Goal: Information Seeking & Learning: Learn about a topic

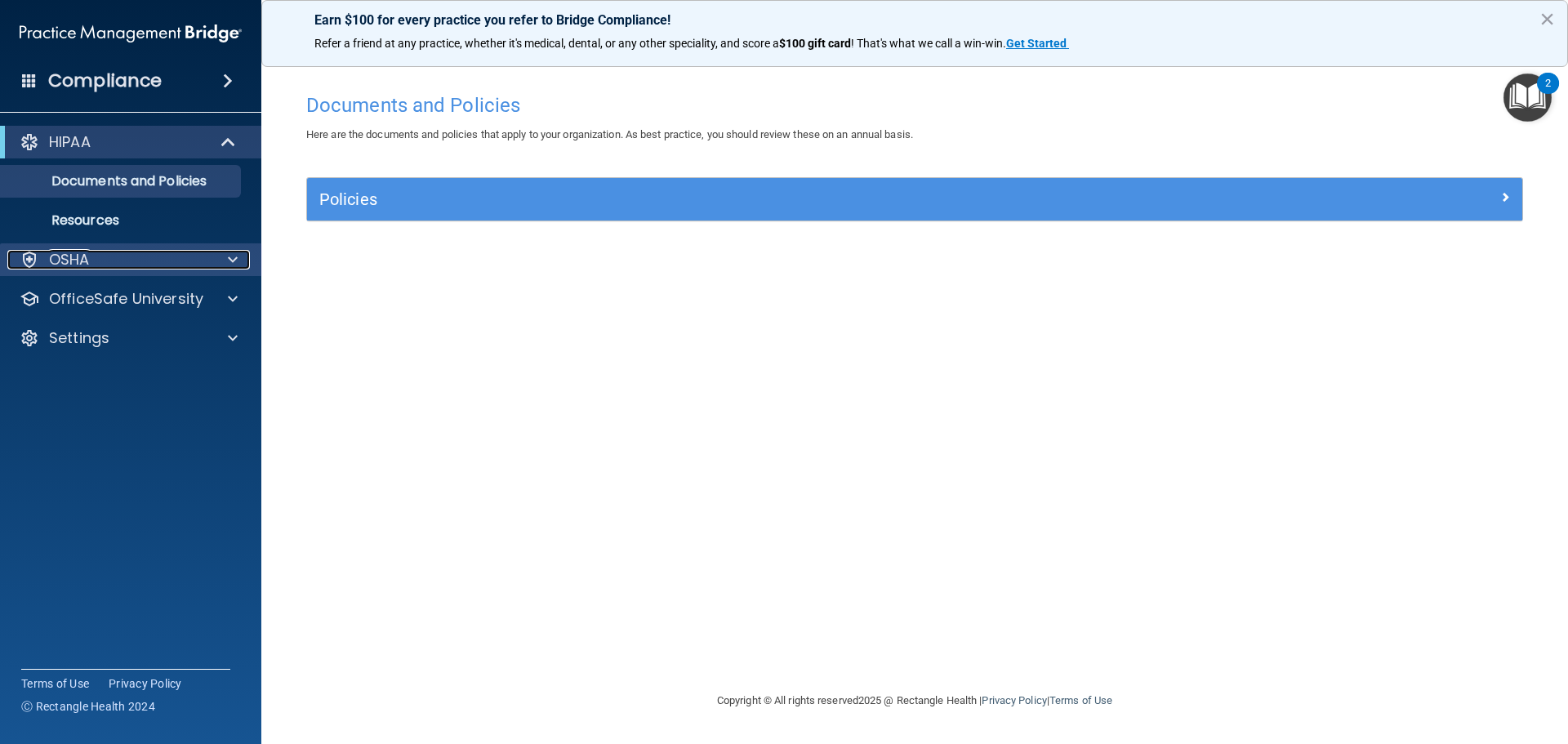
click at [129, 260] on div "OSHA" at bounding box center [108, 259] width 203 height 19
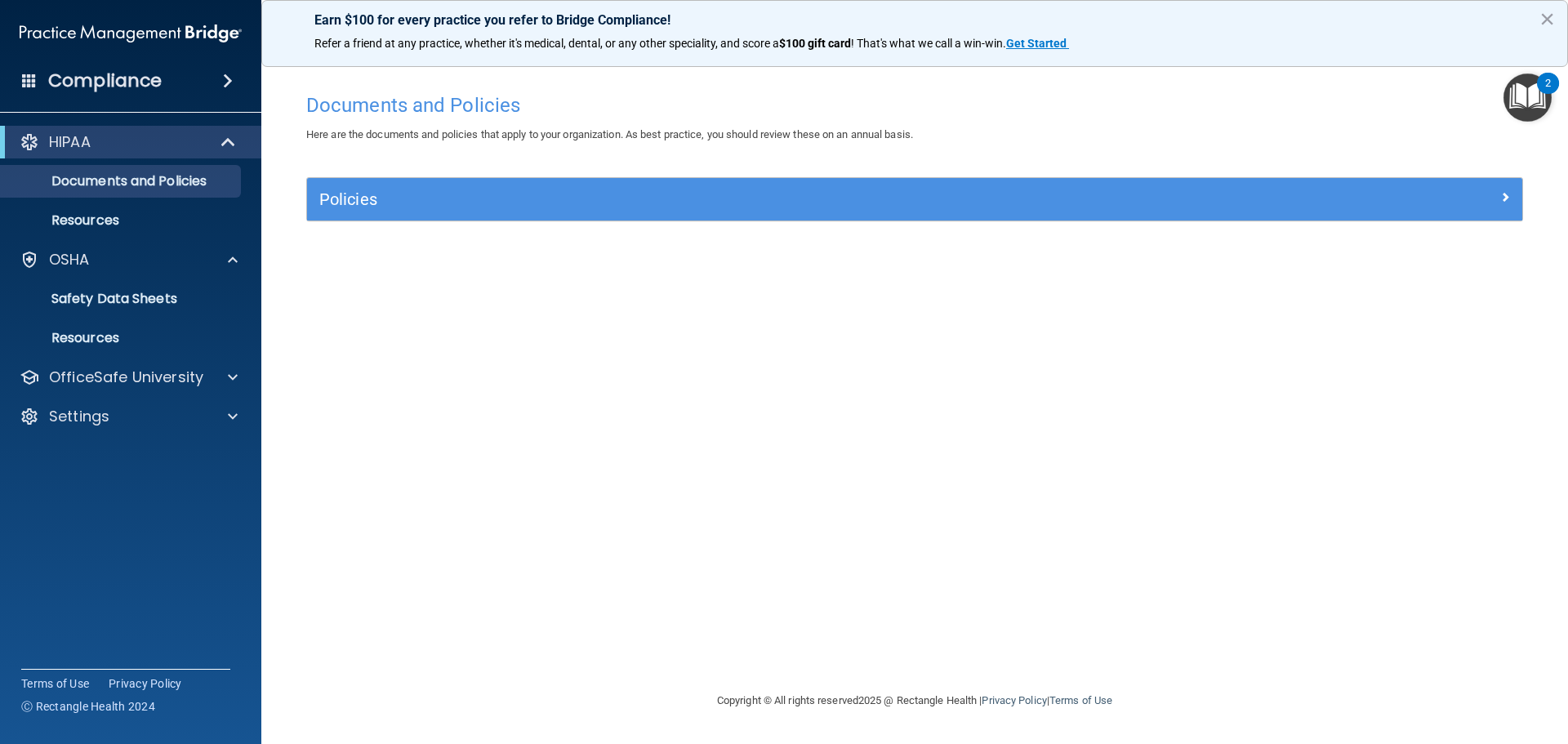
click at [1537, 107] on img "Open Resource Center, 2 new notifications" at bounding box center [1528, 97] width 48 height 48
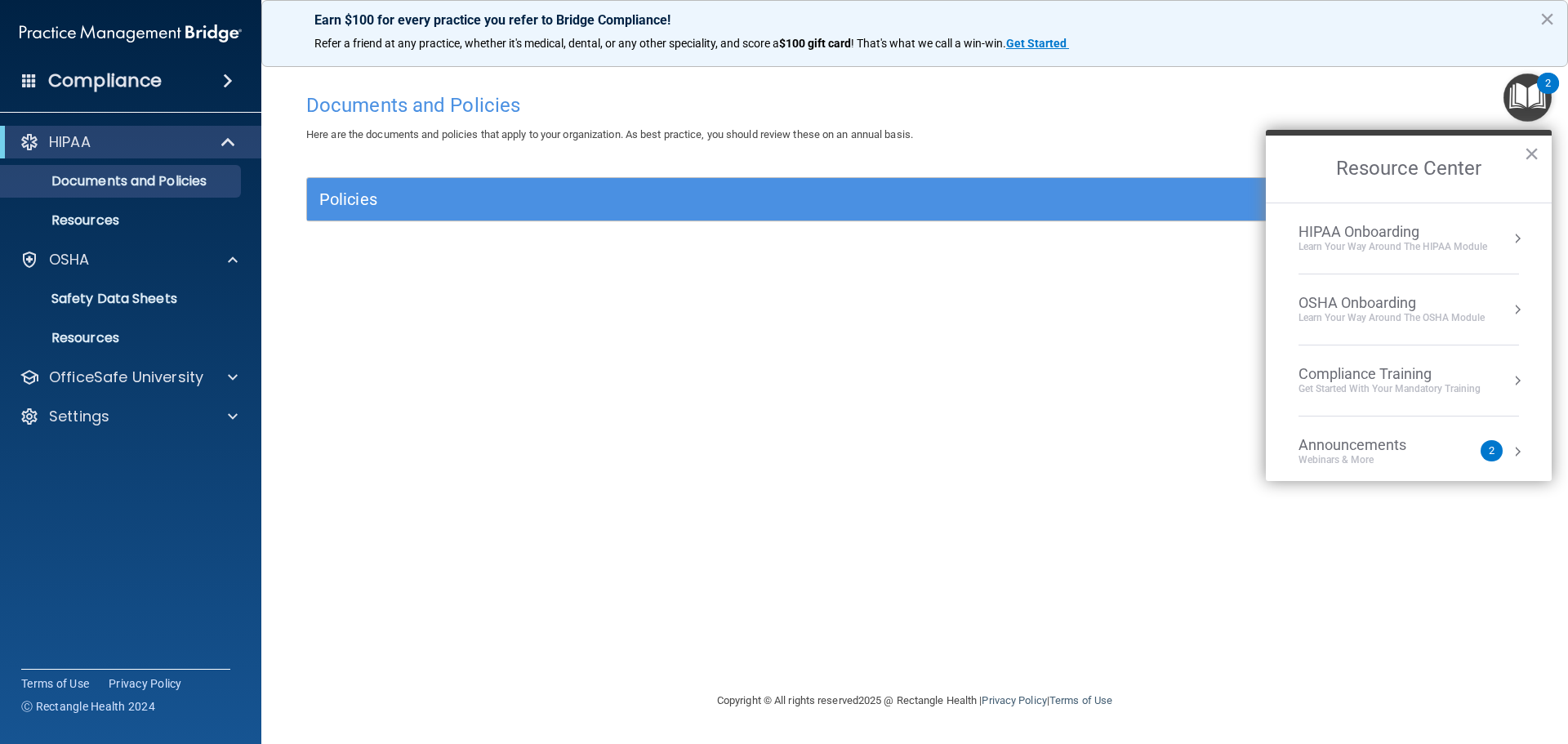
click at [1379, 224] on div "HIPAA Onboarding" at bounding box center [1393, 231] width 189 height 18
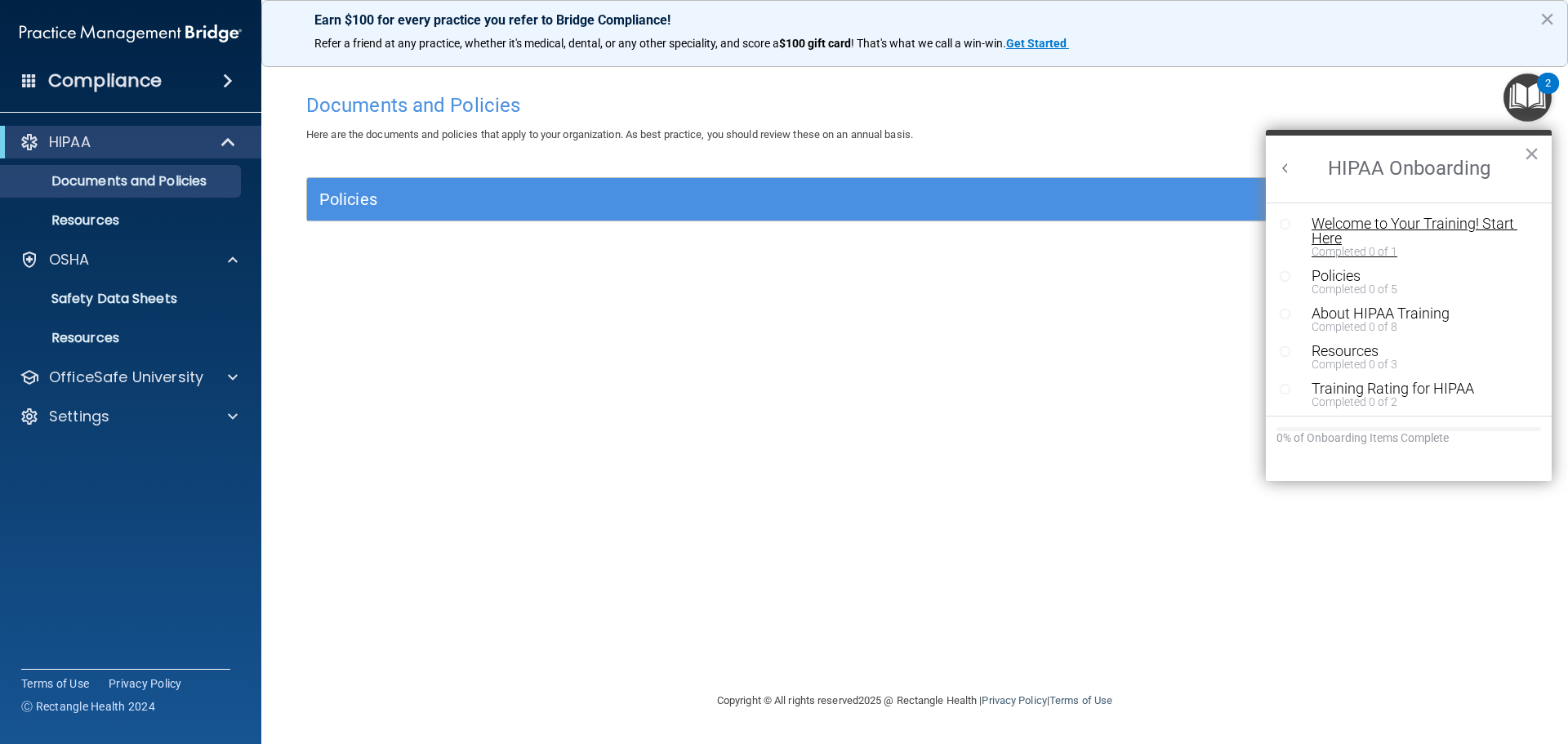
click at [1379, 222] on div "Welcome to Your Training! Start Here" at bounding box center [1415, 231] width 207 height 30
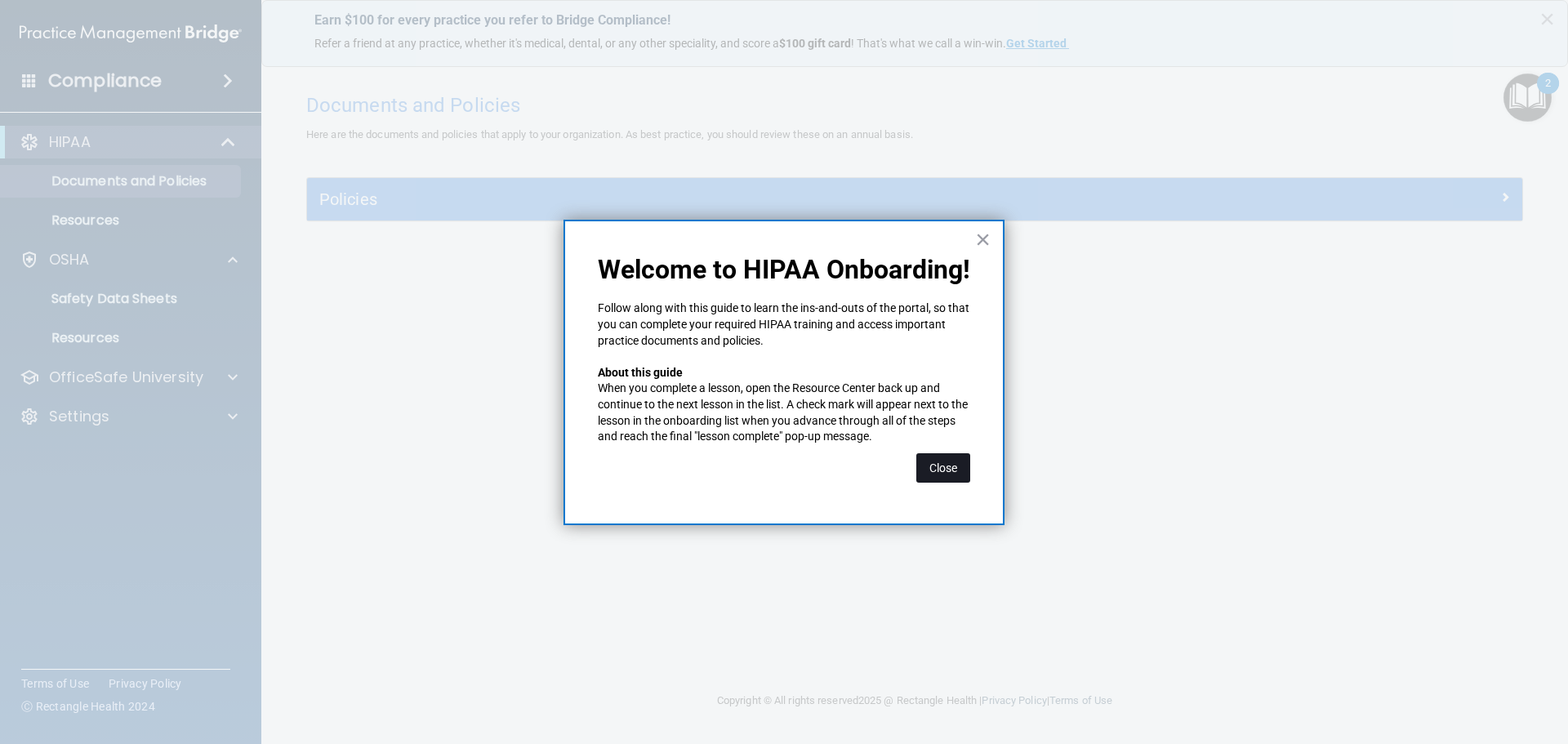
click at [922, 470] on button "Close" at bounding box center [943, 468] width 54 height 30
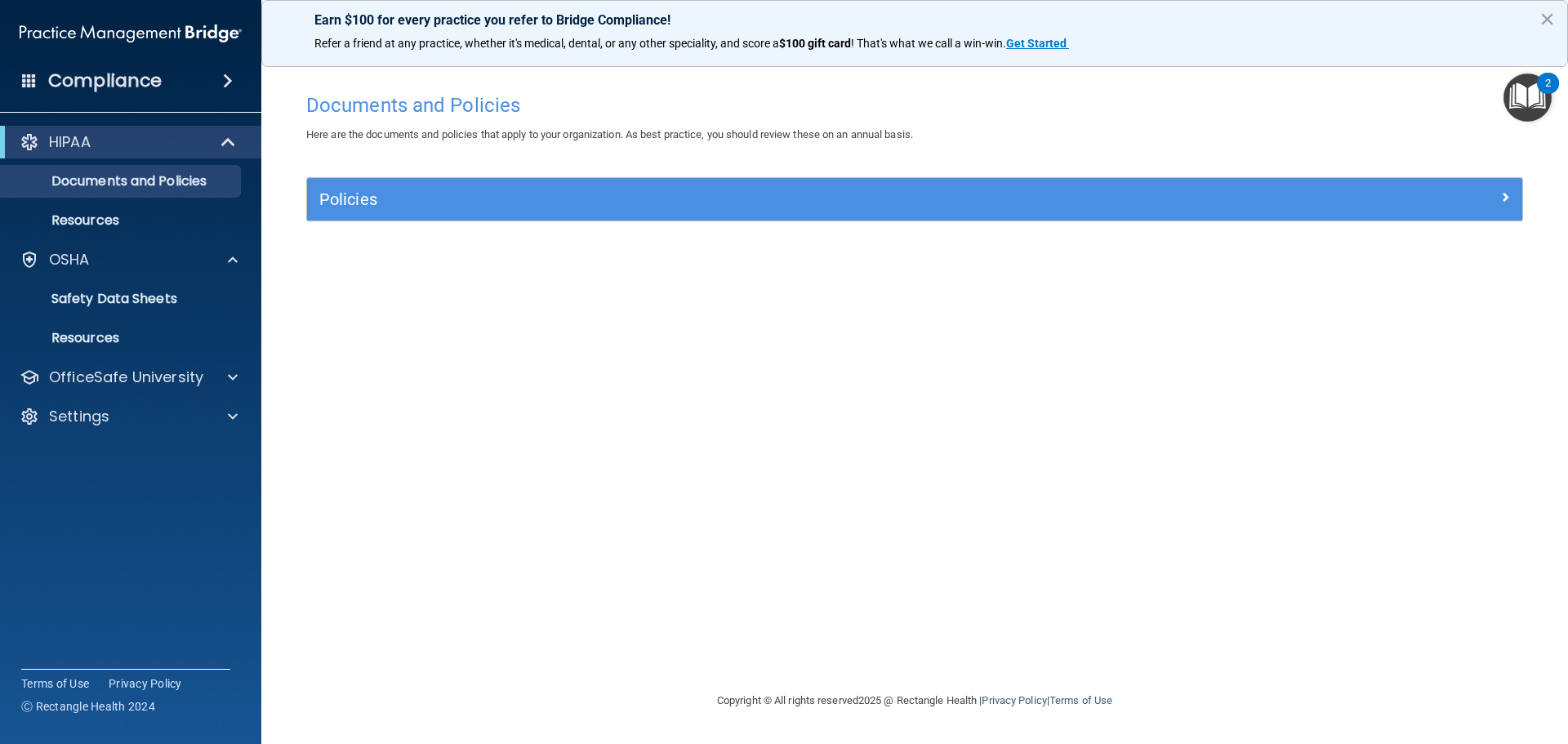
click at [673, 215] on div "Policies" at bounding box center [915, 199] width 1215 height 43
click at [1534, 92] on img "Open Resource Center, 2 new notifications" at bounding box center [1528, 97] width 48 height 48
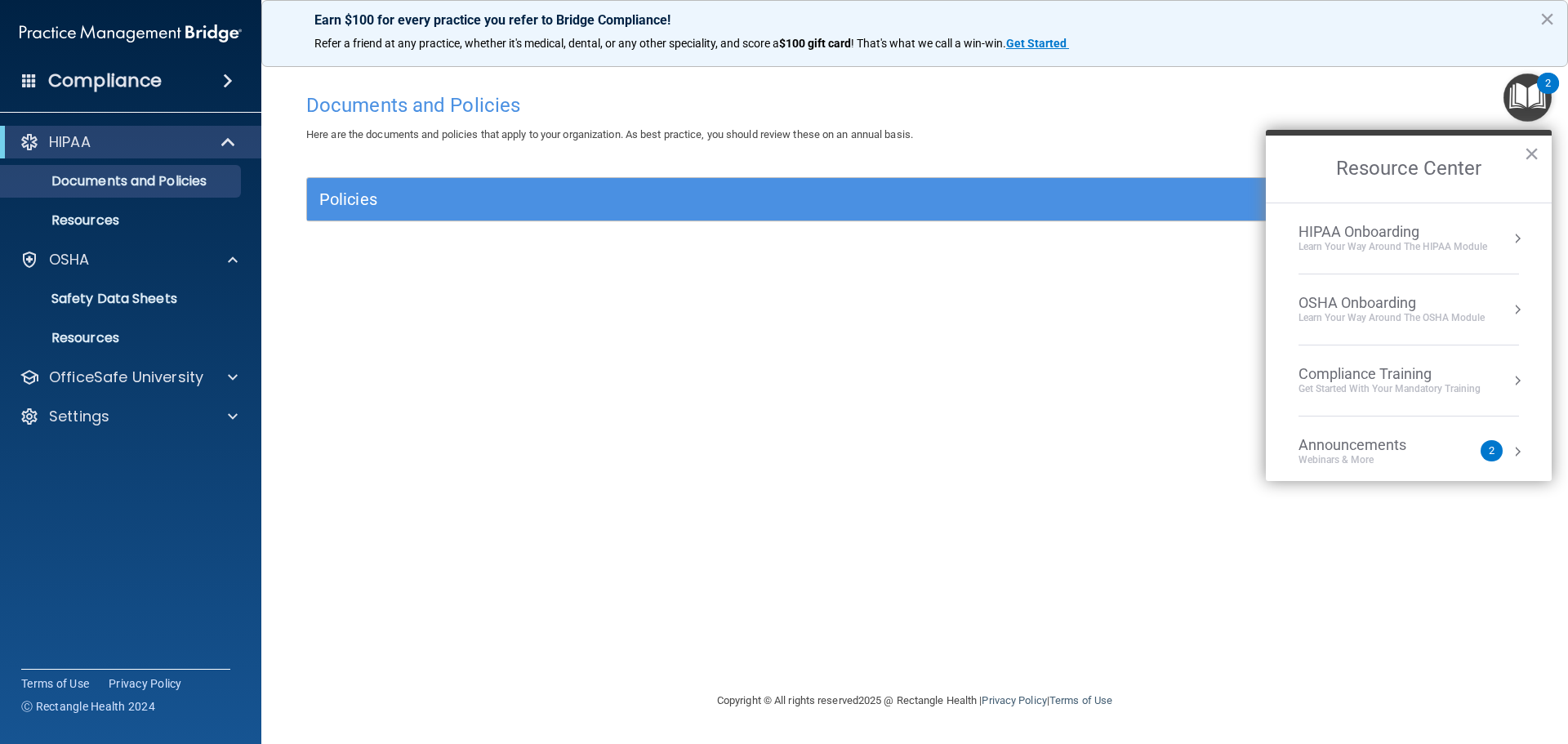
click at [1363, 232] on div "HIPAA Onboarding" at bounding box center [1393, 231] width 189 height 18
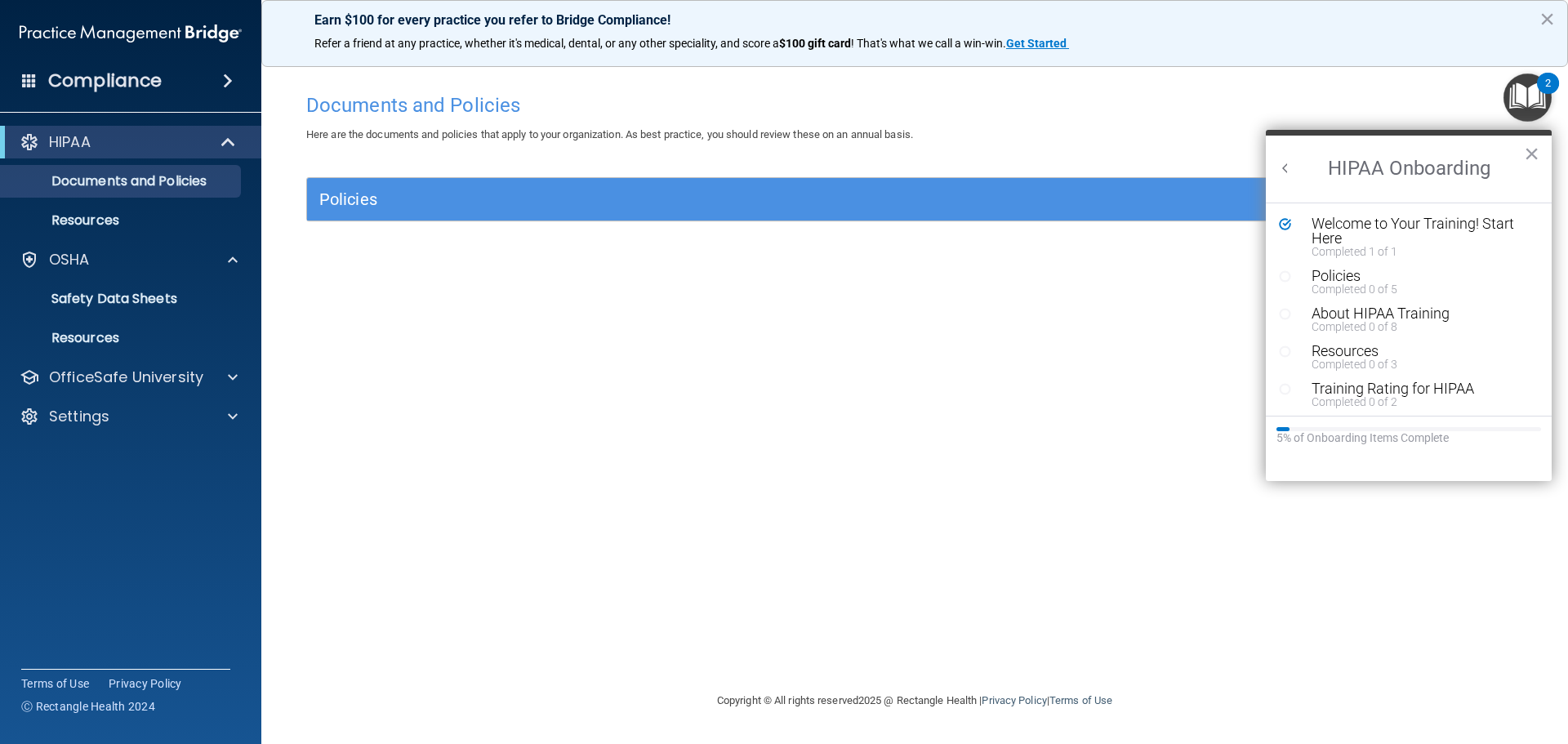
click at [1190, 301] on div "Documents and Policies Here are the documents and policies that apply to your o…" at bounding box center [915, 388] width 1241 height 606
click at [1528, 155] on button "×" at bounding box center [1532, 154] width 16 height 26
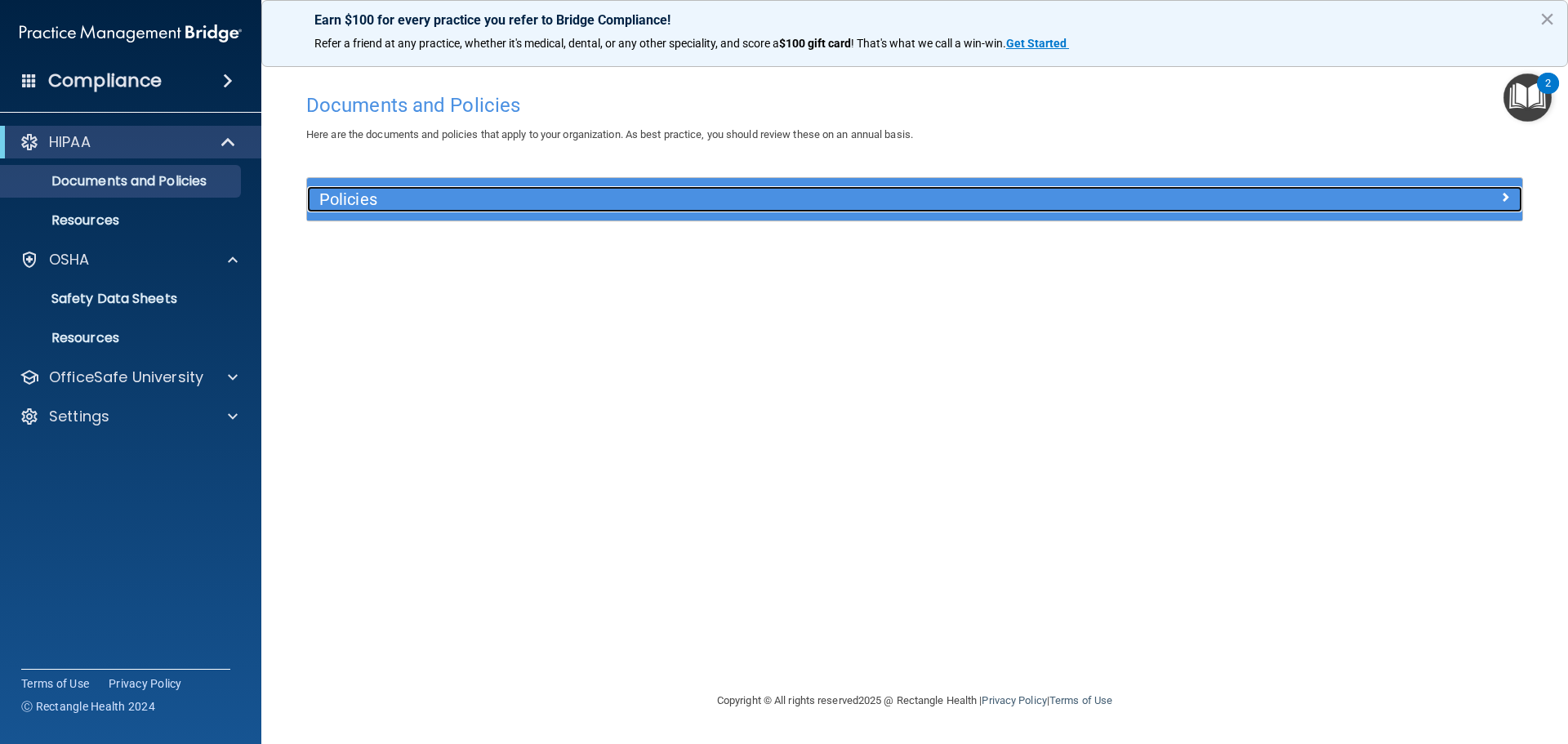
click at [597, 198] on h5 "Policies" at bounding box center [763, 199] width 888 height 18
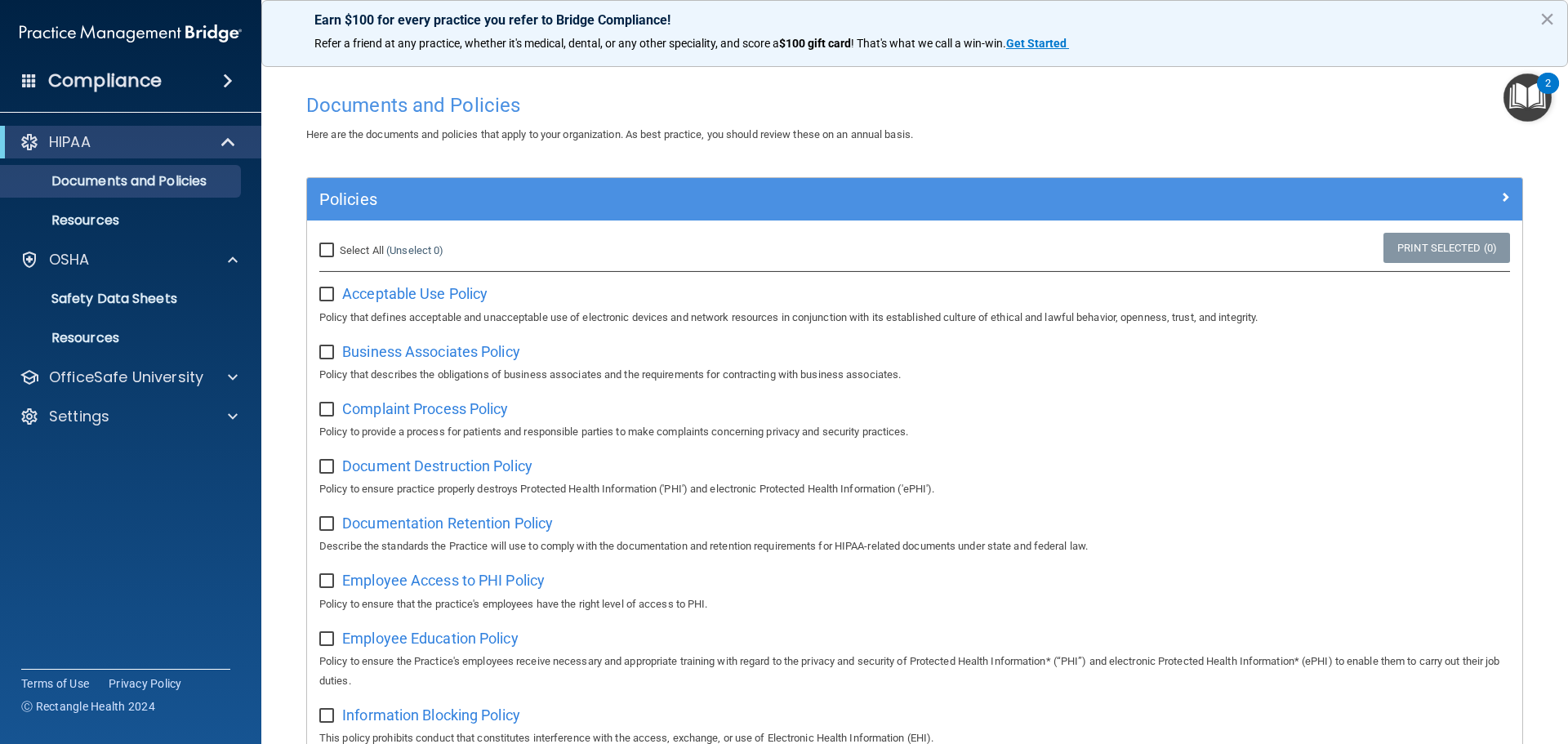
click at [326, 254] on input "Select All (Unselect 0) Unselect All" at bounding box center [329, 251] width 19 height 13
checkbox input "true"
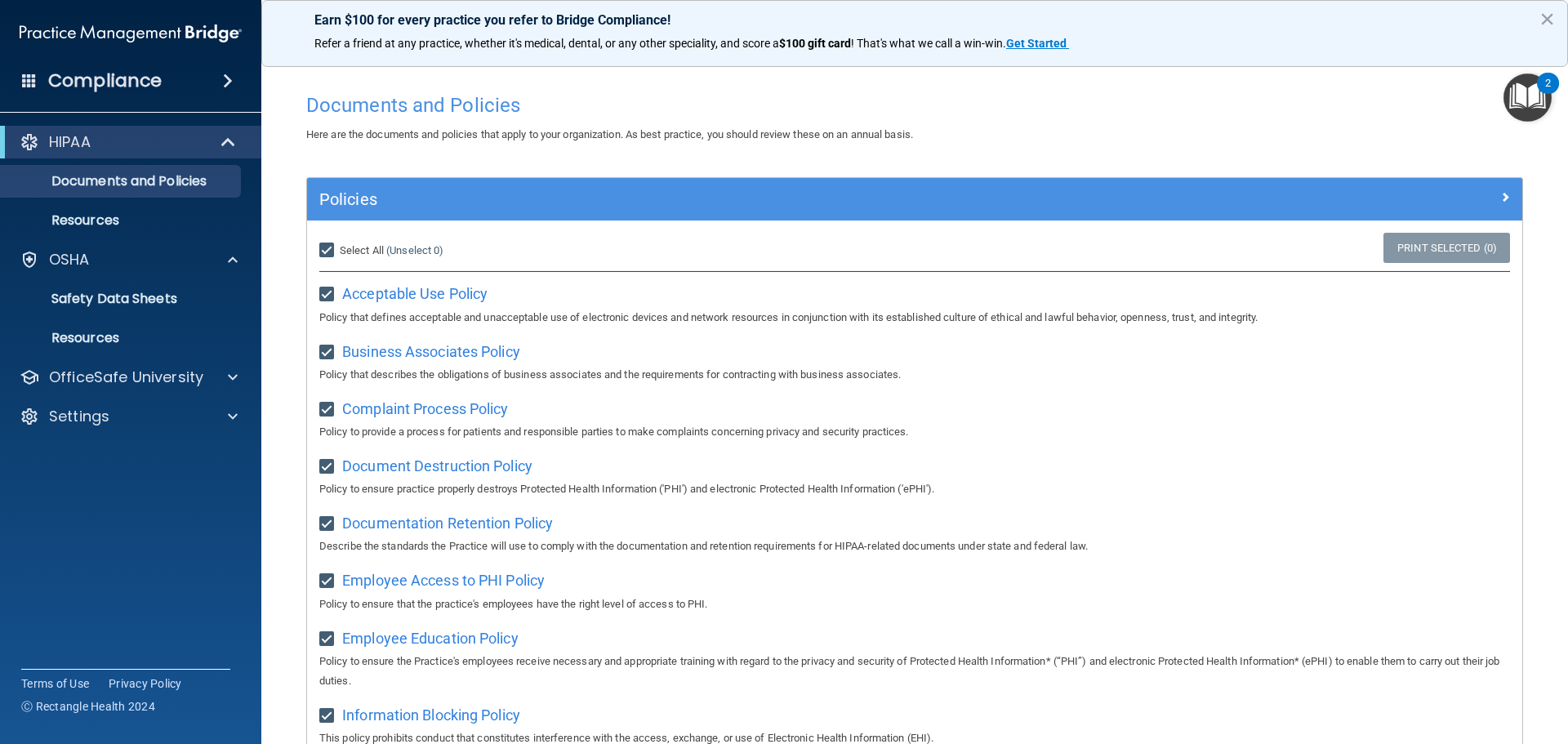
checkbox input "true"
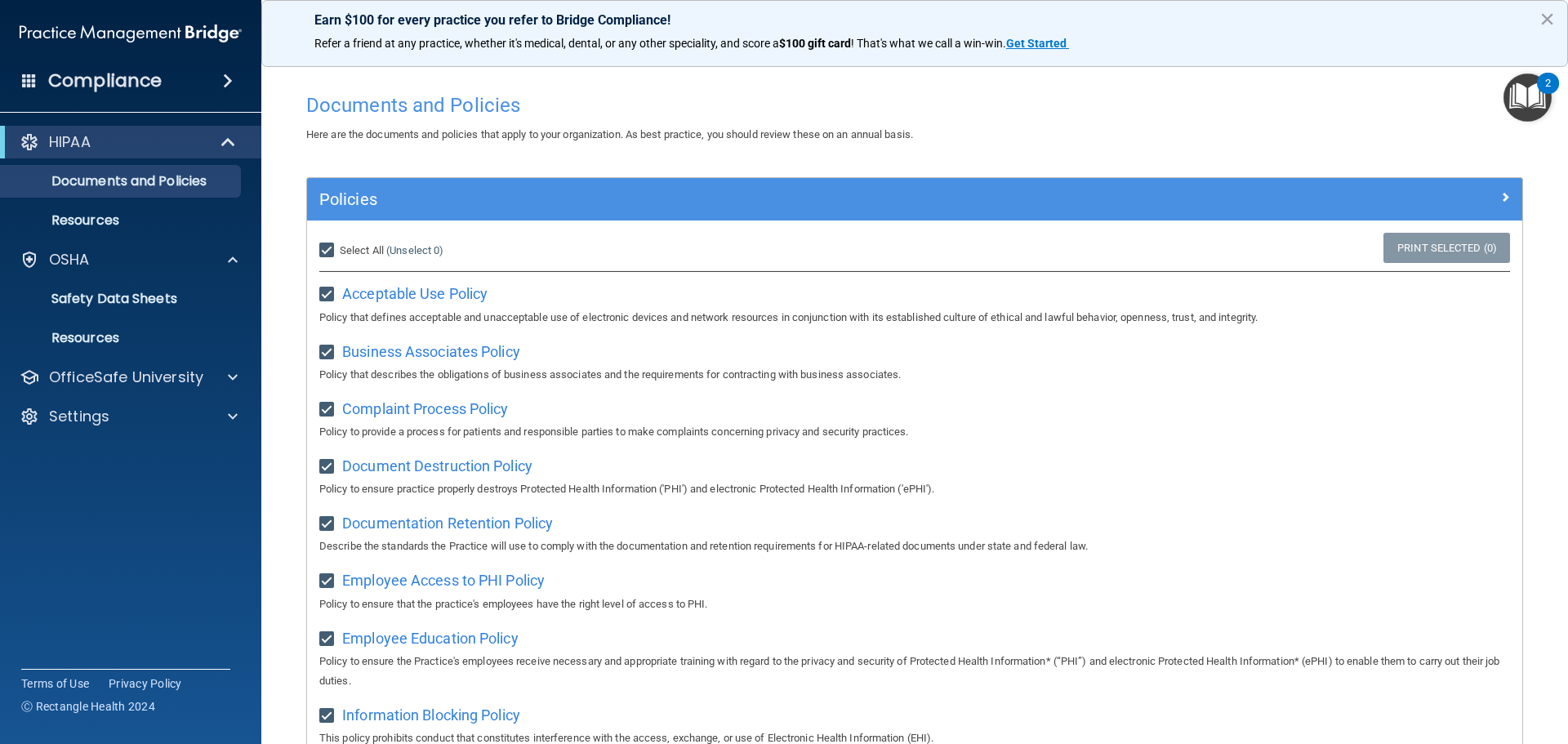
checkbox input "true"
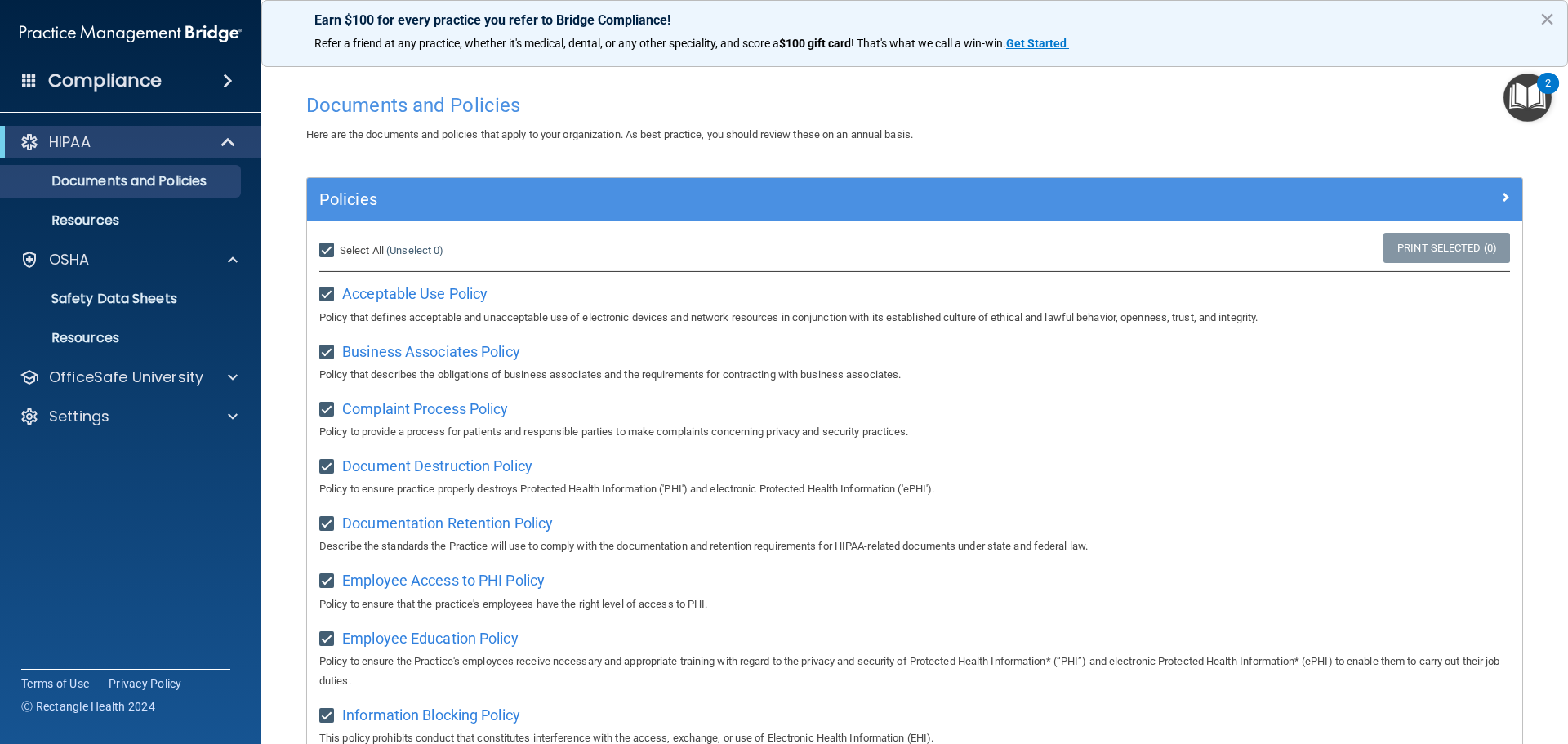
checkbox input "true"
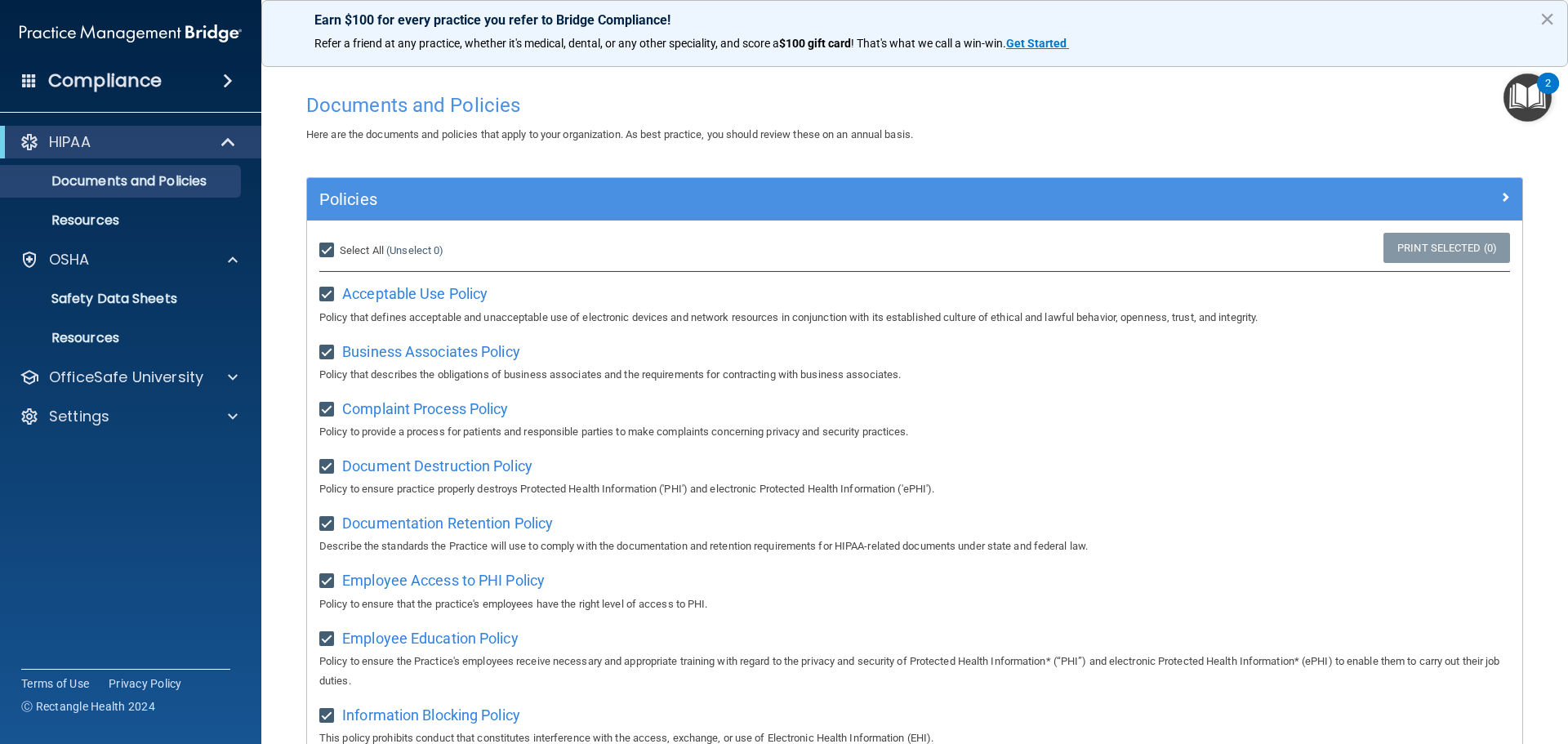
checkbox input "true"
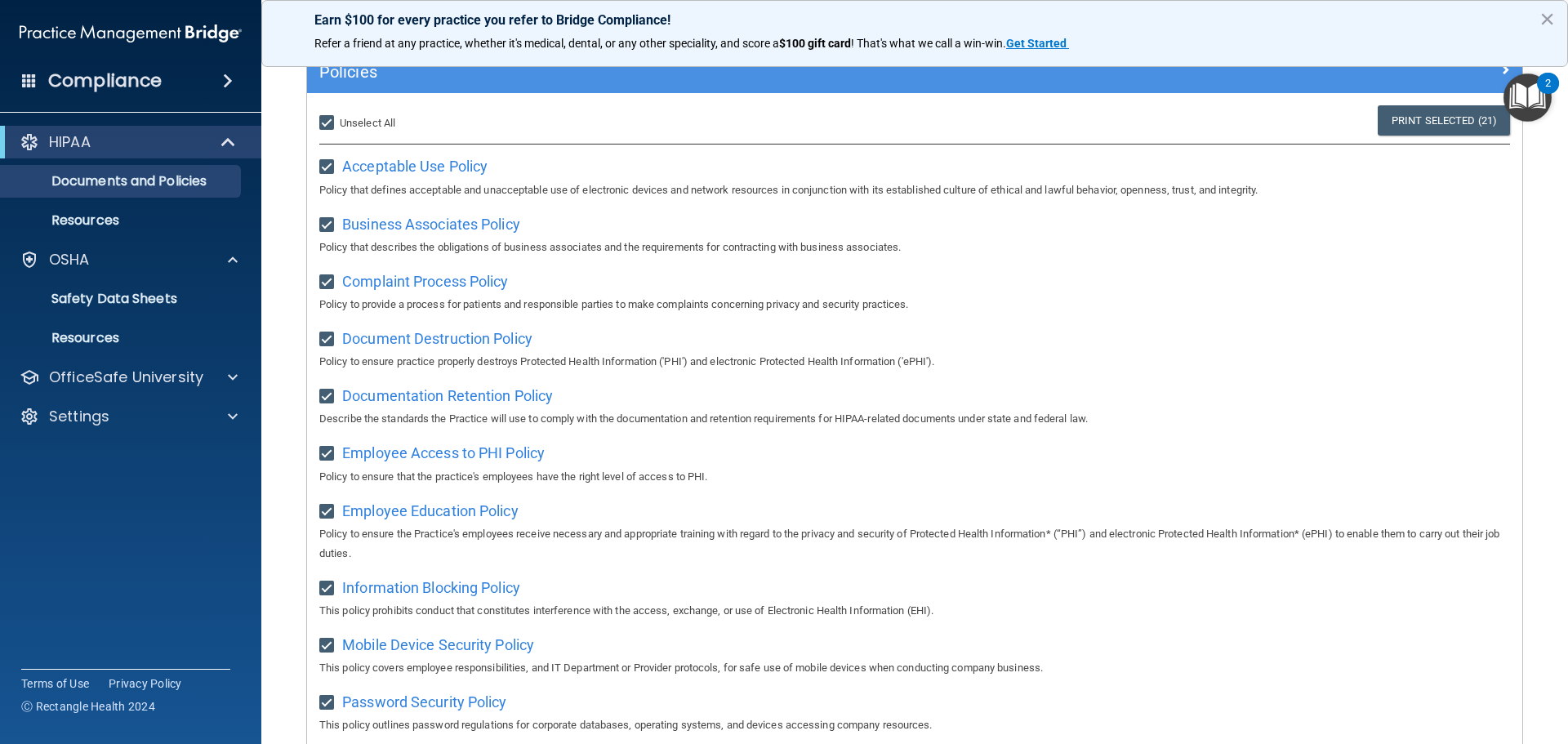
scroll to position [163, 0]
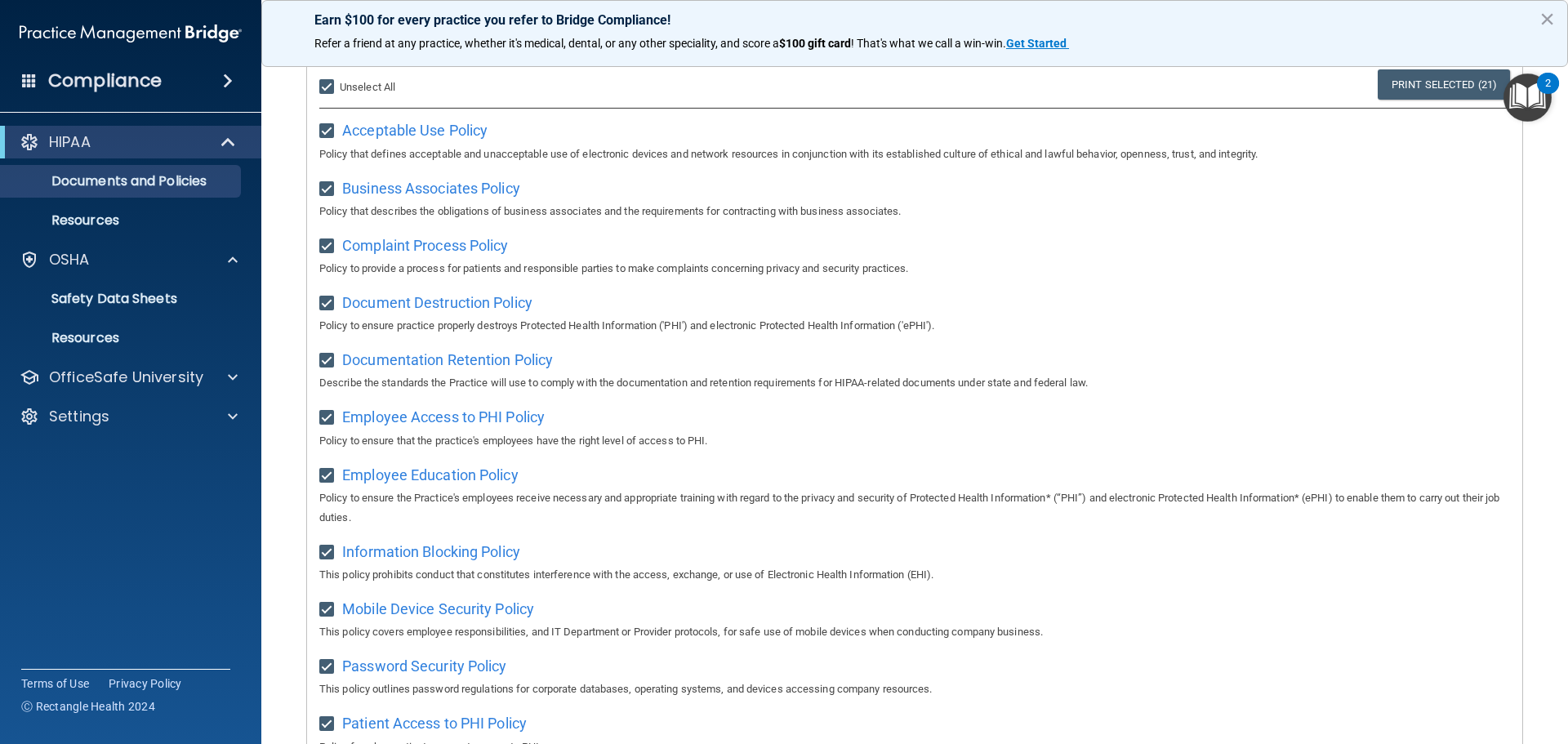
click at [327, 90] on input "Select All (Unselect 21) Unselect All" at bounding box center [329, 87] width 19 height 13
checkbox input "false"
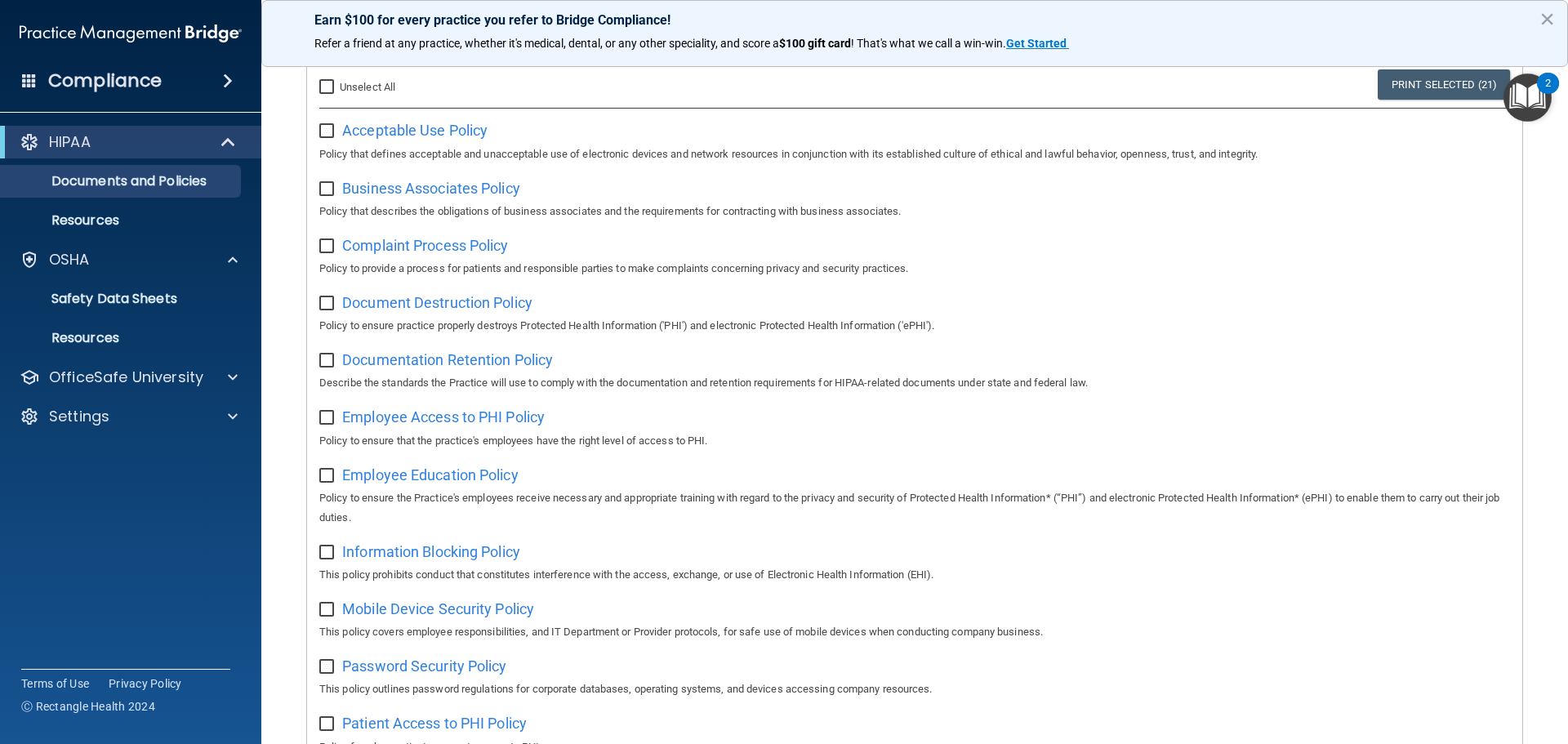
checkbox input "false"
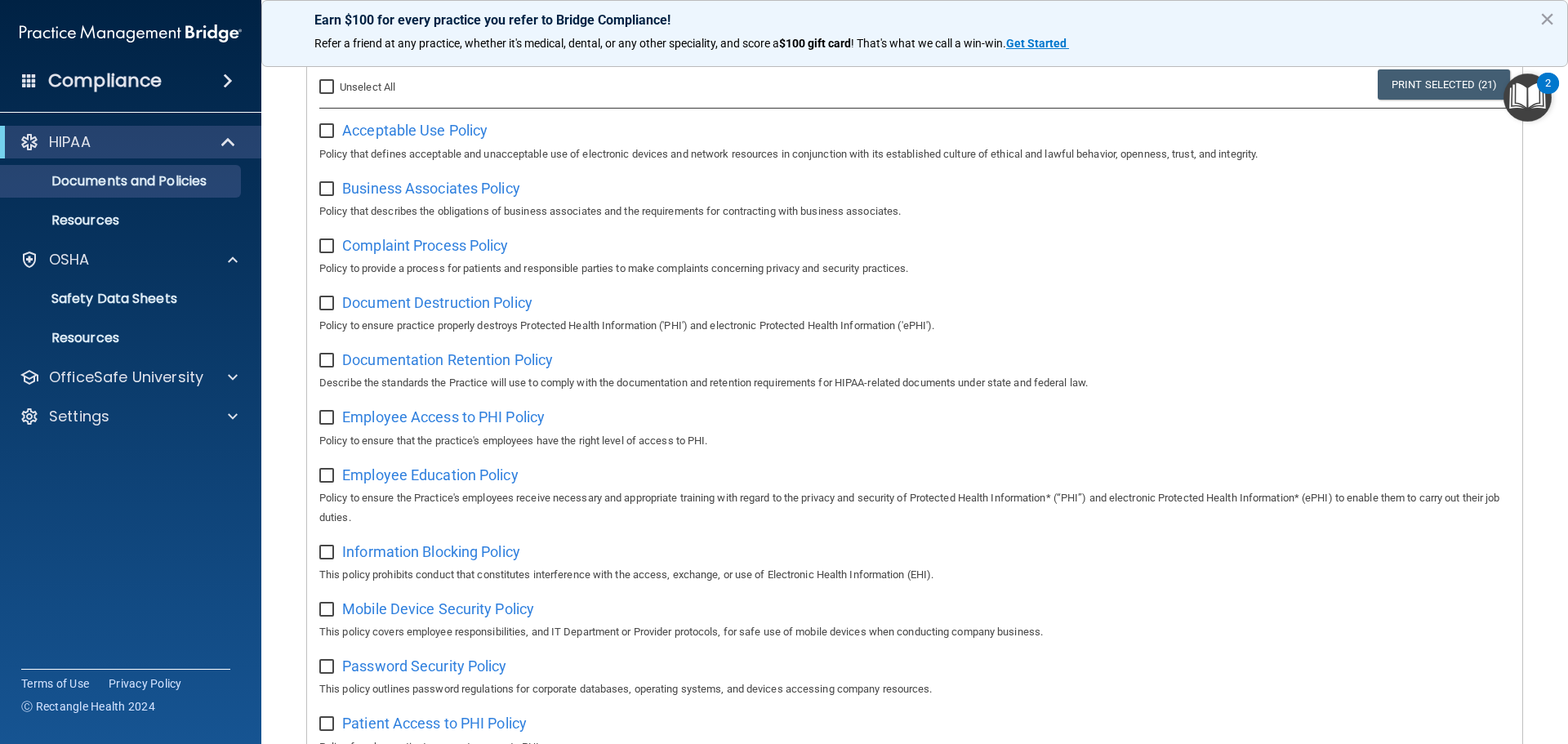
checkbox input "false"
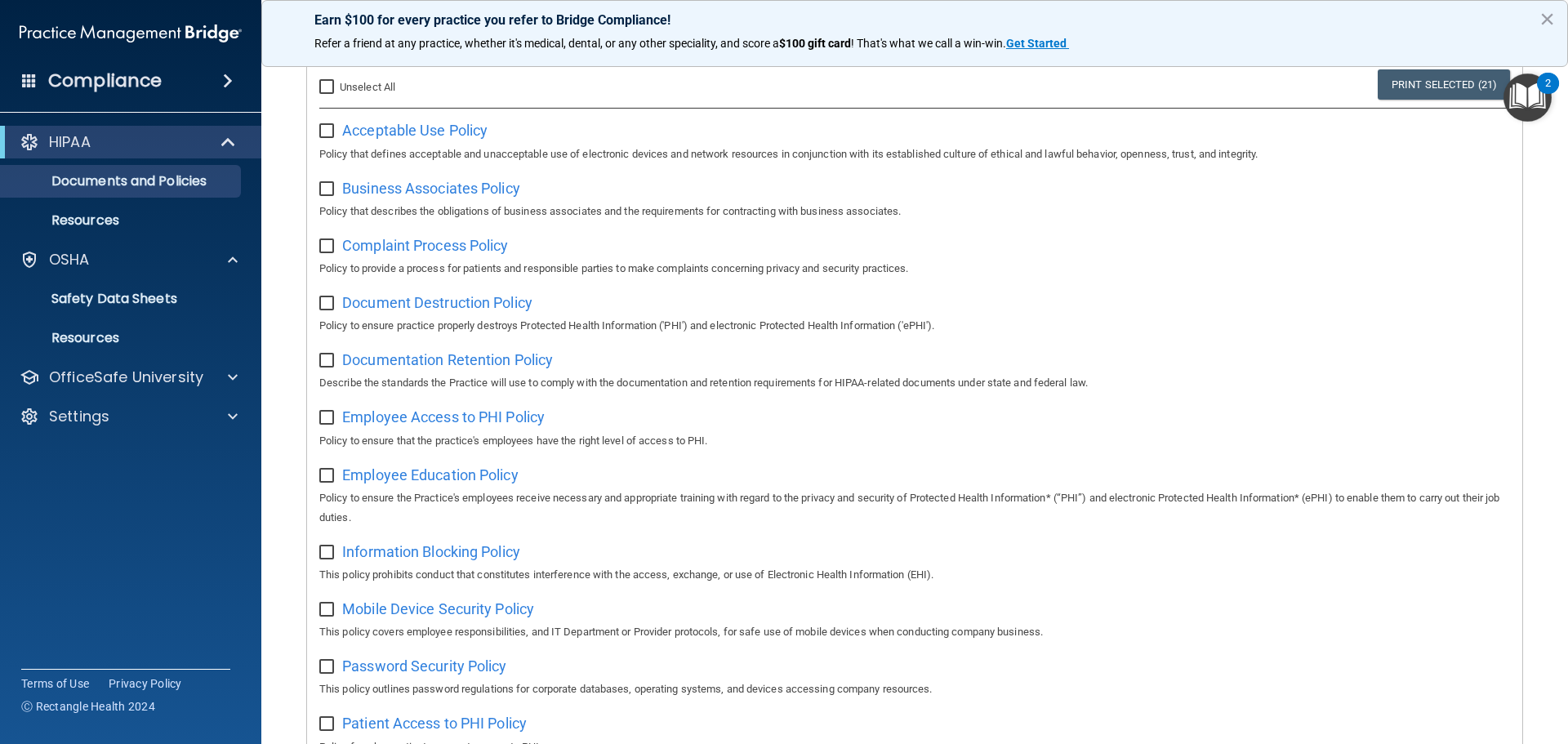
checkbox input "false"
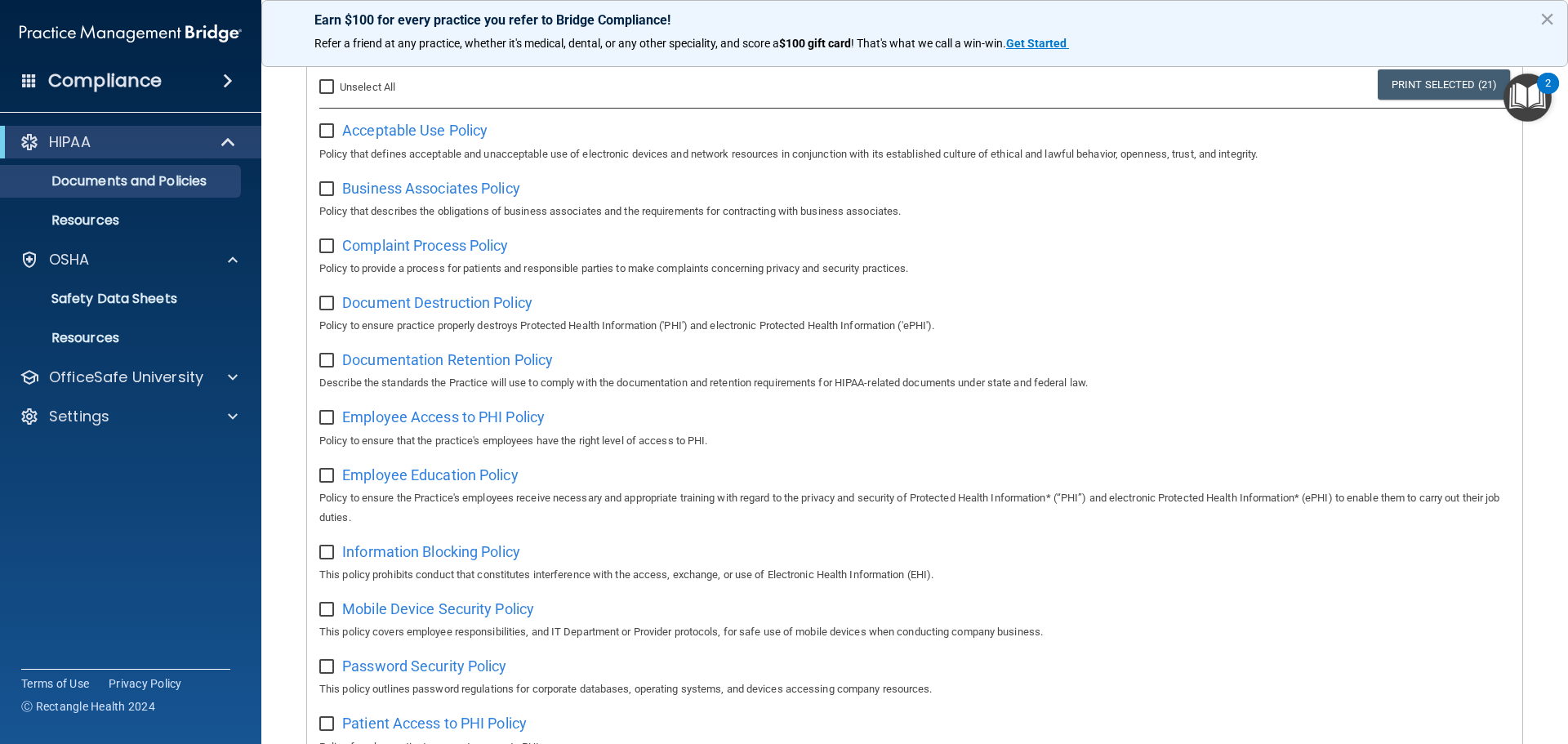
checkbox input "false"
click at [393, 126] on span "Acceptable Use Policy" at bounding box center [415, 130] width 145 height 17
click at [135, 211] on link "Resources" at bounding box center [112, 220] width 258 height 32
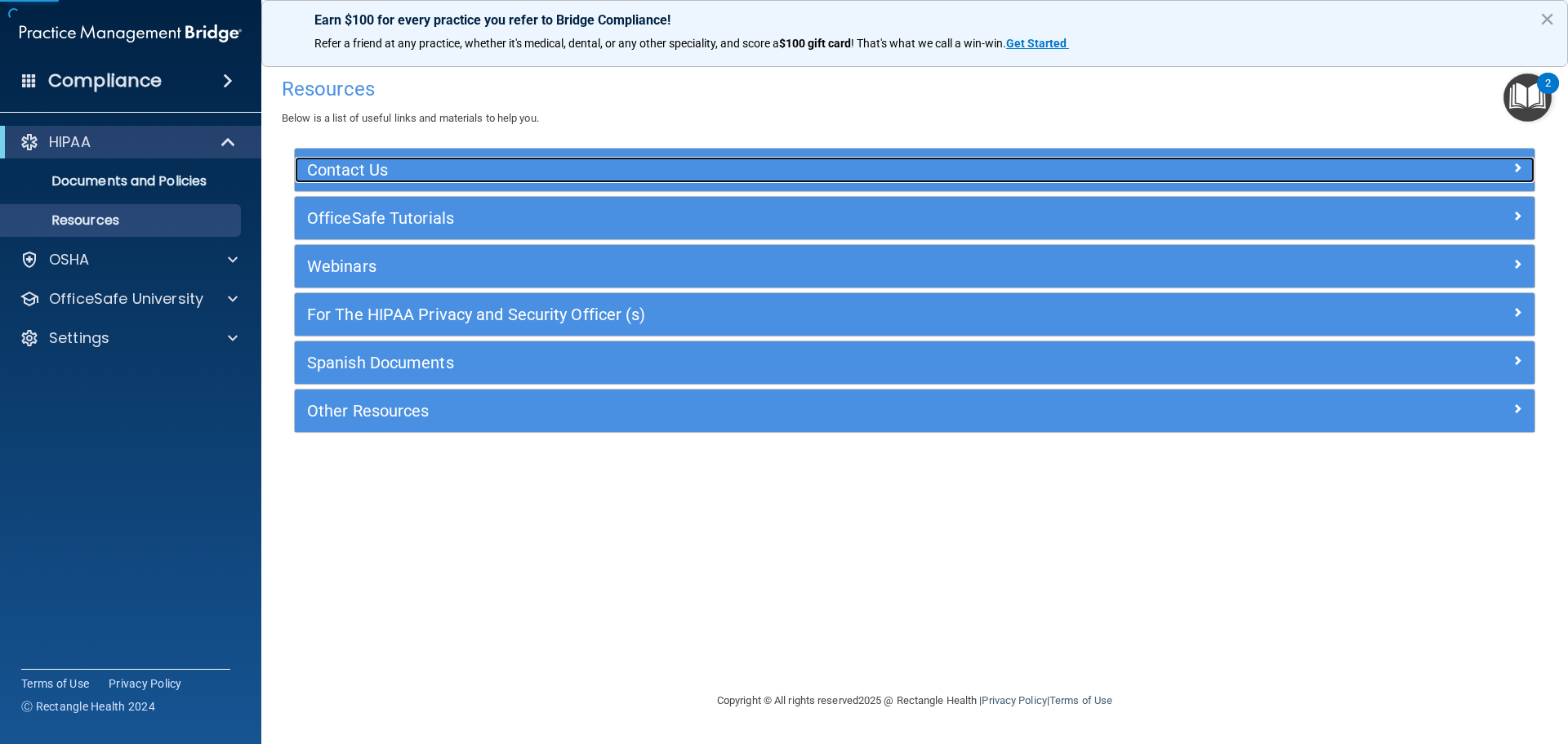
click at [459, 169] on h5 "Contact Us" at bounding box center [760, 169] width 906 height 18
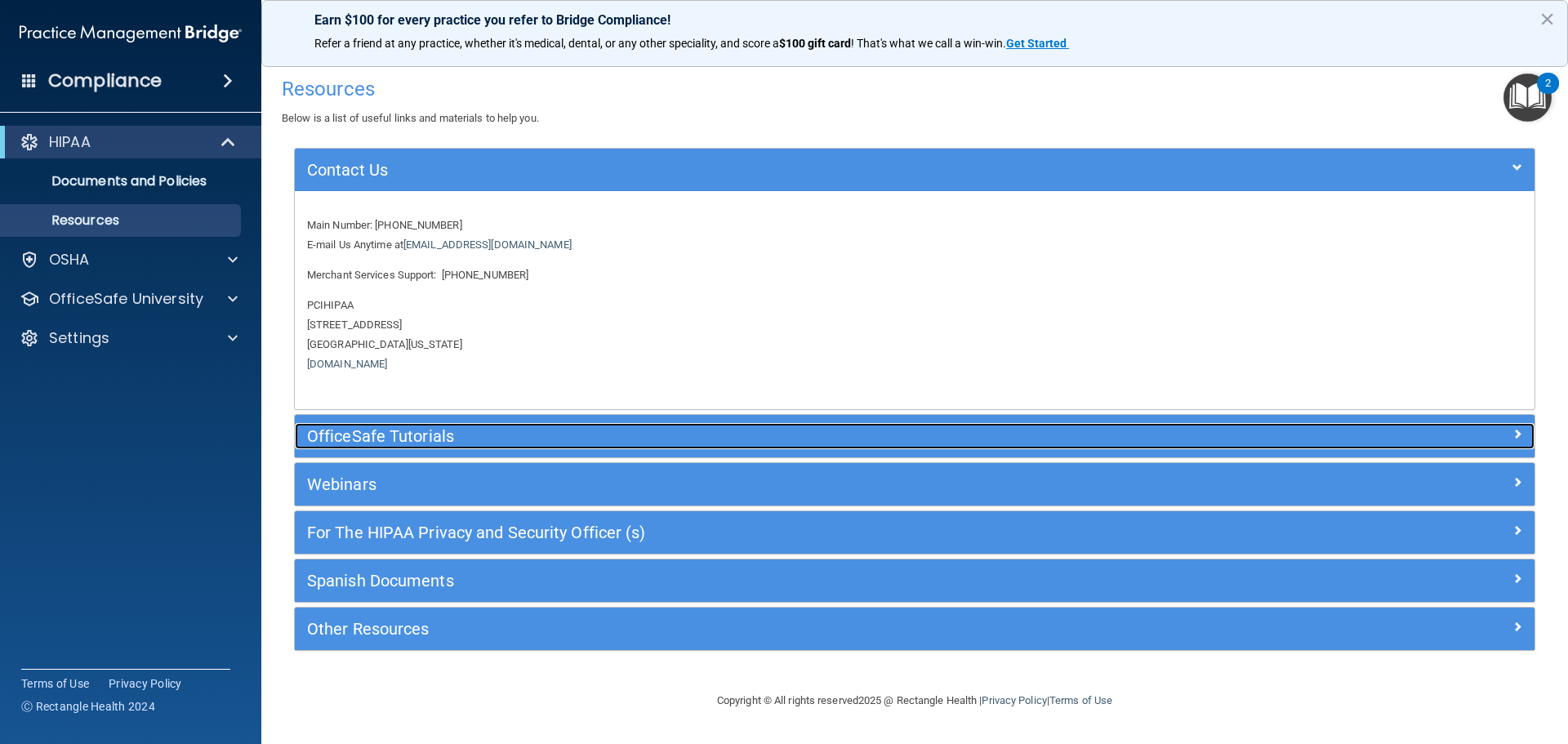
click at [442, 424] on div "OfficeSafe Tutorials" at bounding box center [760, 436] width 930 height 26
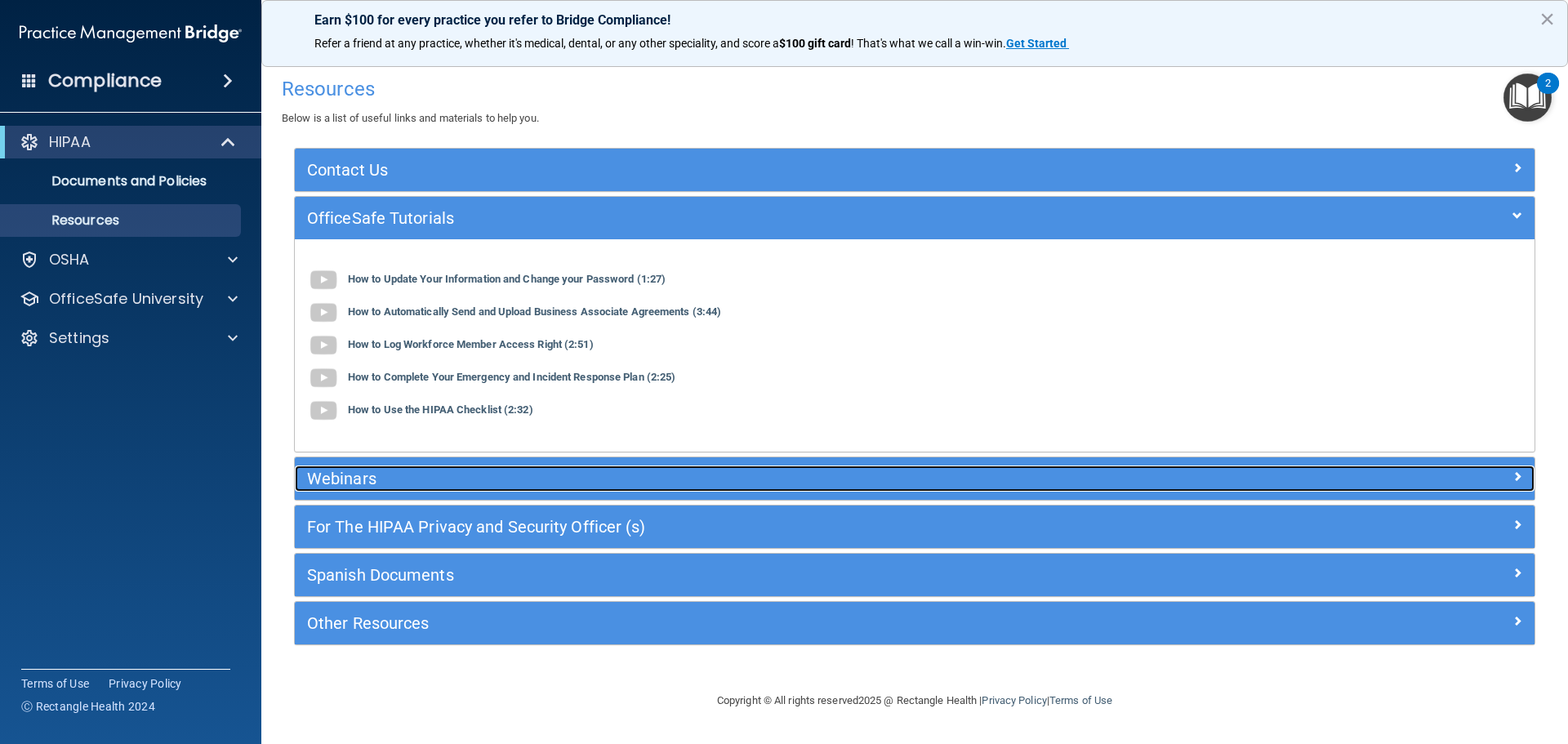
click at [458, 483] on h5 "Webinars" at bounding box center [760, 479] width 906 height 18
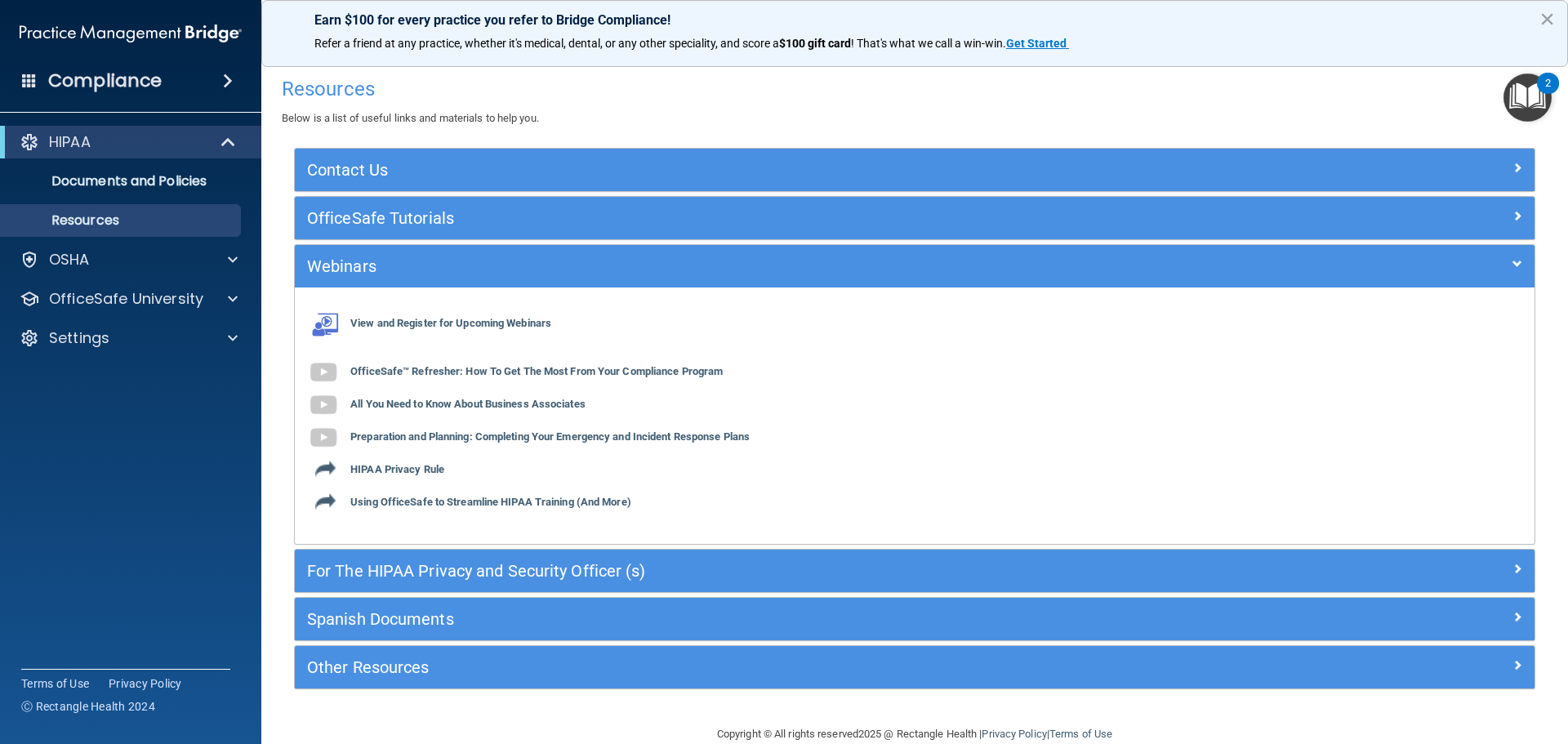
click at [519, 585] on div "For The HIPAA Privacy and Security Officer (s)" at bounding box center [915, 570] width 1240 height 43
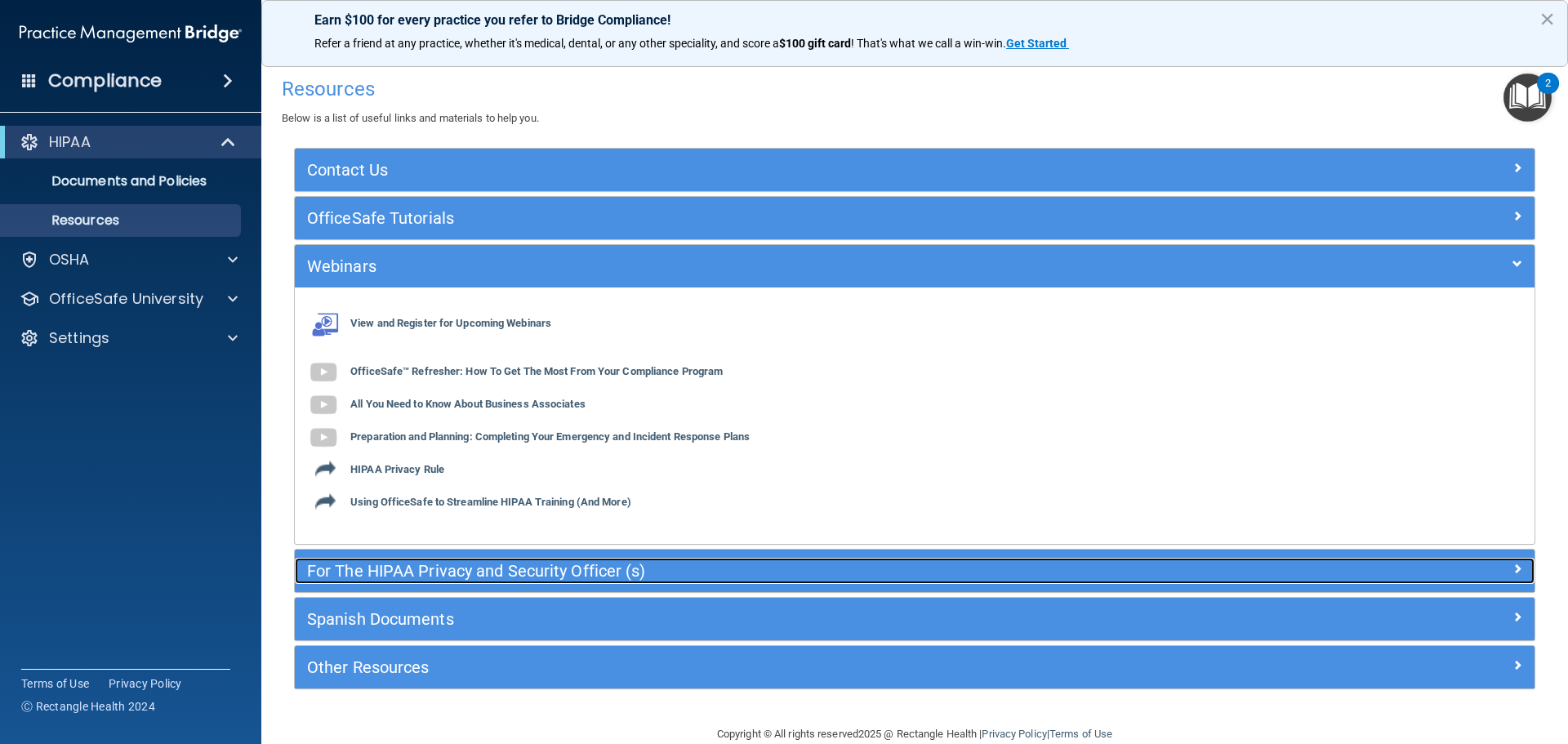
click at [522, 578] on h5 "For The HIPAA Privacy and Security Officer (s)" at bounding box center [760, 570] width 906 height 18
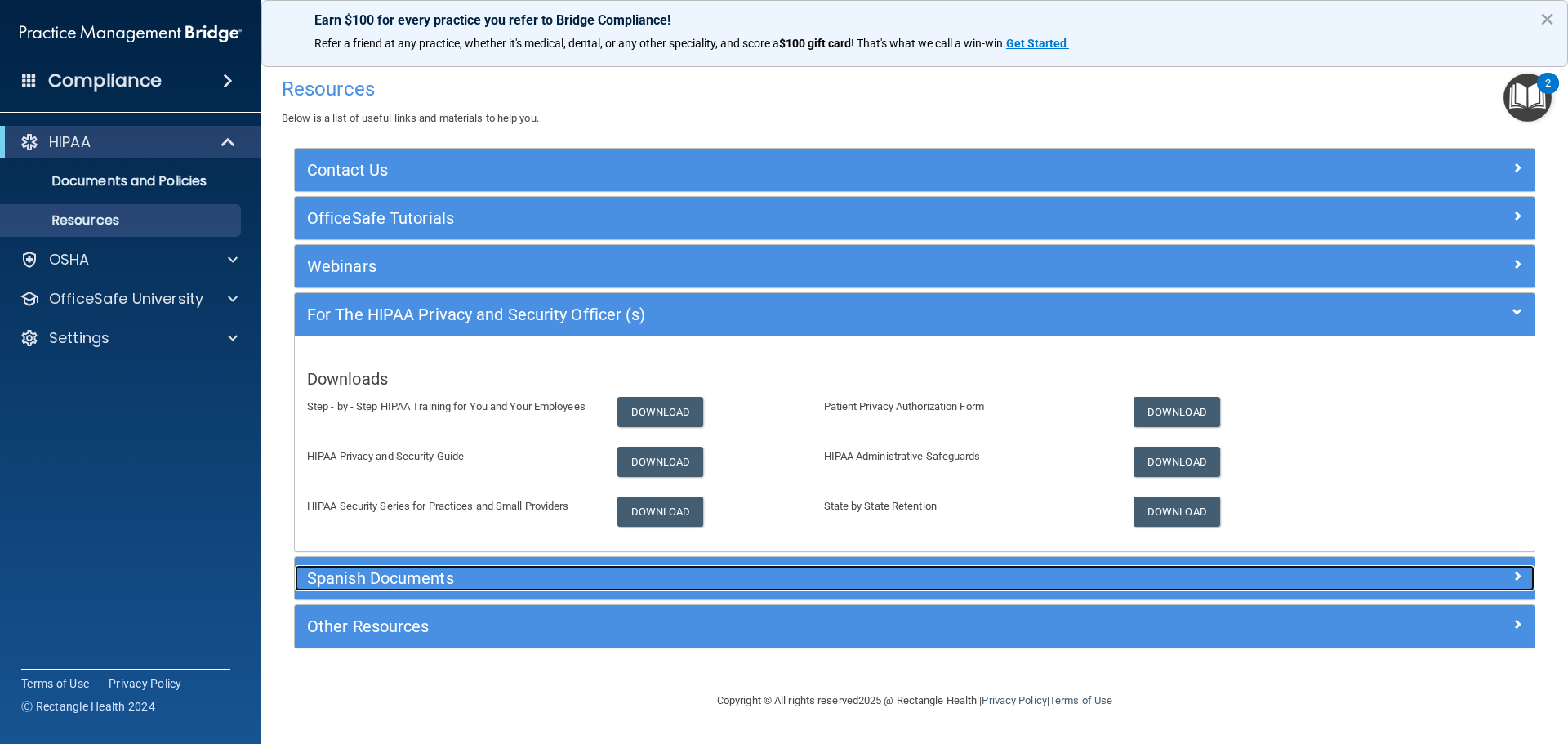
click at [547, 579] on h5 "Spanish Documents" at bounding box center [760, 578] width 906 height 18
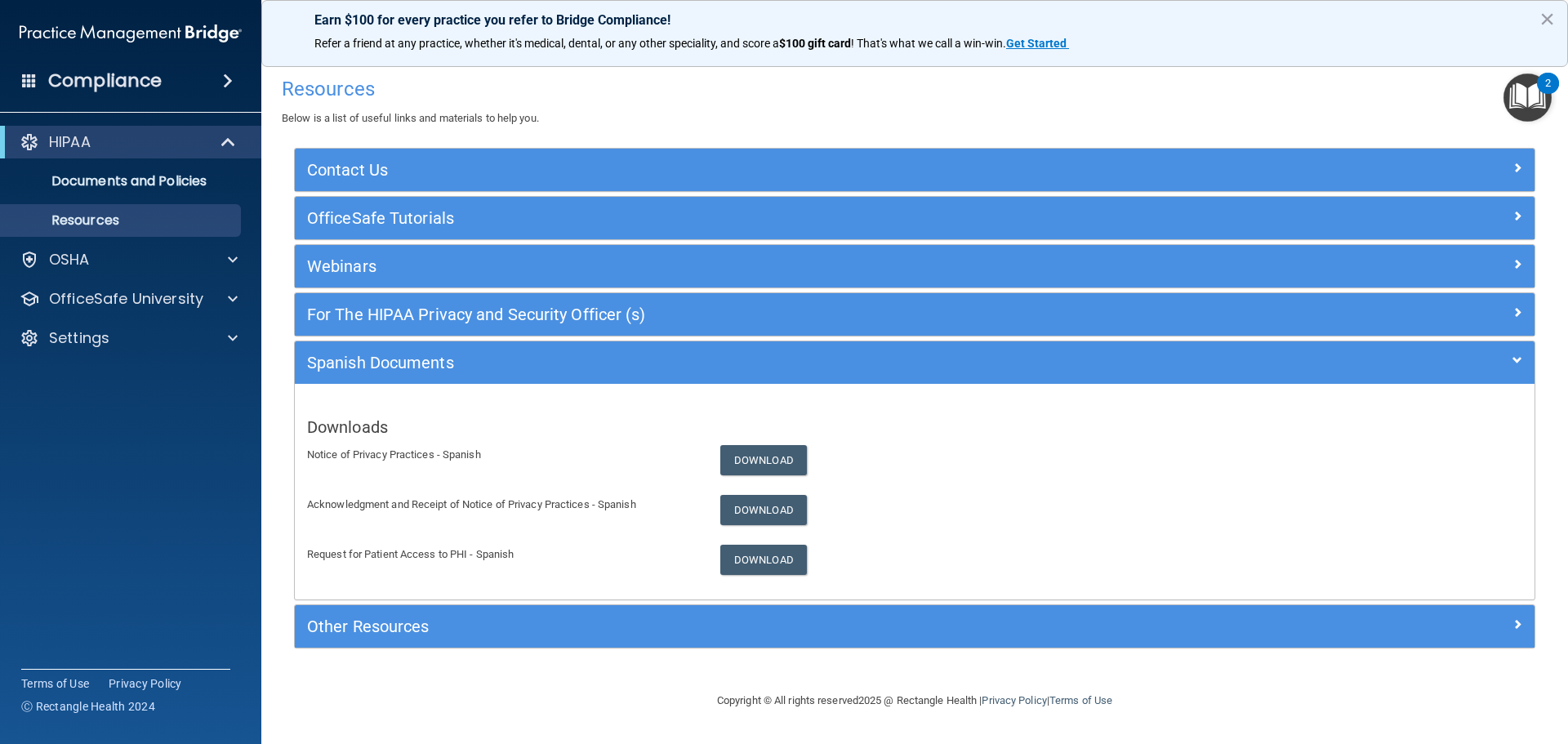
click at [563, 610] on div "Other Resources" at bounding box center [915, 626] width 1240 height 43
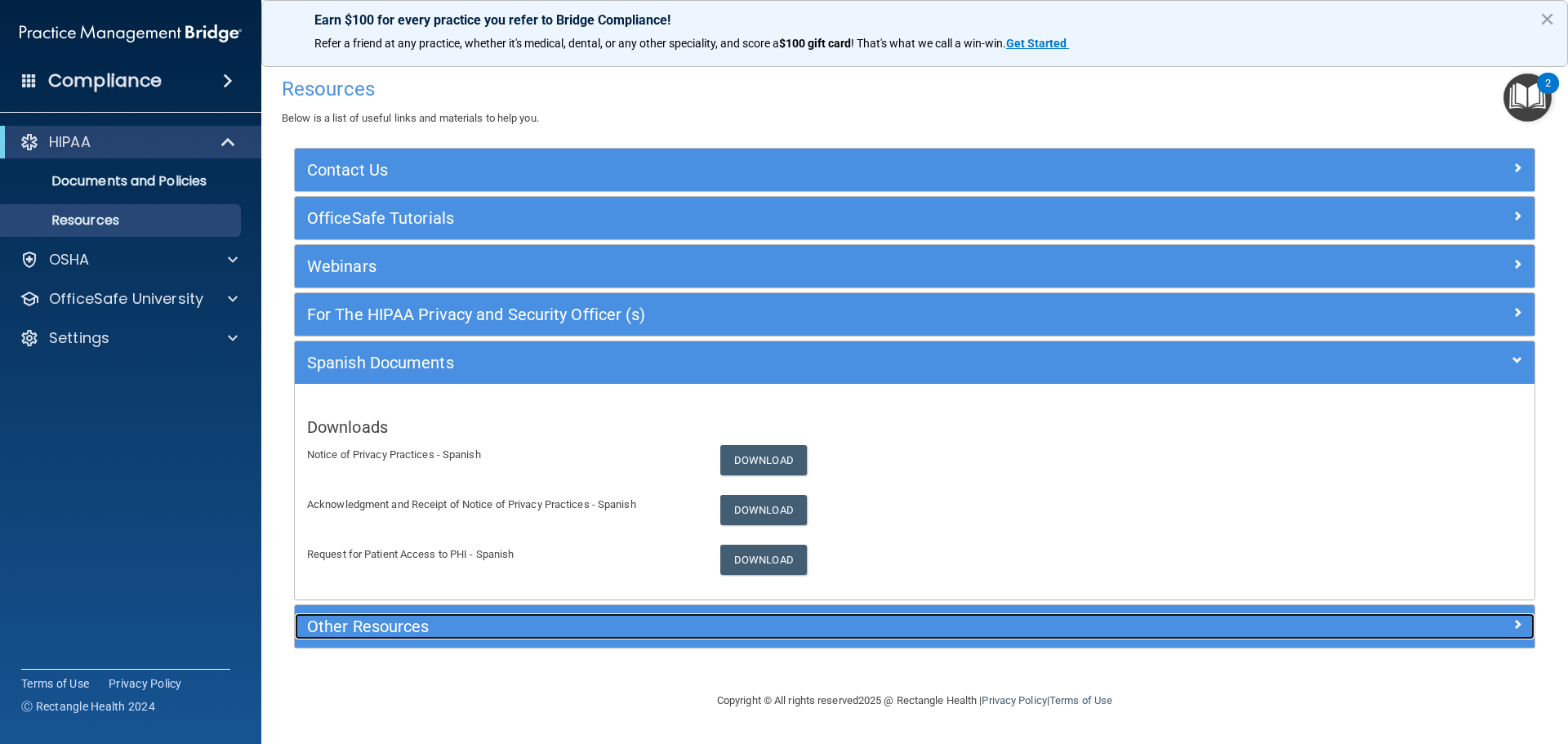
click at [571, 623] on h5 "Other Resources" at bounding box center [760, 626] width 906 height 18
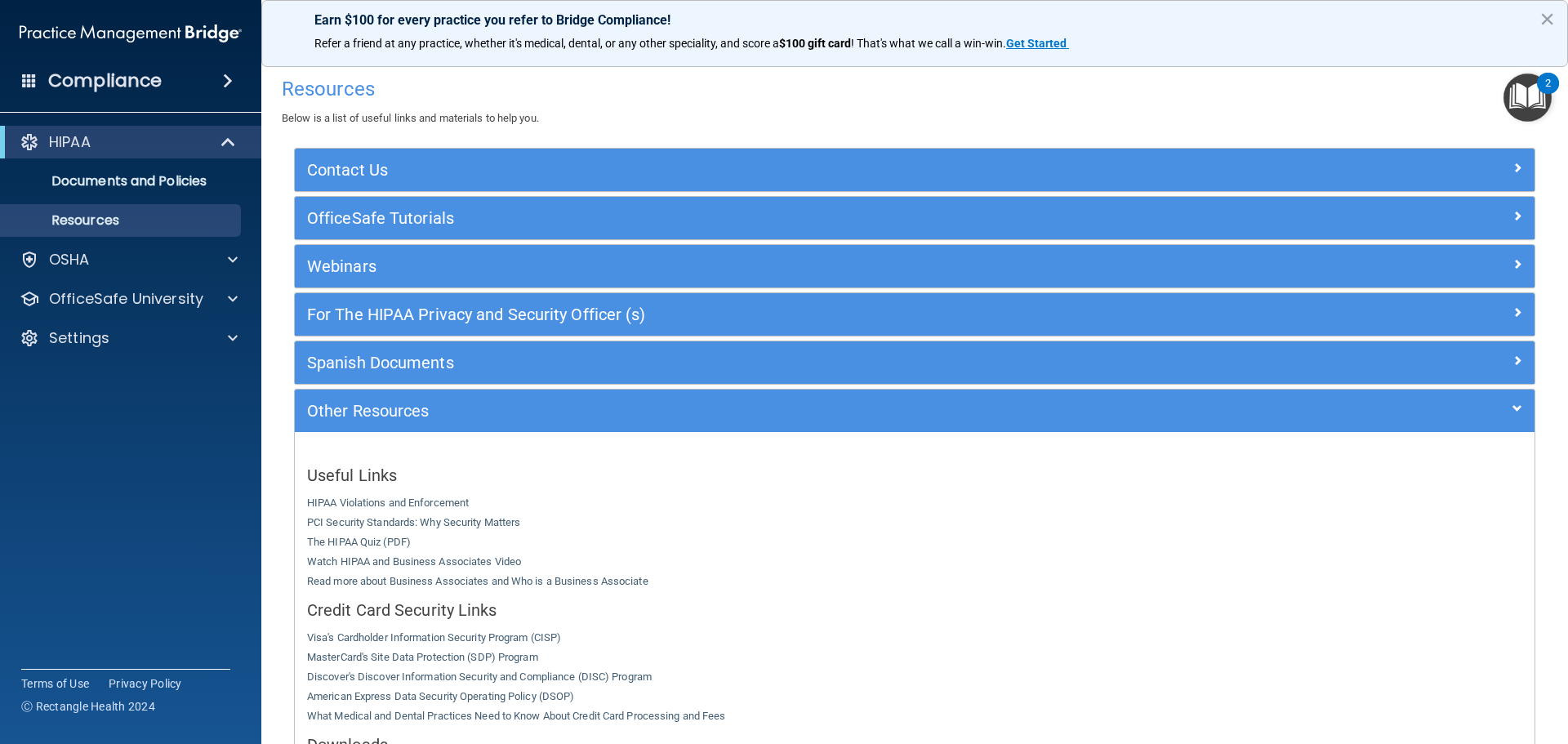
click at [1544, 100] on button "2" at bounding box center [1528, 97] width 48 height 48
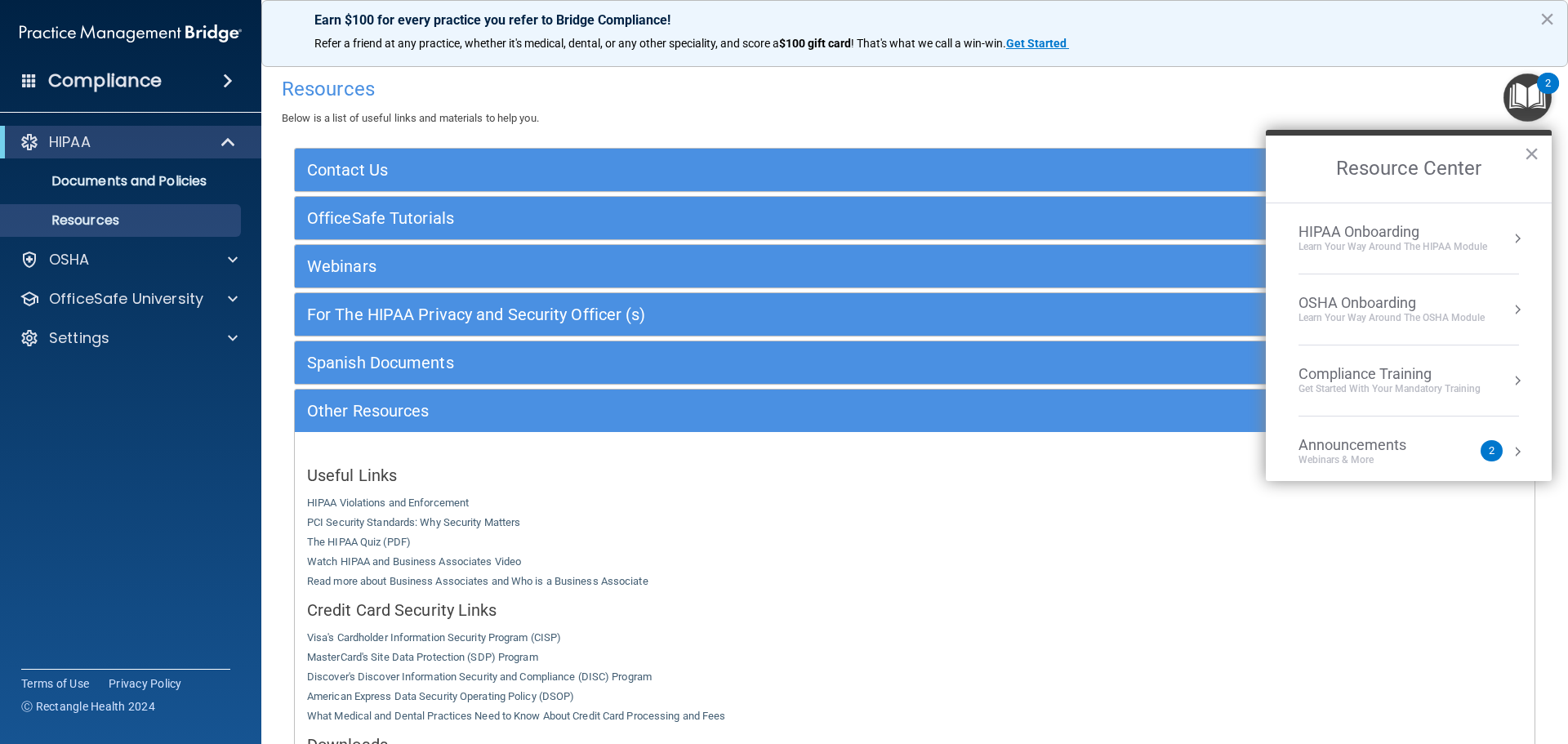
click at [1324, 238] on div "HIPAA Onboarding" at bounding box center [1393, 231] width 189 height 18
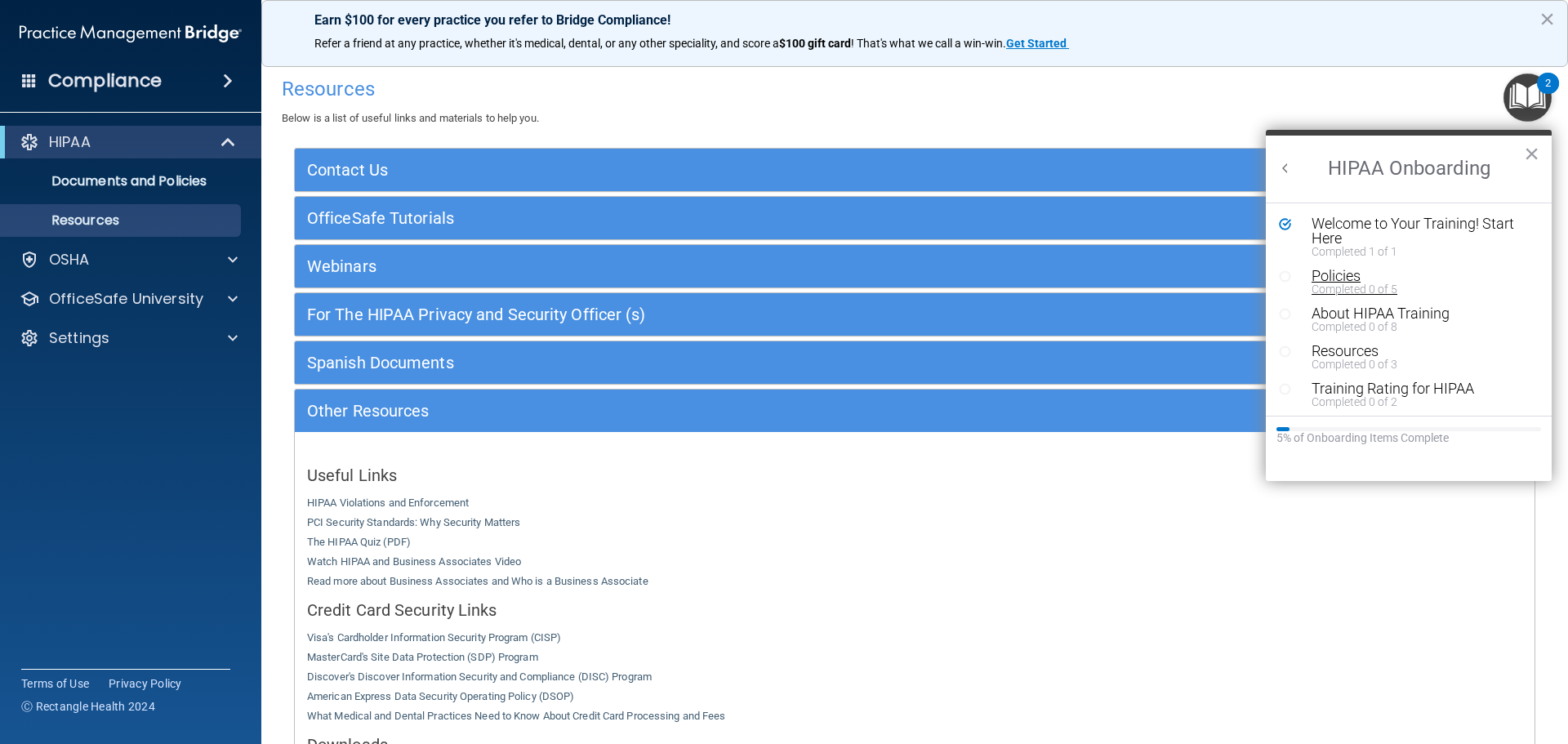
click at [1325, 274] on div "Policies" at bounding box center [1415, 276] width 207 height 15
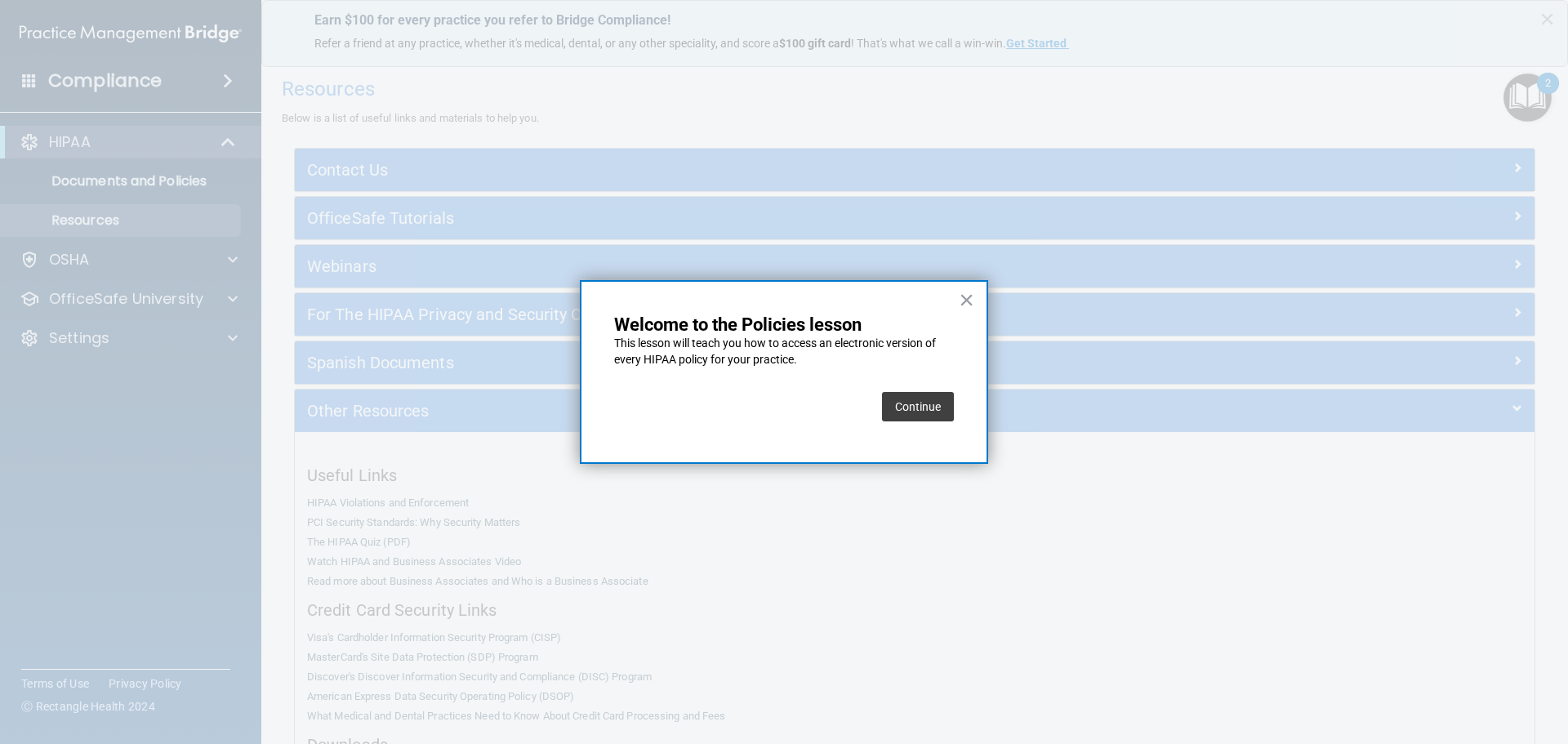
click at [913, 404] on button "Continue" at bounding box center [918, 407] width 72 height 30
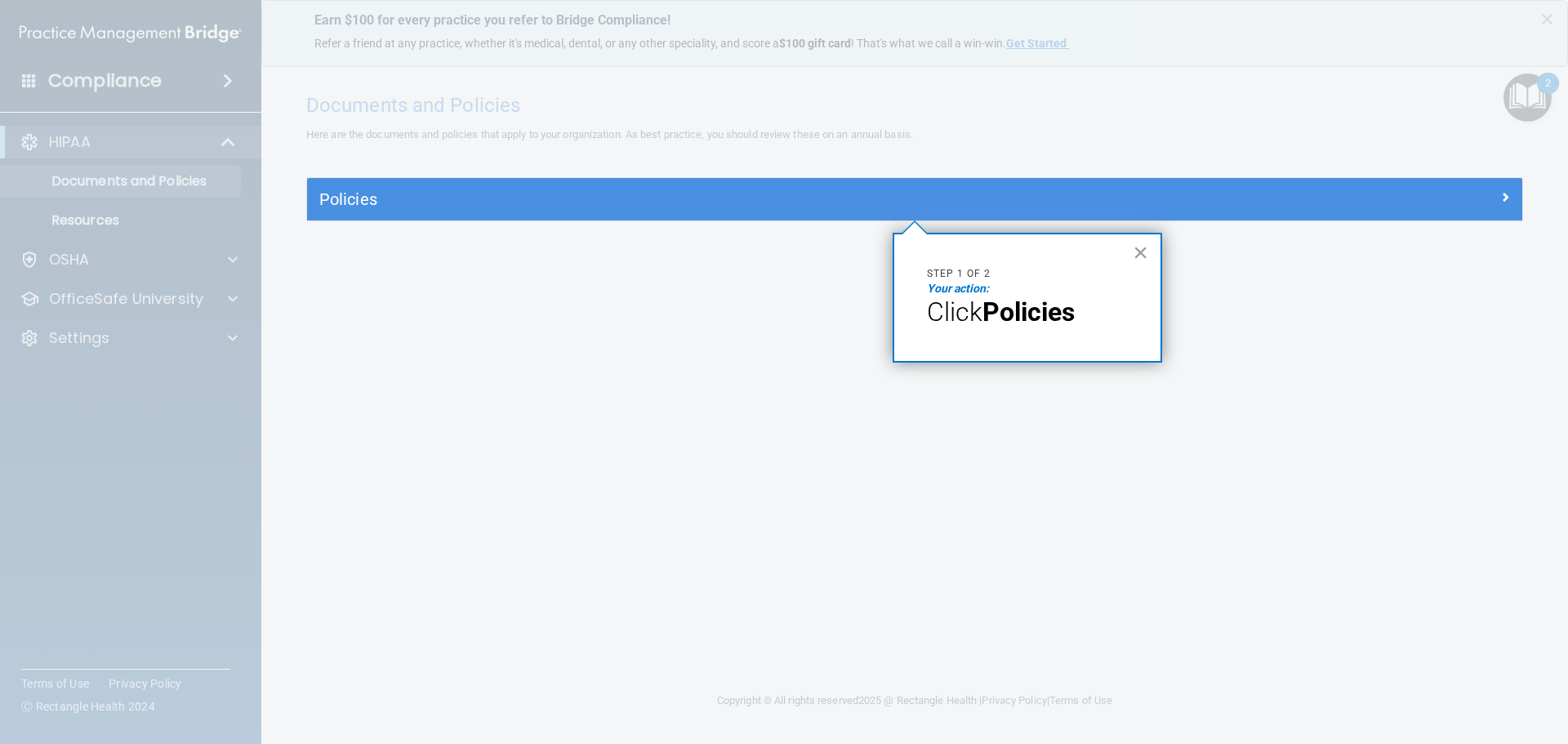
click at [1140, 251] on button "×" at bounding box center [1141, 252] width 16 height 26
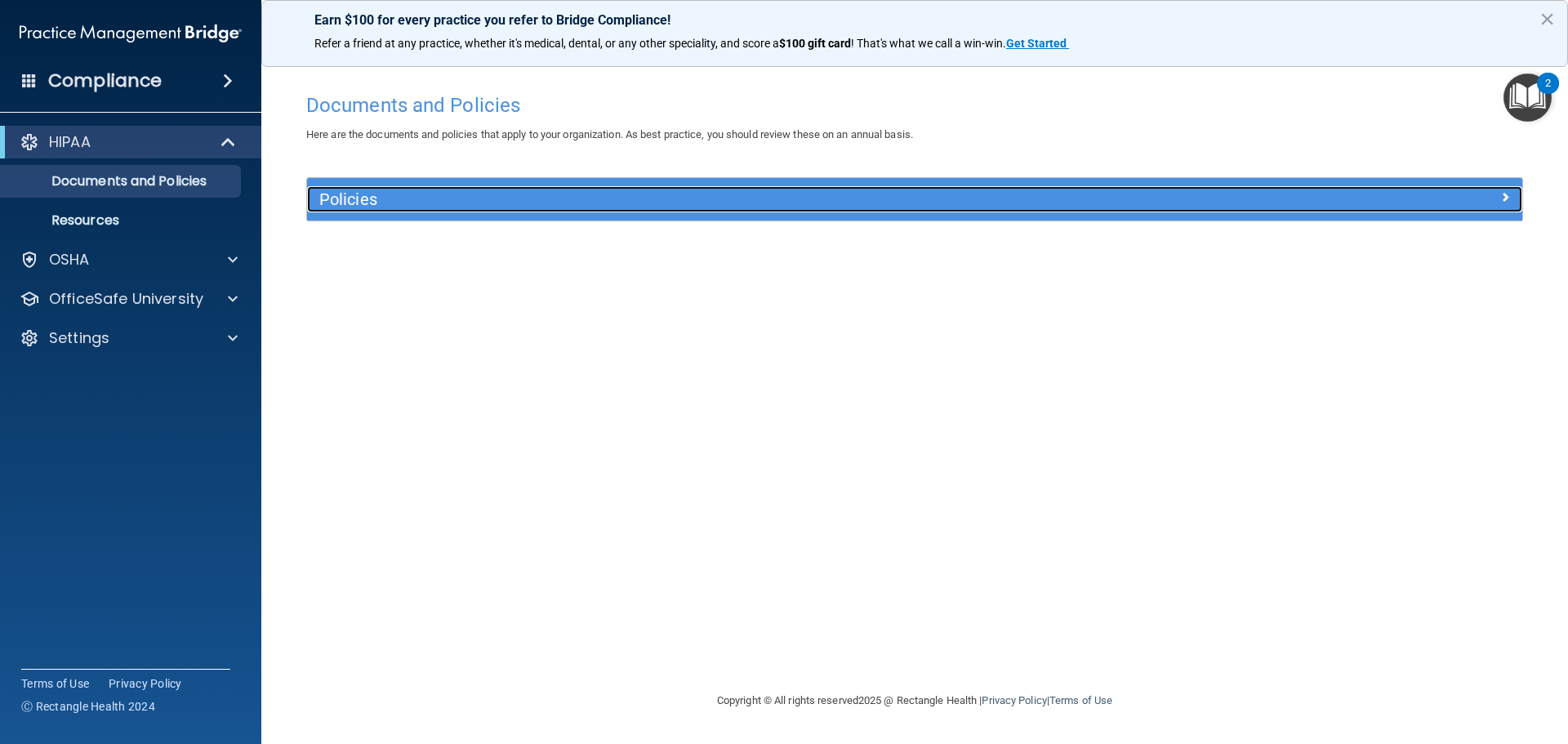
click at [557, 206] on h5 "Policies" at bounding box center [763, 199] width 888 height 18
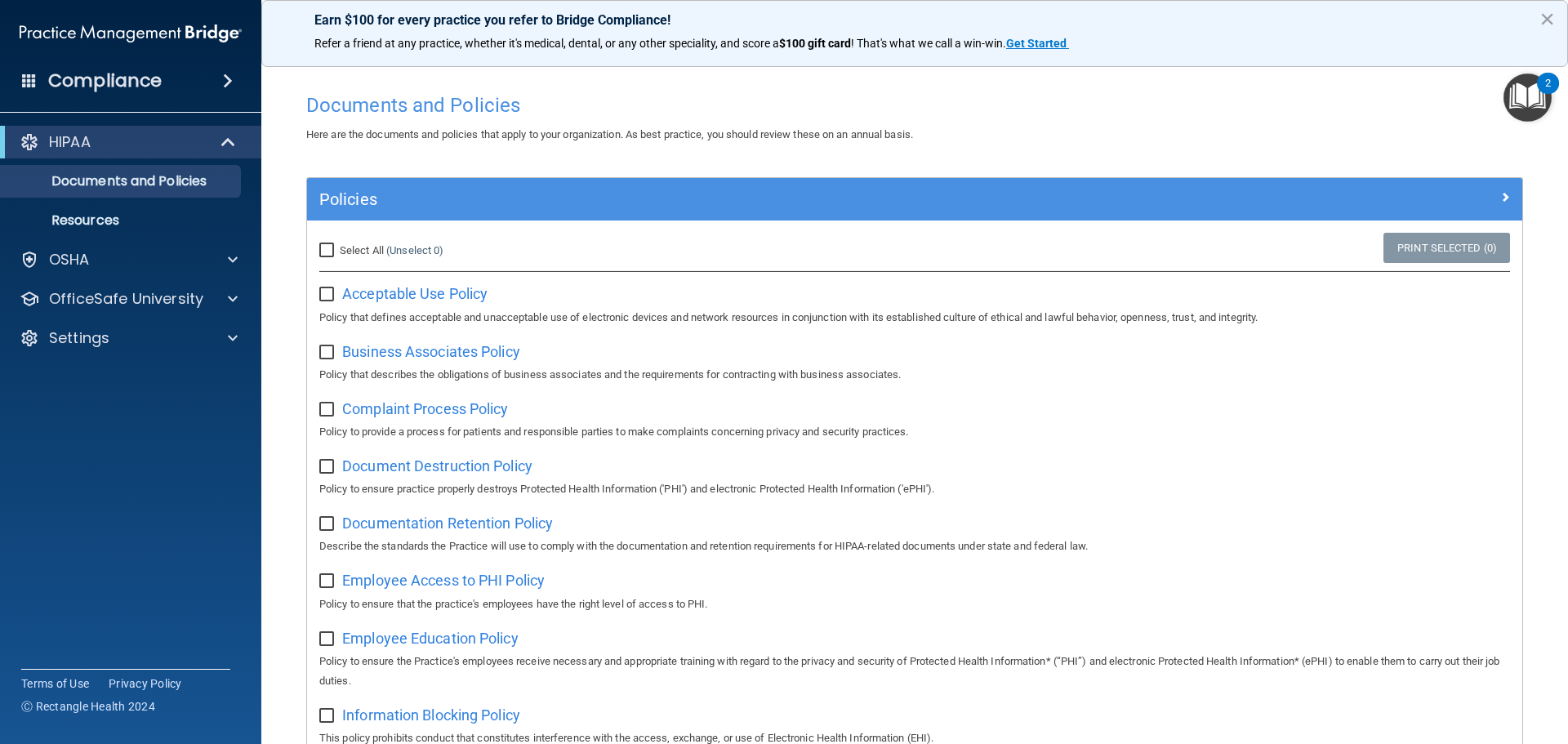
click at [362, 250] on span "Select All" at bounding box center [362, 251] width 44 height 12
click at [338, 250] on input "Select All (Unselect 0) Unselect All" at bounding box center [329, 251] width 19 height 13
checkbox input "true"
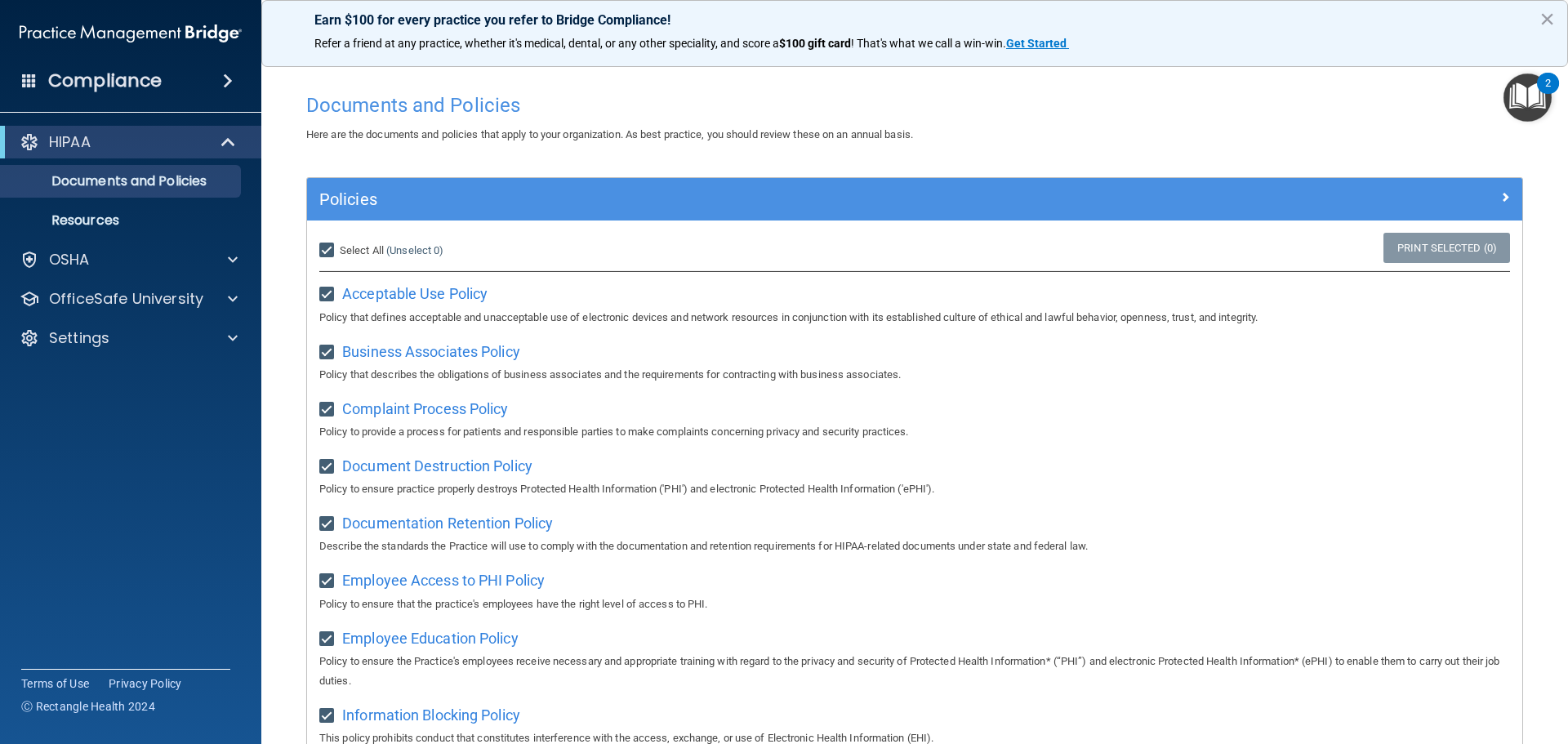
checkbox input "true"
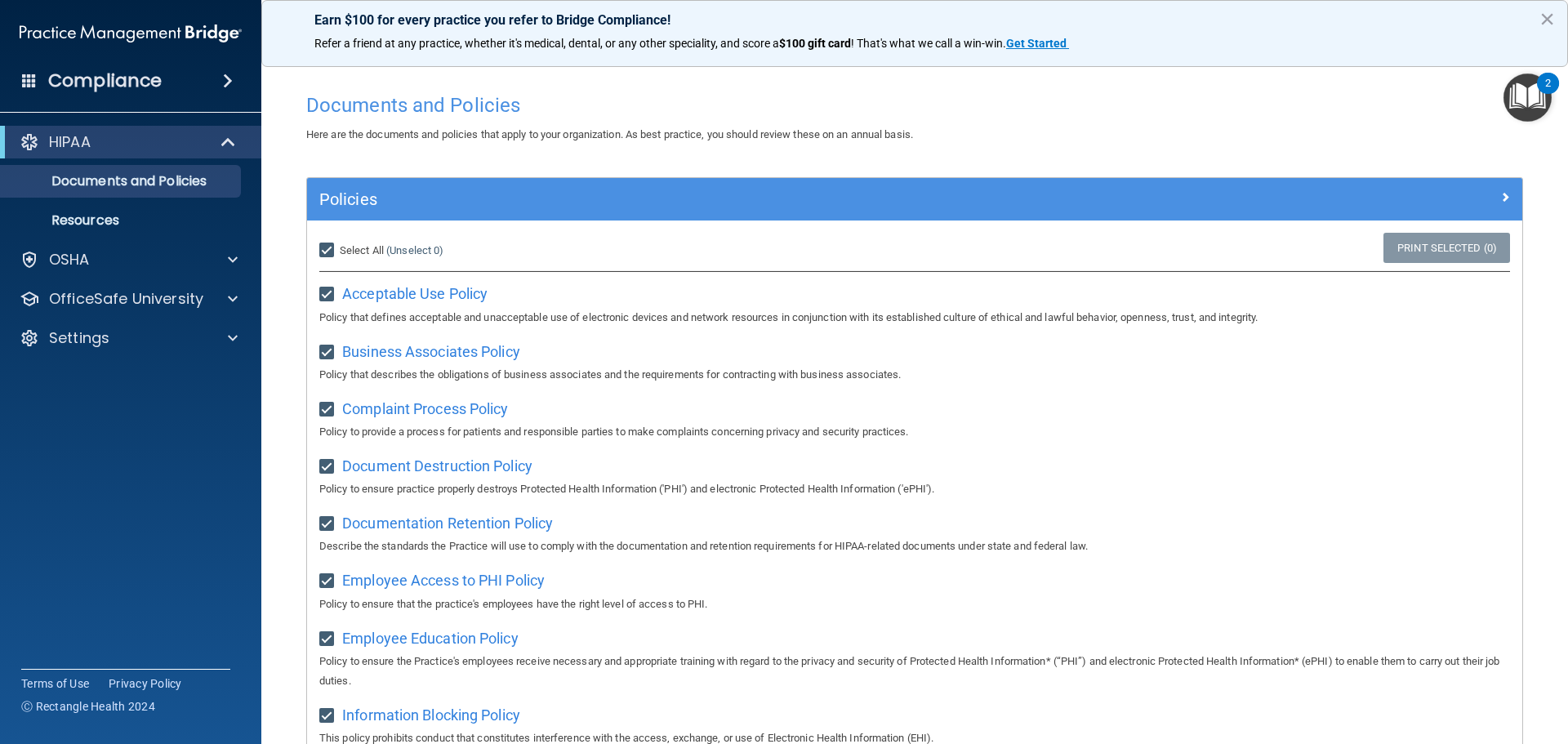
checkbox input "true"
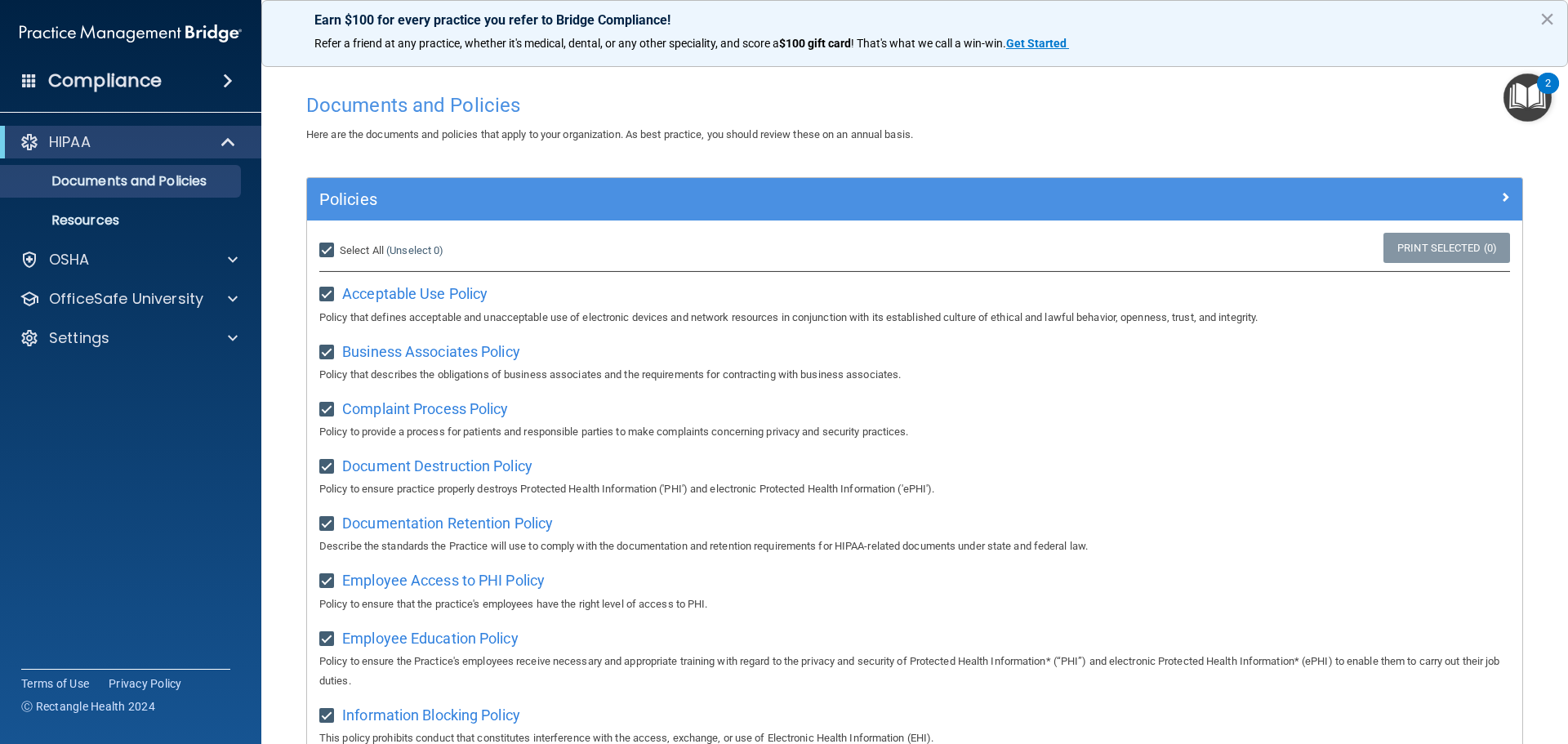
checkbox input "true"
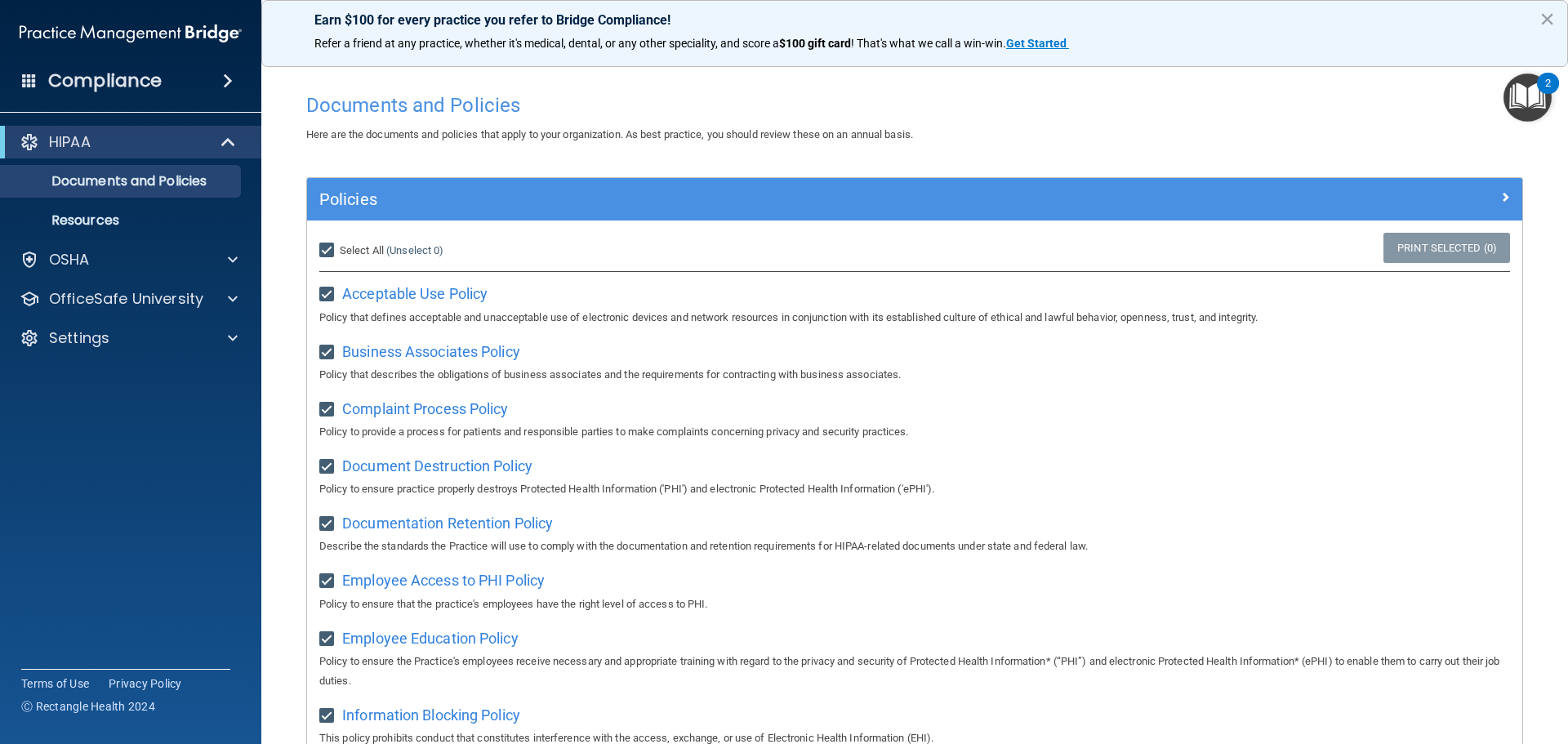
checkbox input "true"
click at [1399, 248] on link "Print Selected (21)" at bounding box center [1444, 248] width 132 height 31
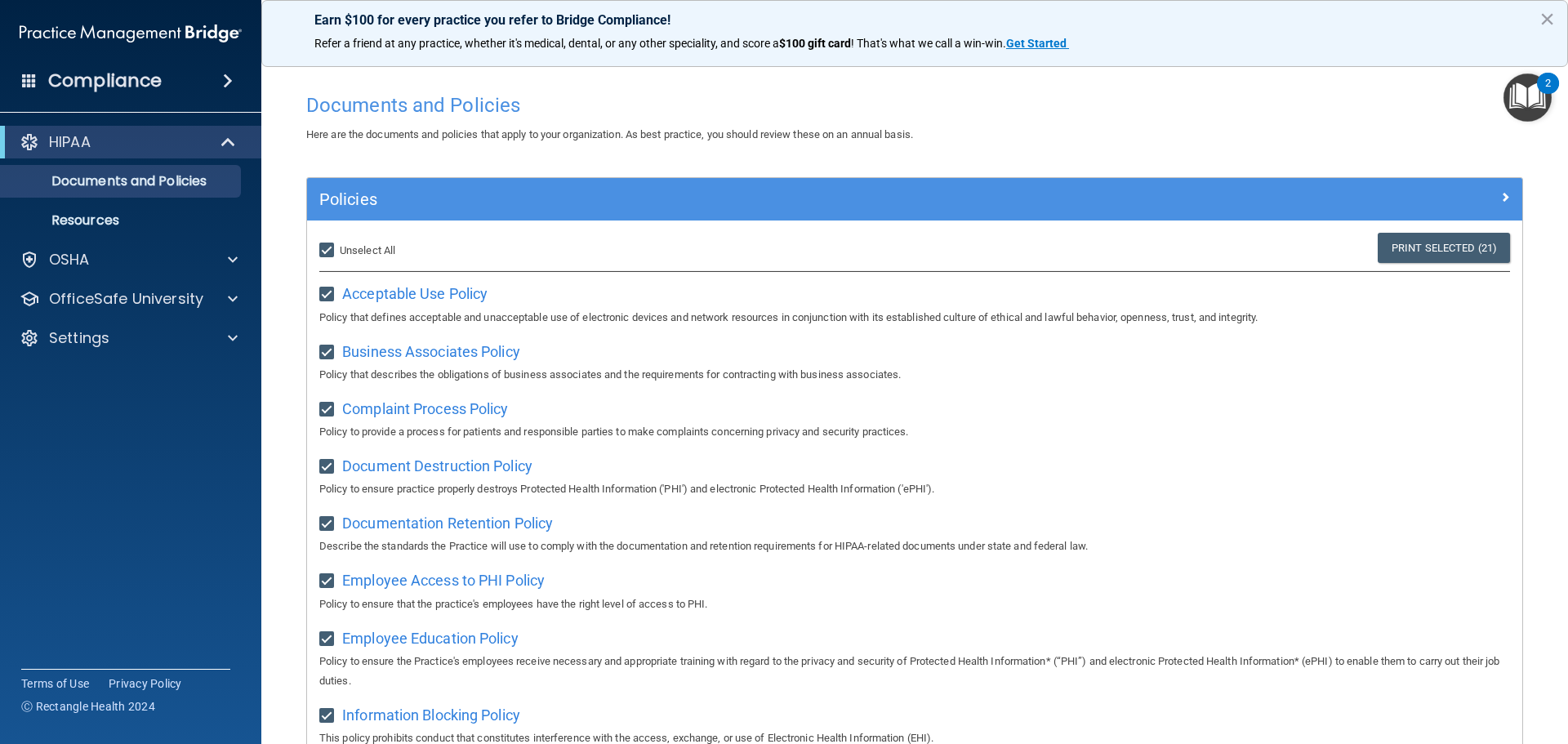
click at [1538, 95] on img "Open Resource Center, 2 new notifications" at bounding box center [1528, 97] width 48 height 48
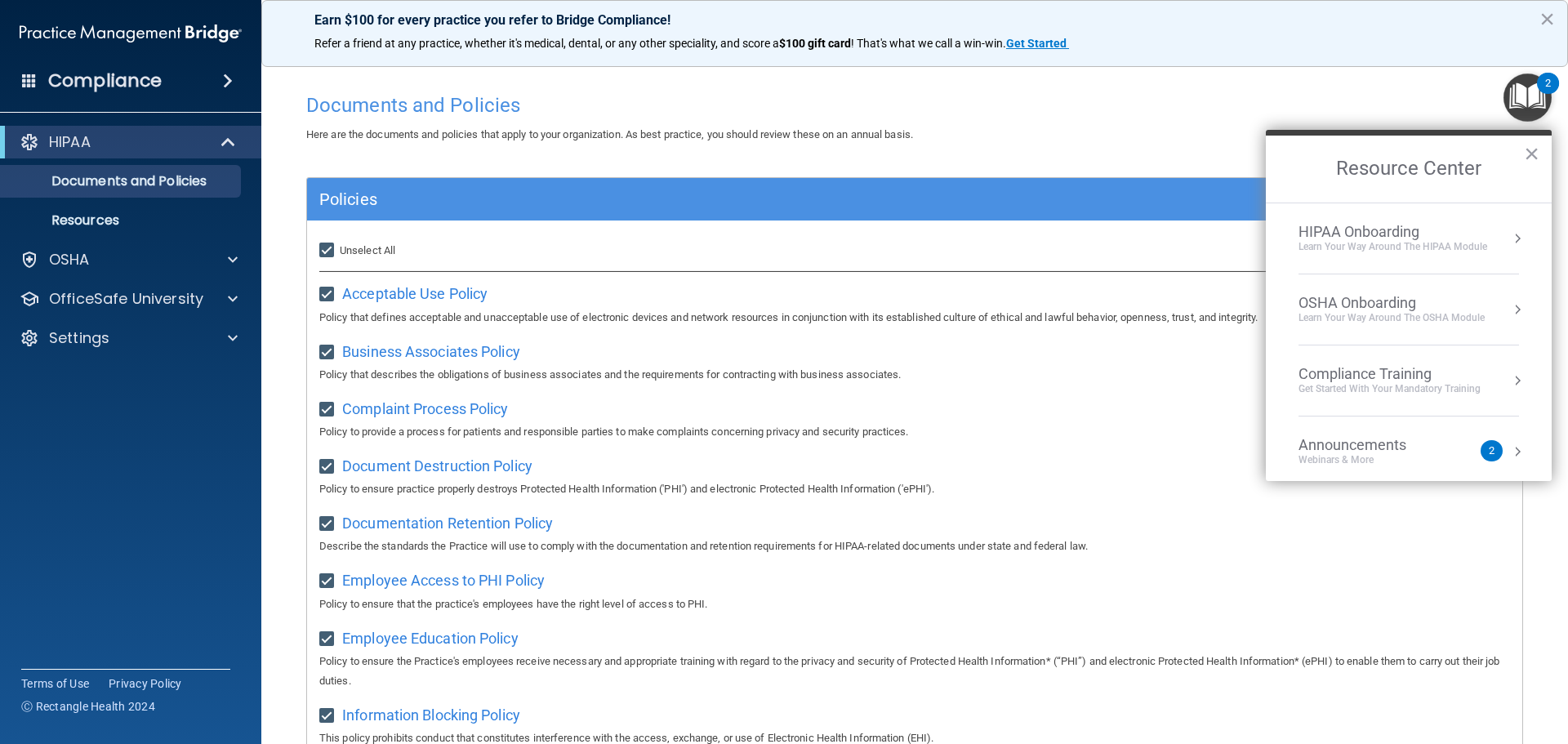
click at [1047, 120] on div "Documents and Policies" at bounding box center [915, 105] width 1241 height 40
click at [1549, 16] on button "×" at bounding box center [1548, 19] width 16 height 26
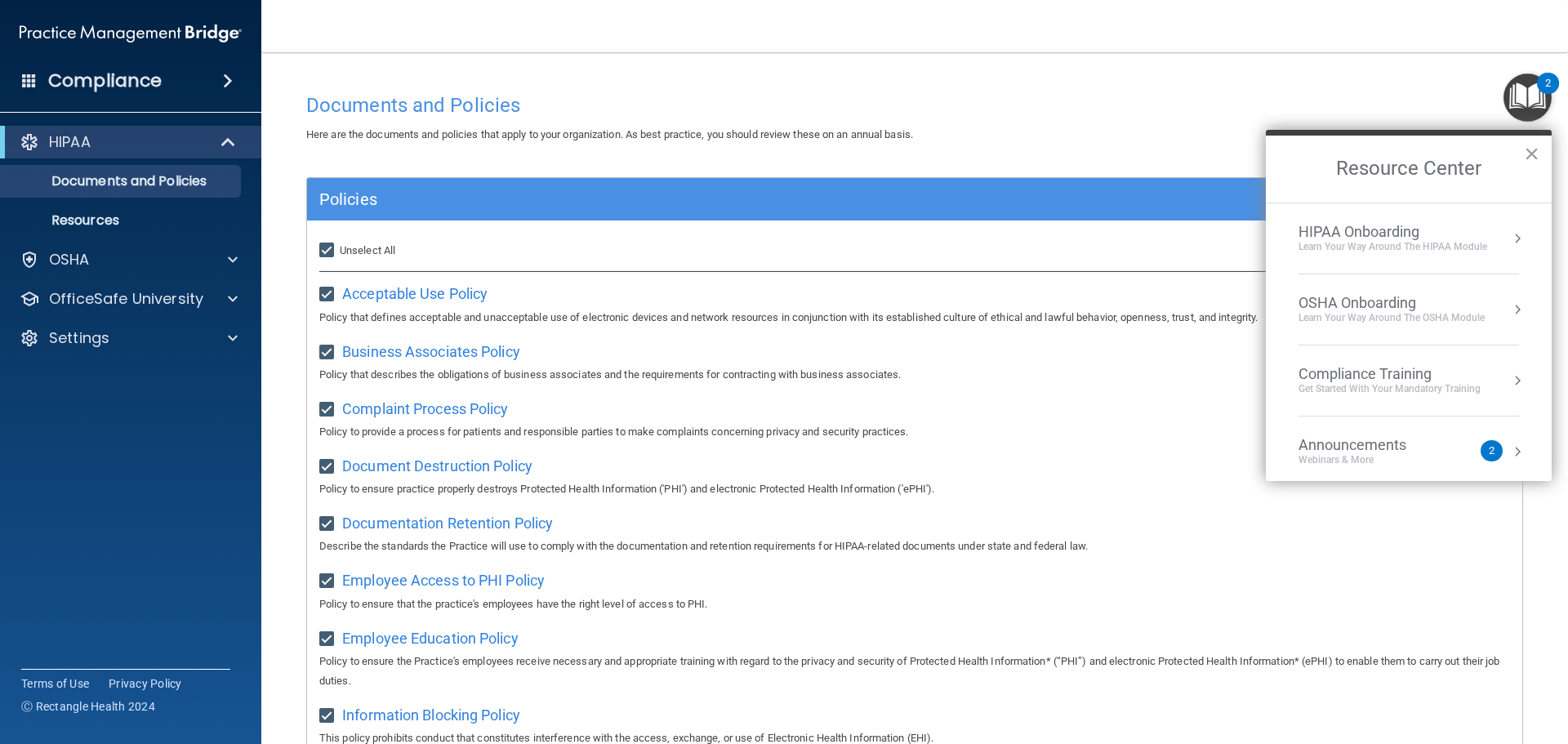
click at [1489, 234] on div "HIPAA Onboarding Learn Your Way around the HIPAA module" at bounding box center [1409, 238] width 220 height 31
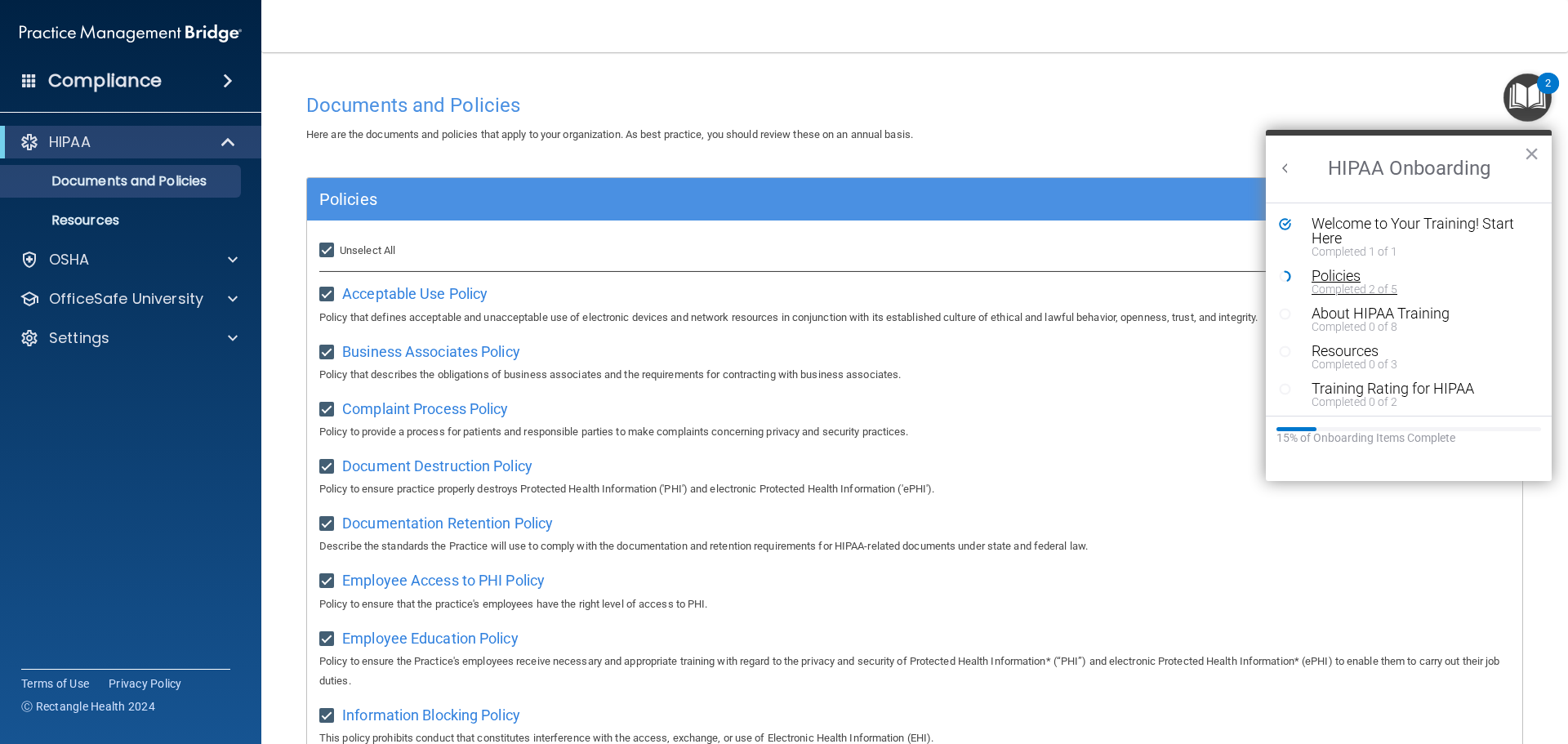
click at [1334, 277] on div "Policies" at bounding box center [1415, 276] width 207 height 15
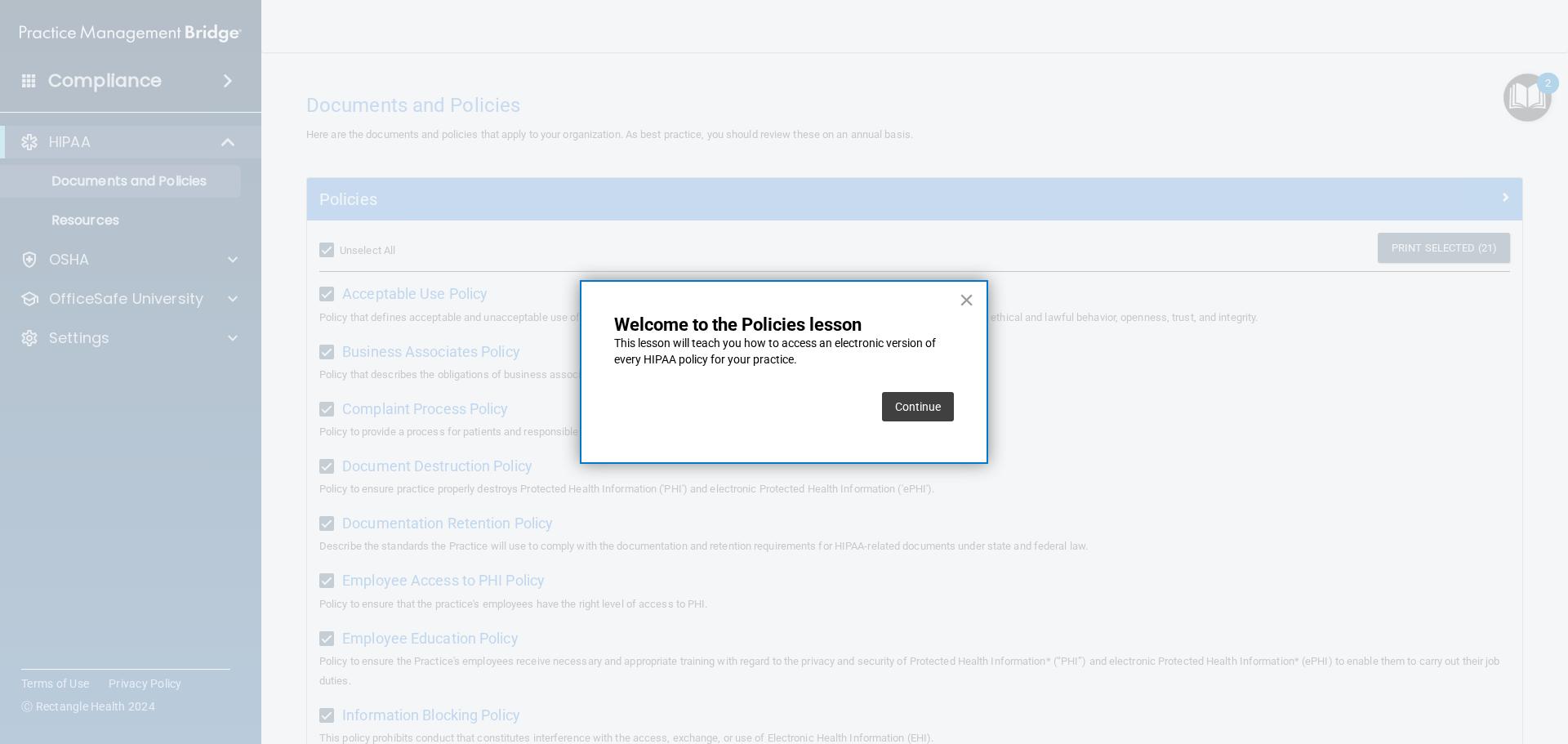
click at [915, 409] on button "Continue" at bounding box center [918, 407] width 72 height 30
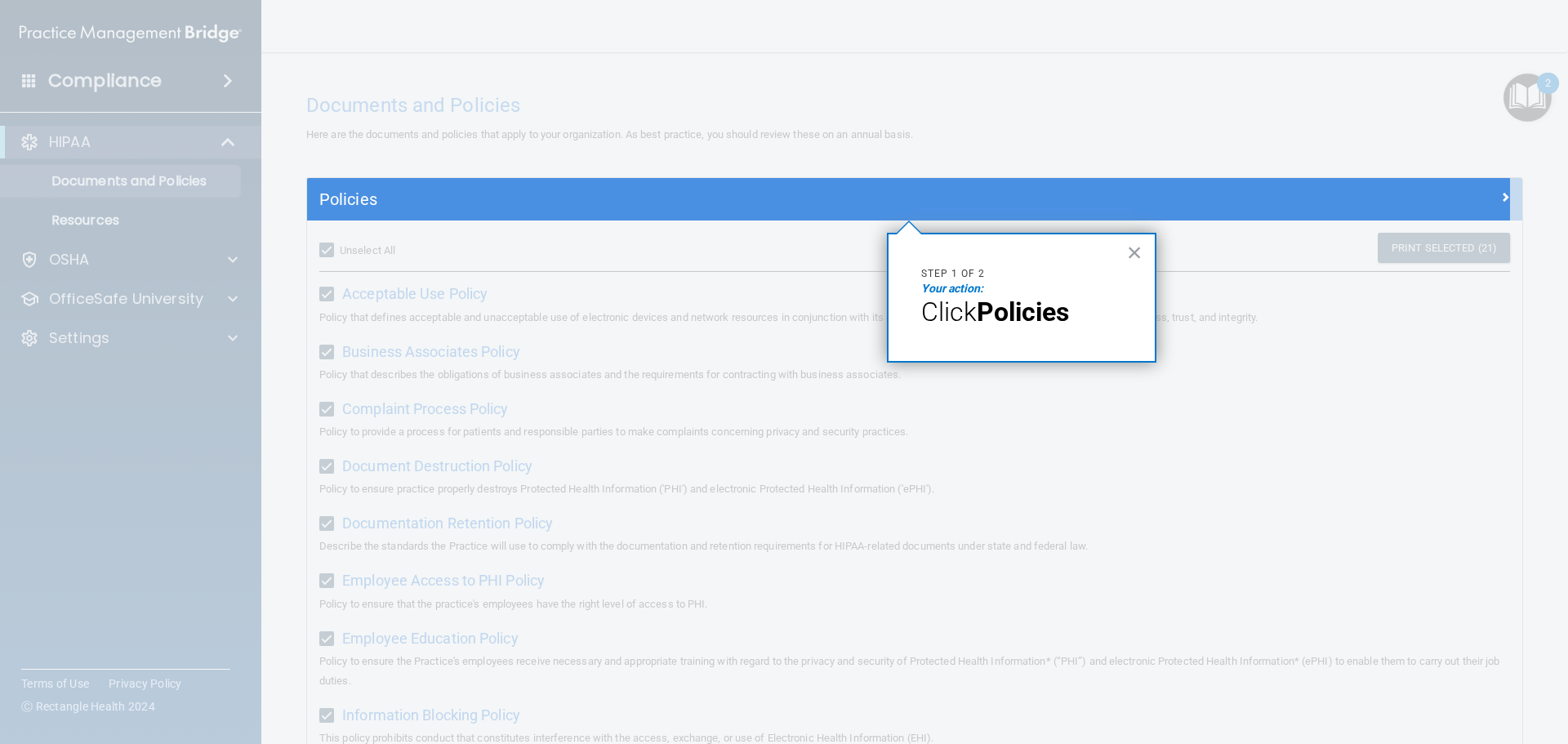
click at [938, 219] on div "Policies" at bounding box center [915, 199] width 1215 height 43
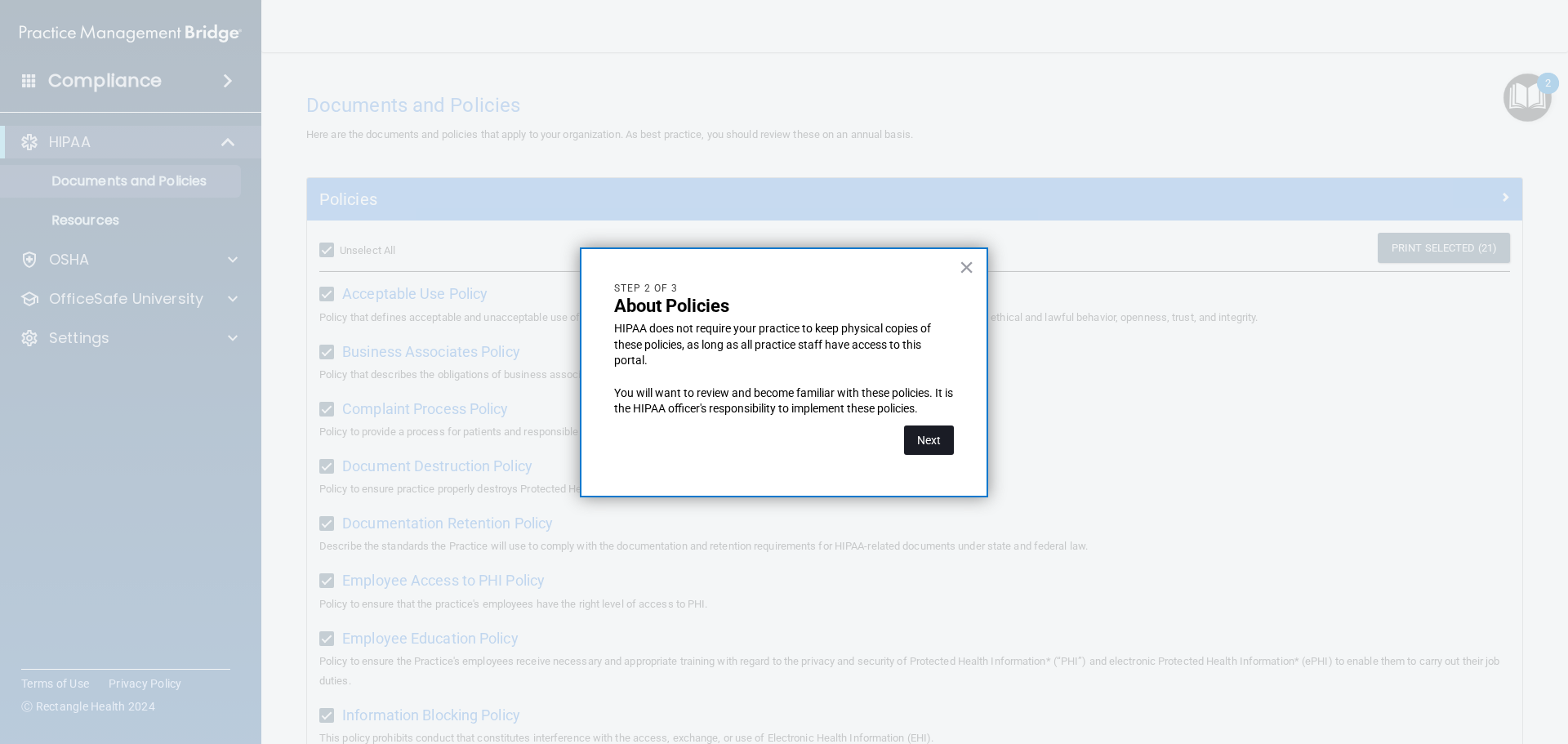
click at [929, 442] on button "Next" at bounding box center [929, 440] width 50 height 30
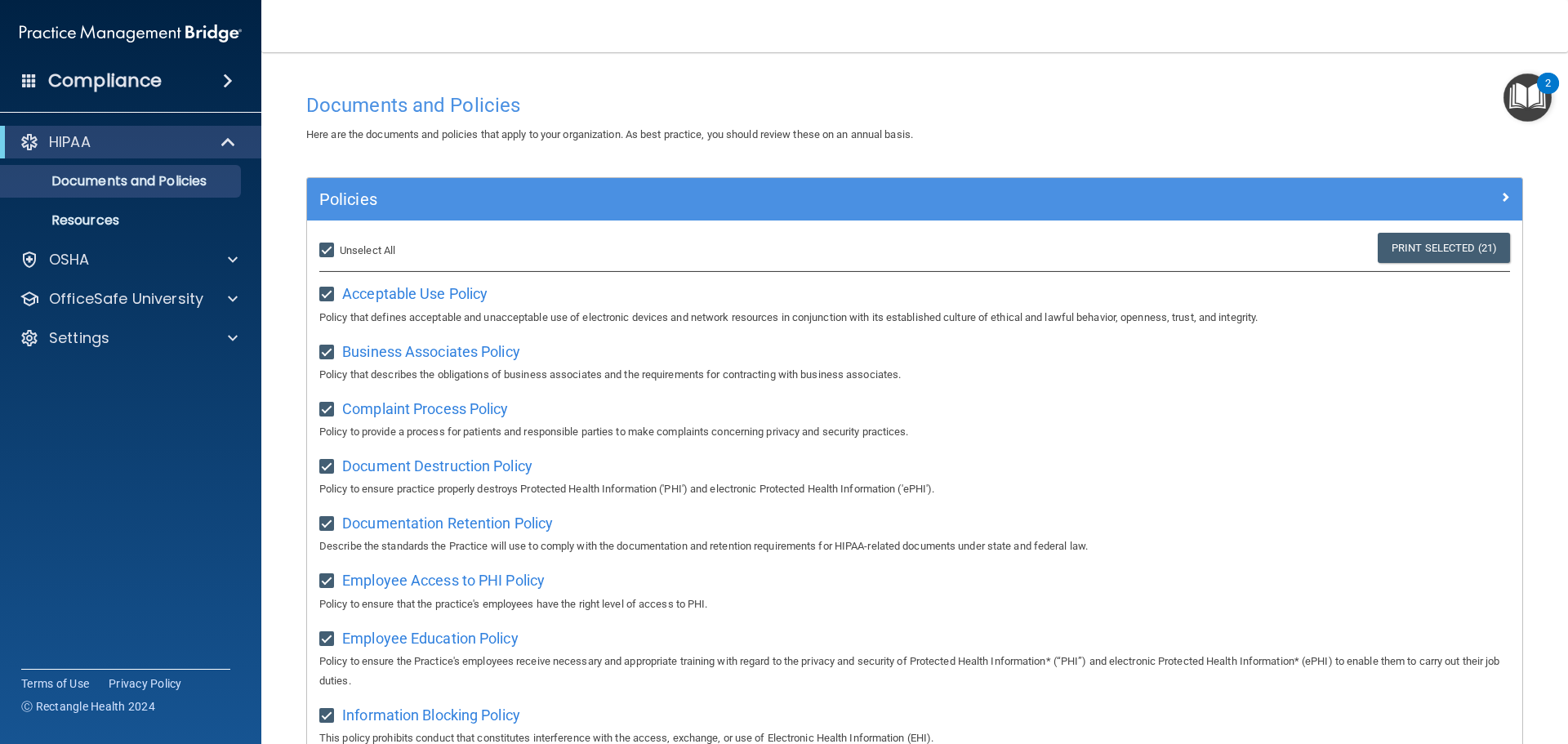
click at [336, 250] on input "Select All (Unselect 21) Unselect All" at bounding box center [329, 251] width 19 height 13
checkbox input "false"
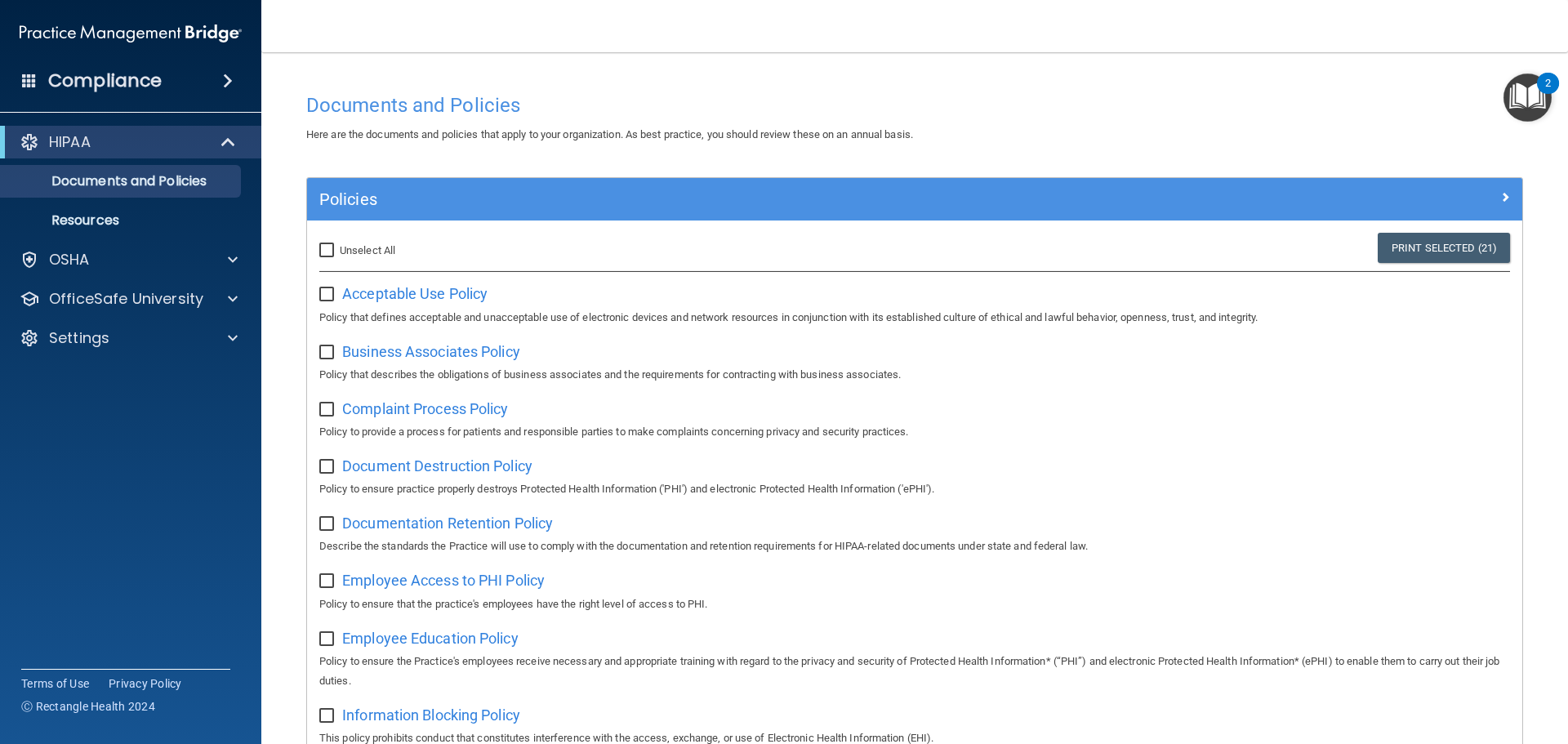
checkbox input "false"
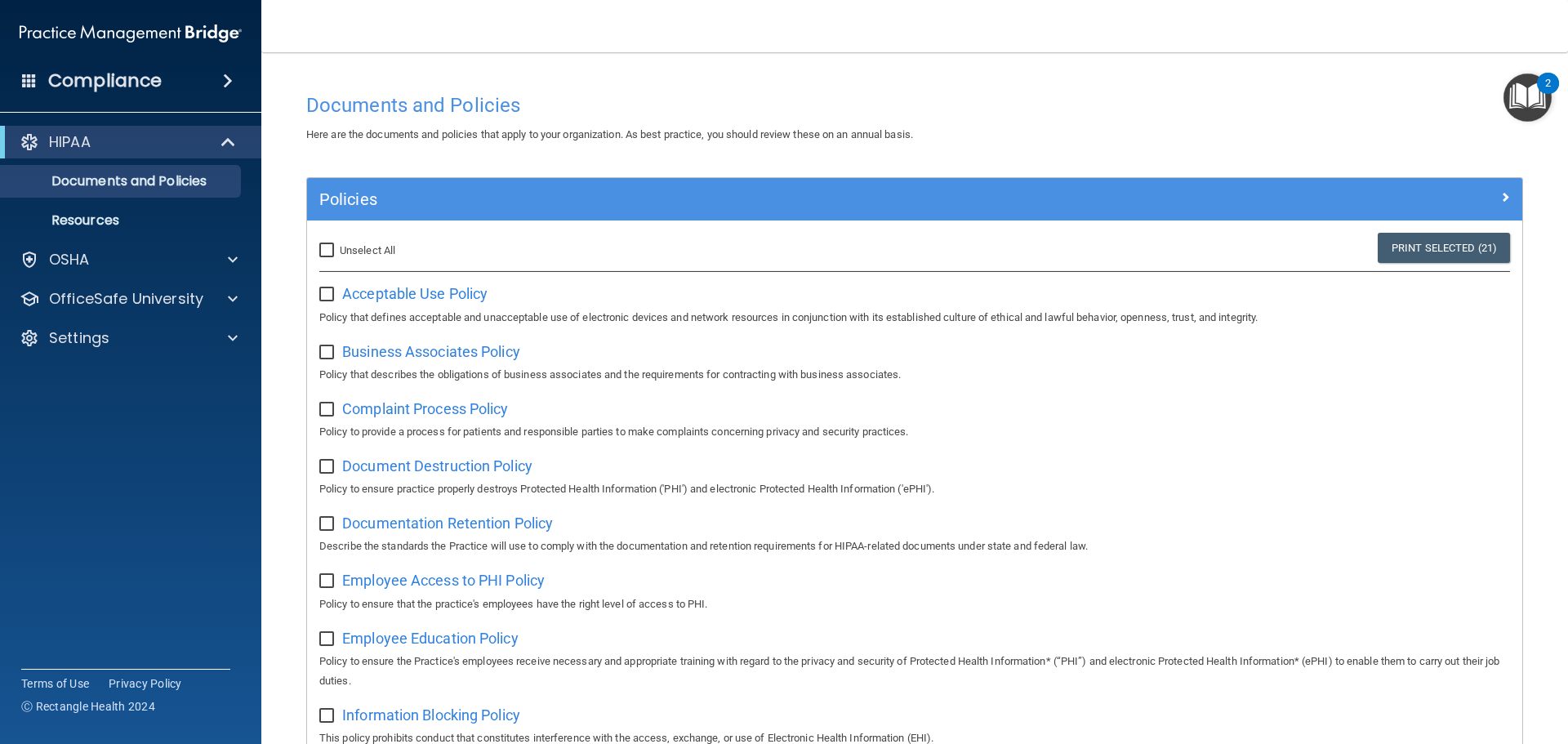
checkbox input "false"
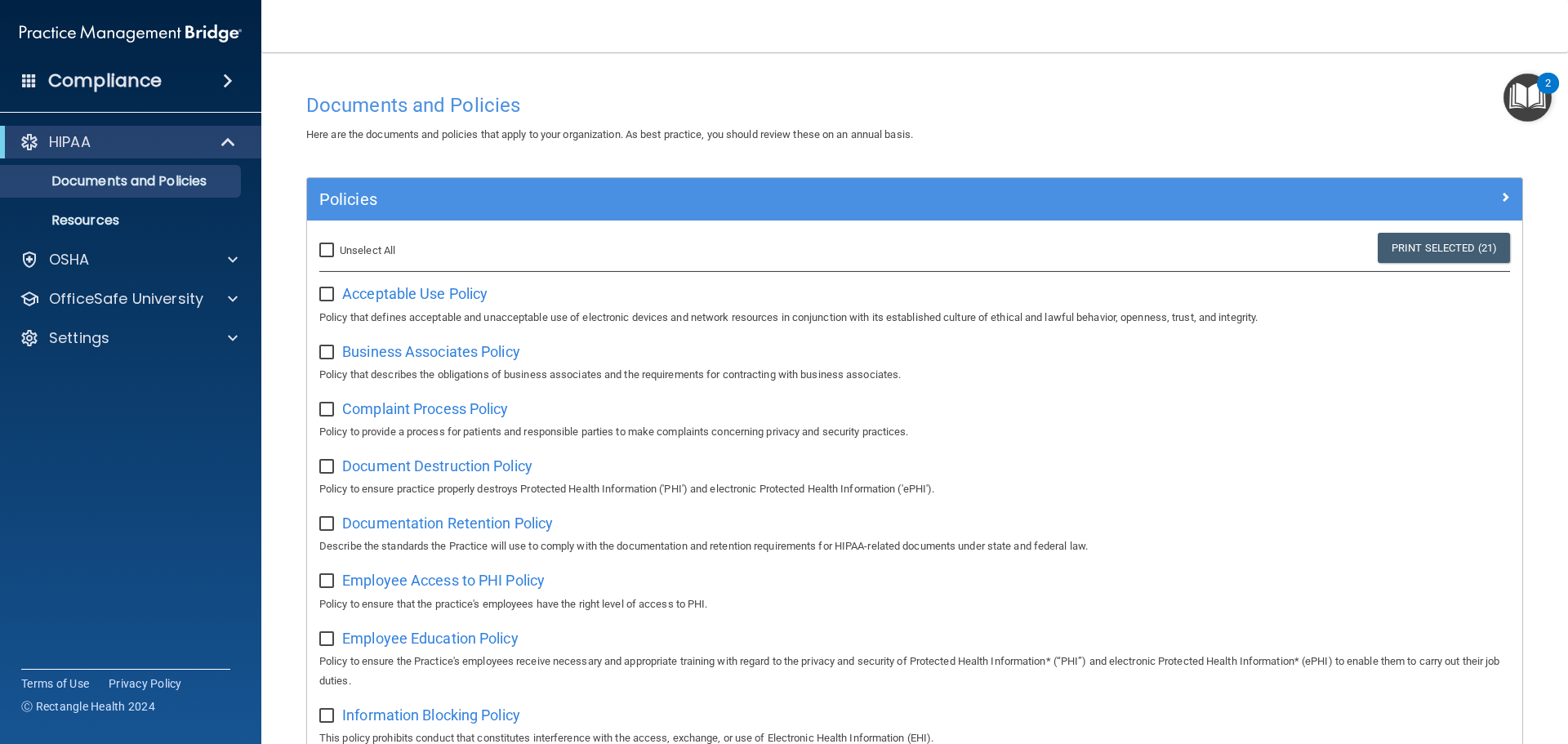
checkbox input "false"
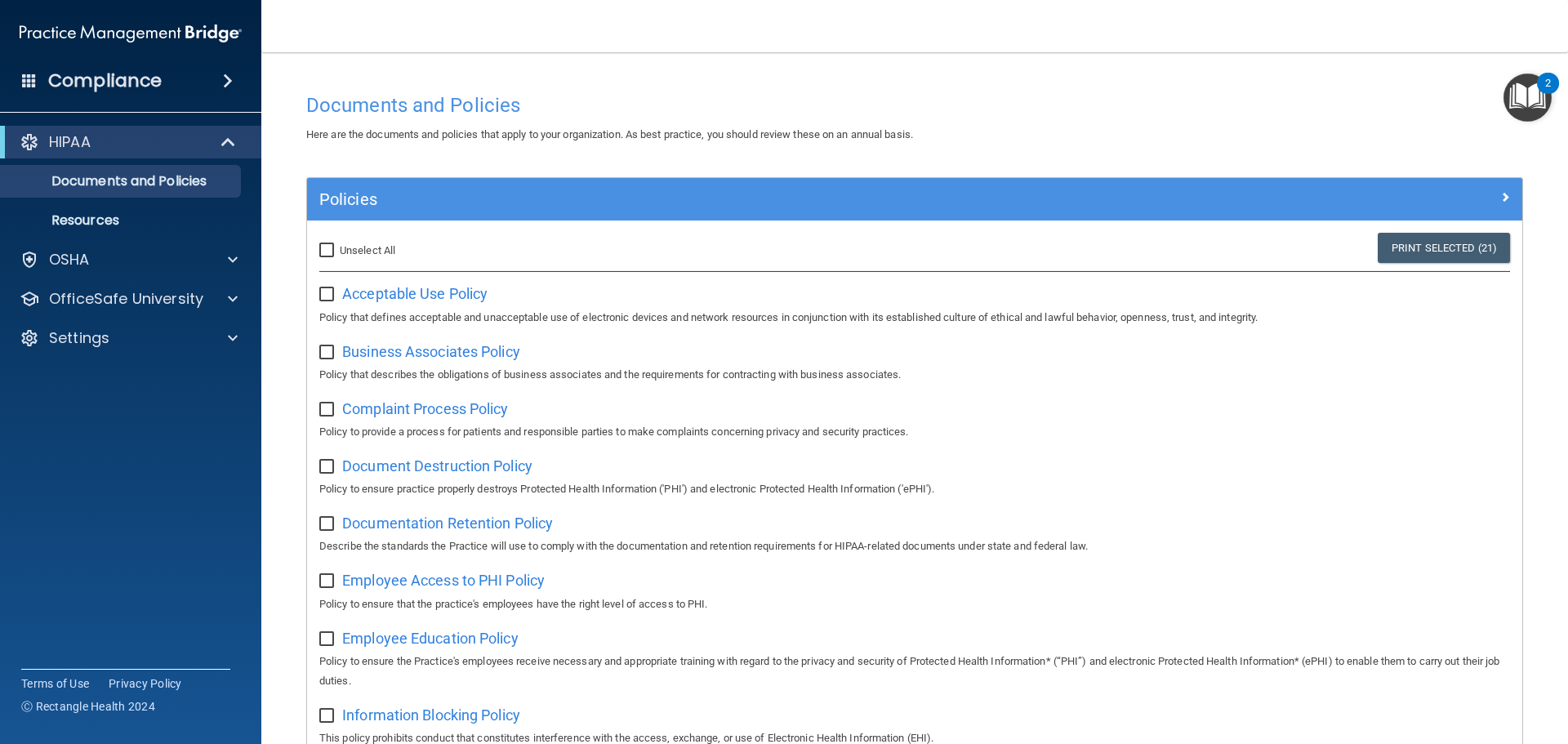
checkbox input "false"
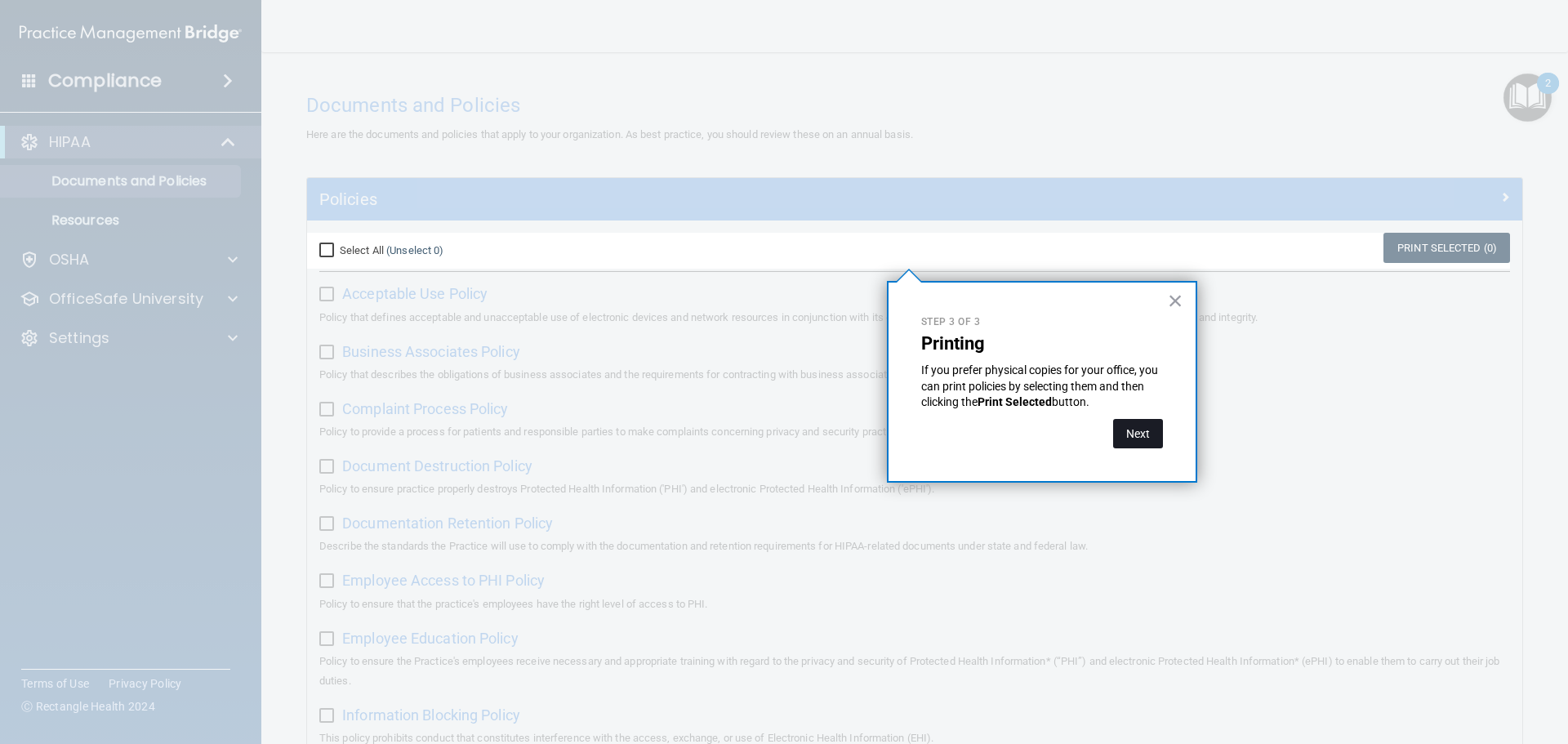
click at [1126, 427] on button "Next" at bounding box center [1138, 434] width 50 height 30
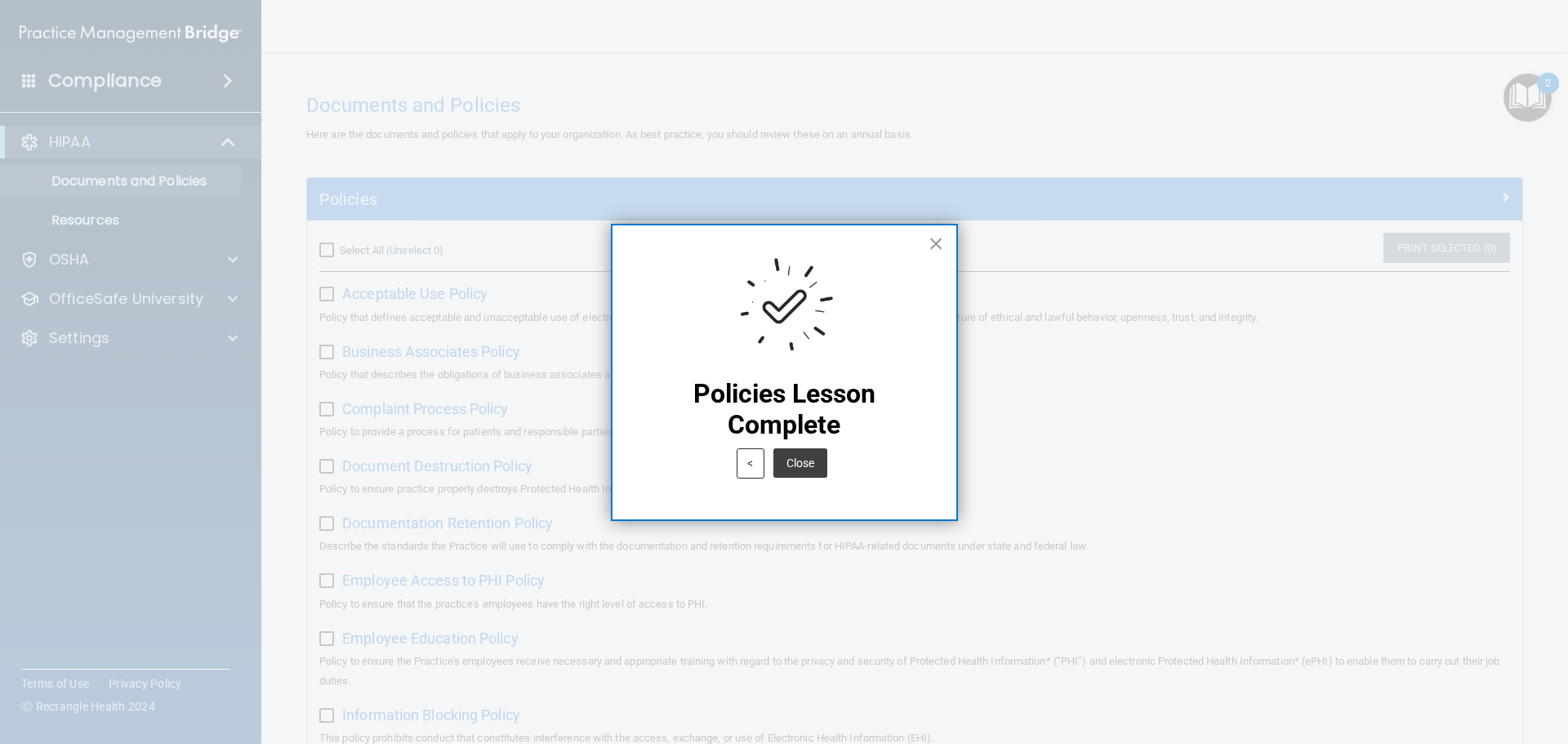
click at [804, 476] on button "Close" at bounding box center [801, 463] width 54 height 30
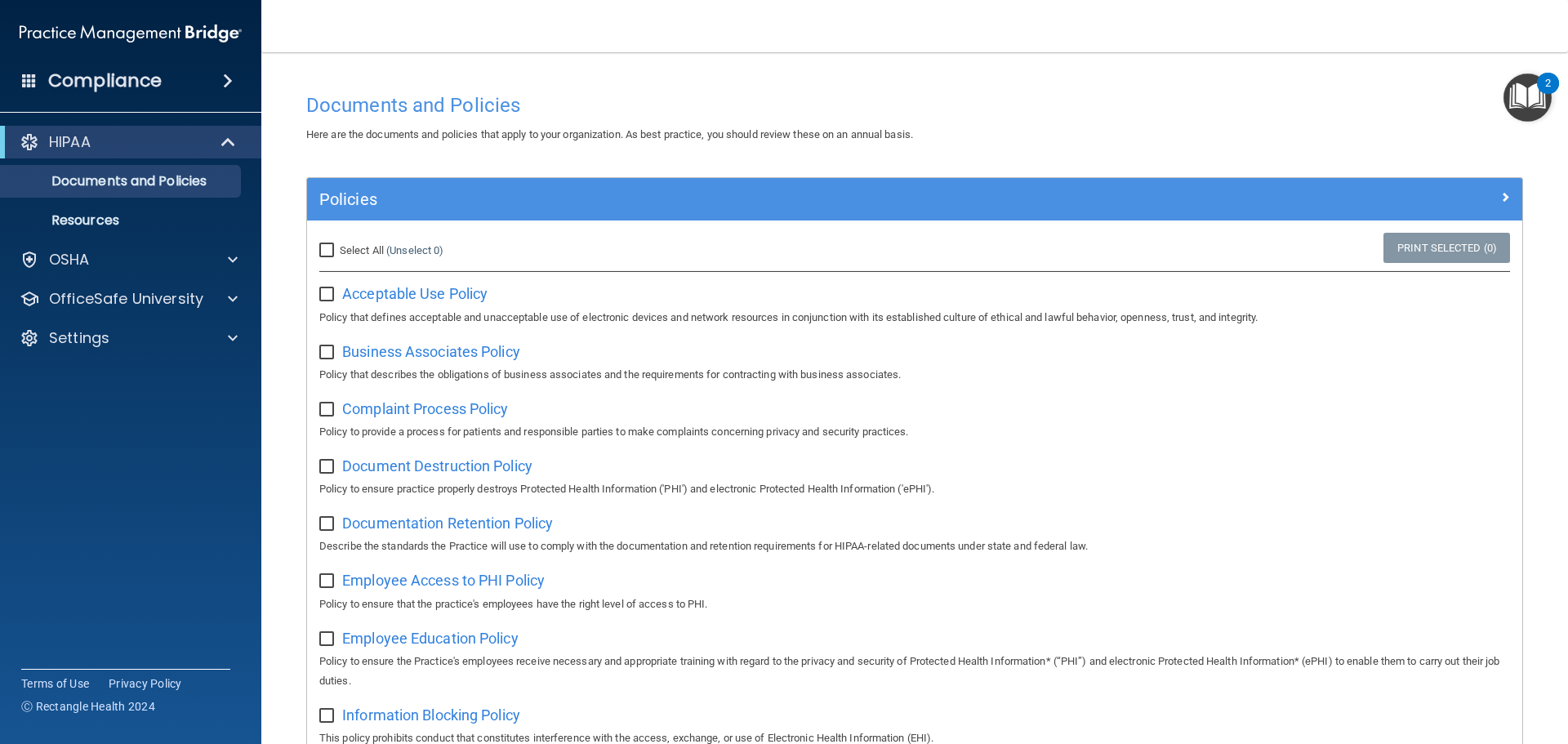
click at [1531, 94] on img "Open Resource Center, 2 new notifications" at bounding box center [1528, 97] width 48 height 48
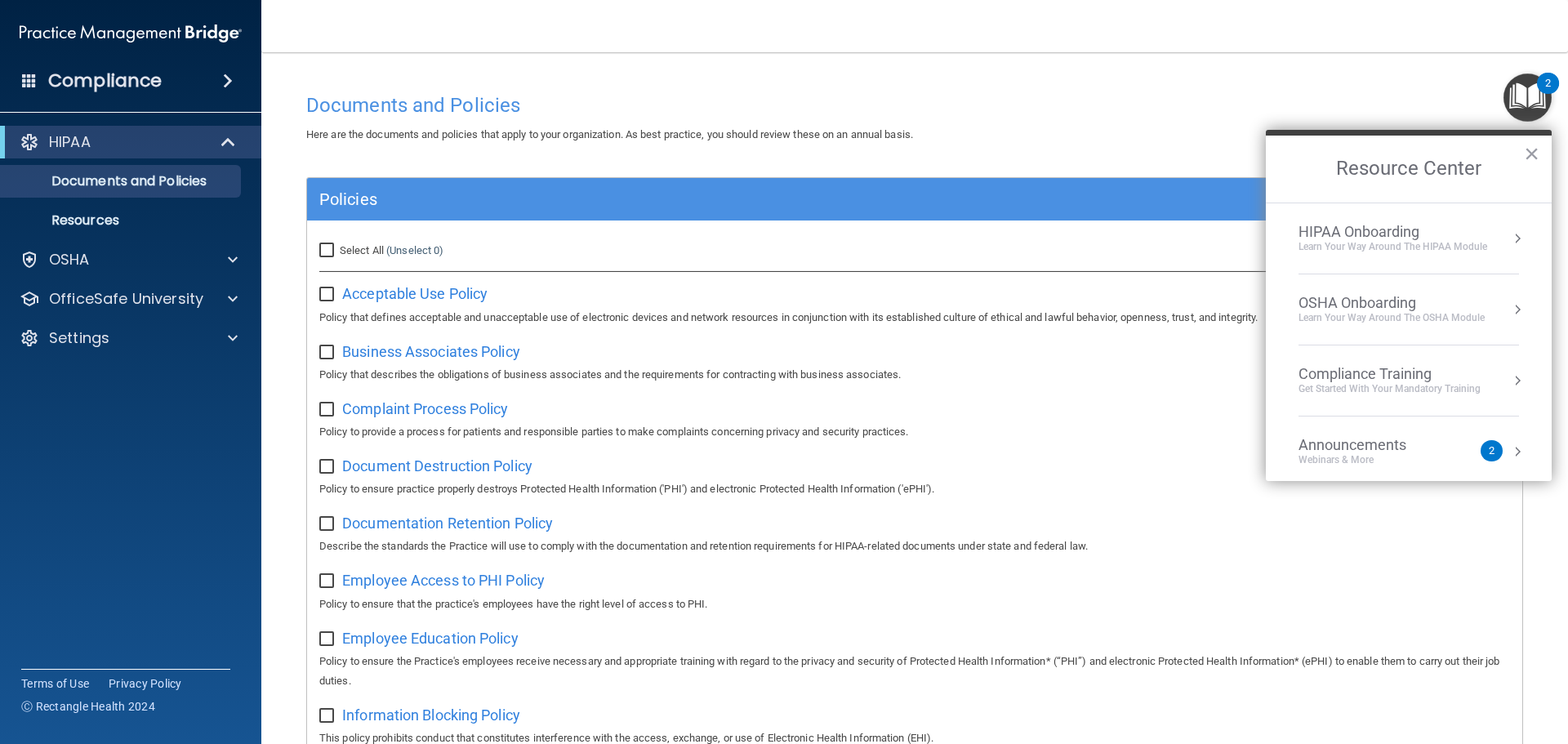
click at [1375, 233] on div "HIPAA Onboarding" at bounding box center [1393, 231] width 189 height 18
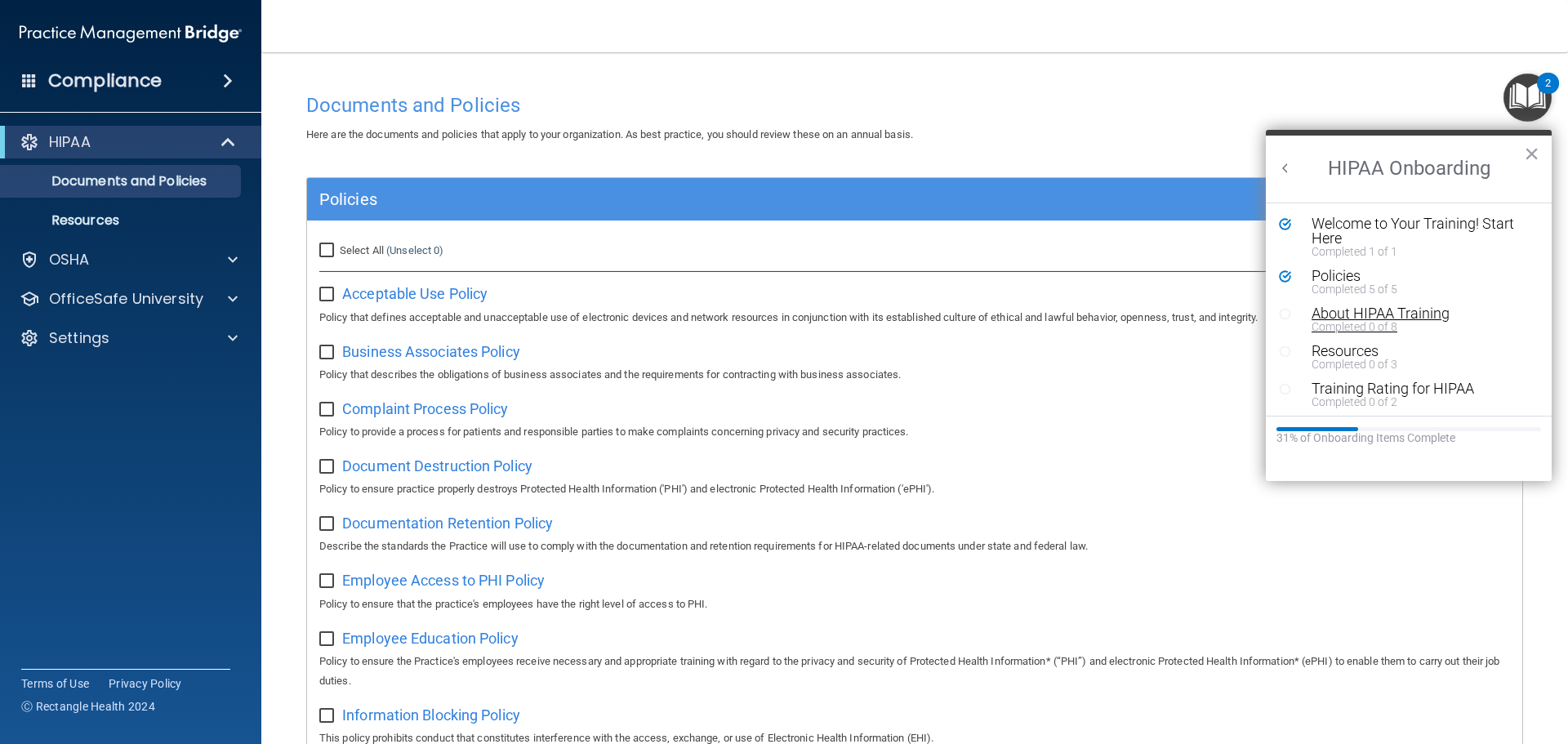
click at [1427, 314] on div "About HIPAA Training" at bounding box center [1415, 313] width 207 height 15
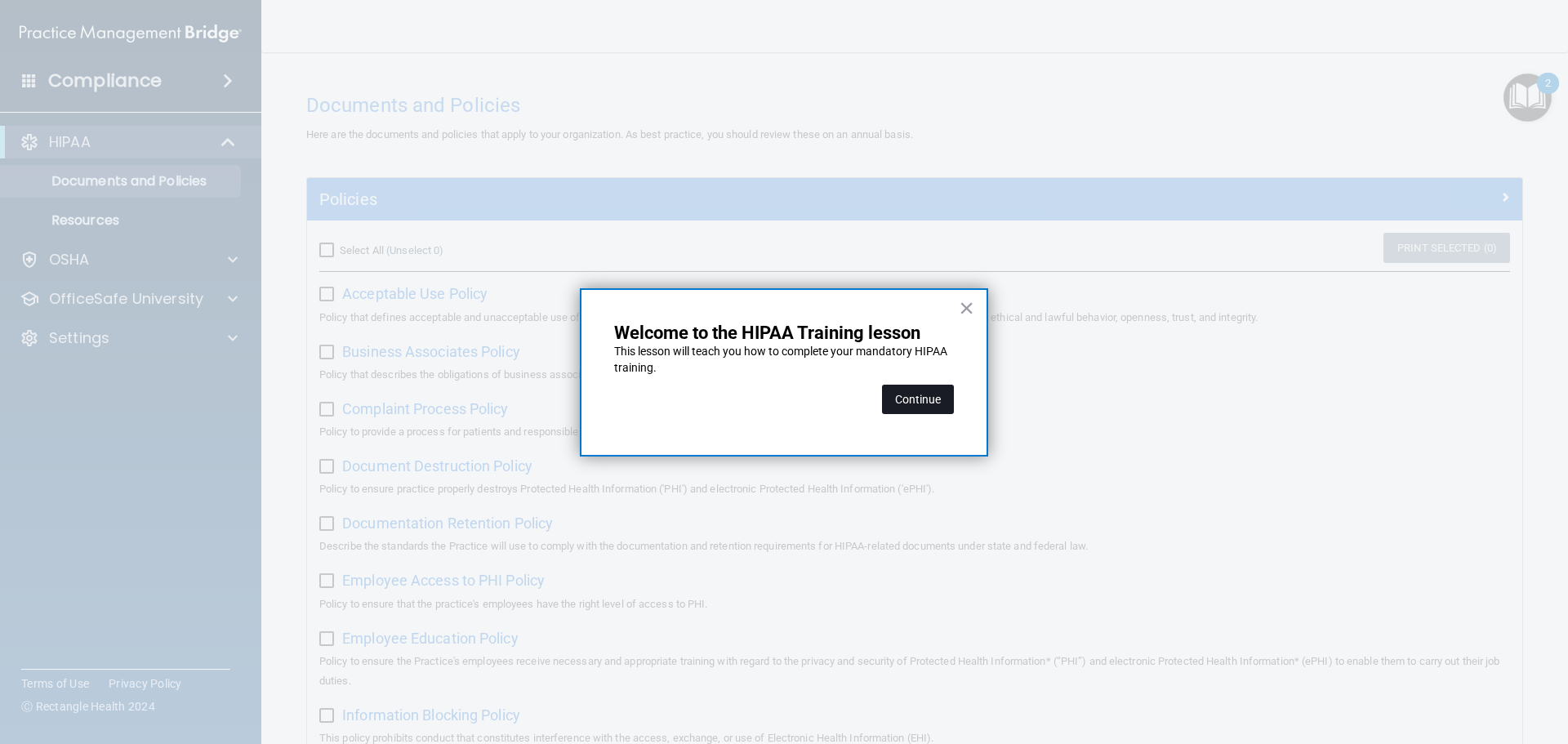
click at [915, 408] on button "Continue" at bounding box center [918, 399] width 72 height 30
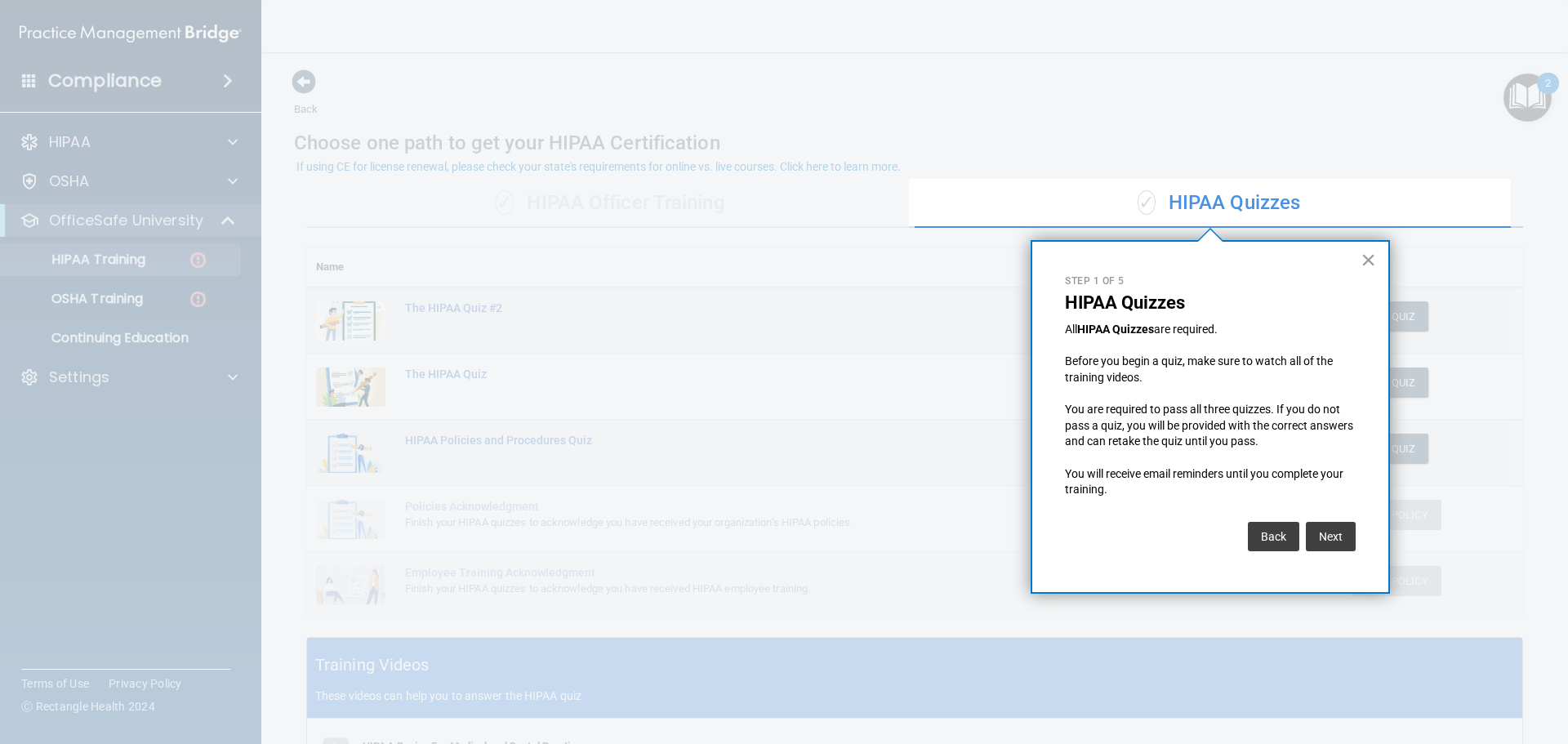
click at [1316, 546] on button "Next" at bounding box center [1330, 537] width 50 height 30
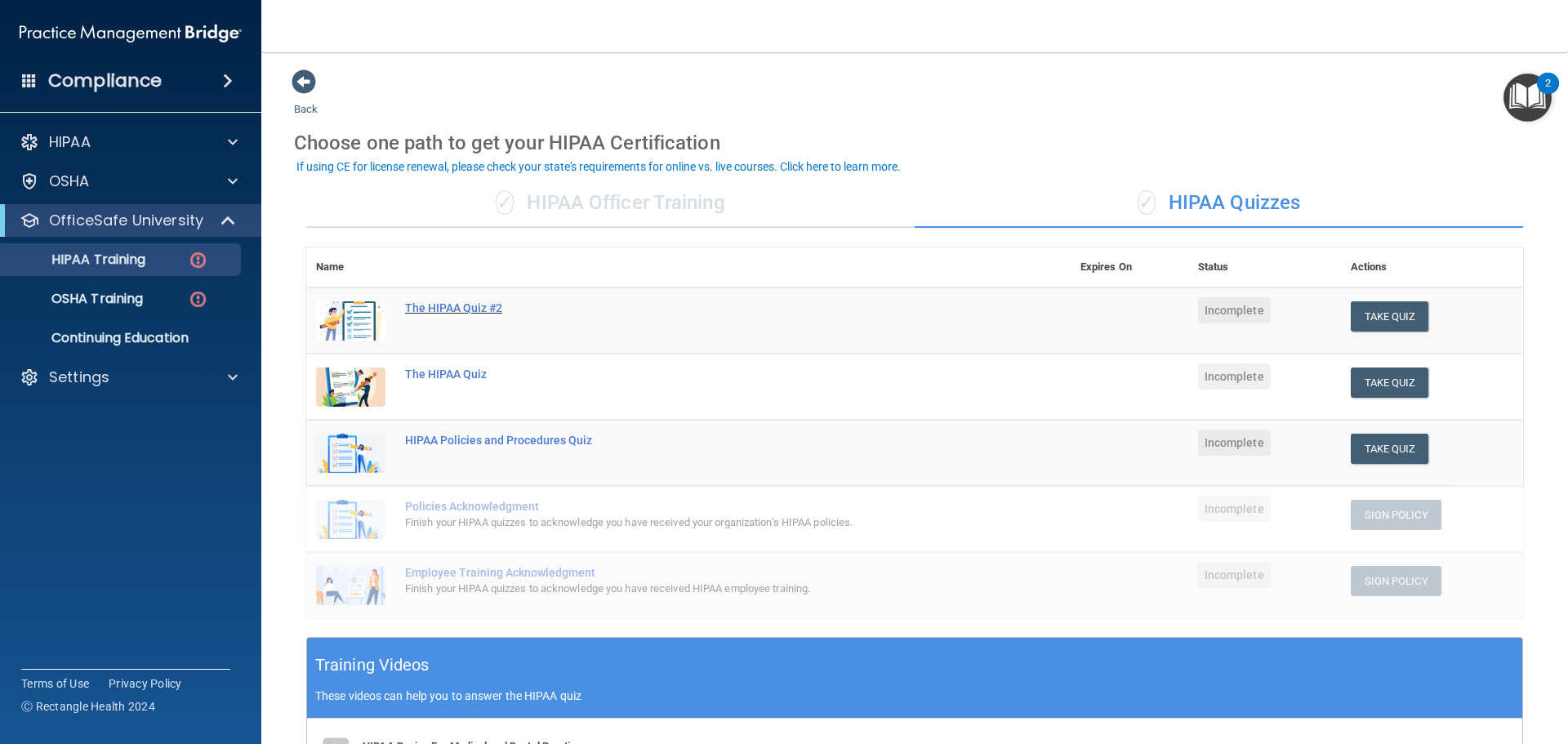
click at [441, 310] on div "The HIPAA Quiz #2" at bounding box center [697, 307] width 584 height 13
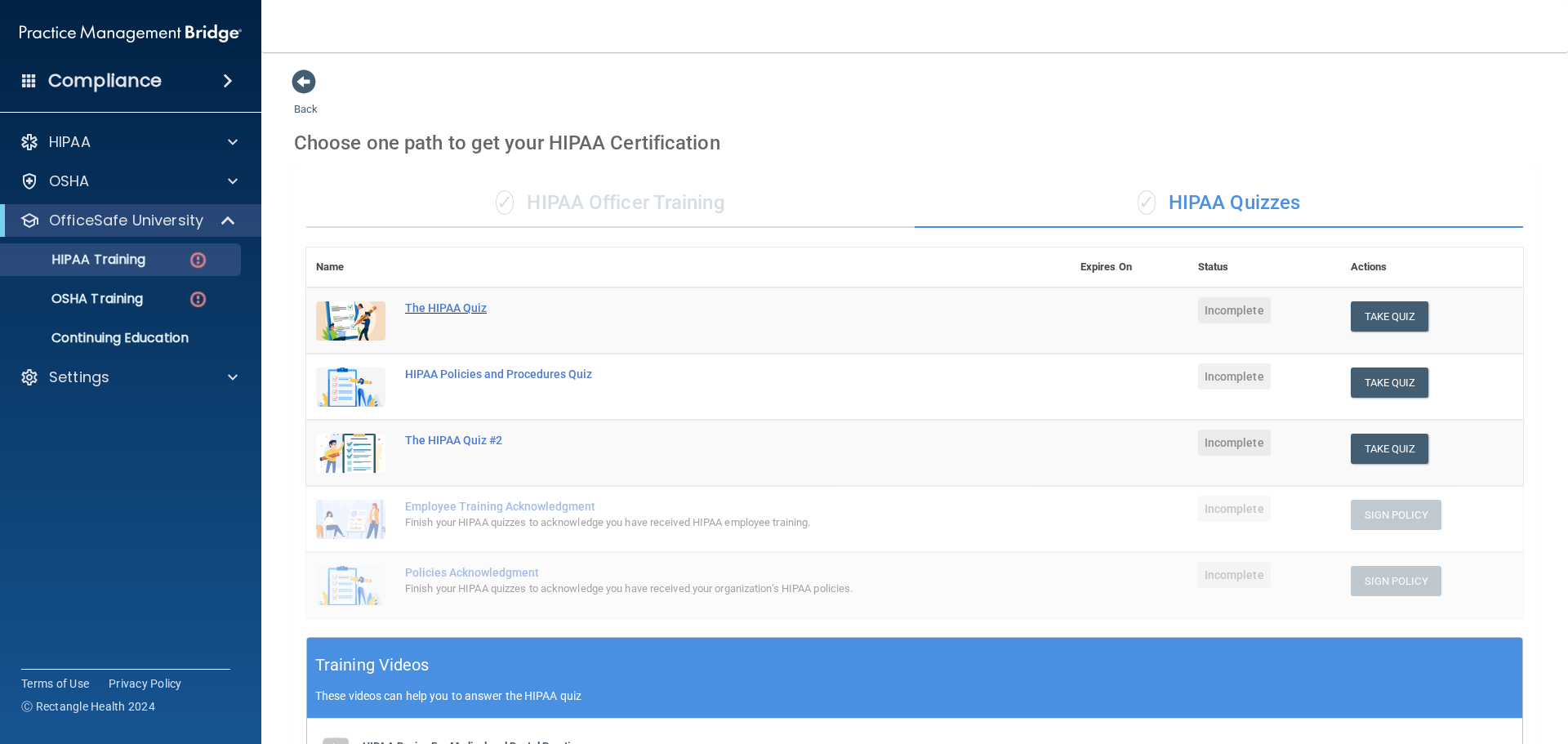
click at [443, 309] on div "The HIPAA Quiz" at bounding box center [697, 307] width 584 height 13
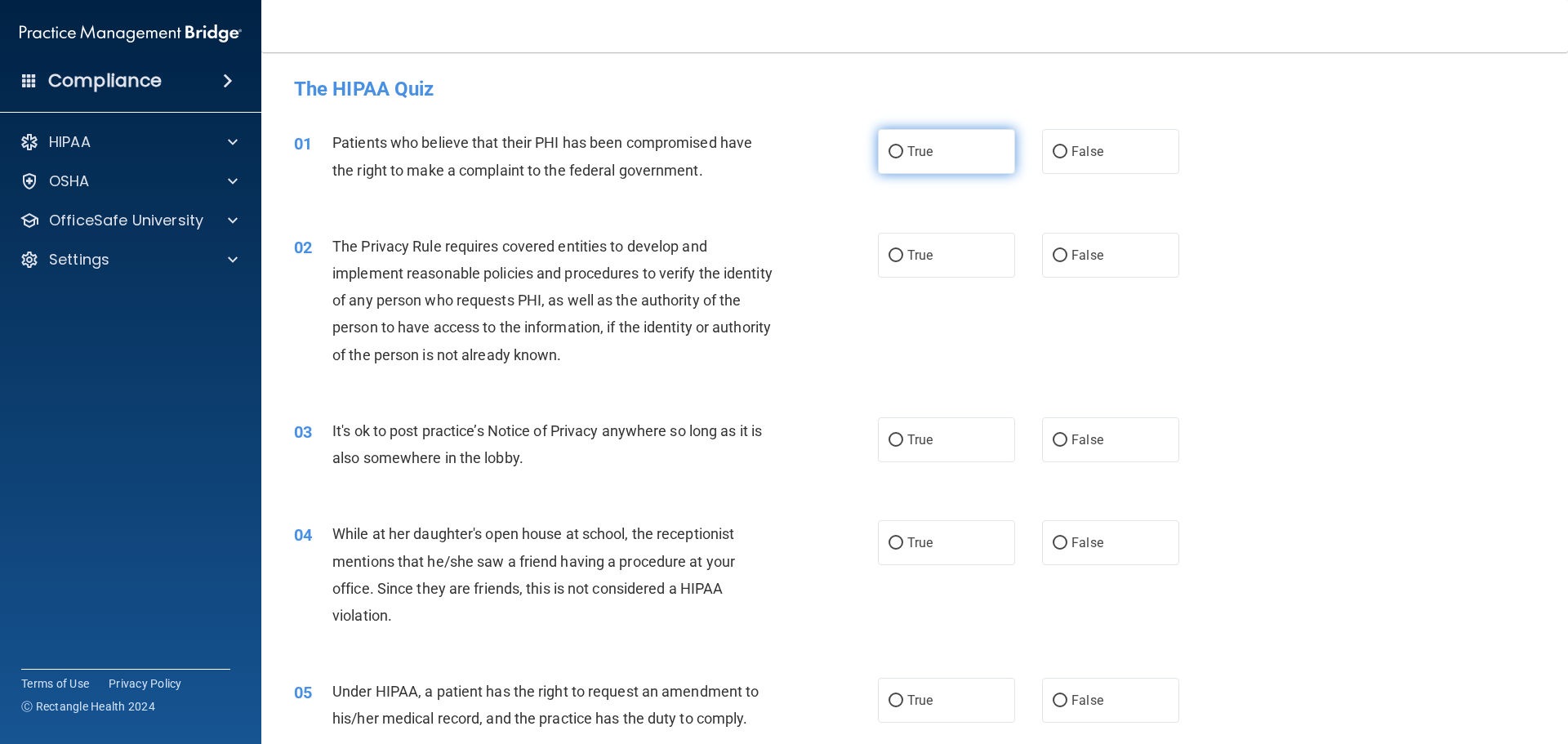
click at [899, 148] on label "True" at bounding box center [946, 151] width 137 height 45
click at [899, 148] on input "True" at bounding box center [895, 152] width 15 height 12
radio input "true"
click at [968, 250] on label "True" at bounding box center [946, 255] width 137 height 45
click at [903, 250] on input "True" at bounding box center [895, 256] width 15 height 12
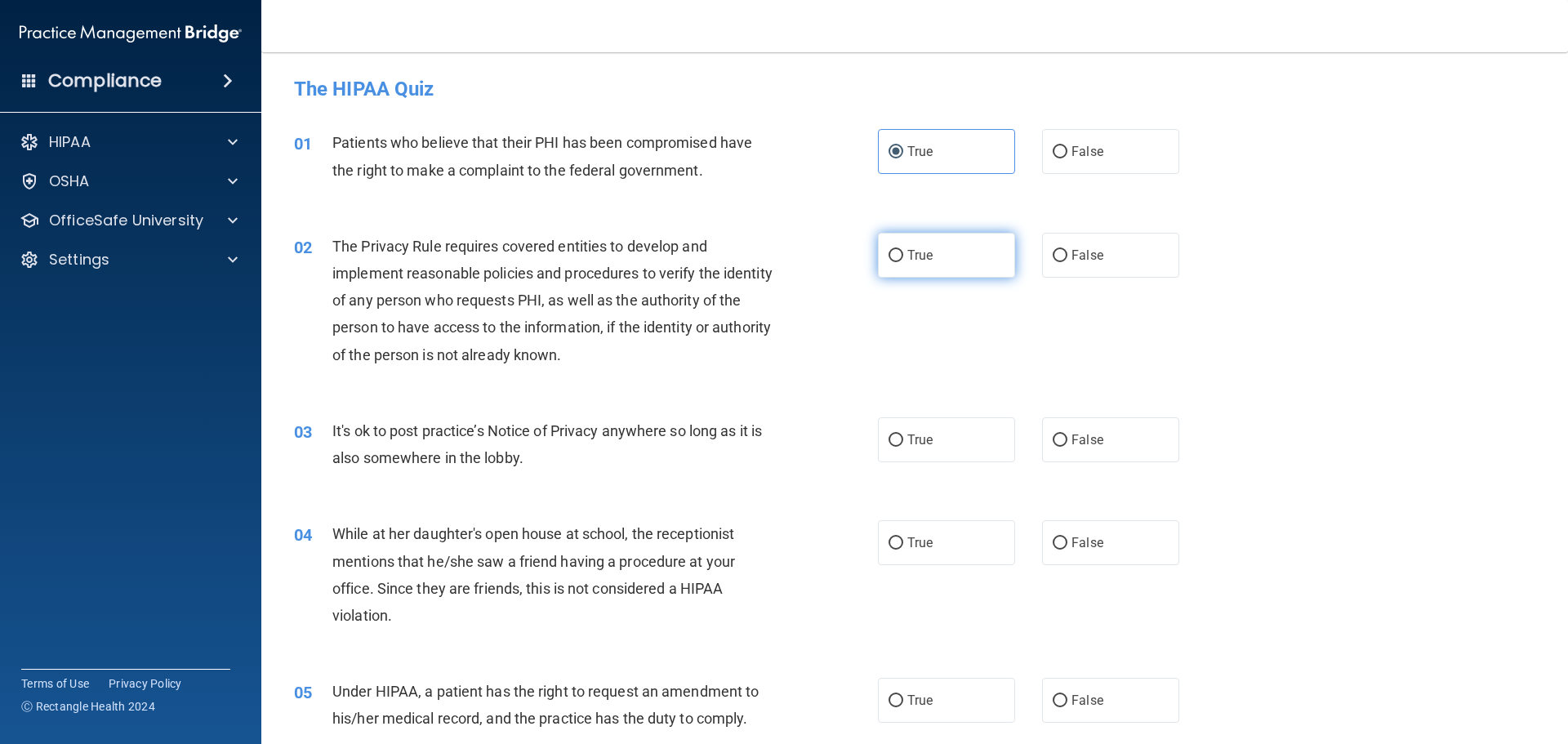
radio input "true"
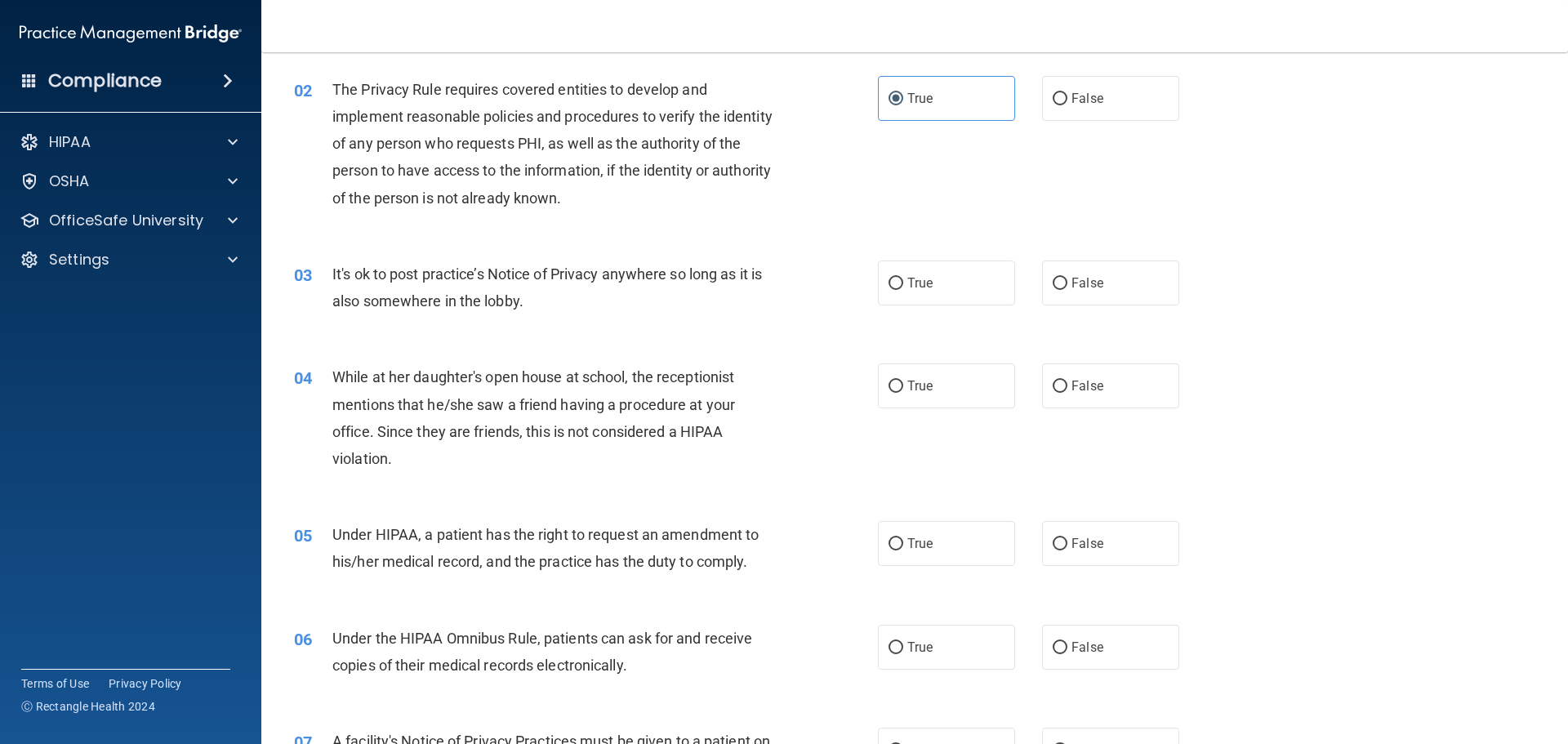
scroll to position [163, 0]
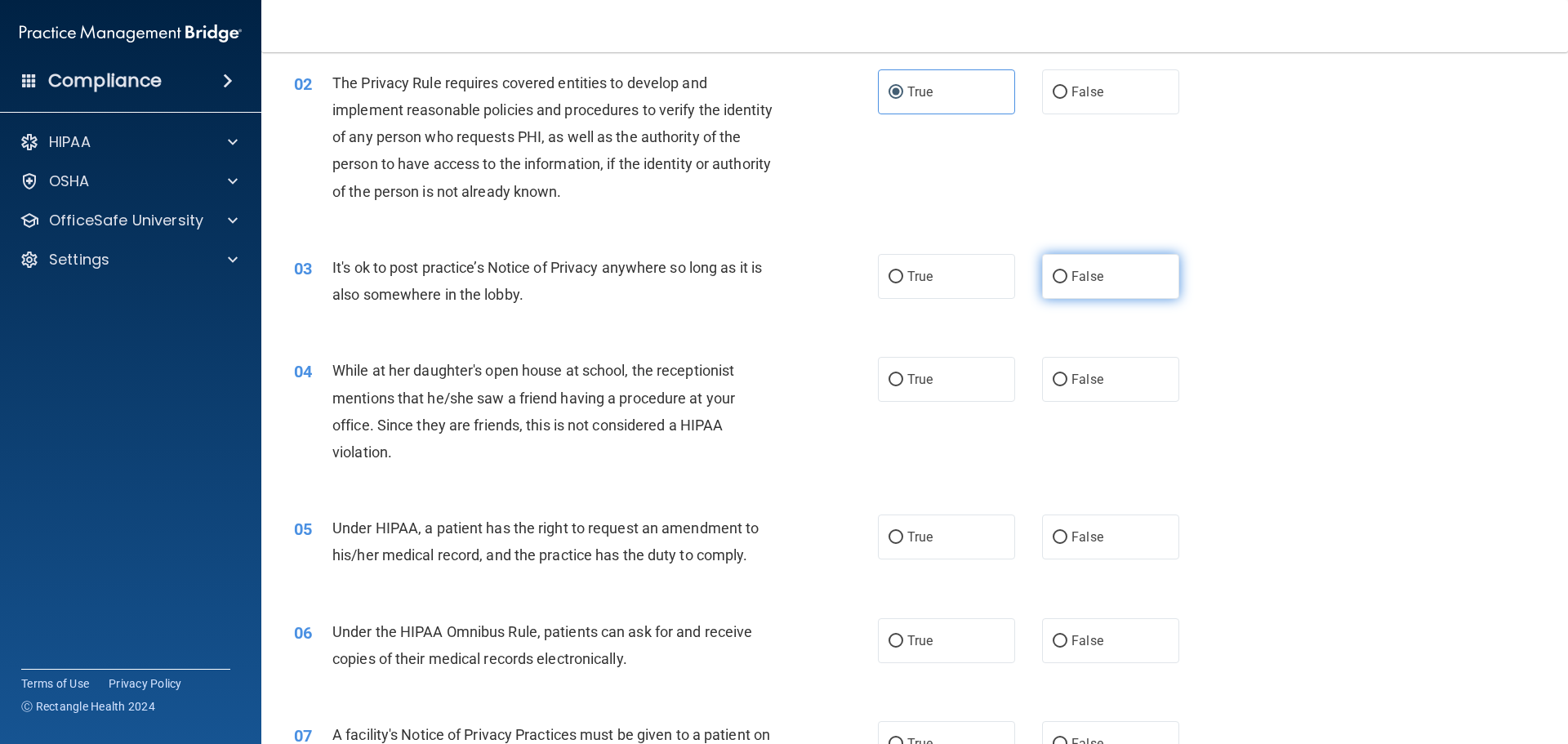
click at [1094, 274] on span "False" at bounding box center [1088, 277] width 31 height 16
click at [1067, 274] on input "False" at bounding box center [1060, 277] width 15 height 12
radio input "true"
click at [1073, 376] on span "False" at bounding box center [1088, 379] width 31 height 16
click at [1067, 376] on input "False" at bounding box center [1060, 380] width 15 height 12
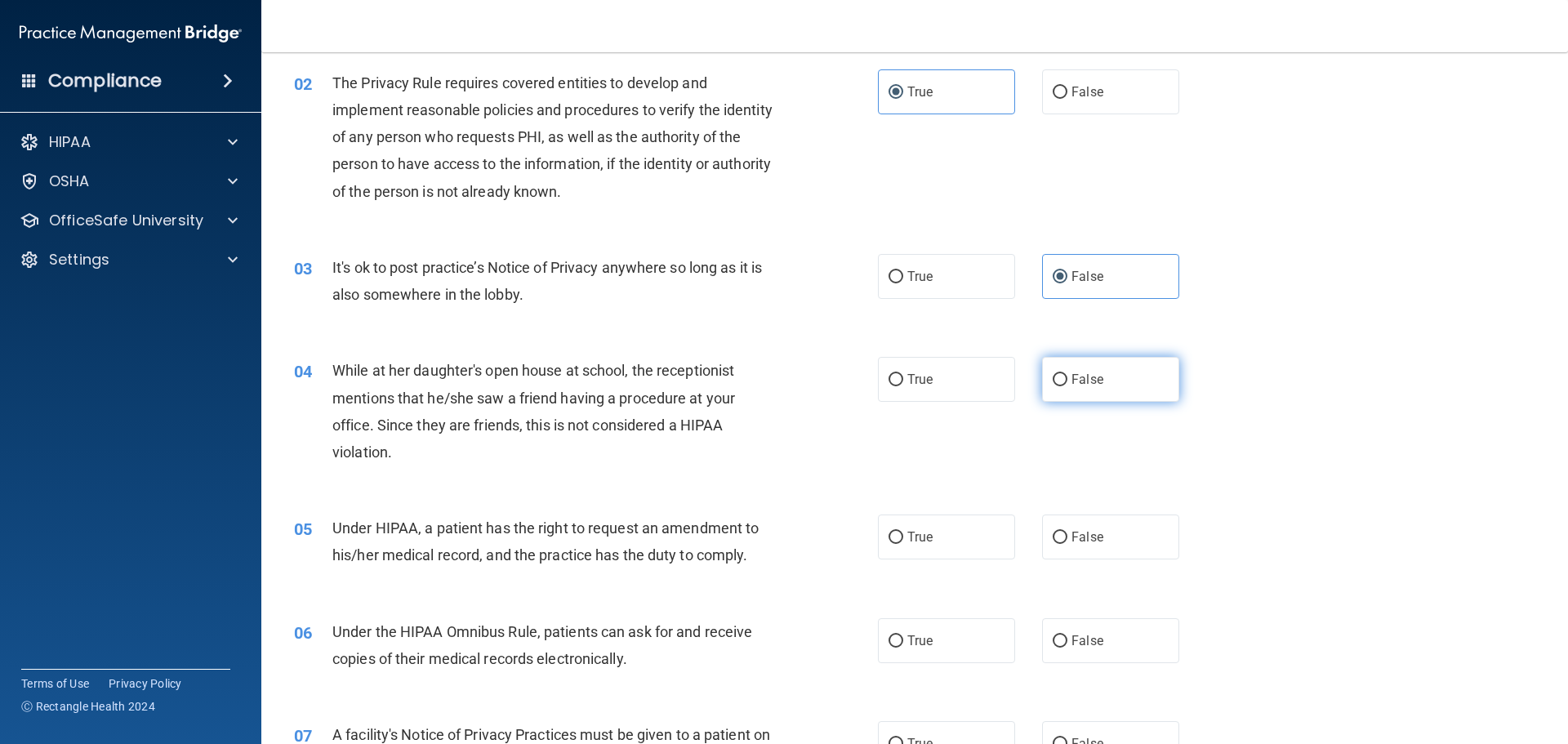
radio input "true"
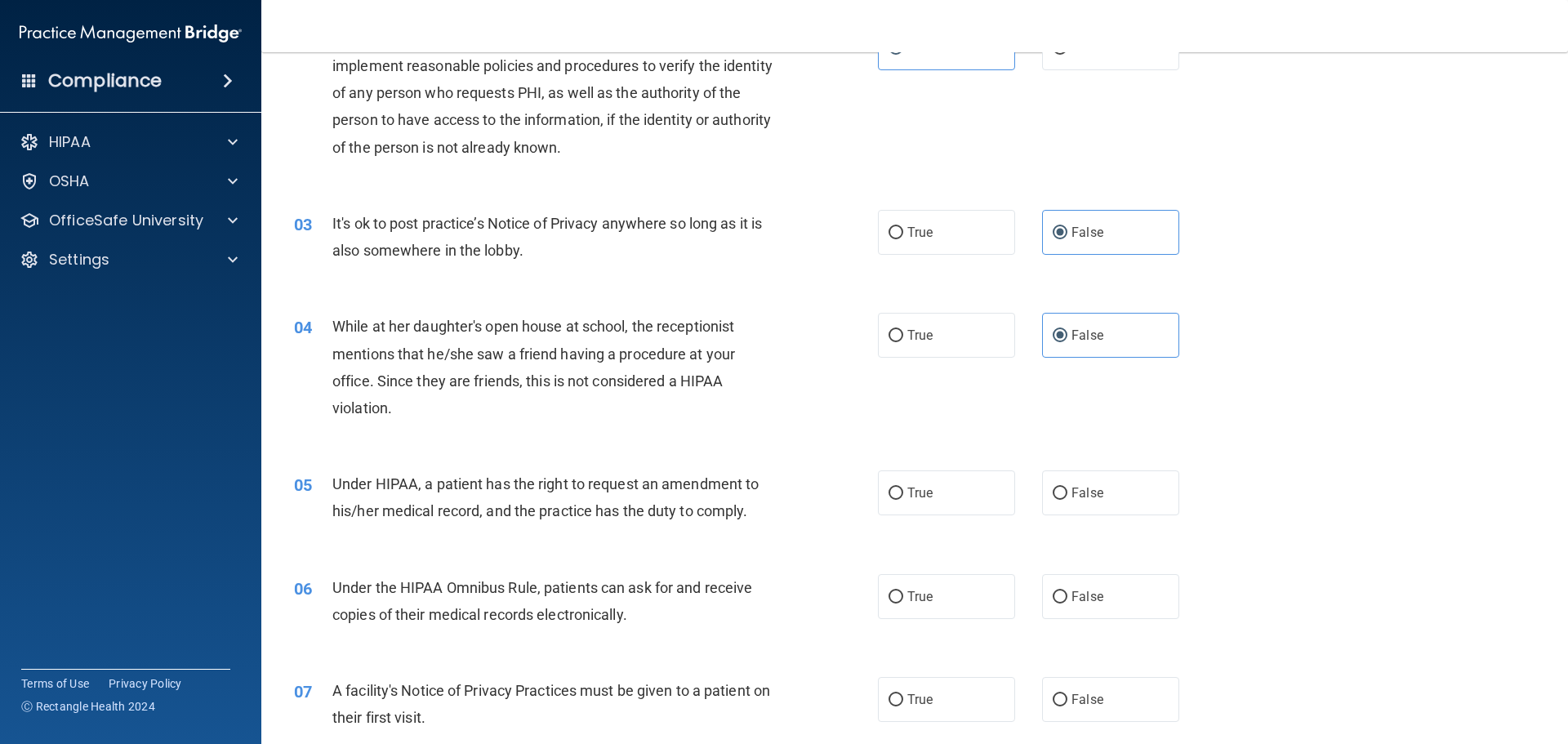
scroll to position [245, 0]
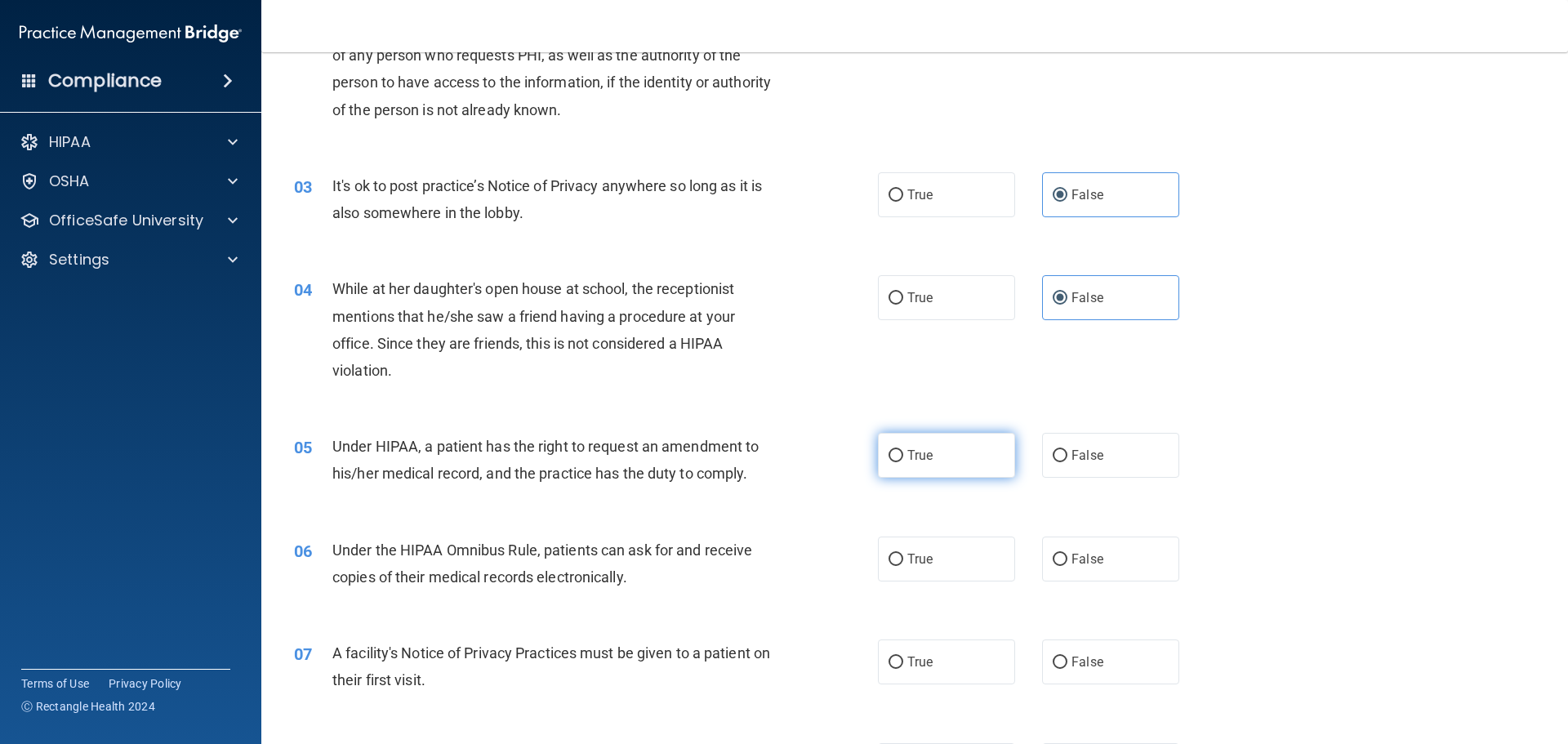
click at [922, 457] on span "True" at bounding box center [920, 455] width 25 height 16
click at [903, 457] on input "True" at bounding box center [895, 456] width 15 height 12
radio input "true"
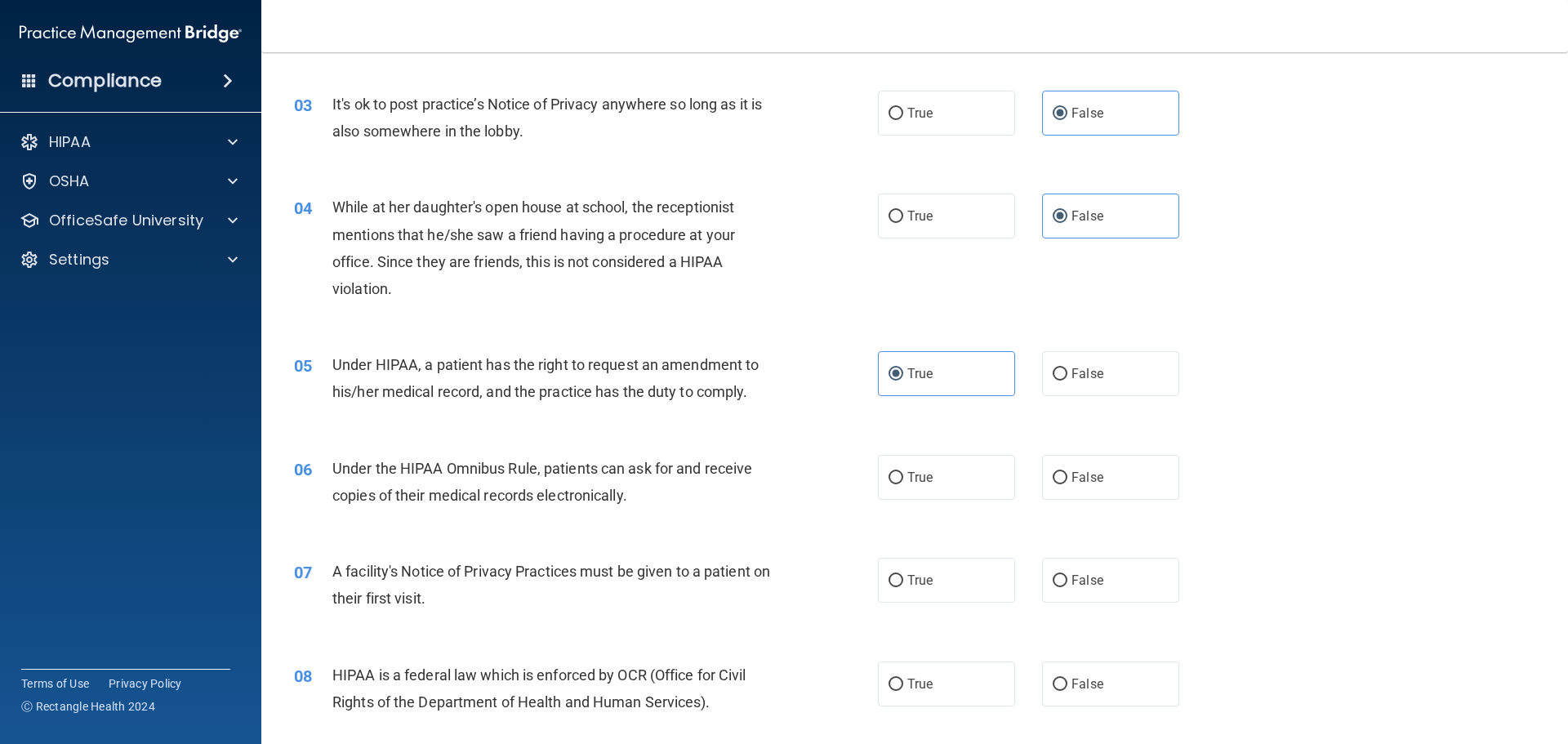
scroll to position [409, 0]
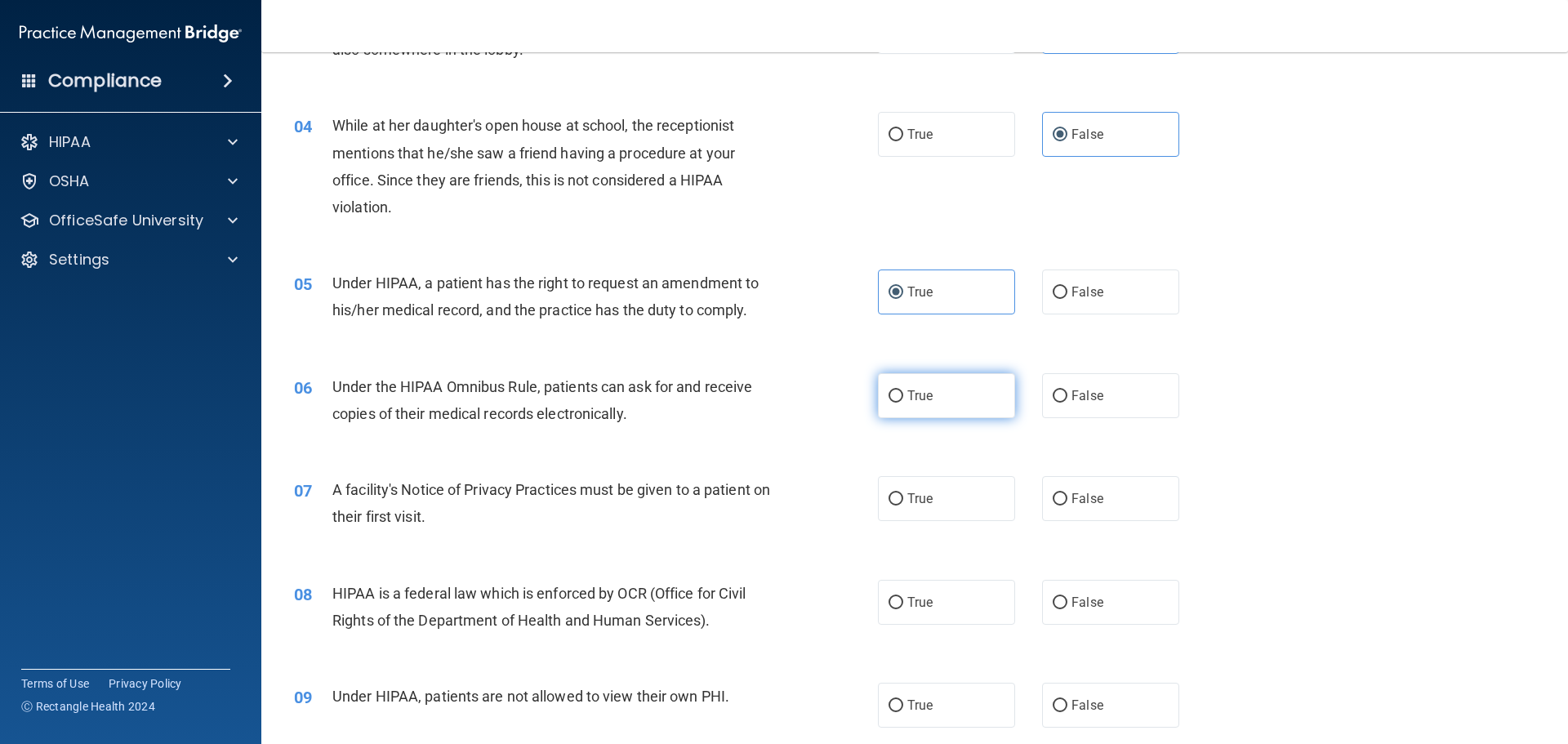
click at [928, 400] on label "True" at bounding box center [946, 395] width 137 height 45
click at [903, 400] on input "True" at bounding box center [895, 396] width 15 height 12
radio input "true"
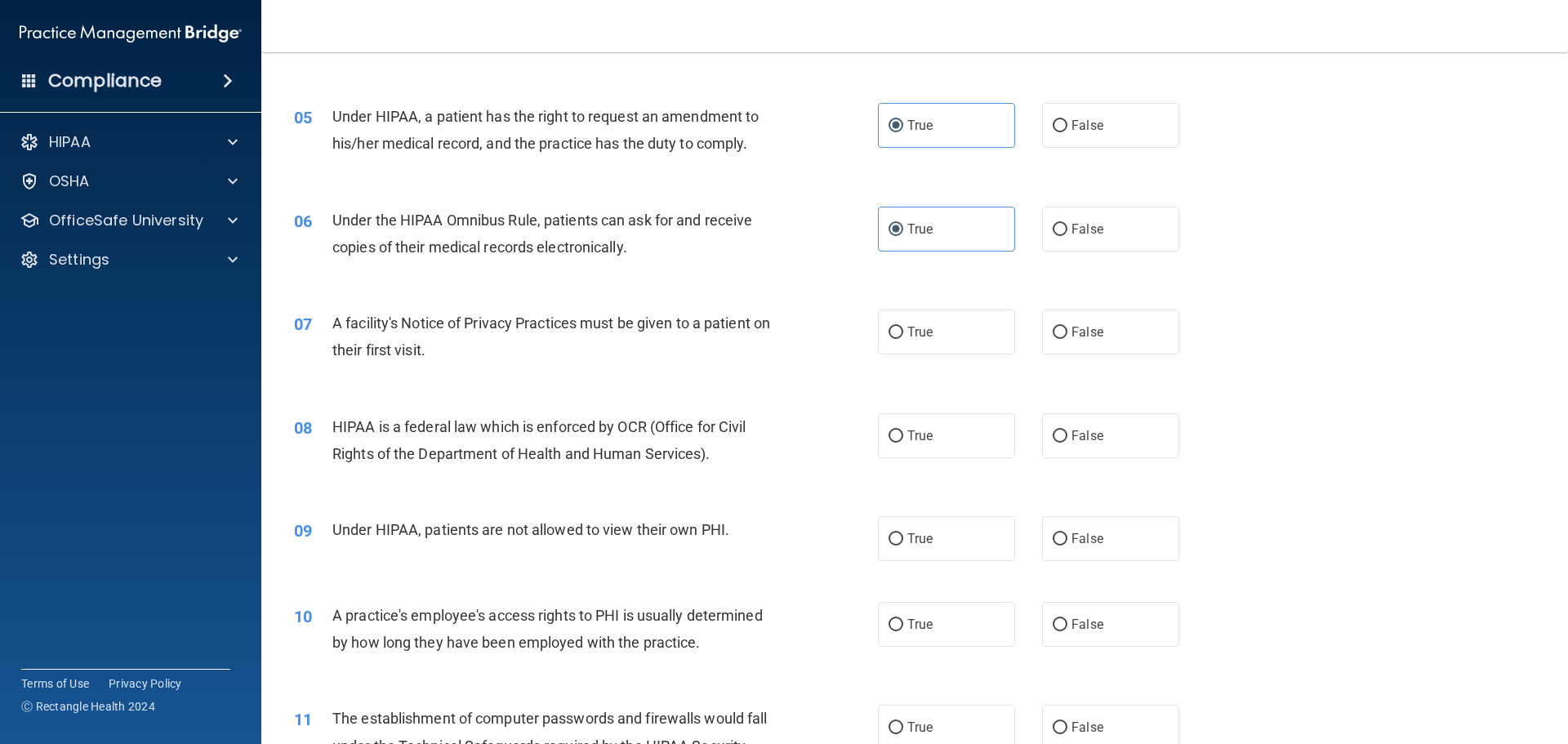
scroll to position [589, 0]
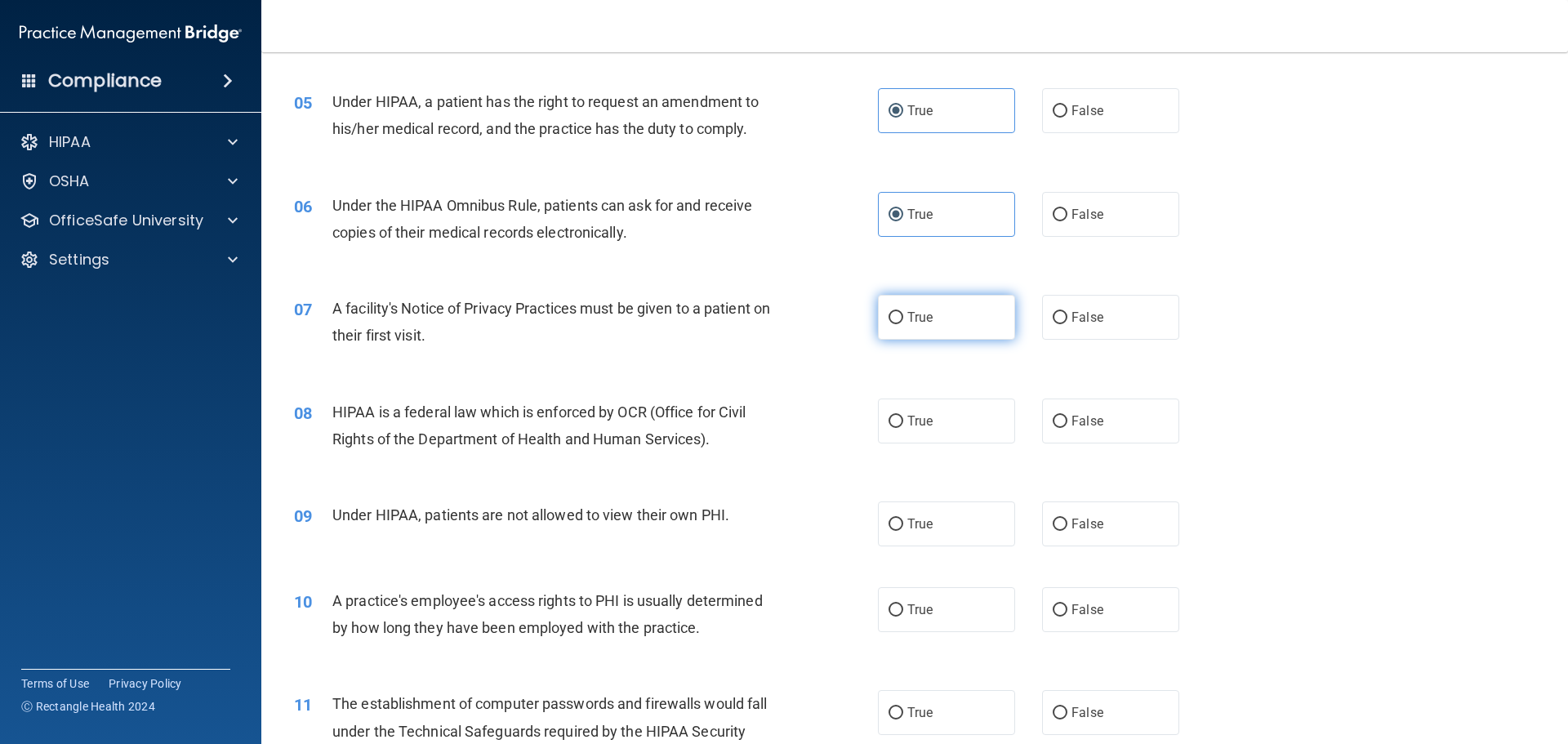
click at [922, 321] on span "True" at bounding box center [920, 317] width 25 height 16
click at [903, 321] on input "True" at bounding box center [895, 318] width 15 height 12
radio input "true"
click at [919, 442] on label "True" at bounding box center [946, 420] width 137 height 45
click at [903, 428] on input "True" at bounding box center [895, 422] width 15 height 12
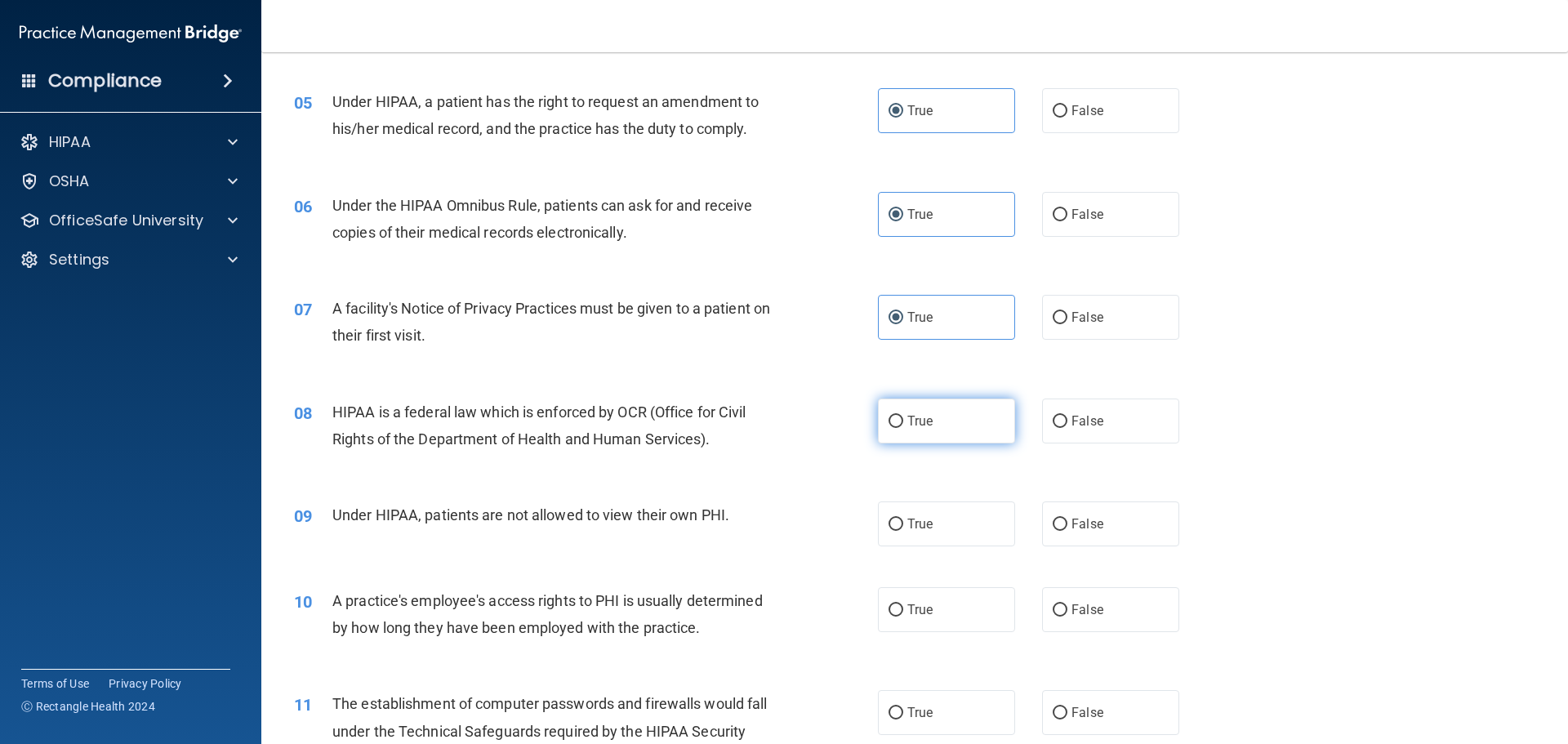
radio input "true"
click at [1072, 521] on span "False" at bounding box center [1088, 524] width 31 height 16
click at [1067, 521] on input "False" at bounding box center [1060, 525] width 15 height 12
radio input "true"
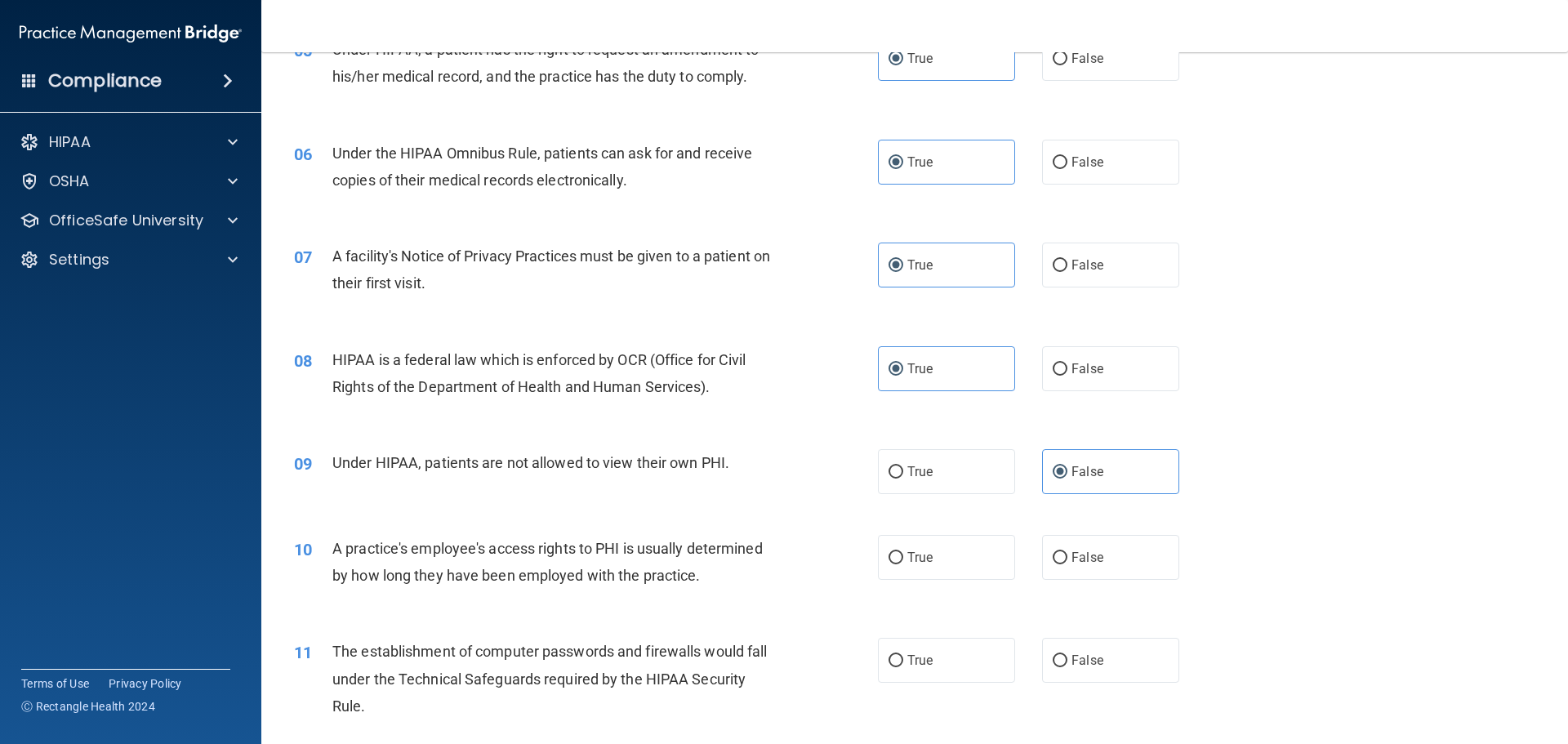
scroll to position [672, 0]
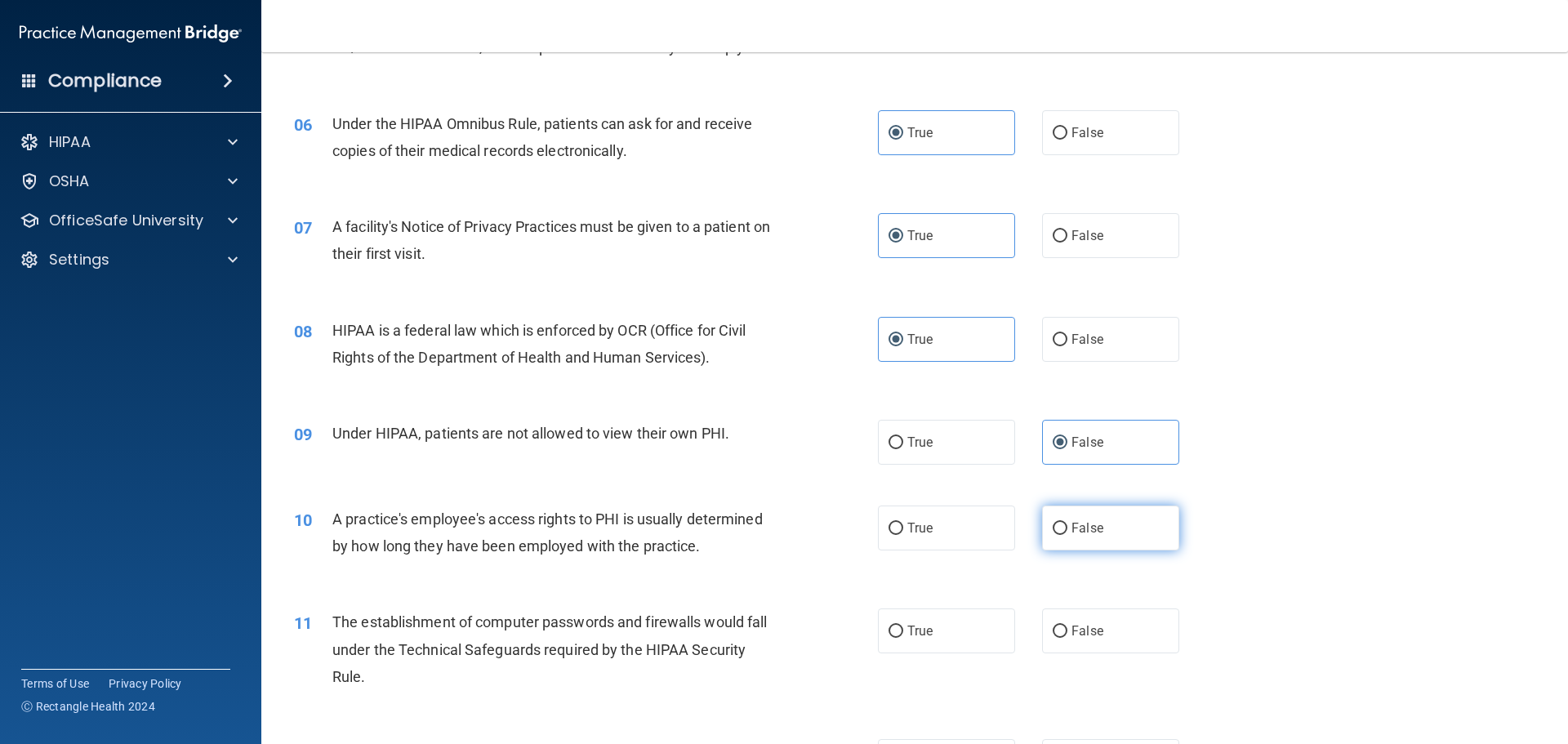
click at [1060, 534] on label "False" at bounding box center [1110, 527] width 137 height 45
click at [1060, 534] on input "False" at bounding box center [1060, 528] width 15 height 12
radio input "true"
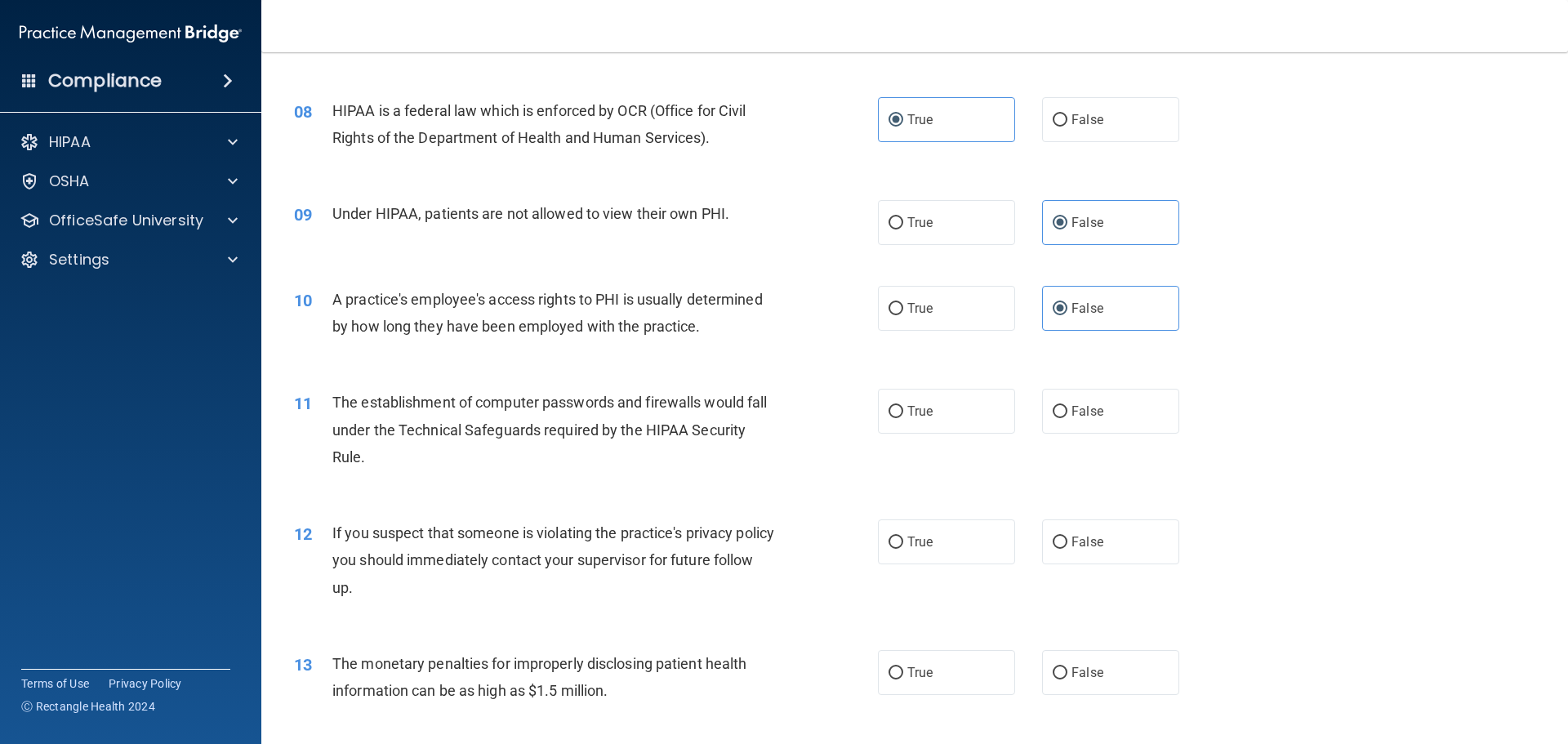
scroll to position [998, 0]
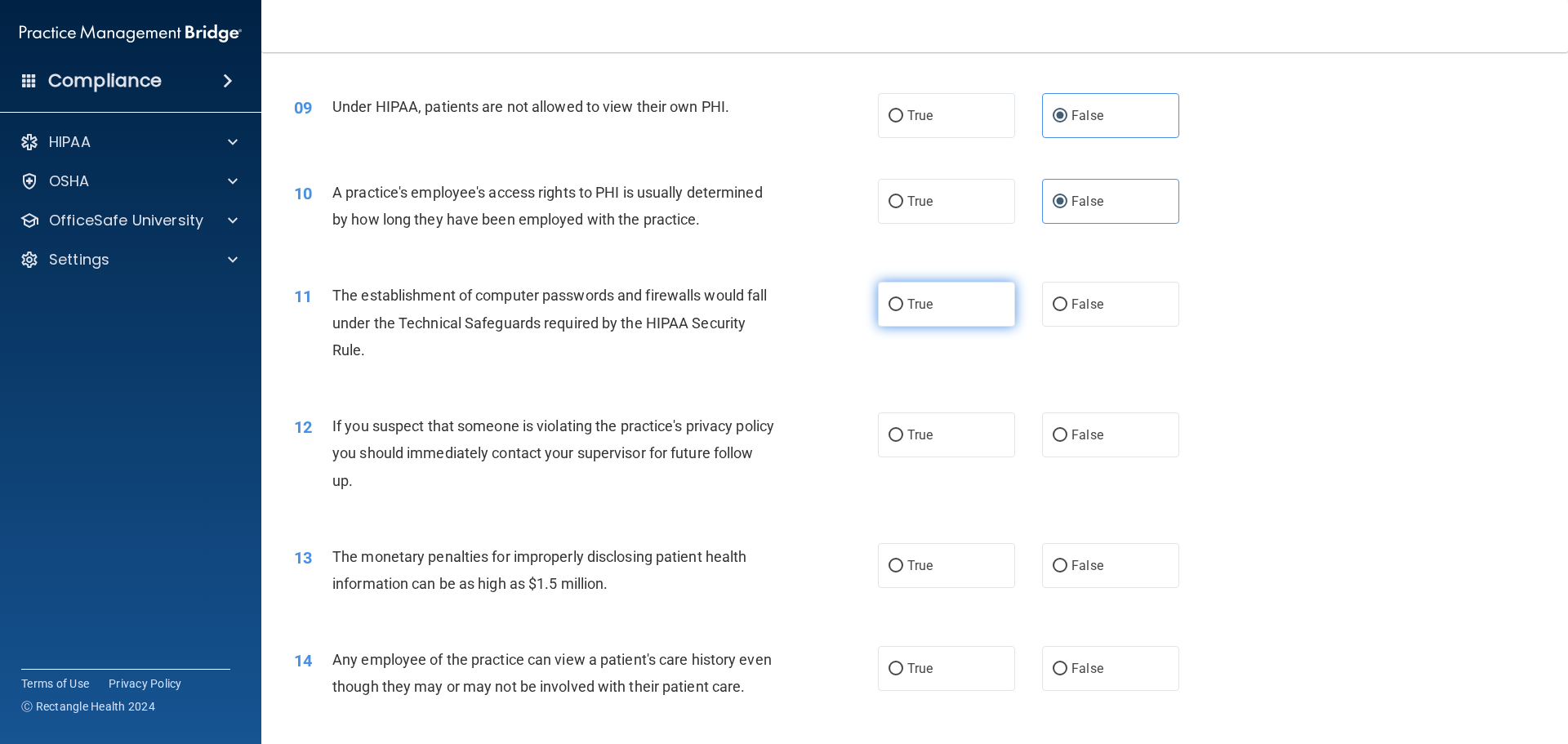
click at [924, 323] on label "True" at bounding box center [946, 304] width 137 height 45
click at [903, 311] on input "True" at bounding box center [895, 305] width 15 height 12
radio input "true"
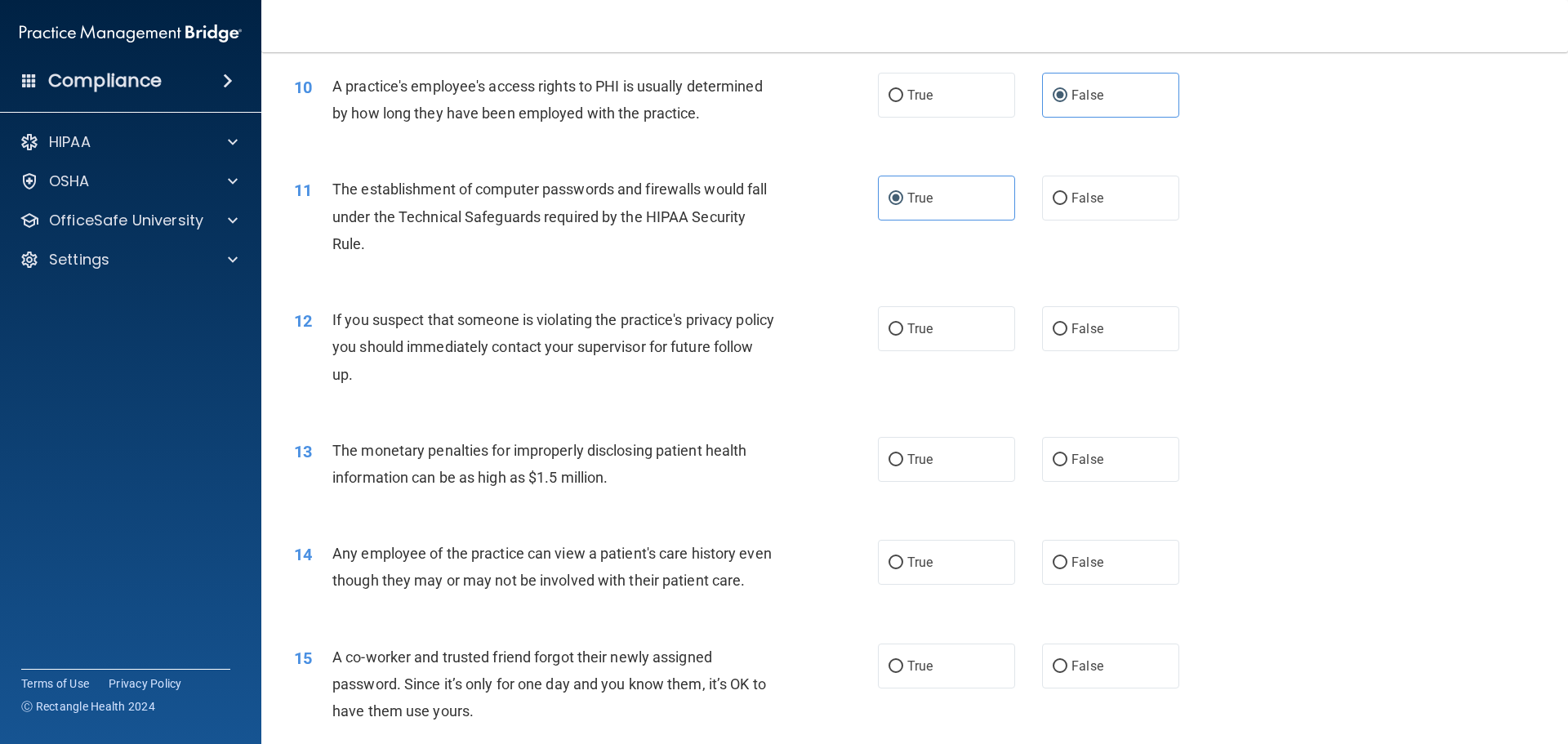
scroll to position [1062, 0]
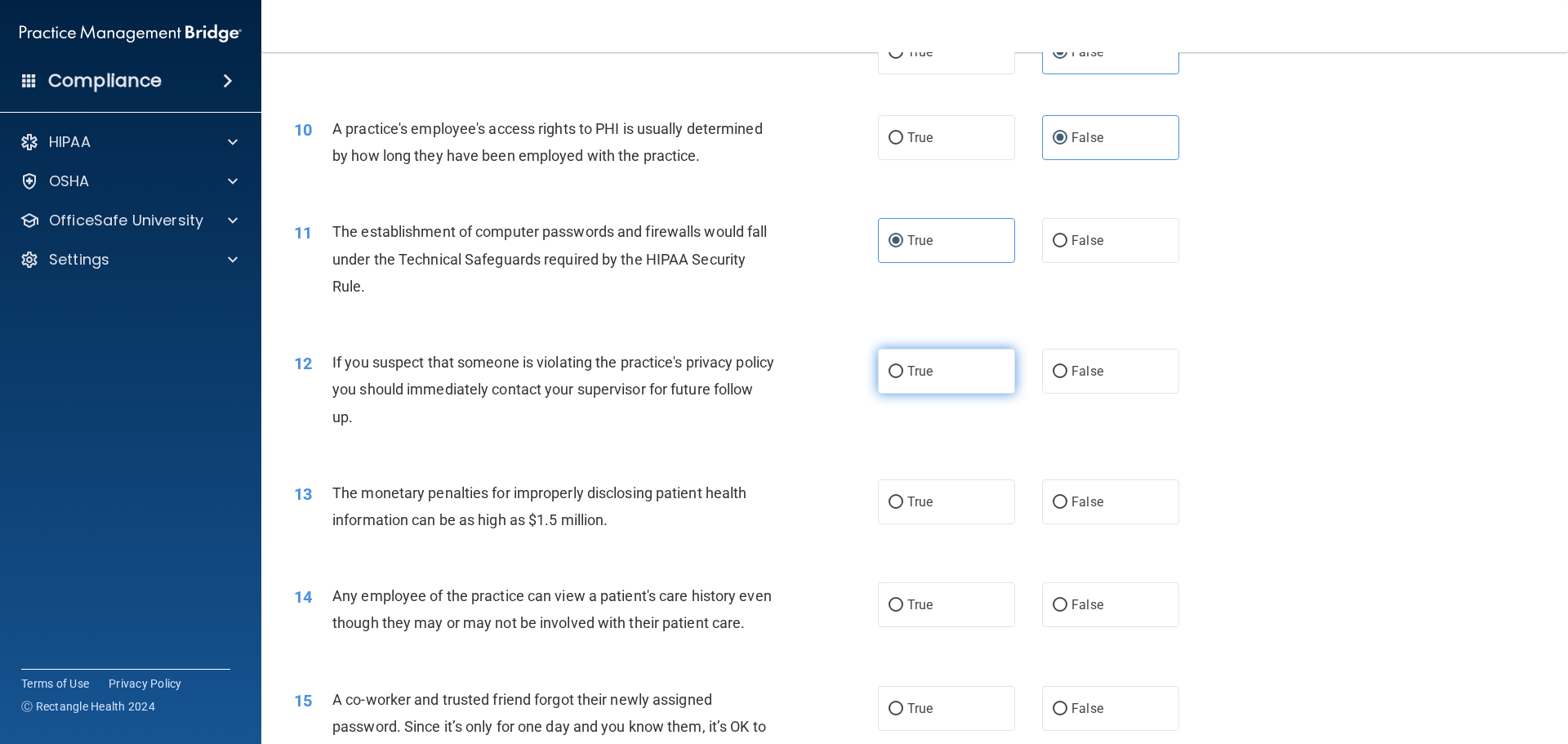
click at [914, 362] on label "True" at bounding box center [946, 370] width 137 height 45
click at [903, 366] on input "True" at bounding box center [895, 372] width 15 height 12
radio input "true"
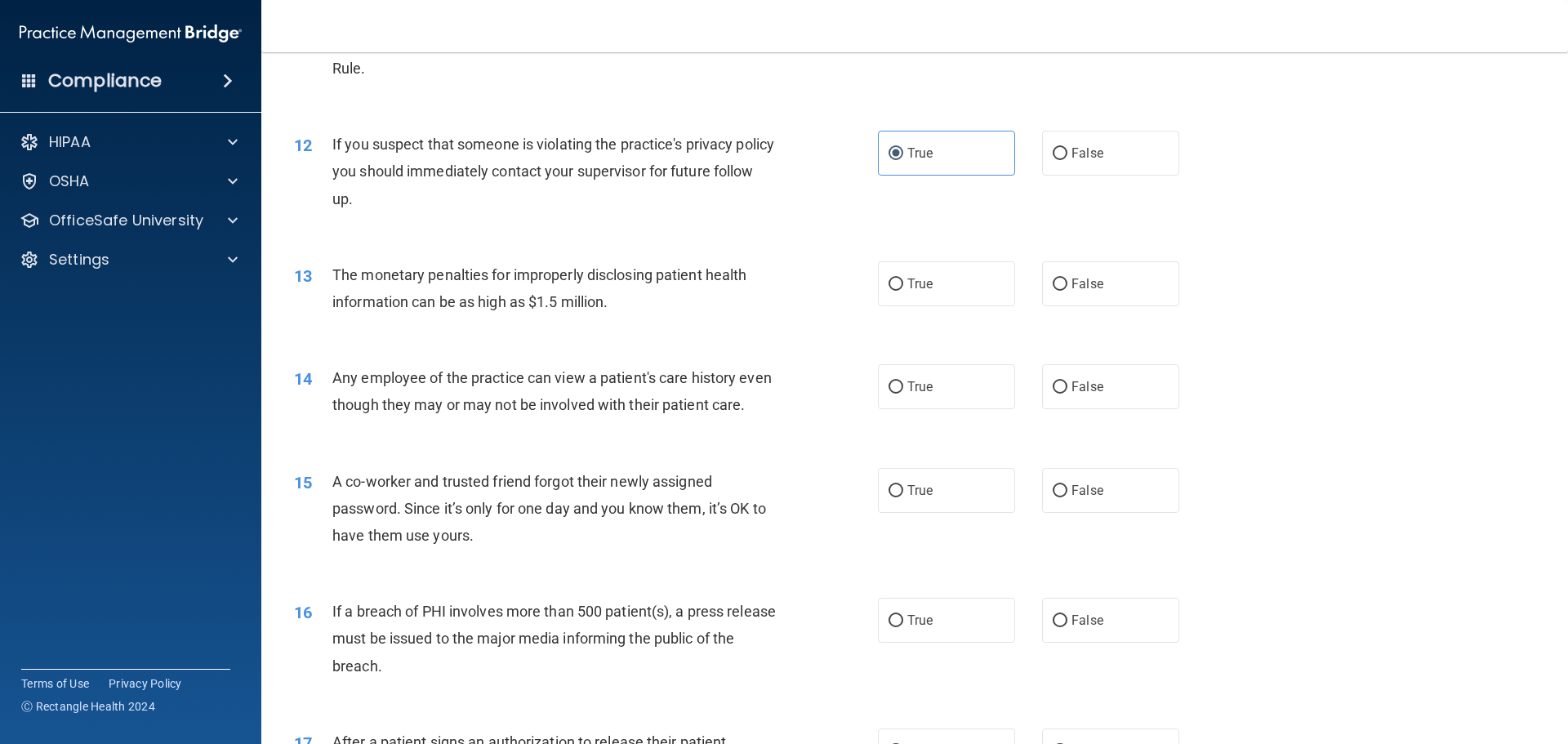
scroll to position [1306, 0]
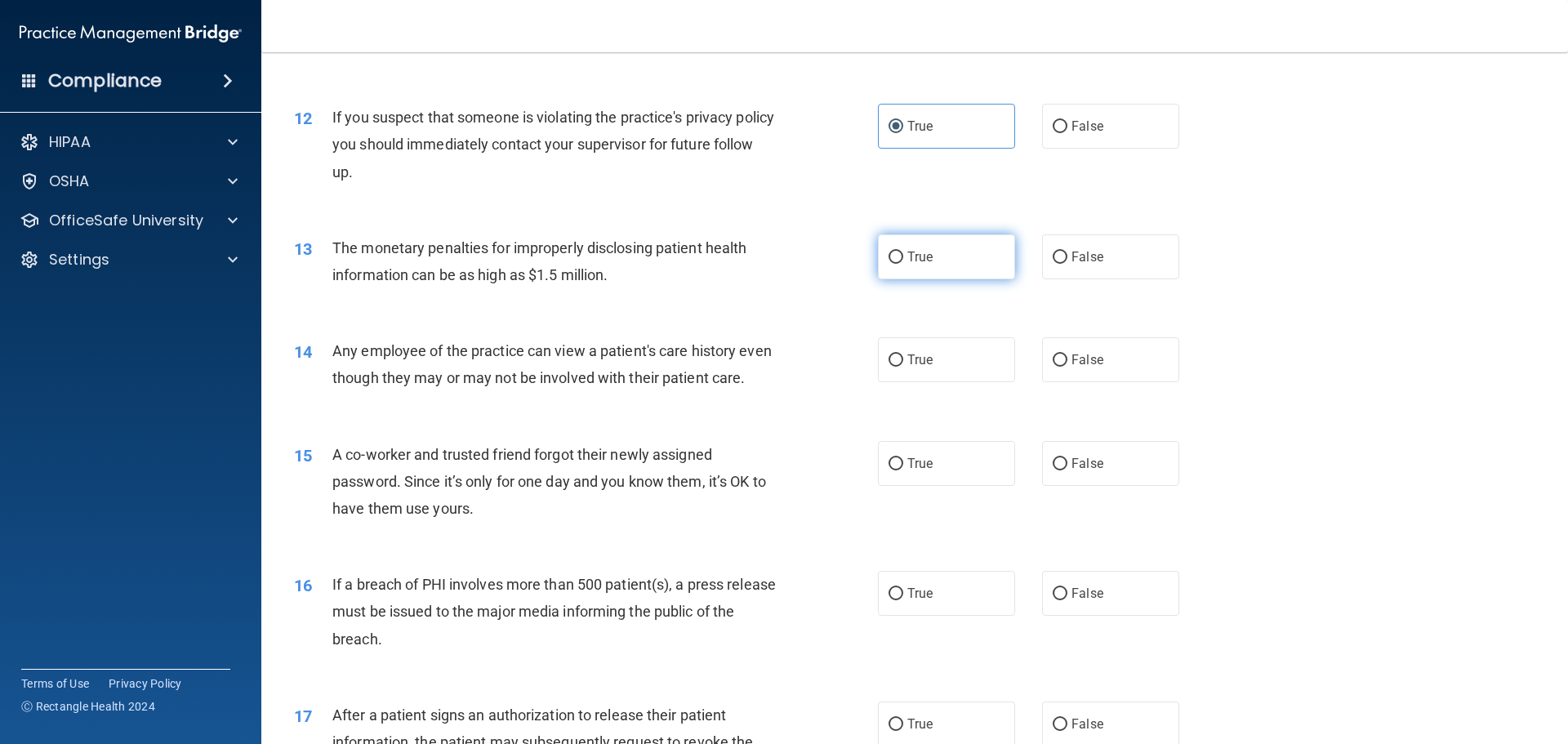
click at [958, 254] on label "True" at bounding box center [946, 256] width 137 height 45
click at [903, 254] on input "True" at bounding box center [895, 258] width 15 height 12
radio input "true"
click at [976, 348] on label "True" at bounding box center [946, 359] width 137 height 45
click at [903, 355] on input "True" at bounding box center [895, 361] width 15 height 12
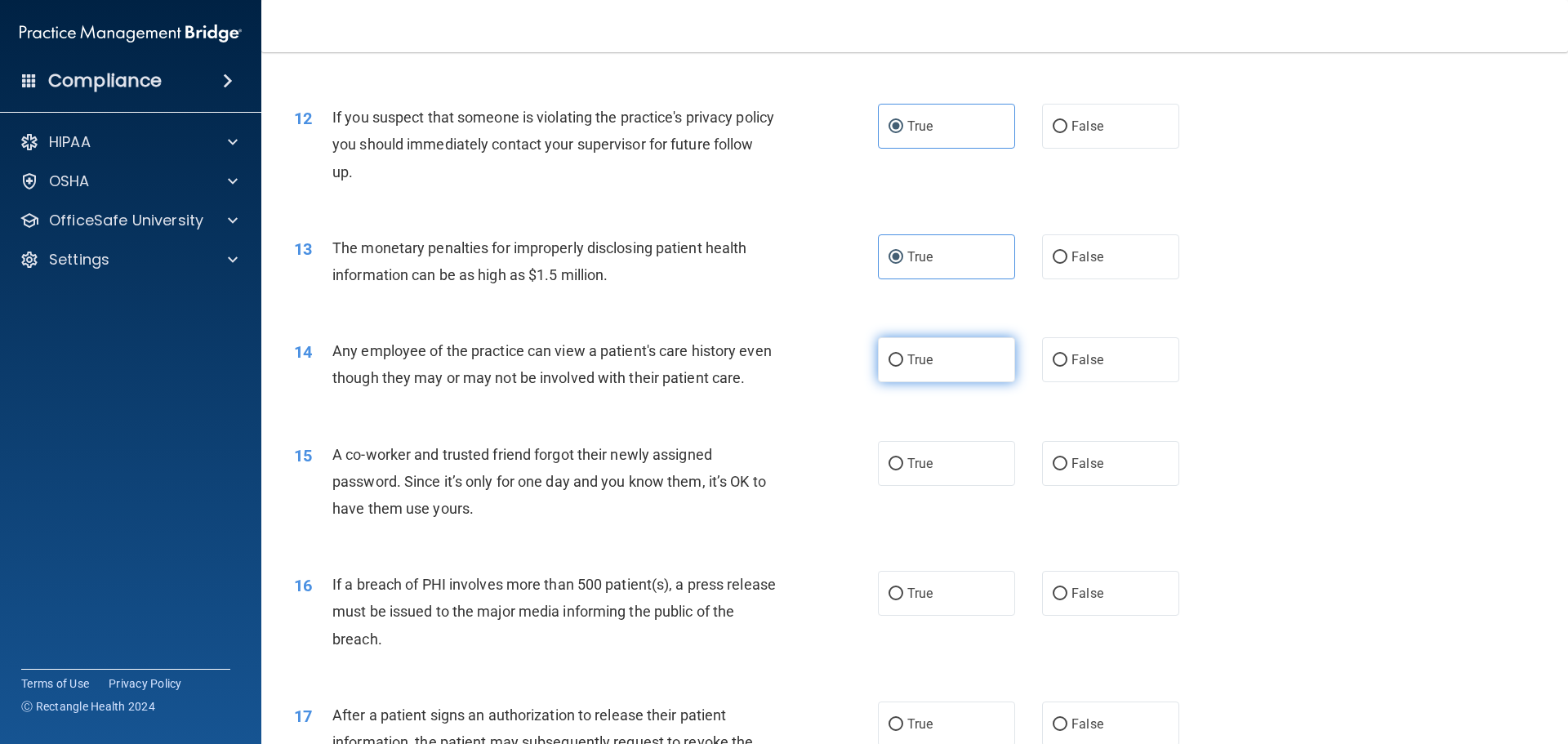
radio input "true"
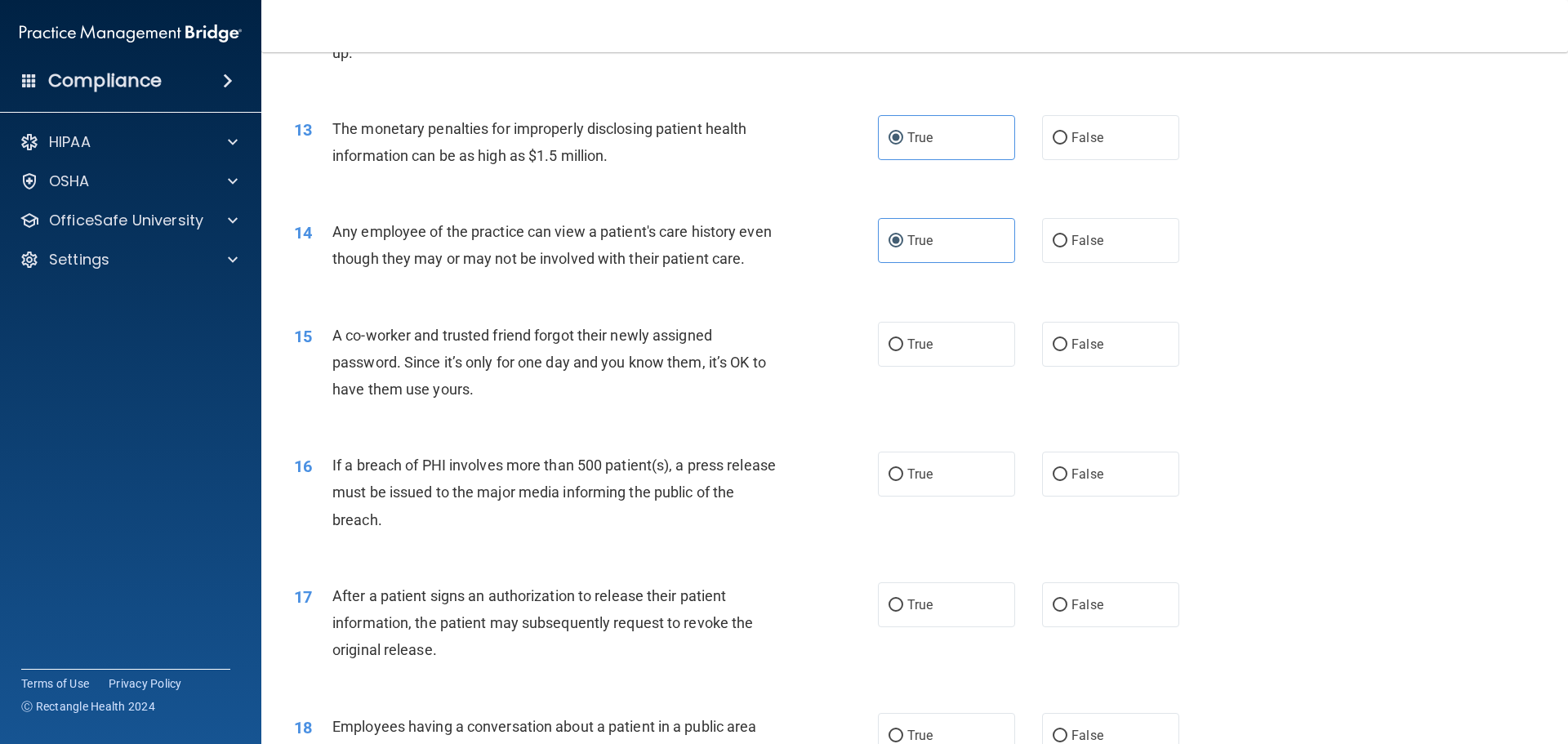
scroll to position [1470, 0]
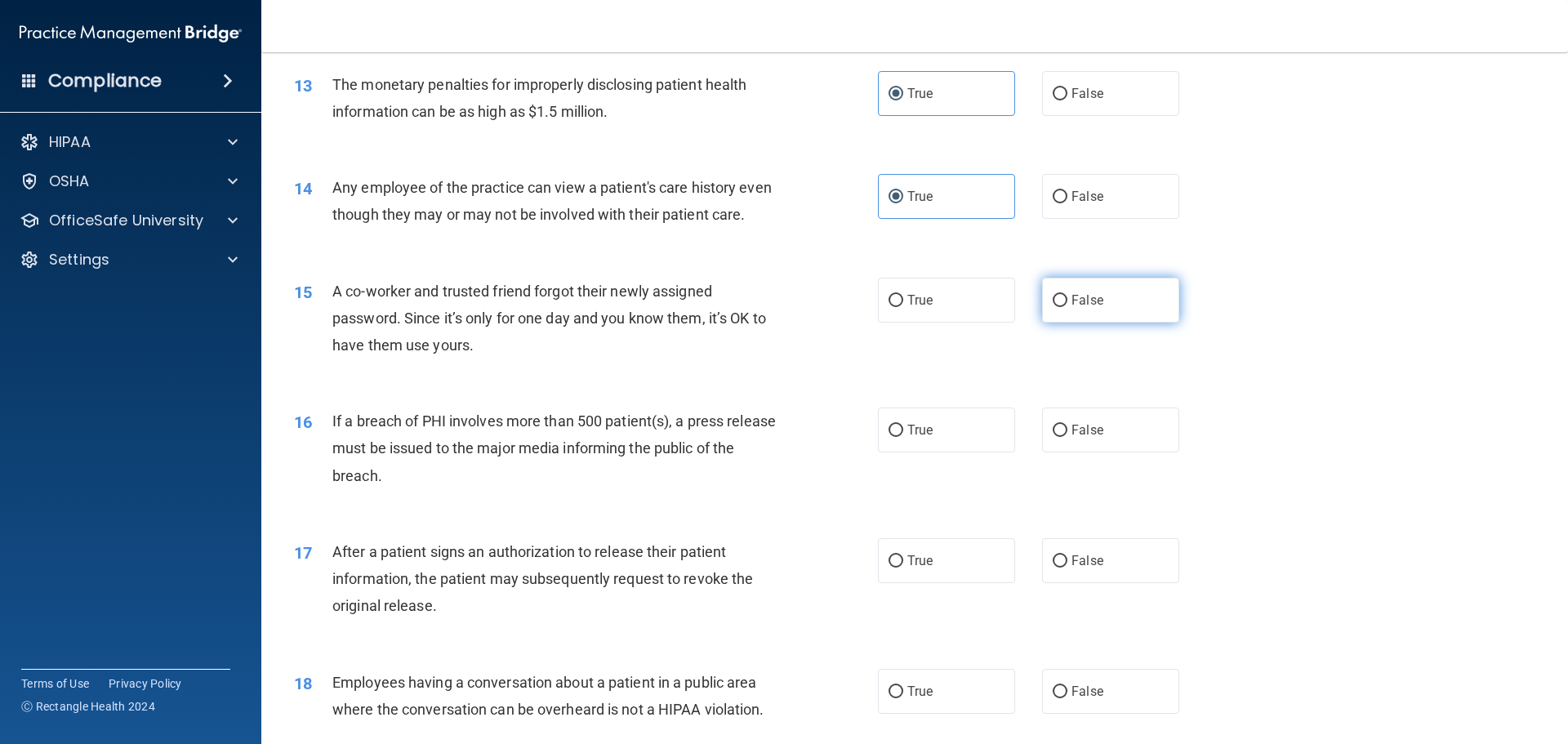
click at [1077, 322] on label "False" at bounding box center [1110, 300] width 137 height 45
click at [1067, 307] on input "False" at bounding box center [1060, 301] width 15 height 12
radio input "true"
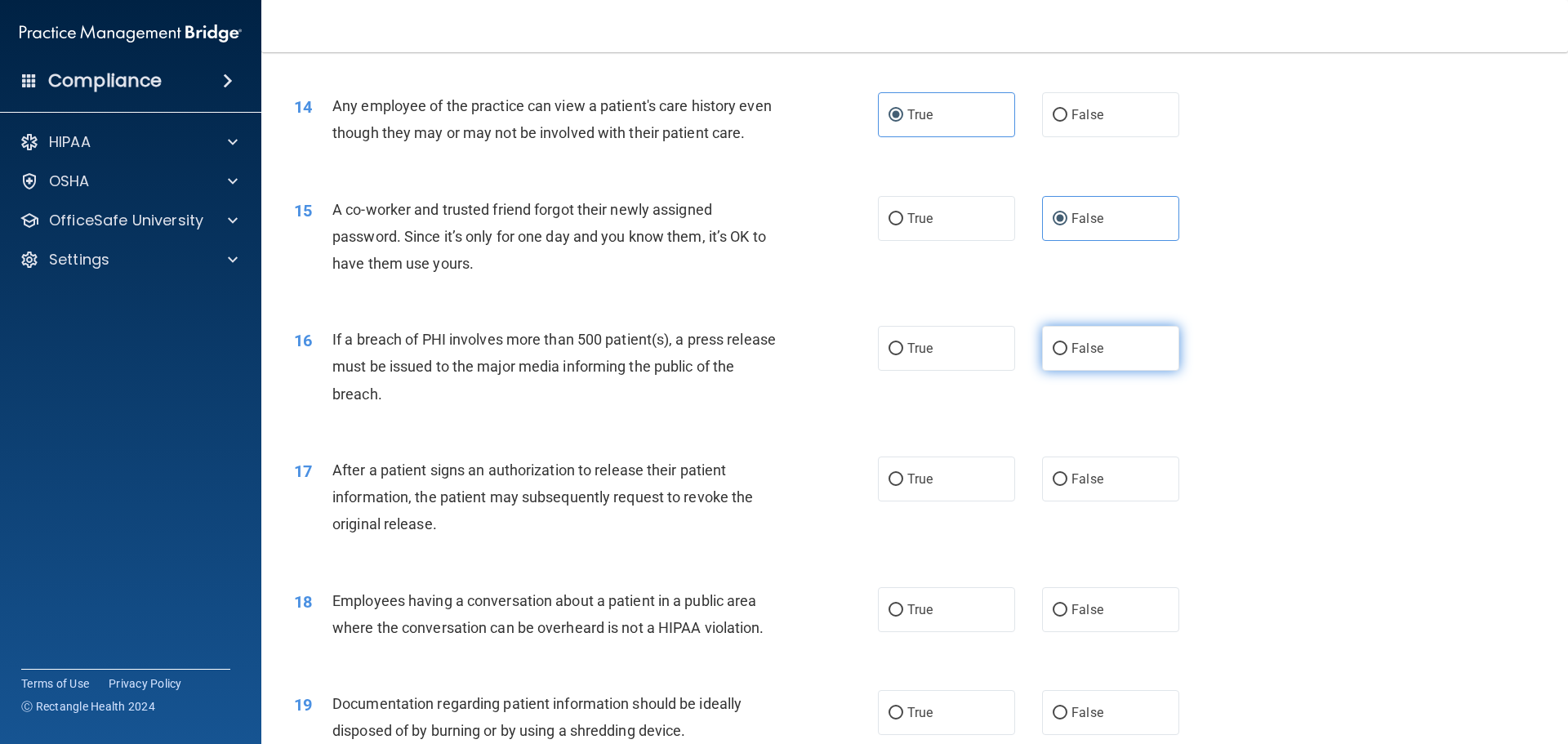
click at [1089, 356] on span "False" at bounding box center [1088, 348] width 31 height 16
click at [1067, 355] on input "False" at bounding box center [1060, 349] width 15 height 12
radio input "true"
click at [984, 362] on label "True" at bounding box center [946, 348] width 137 height 45
click at [903, 355] on input "True" at bounding box center [895, 349] width 15 height 12
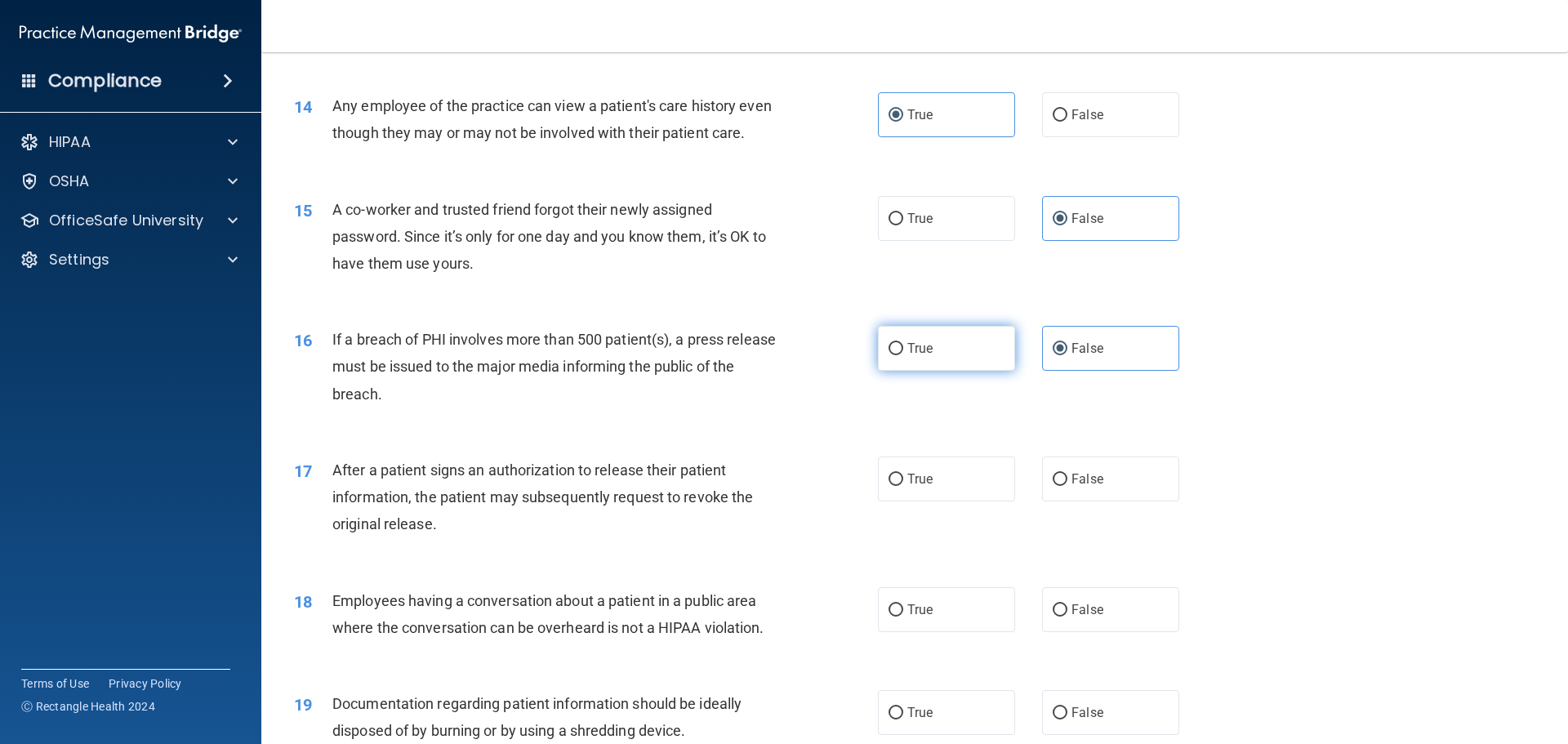
radio input "true"
radio input "false"
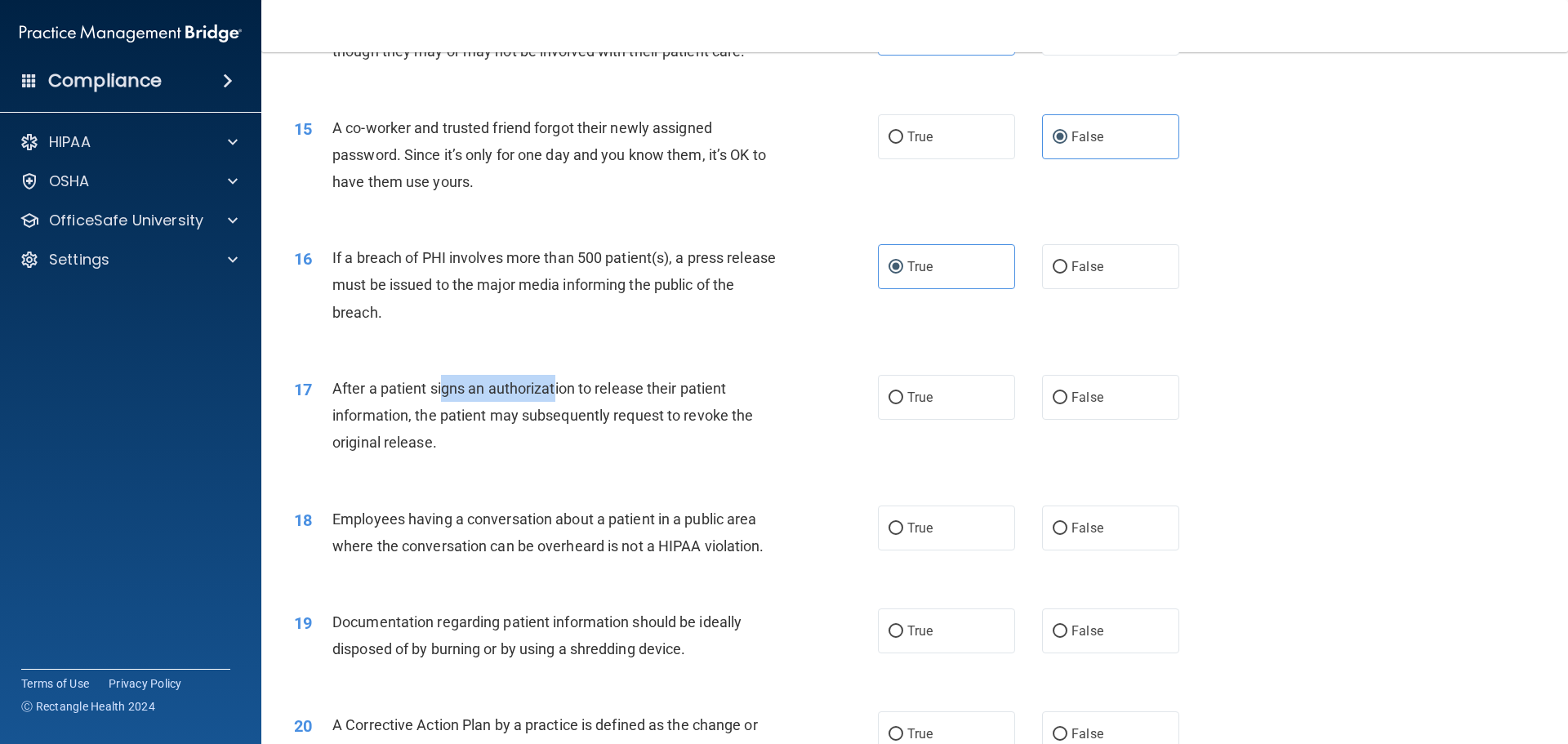
drag, startPoint x: 441, startPoint y: 415, endPoint x: 602, endPoint y: 410, distance: 161.1
click at [557, 409] on span "After a patient signs an authorization to release their patient information, th…" at bounding box center [543, 415] width 421 height 71
click at [668, 355] on div "16 If a breach of PHI involves more than 500 patient(s), a press release must b…" at bounding box center [915, 289] width 1266 height 131
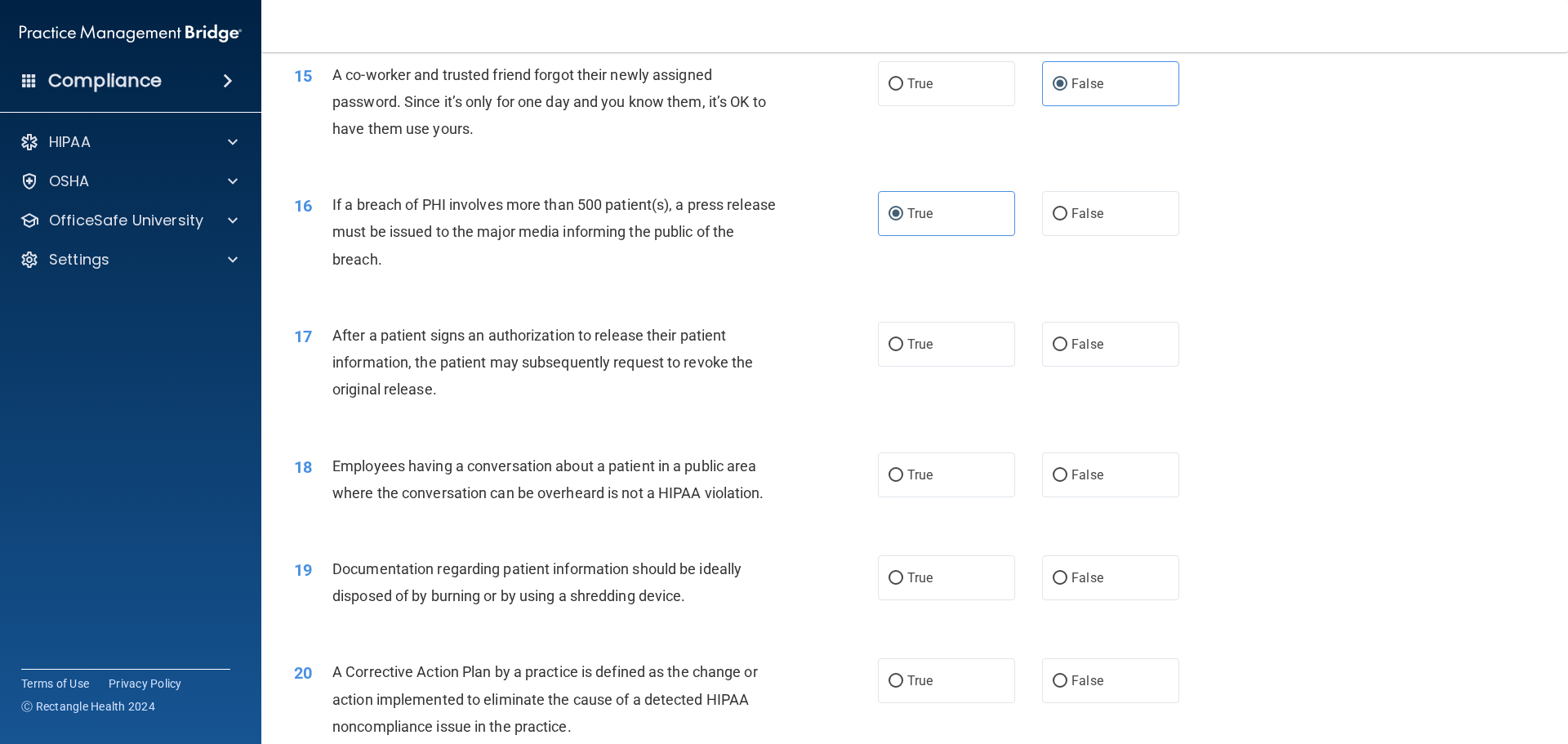
scroll to position [1715, 0]
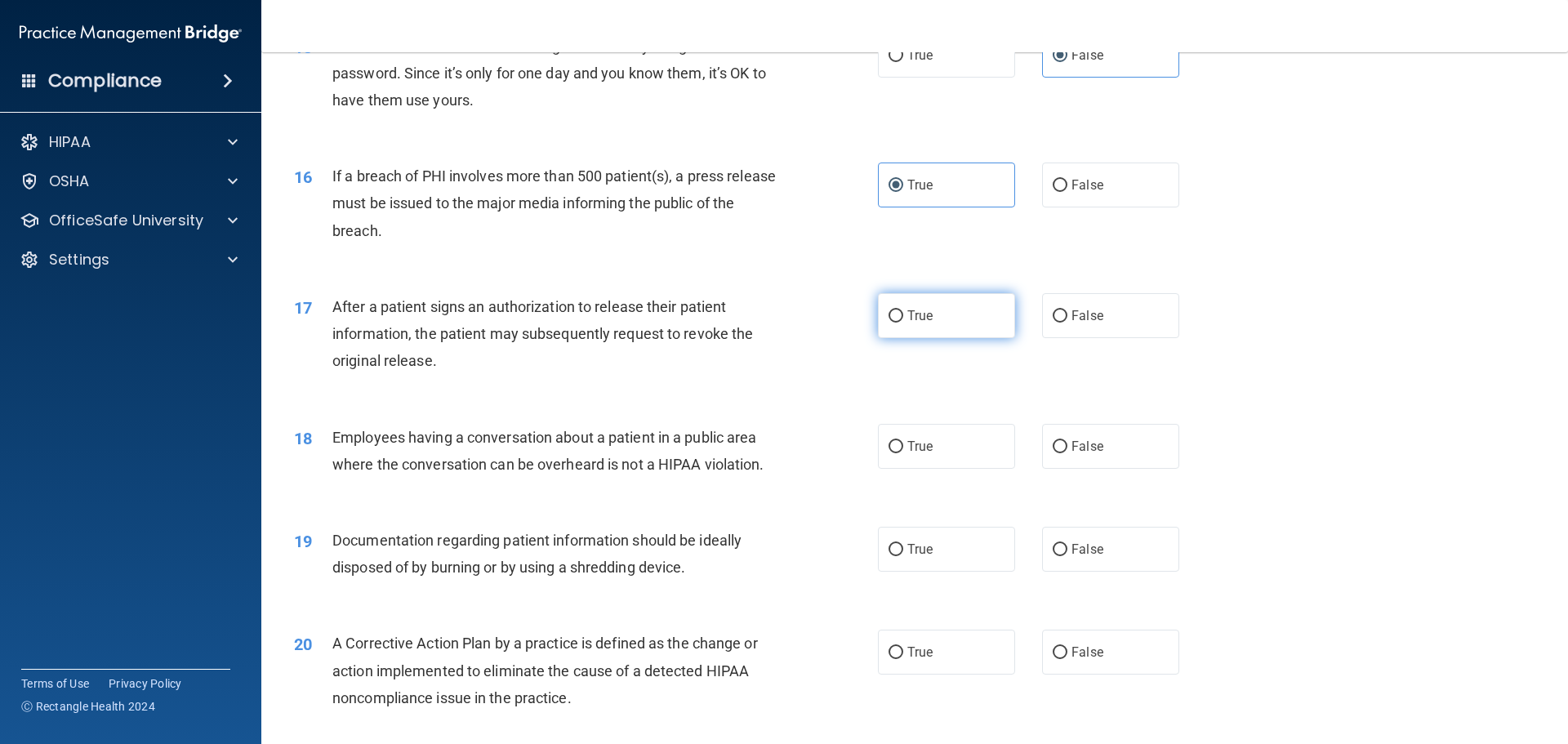
click at [945, 337] on label "True" at bounding box center [946, 315] width 137 height 45
click at [903, 322] on input "True" at bounding box center [895, 316] width 15 height 12
radio input "true"
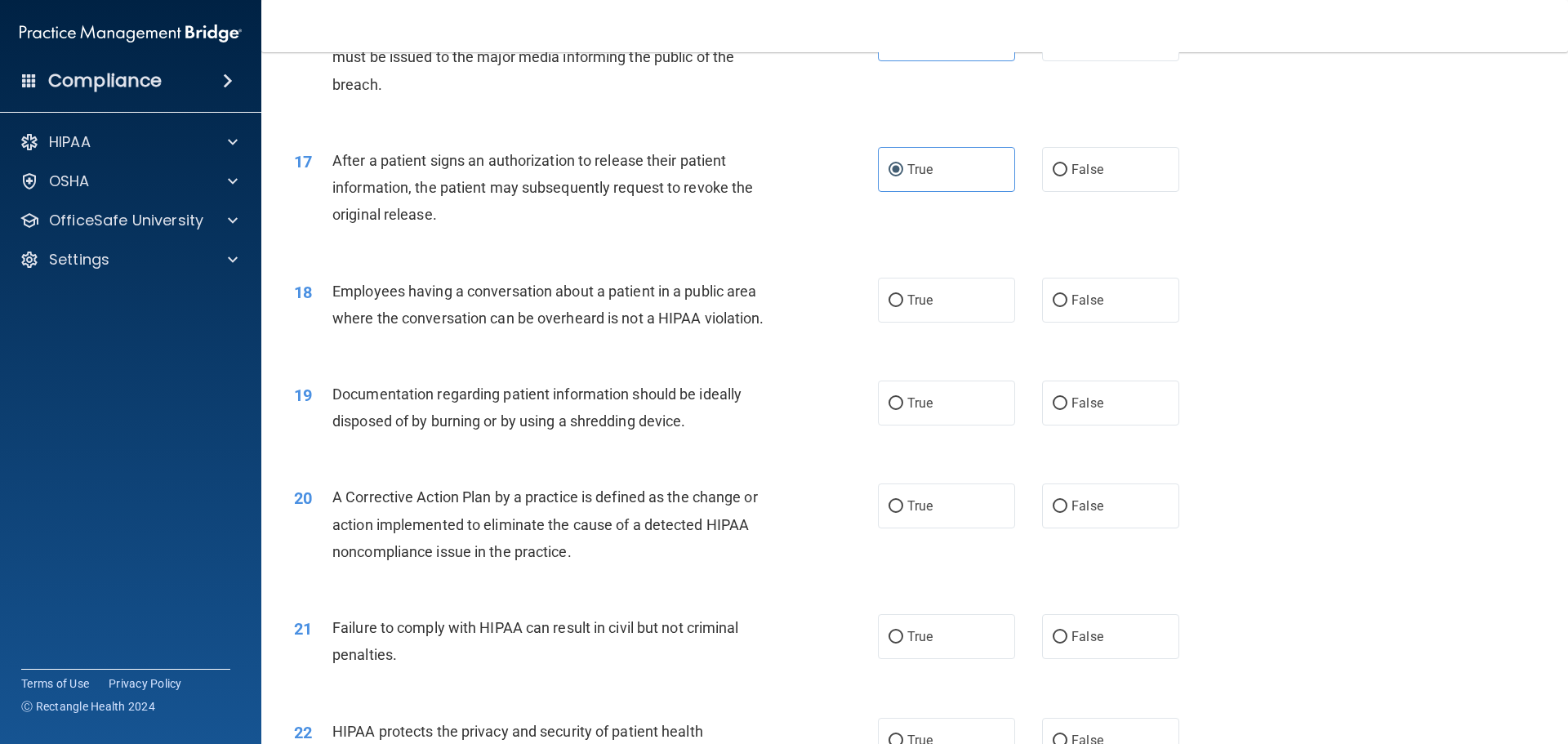
scroll to position [1878, 0]
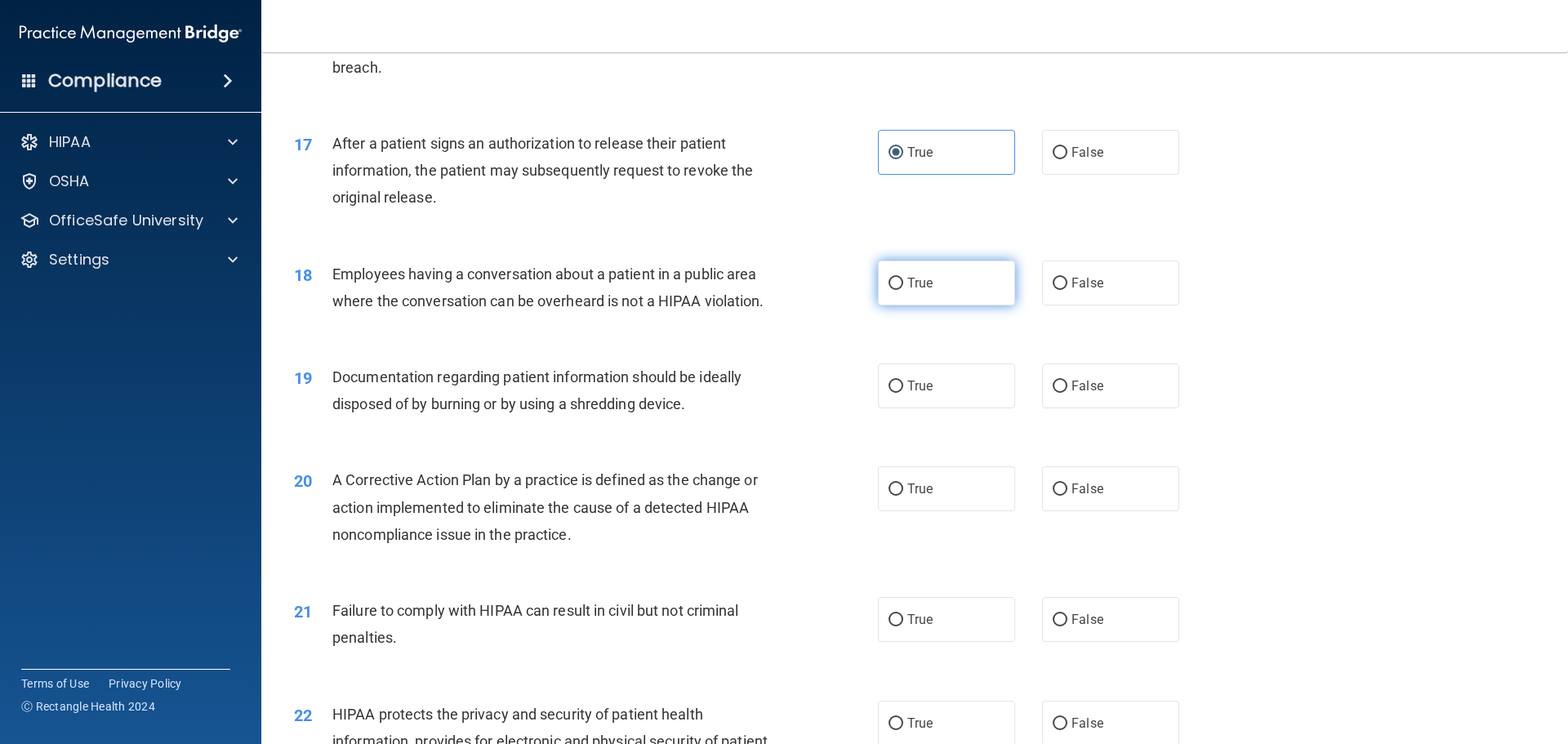
click at [974, 300] on label "True" at bounding box center [946, 282] width 137 height 45
click at [903, 290] on input "True" at bounding box center [895, 284] width 15 height 12
radio input "true"
click at [1129, 300] on label "False" at bounding box center [1110, 282] width 137 height 45
click at [1067, 290] on input "False" at bounding box center [1060, 284] width 15 height 12
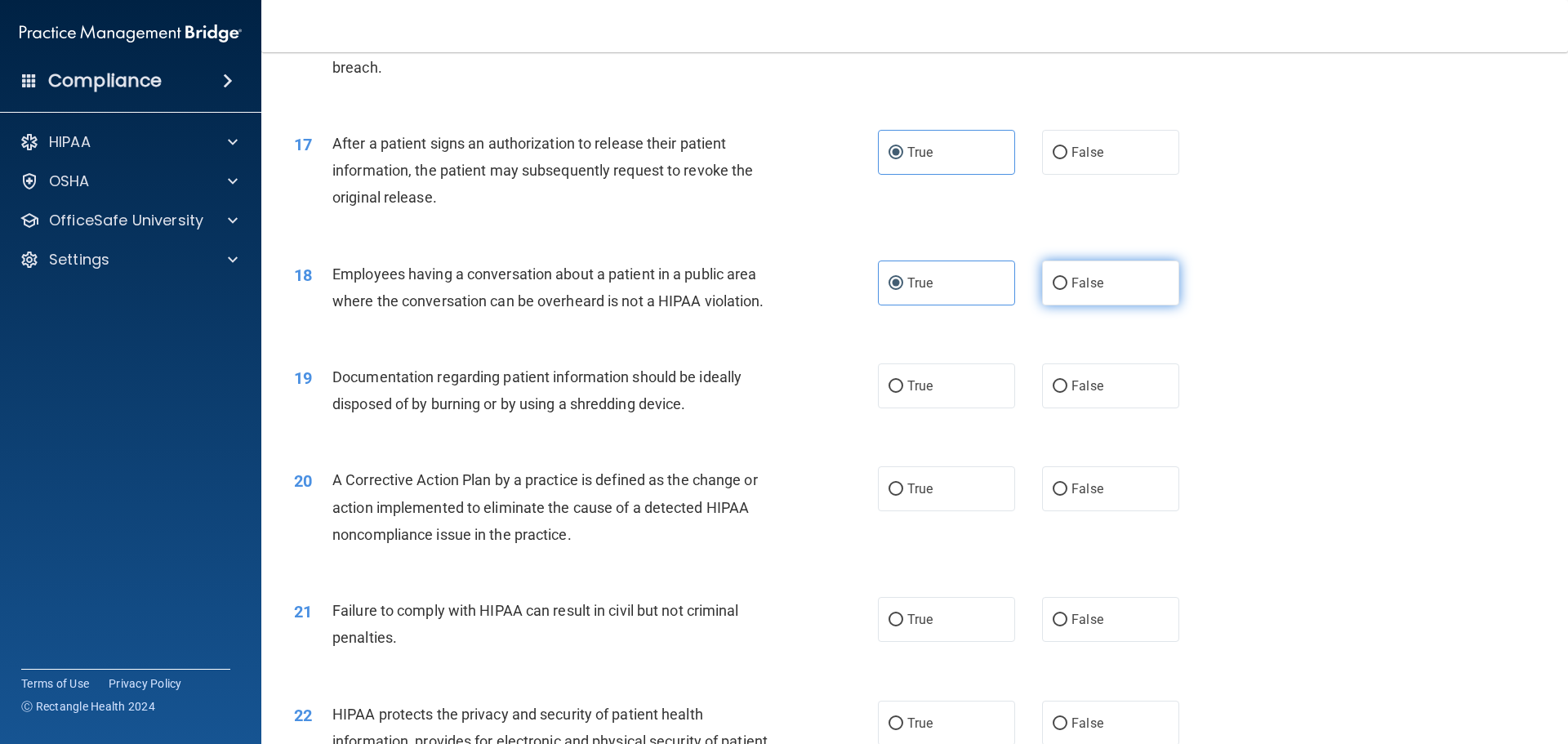
radio input "true"
radio input "false"
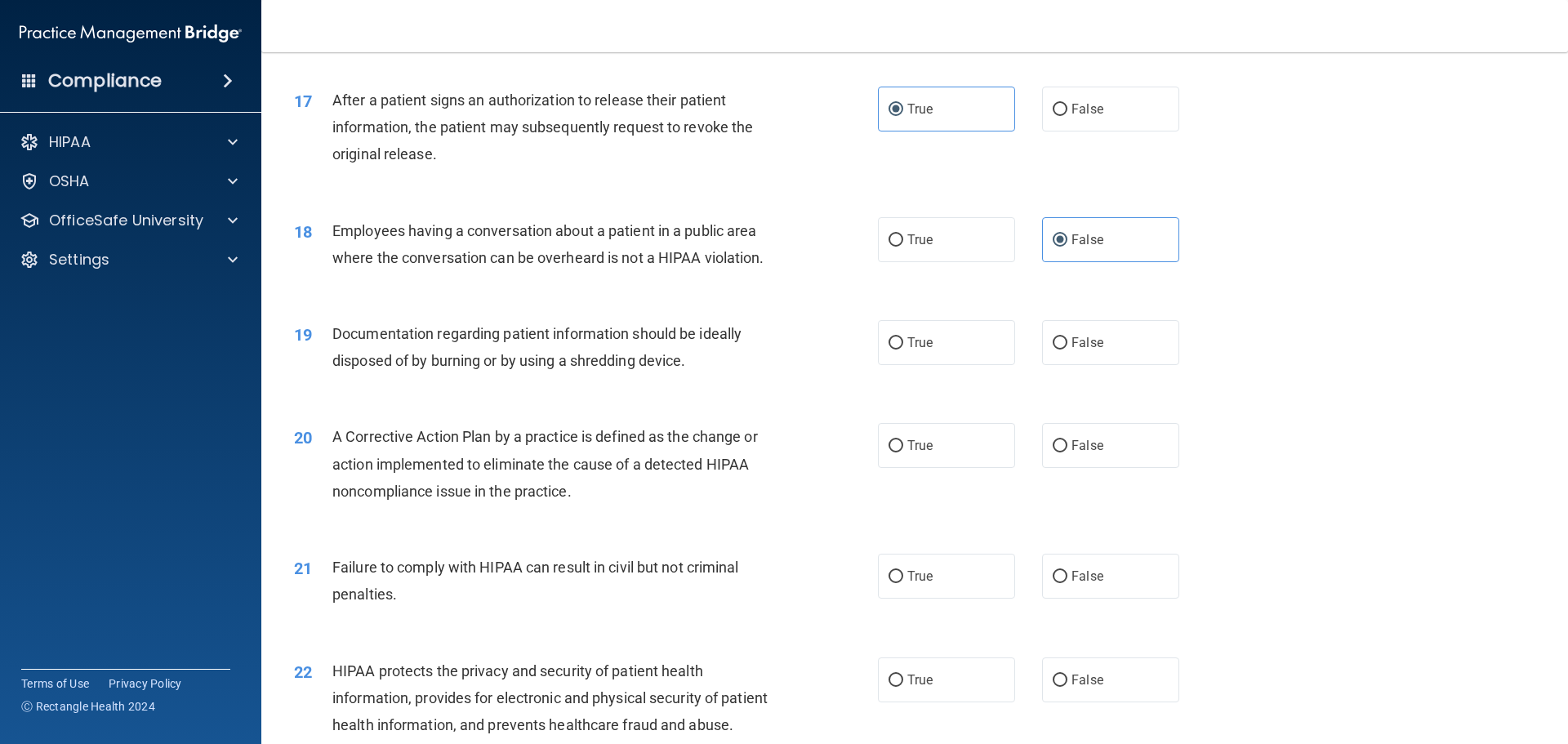
scroll to position [1960, 0]
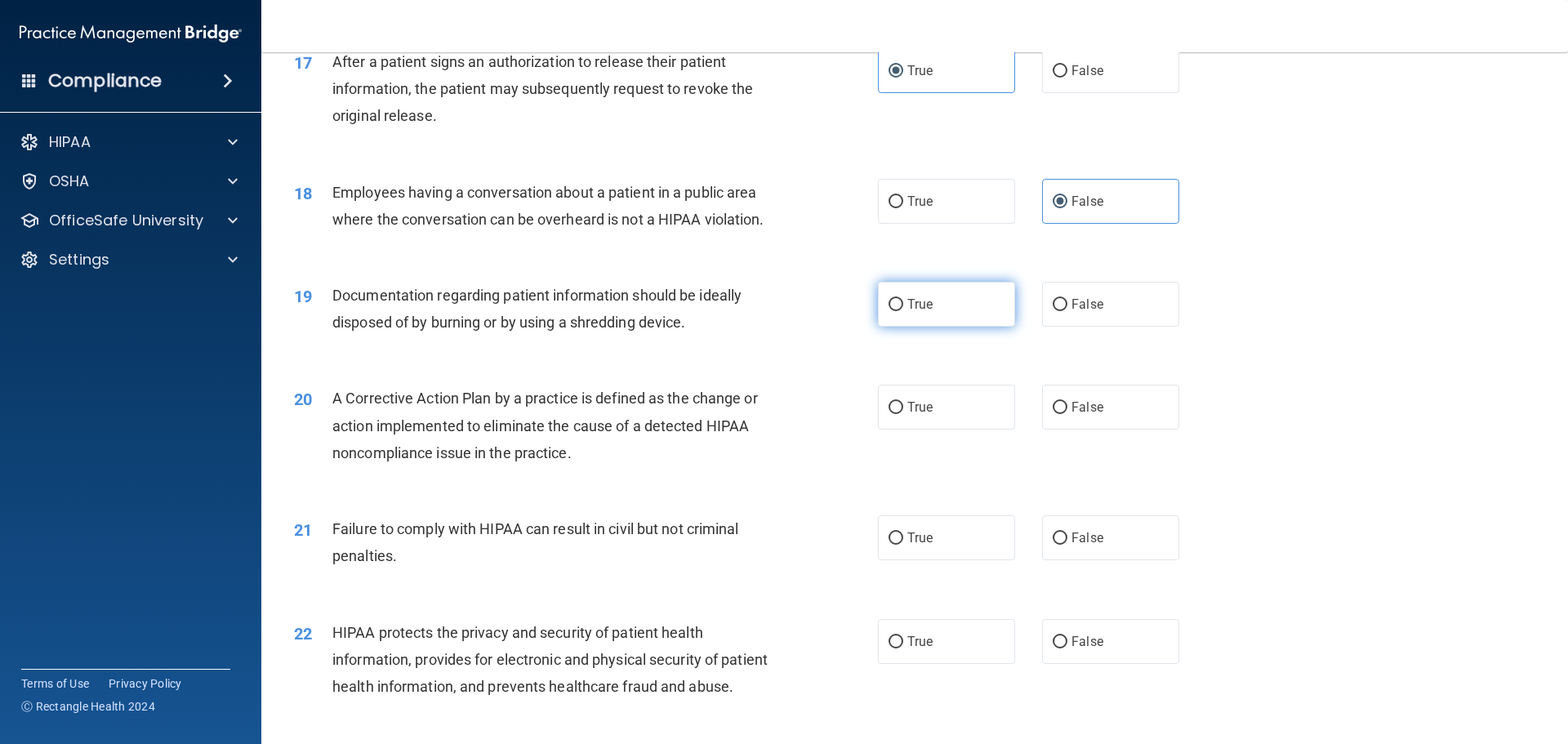
click at [956, 327] on label "True" at bounding box center [946, 304] width 137 height 45
click at [903, 311] on input "True" at bounding box center [895, 305] width 15 height 12
radio input "true"
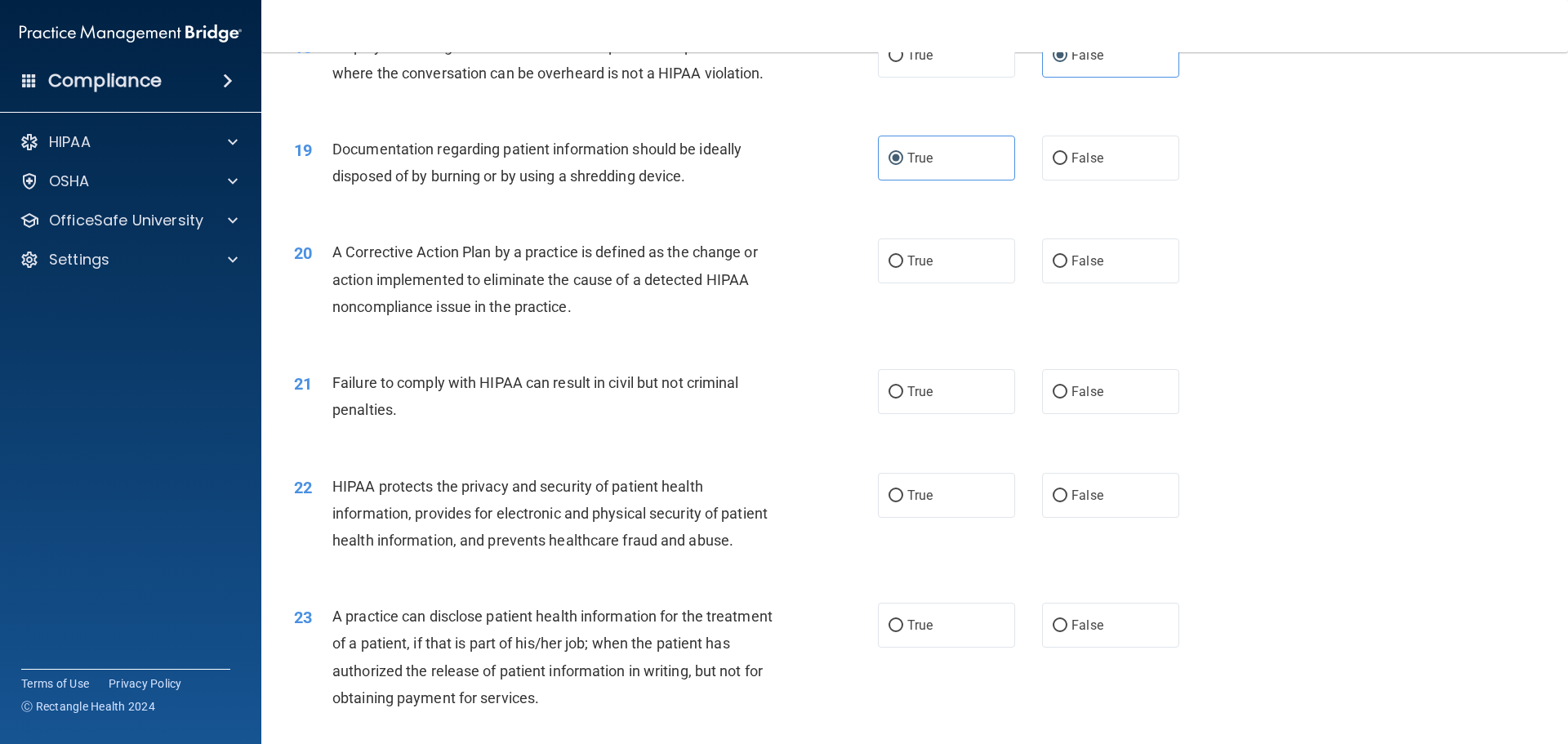
scroll to position [2123, 0]
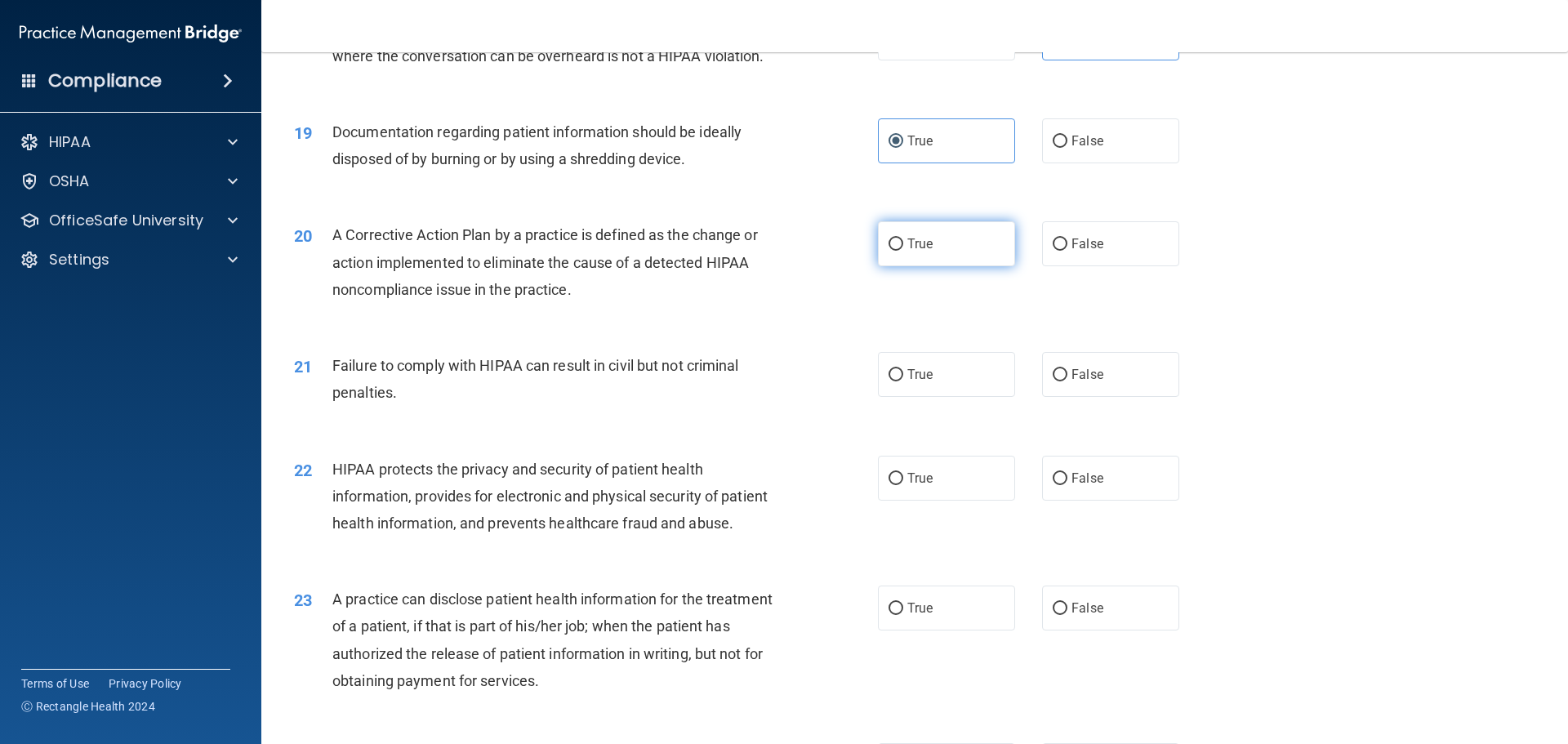
click at [930, 266] on label "True" at bounding box center [946, 243] width 137 height 45
click at [903, 251] on input "True" at bounding box center [895, 245] width 15 height 12
radio input "true"
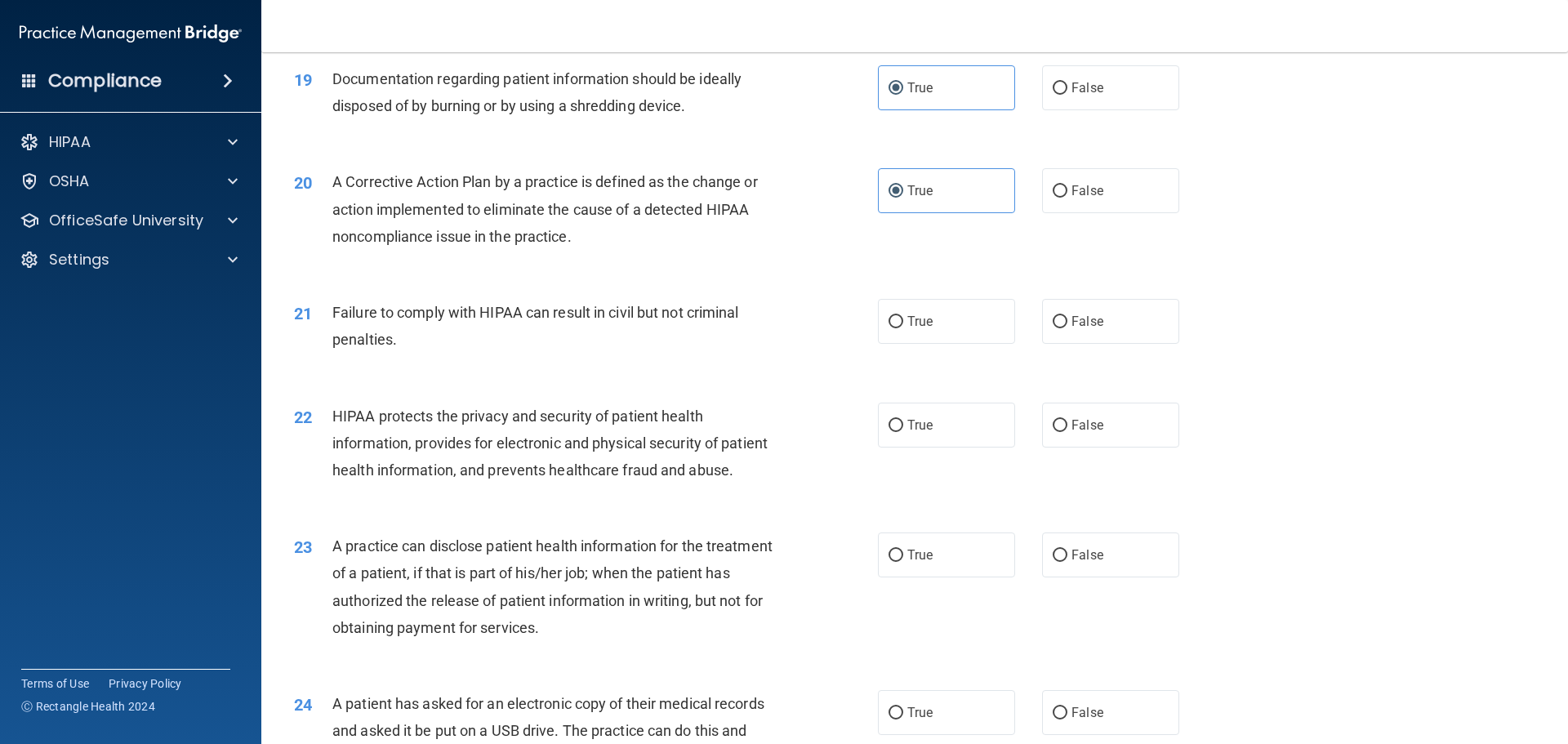
scroll to position [2205, 0]
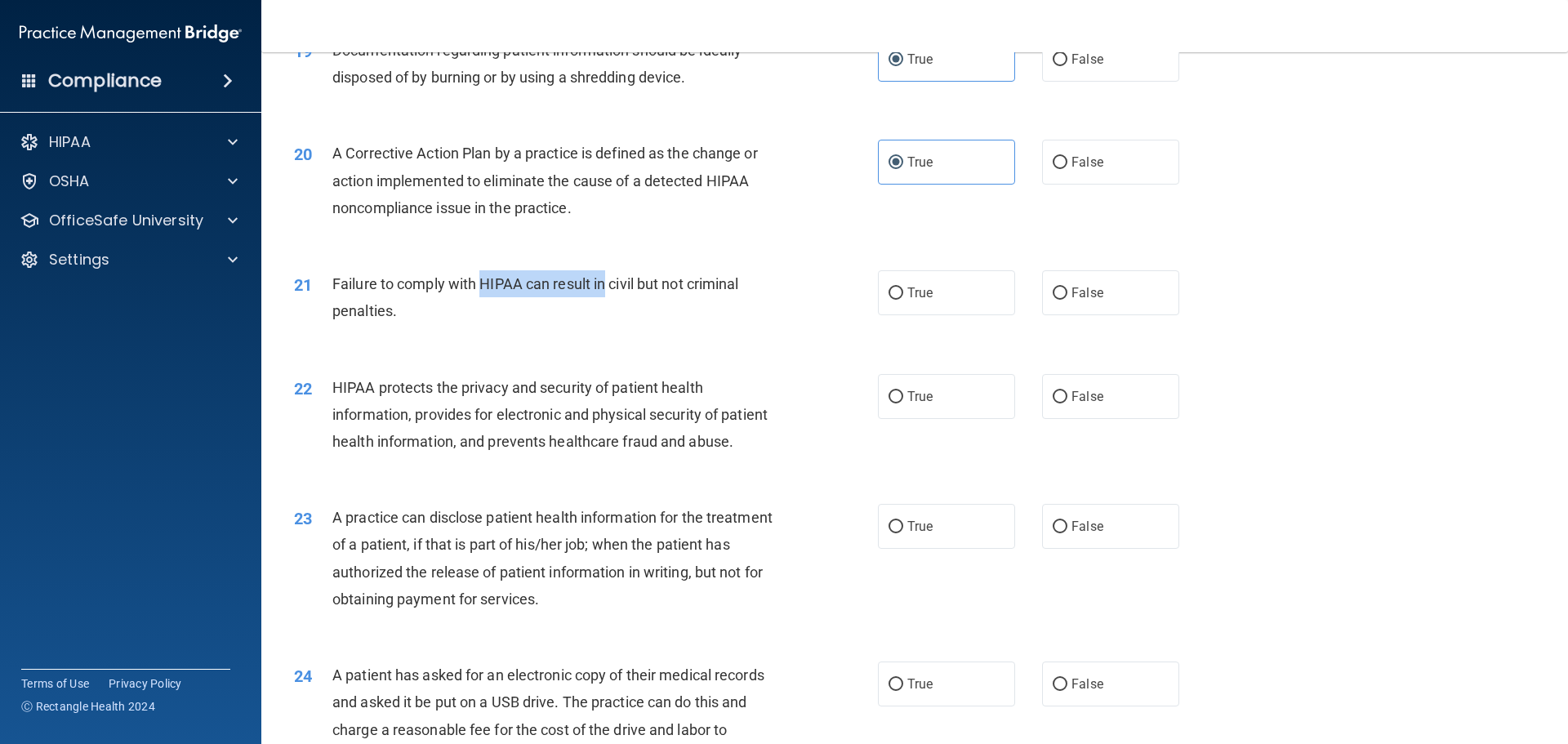
drag, startPoint x: 480, startPoint y: 306, endPoint x: 607, endPoint y: 313, distance: 127.2
click at [607, 313] on span "Failure to comply with HIPAA can result in civil but not criminal penalties." at bounding box center [536, 297] width 407 height 44
drag, startPoint x: 636, startPoint y: 311, endPoint x: 512, endPoint y: 309, distance: 124.0
click at [601, 311] on span "Failure to comply with HIPAA can result in civil but not criminal penalties." at bounding box center [536, 297] width 407 height 44
drag, startPoint x: 551, startPoint y: 315, endPoint x: 648, endPoint y: 311, distance: 97.1
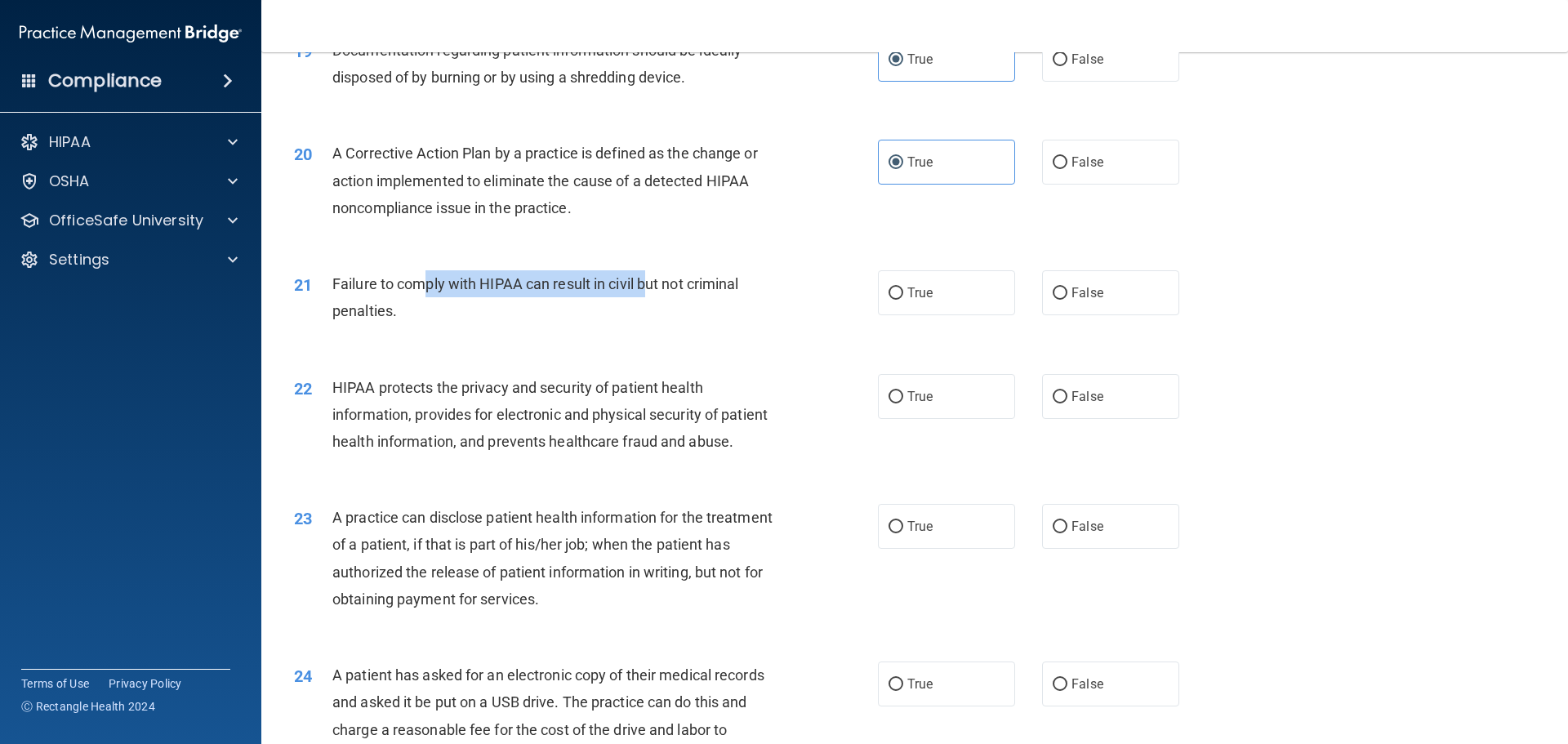
click at [648, 311] on span "Failure to comply with HIPAA can result in civil but not criminal penalties." at bounding box center [536, 297] width 407 height 44
click at [569, 312] on span "Failure to comply with HIPAA can result in civil but not criminal penalties." at bounding box center [536, 297] width 407 height 44
drag, startPoint x: 541, startPoint y: 312, endPoint x: 667, endPoint y: 311, distance: 126.0
click at [605, 310] on span "Failure to comply with HIPAA can result in civil but not criminal penalties." at bounding box center [536, 297] width 407 height 44
drag, startPoint x: 697, startPoint y: 309, endPoint x: 561, endPoint y: 309, distance: 136.0
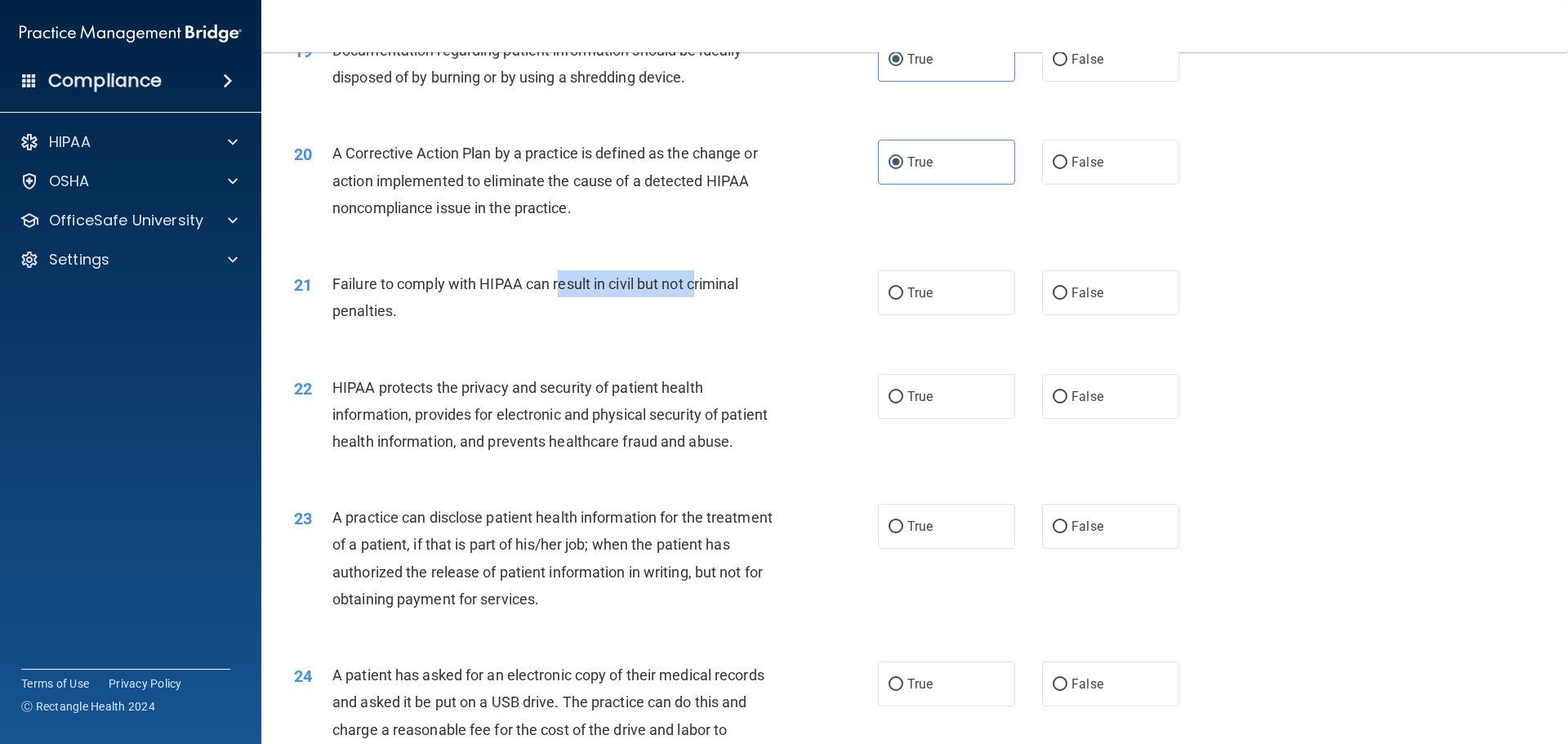
click at [561, 309] on span "Failure to comply with HIPAA can result in civil but not criminal penalties." at bounding box center [536, 297] width 407 height 44
drag, startPoint x: 743, startPoint y: 309, endPoint x: 657, endPoint y: 310, distance: 86.0
click at [657, 310] on span "Failure to comply with HIPAA can result in civil but not criminal penalties." at bounding box center [536, 297] width 407 height 44
click at [646, 309] on span "Failure to comply with HIPAA can result in civil but not criminal penalties." at bounding box center [536, 297] width 407 height 44
click at [995, 315] on label "True" at bounding box center [946, 293] width 137 height 45
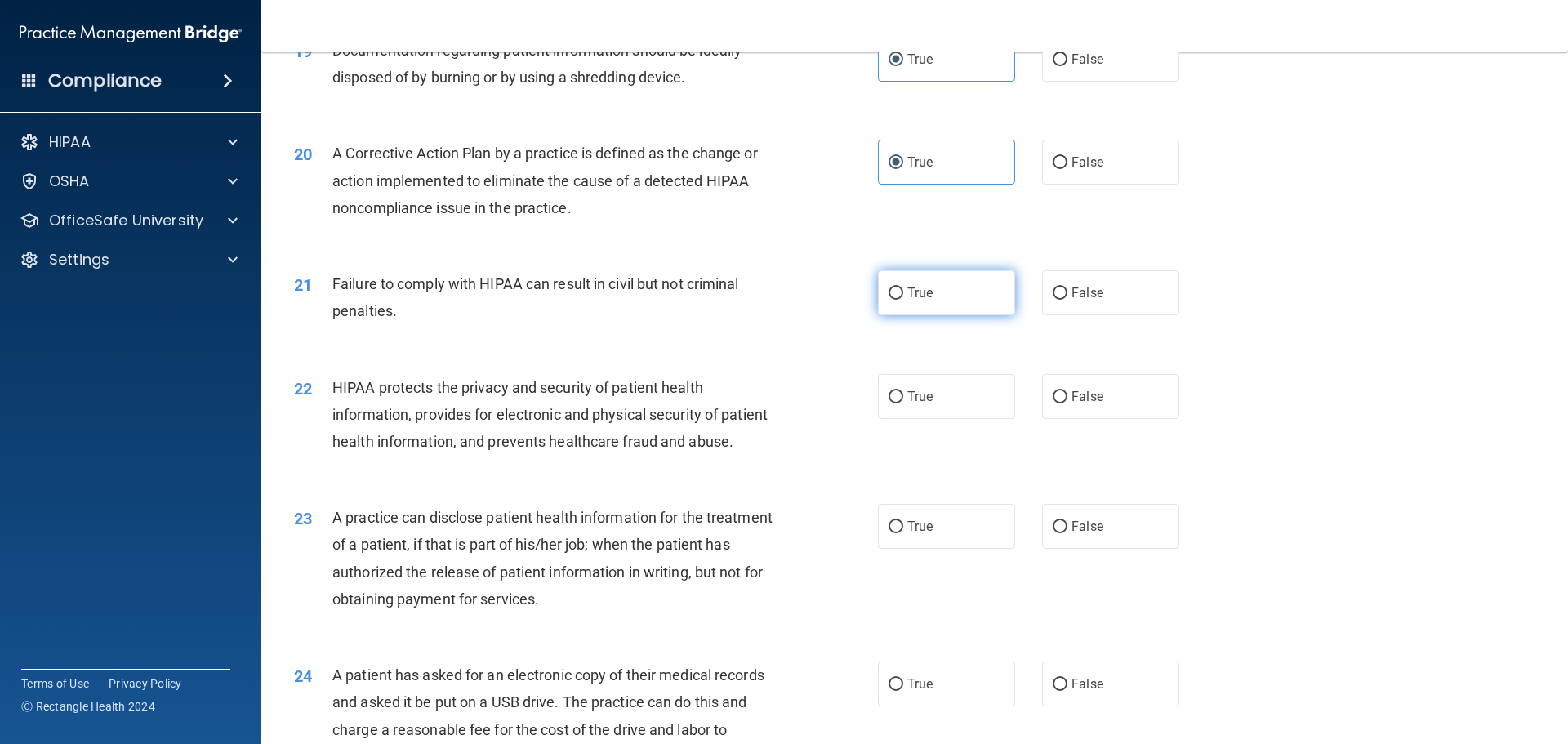
click at [903, 300] on input "True" at bounding box center [895, 293] width 15 height 12
radio input "true"
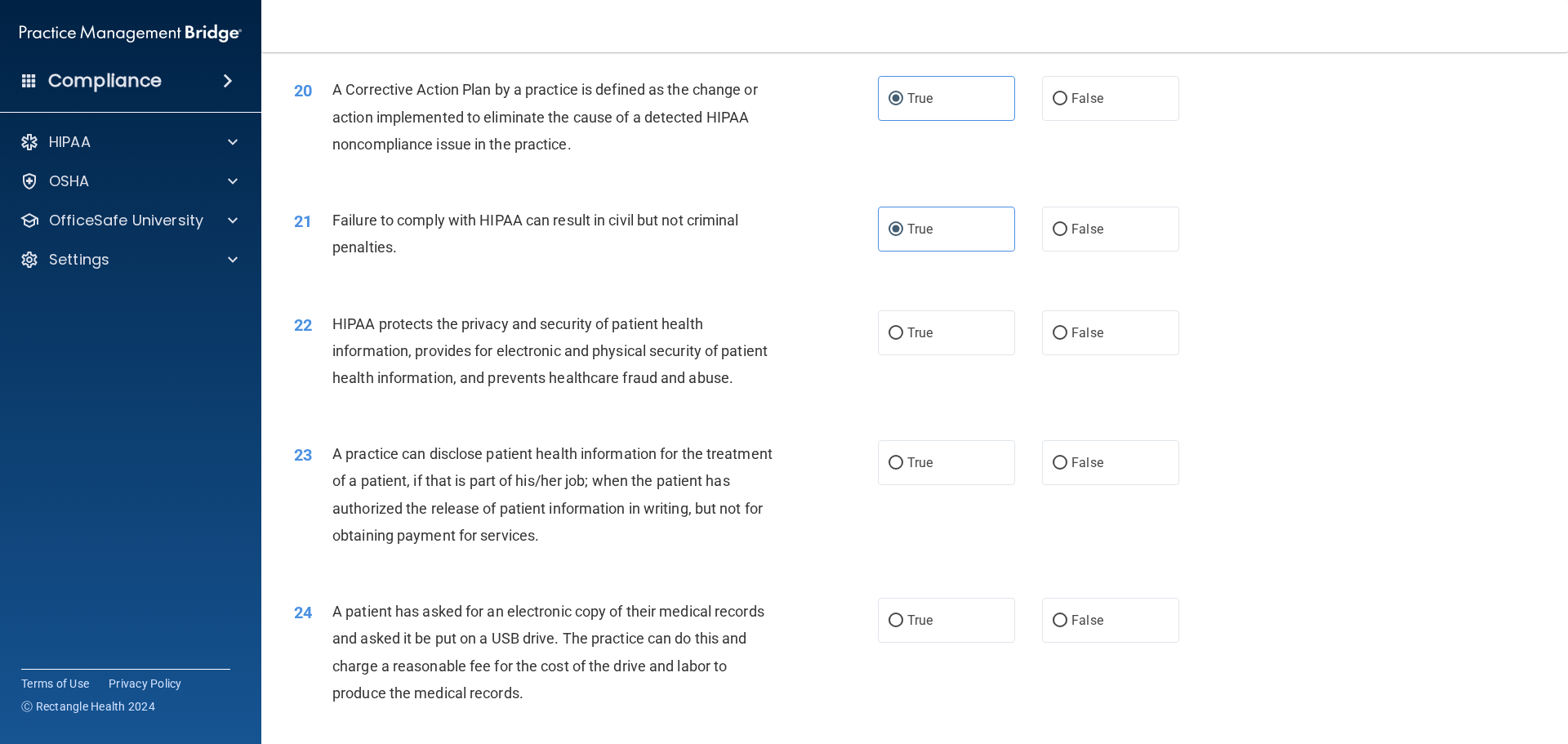
scroll to position [2368, 0]
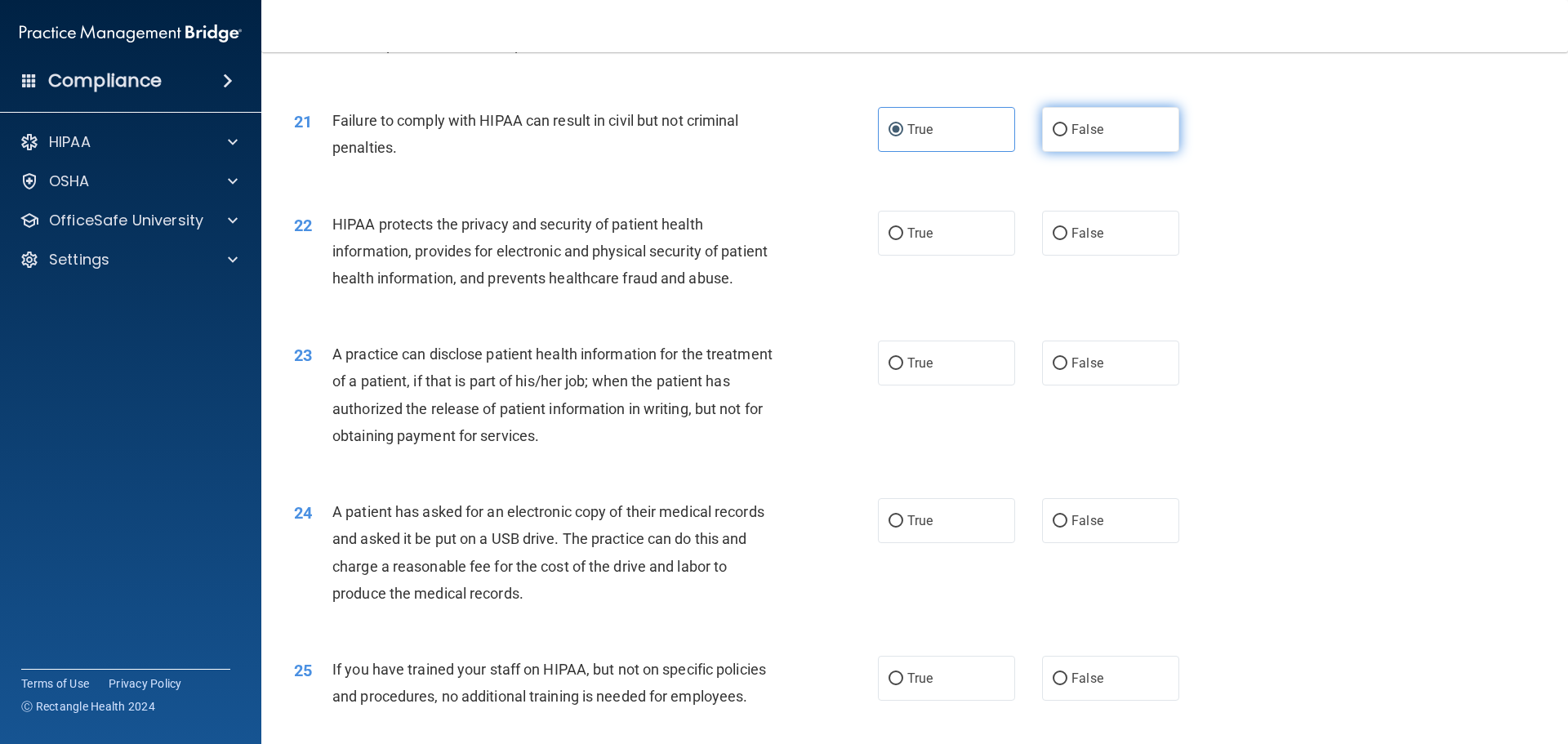
click at [1122, 152] on label "False" at bounding box center [1110, 129] width 137 height 45
click at [1067, 136] on input "False" at bounding box center [1060, 130] width 15 height 12
radio input "true"
radio input "false"
click at [925, 241] on span "True" at bounding box center [920, 233] width 25 height 16
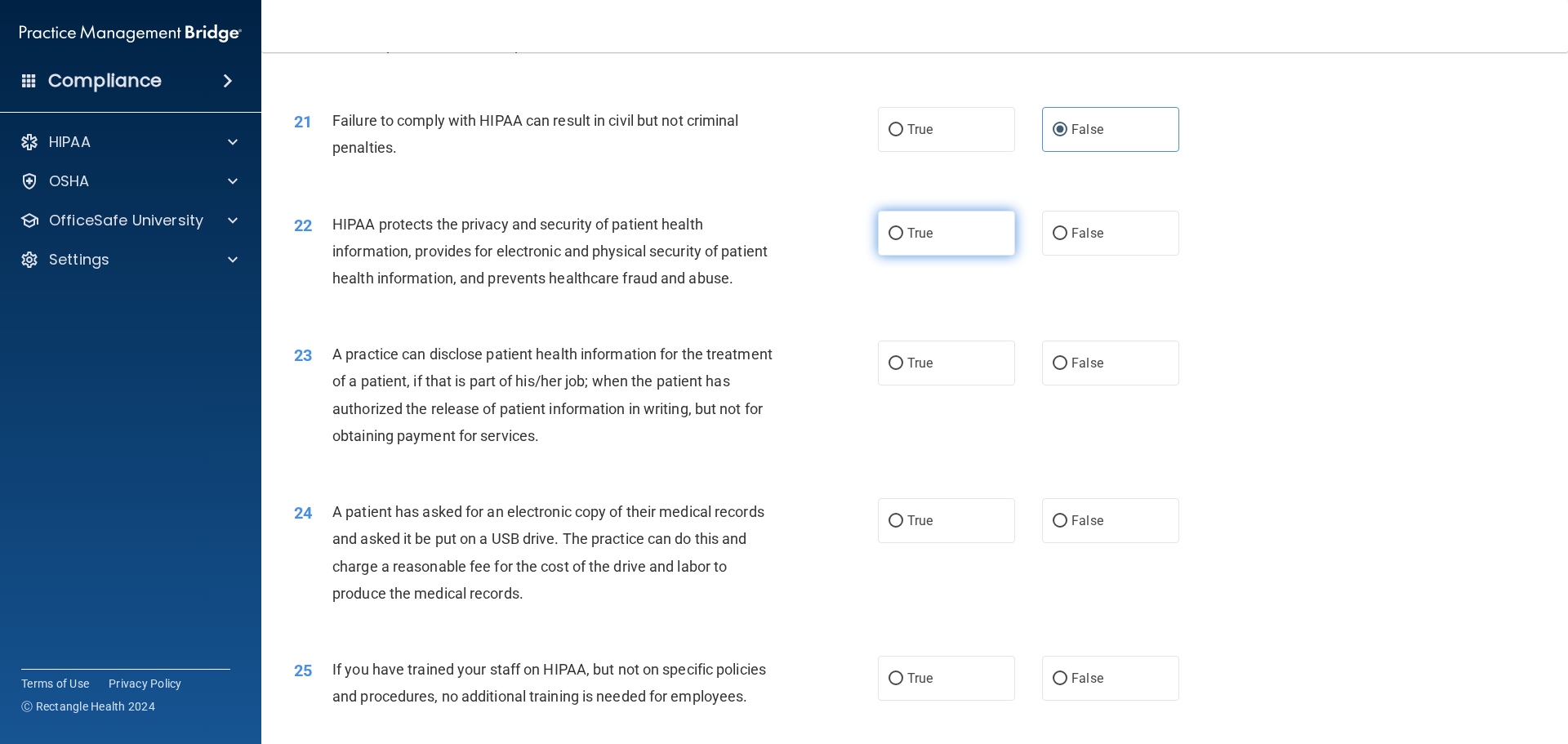
click at [903, 240] on input "True" at bounding box center [895, 234] width 15 height 12
radio input "true"
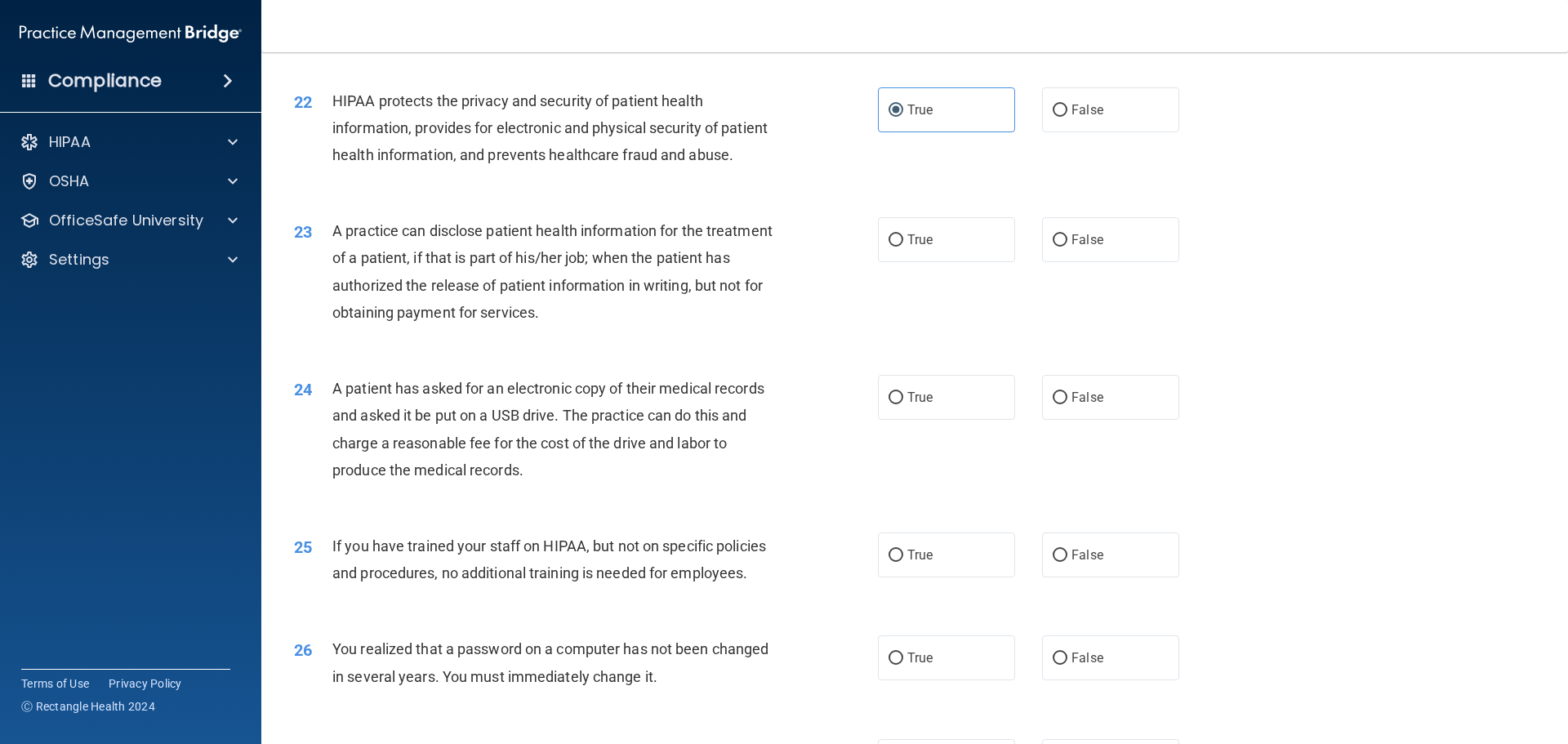
scroll to position [2532, 0]
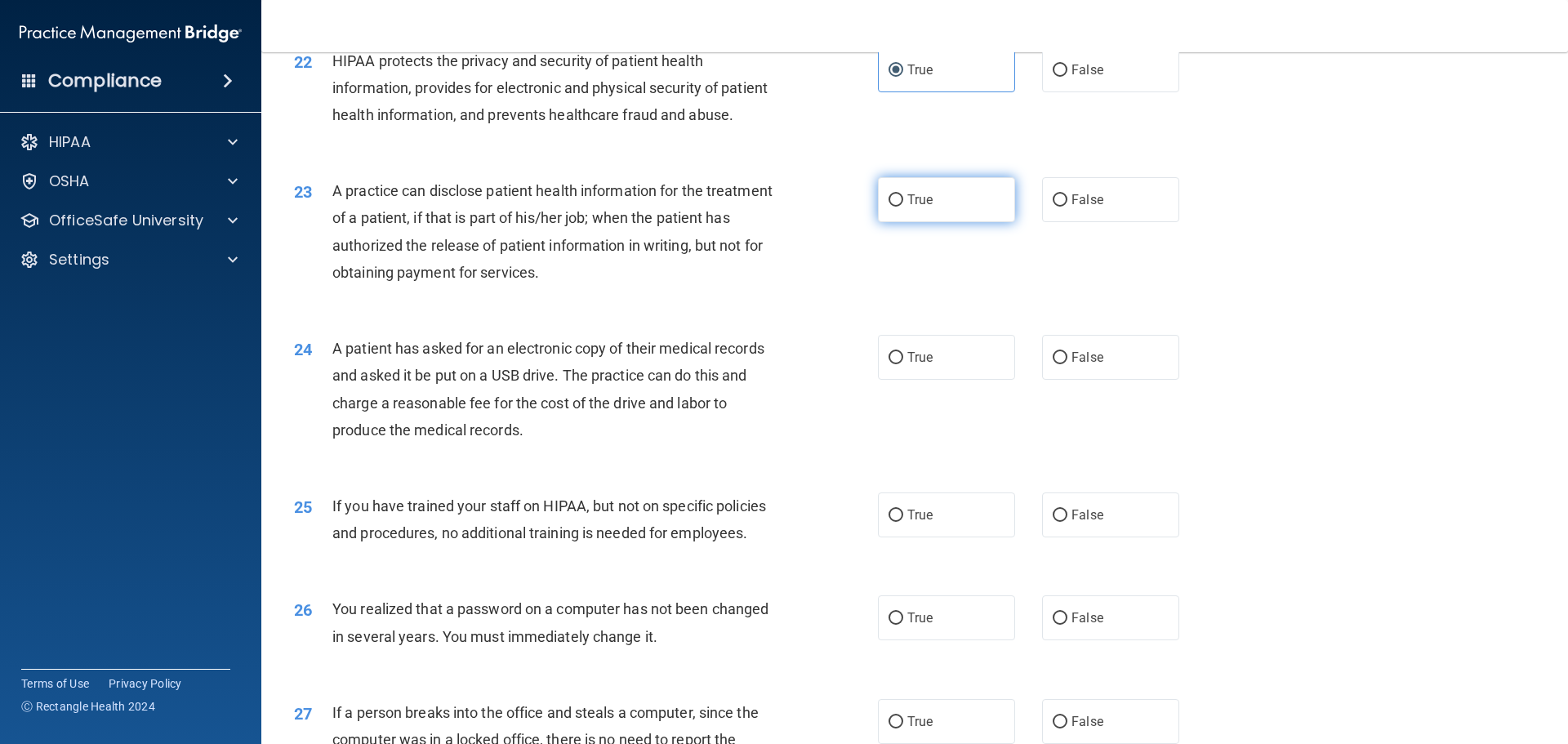
click at [897, 222] on label "True" at bounding box center [946, 199] width 137 height 45
click at [897, 207] on input "True" at bounding box center [895, 201] width 15 height 12
radio input "true"
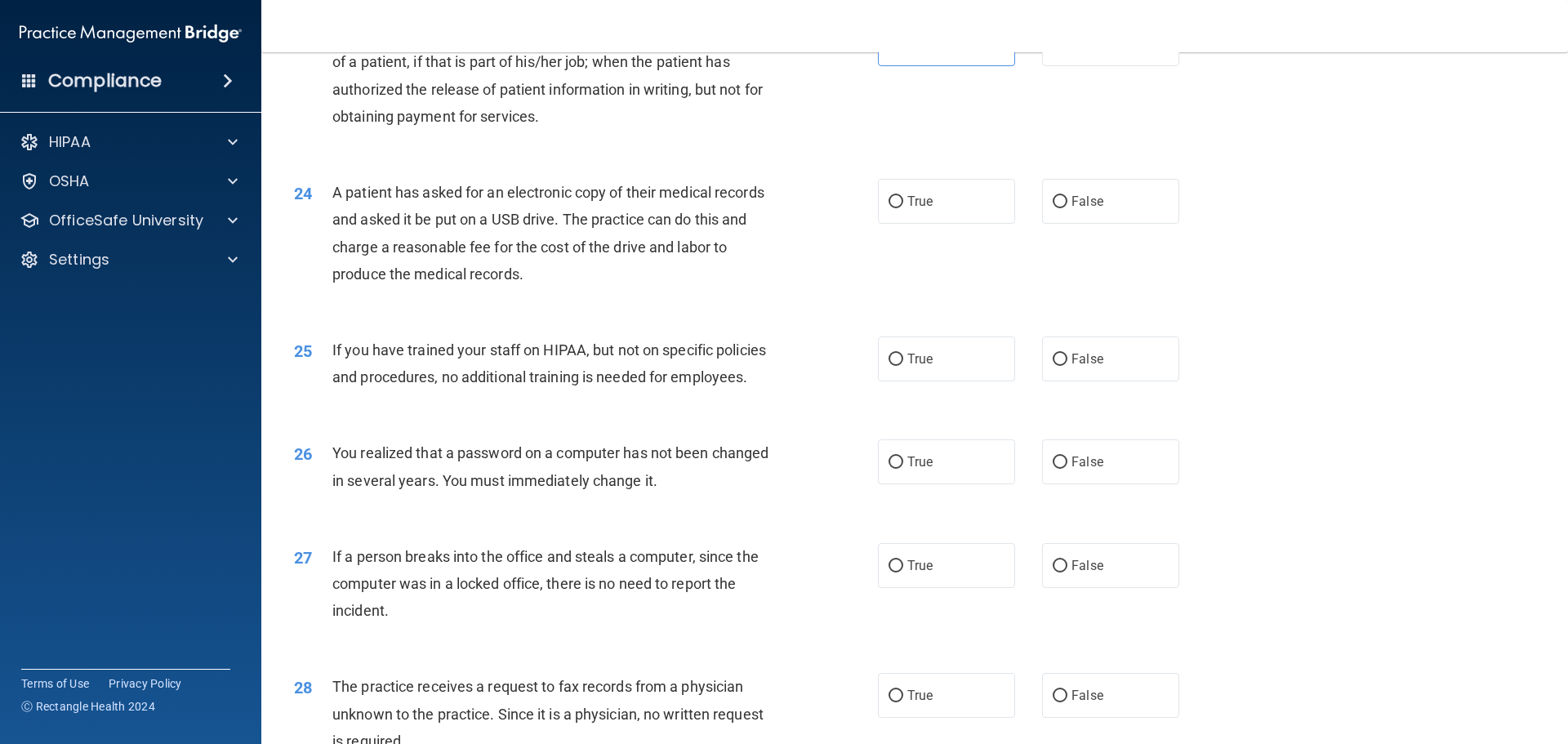
scroll to position [2695, 0]
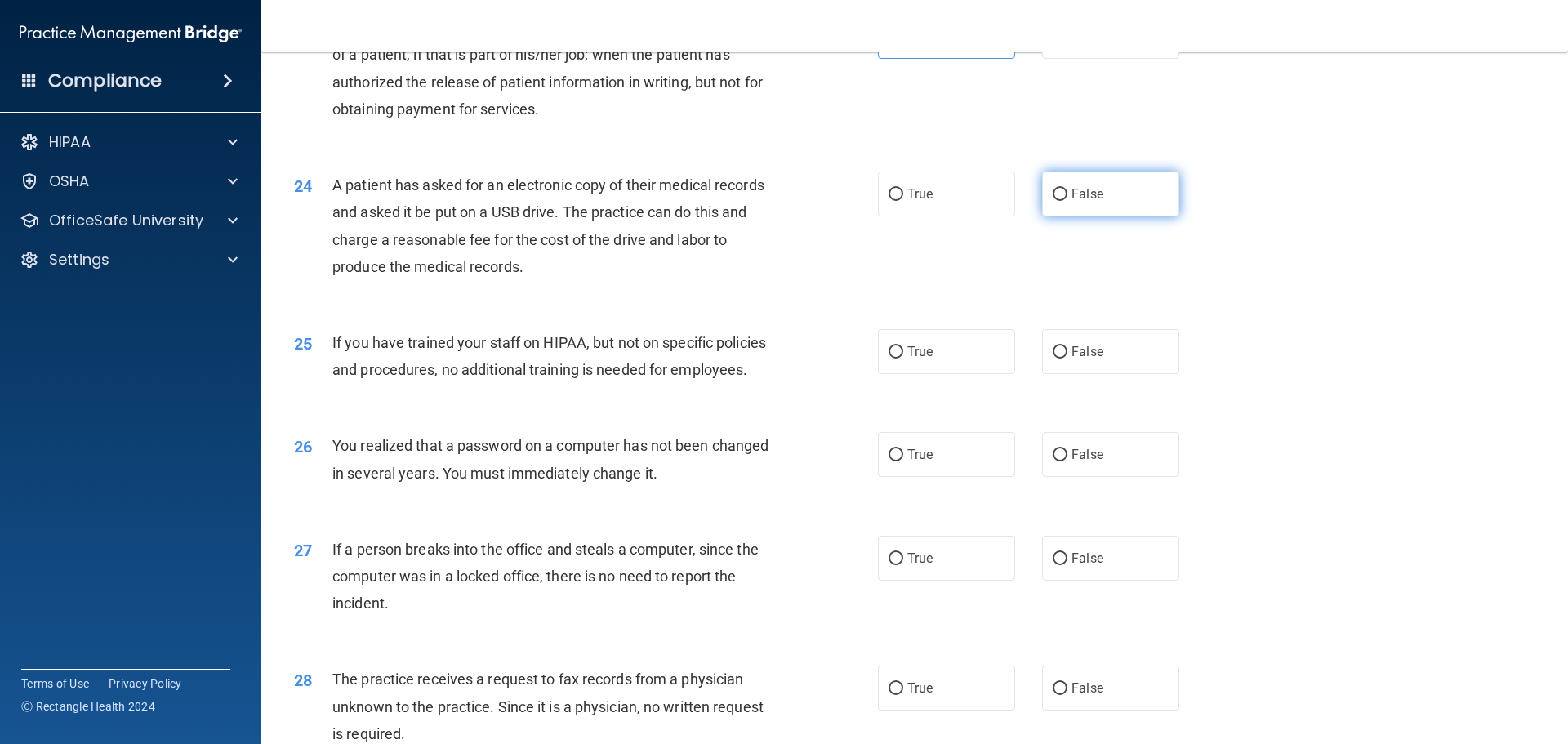
click at [1053, 201] on input "False" at bounding box center [1060, 195] width 15 height 12
radio input "true"
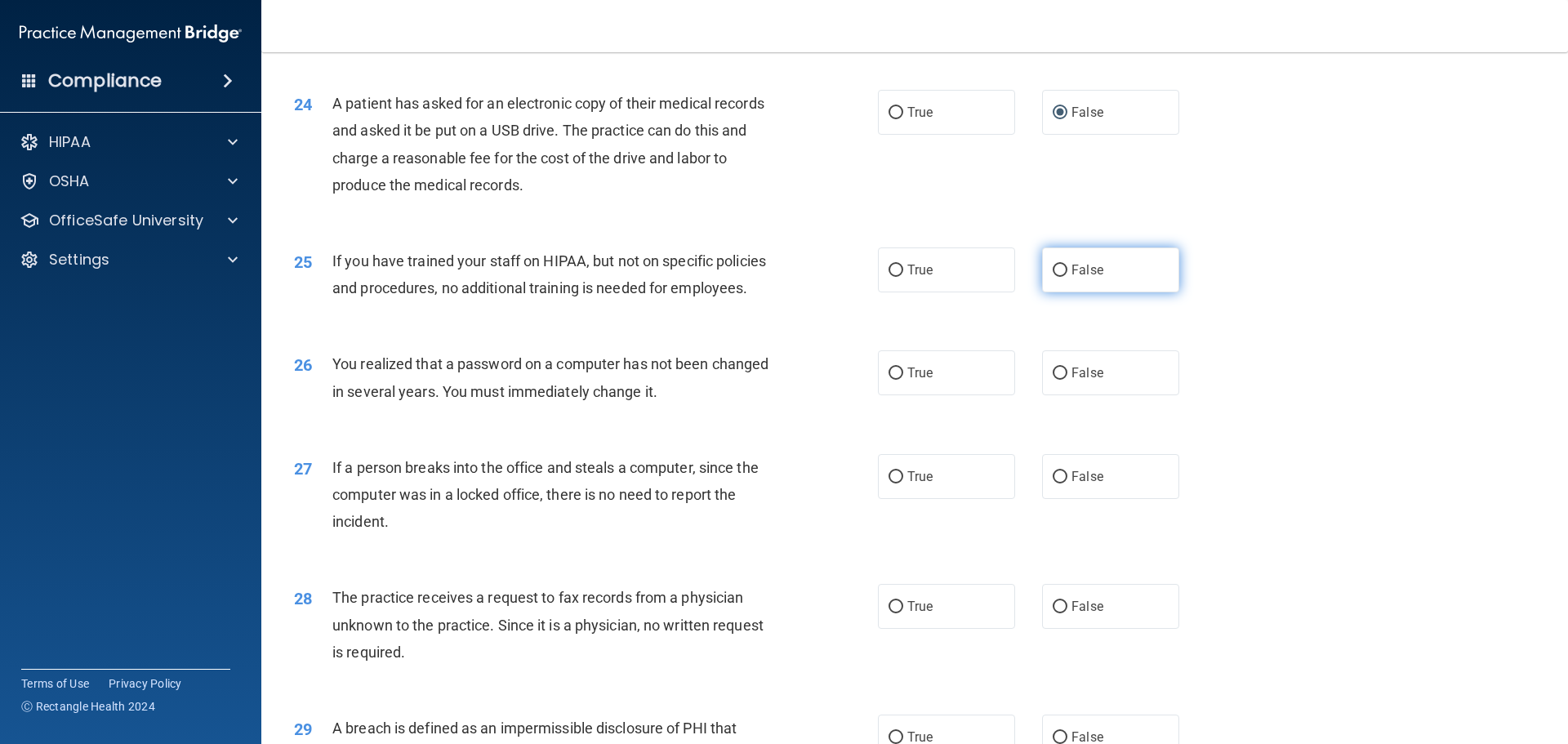
click at [1097, 293] on label "False" at bounding box center [1110, 269] width 137 height 45
click at [1067, 277] on input "False" at bounding box center [1060, 271] width 15 height 12
radio input "true"
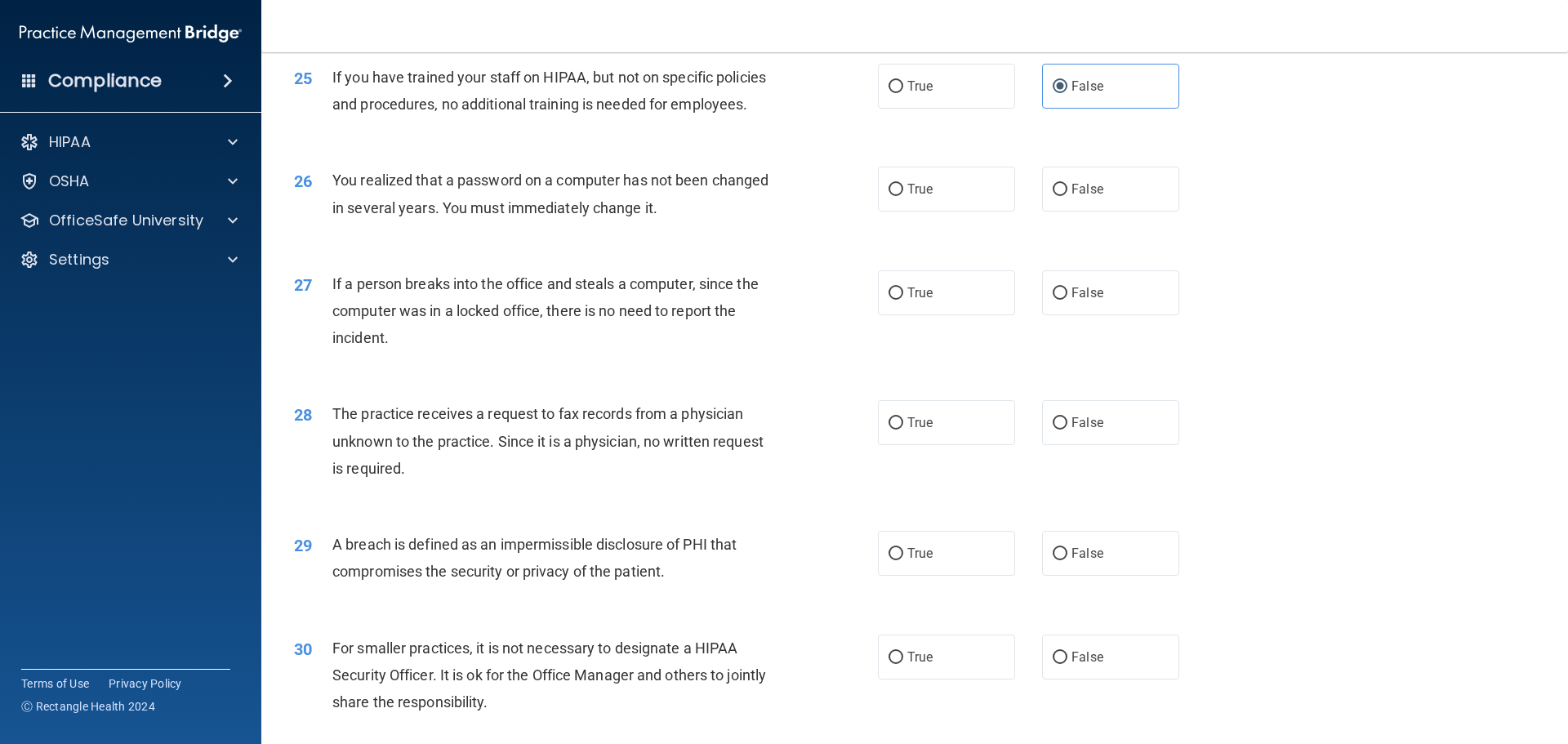
scroll to position [3021, 0]
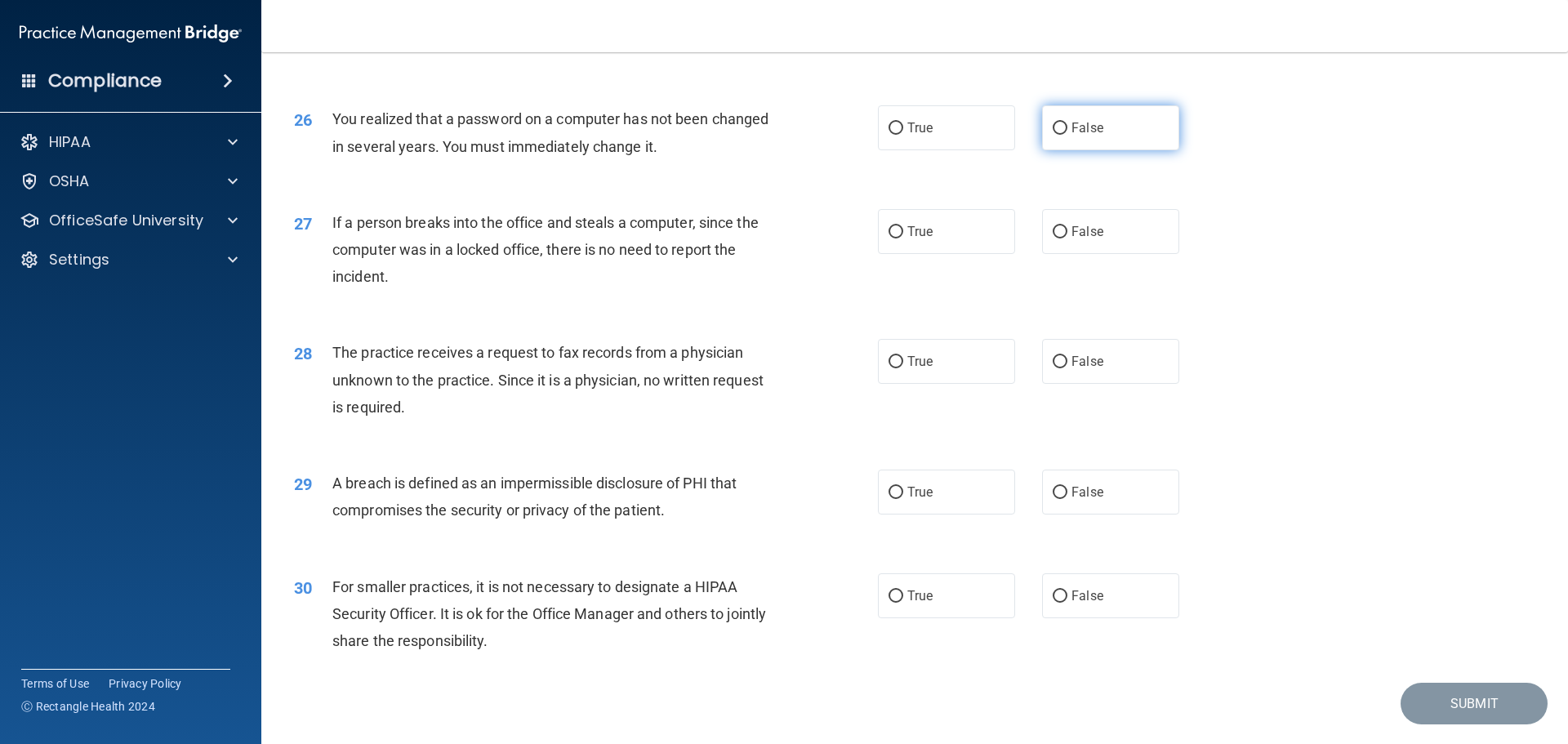
click at [1072, 135] on span "False" at bounding box center [1088, 127] width 31 height 16
click at [1067, 134] on input "False" at bounding box center [1060, 128] width 15 height 12
radio input "true"
click at [1062, 254] on label "False" at bounding box center [1110, 231] width 137 height 45
click at [1062, 238] on input "False" at bounding box center [1060, 232] width 15 height 12
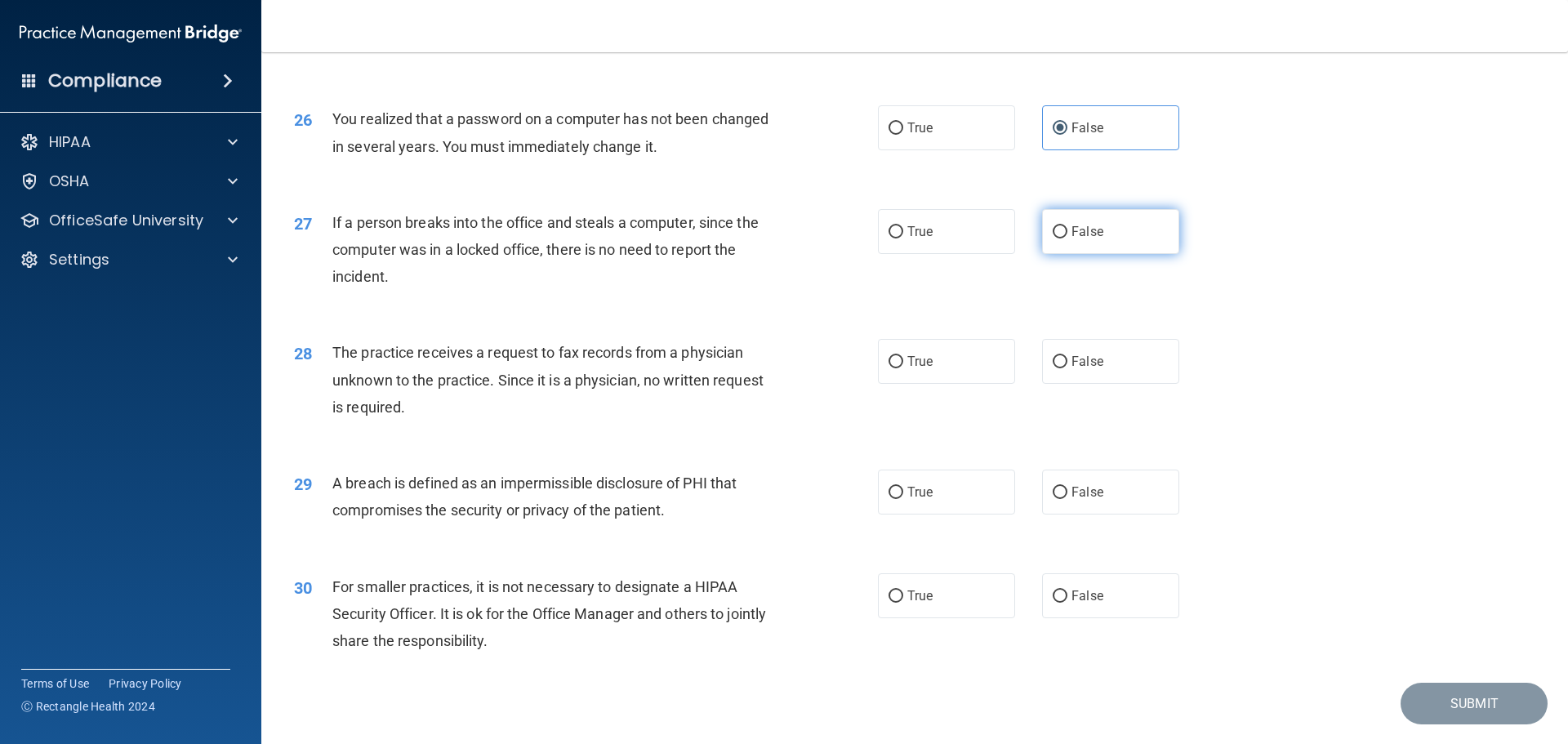
radio input "true"
click at [1042, 384] on label "False" at bounding box center [1110, 361] width 137 height 45
click at [1053, 369] on input "False" at bounding box center [1060, 362] width 15 height 12
radio input "true"
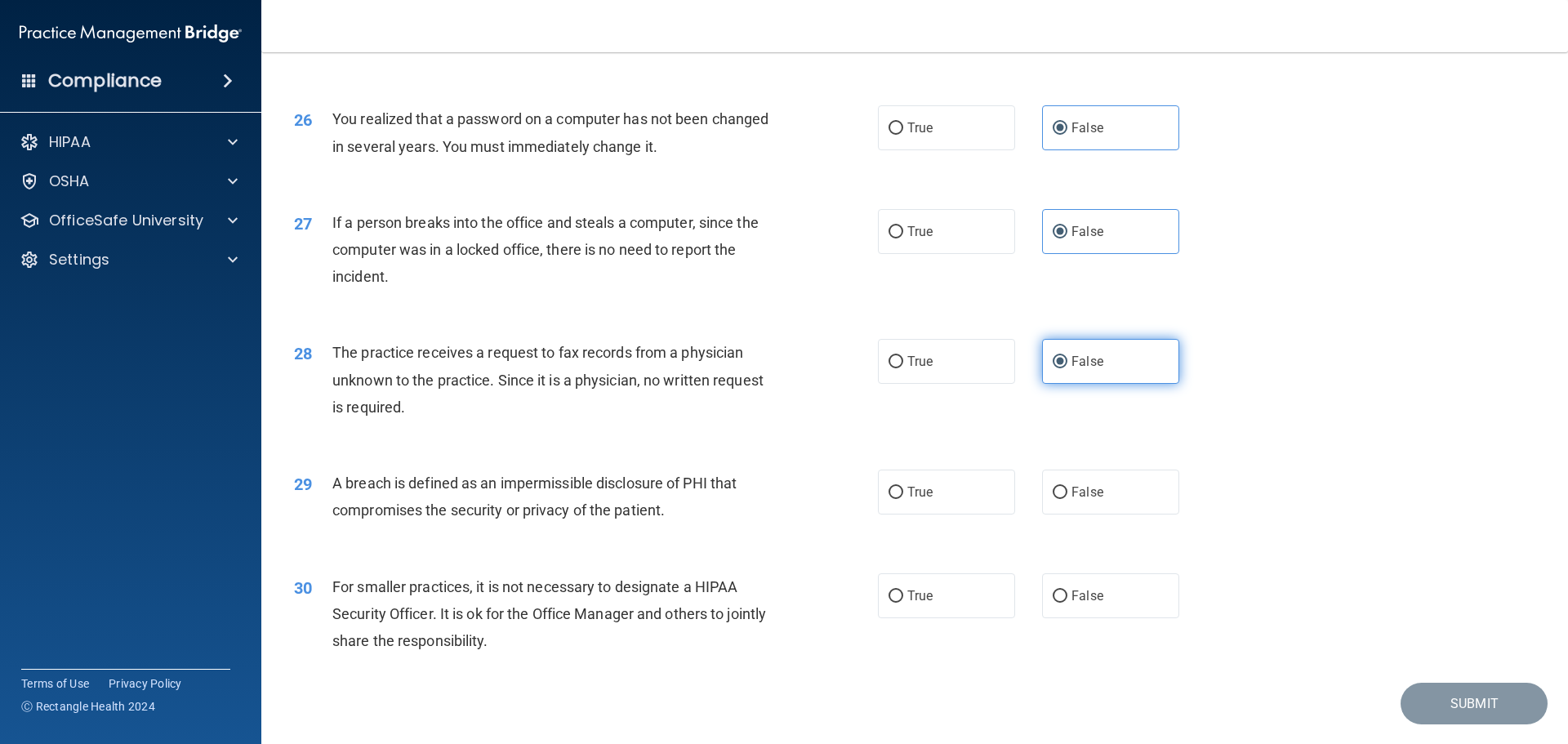
click at [1072, 369] on span "False" at bounding box center [1088, 362] width 31 height 16
click at [1067, 369] on input "False" at bounding box center [1060, 362] width 15 height 12
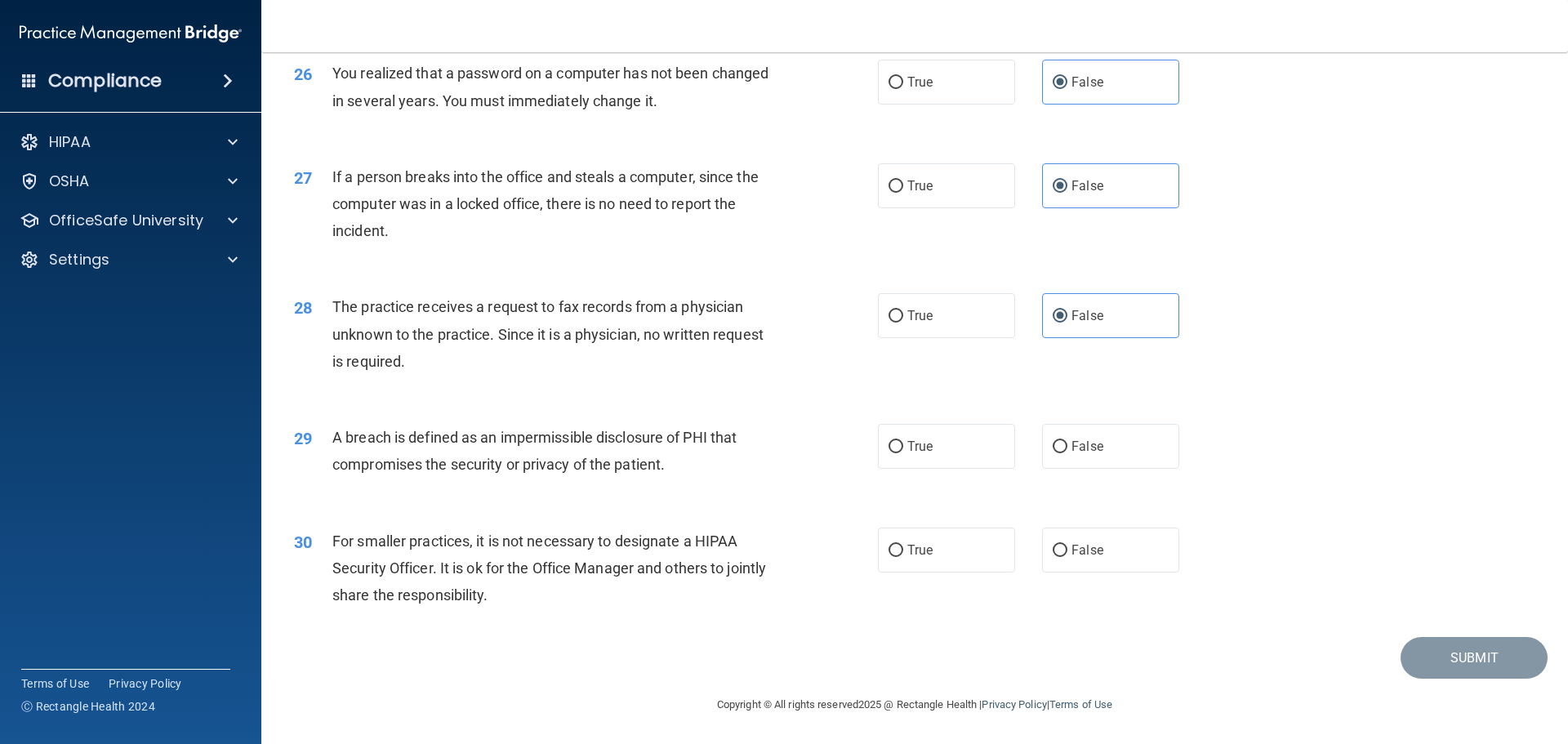
scroll to position [3121, 0]
click at [935, 435] on label "True" at bounding box center [946, 445] width 137 height 45
click at [903, 441] on input "True" at bounding box center [895, 447] width 15 height 12
radio input "true"
drag, startPoint x: 977, startPoint y: 541, endPoint x: 989, endPoint y: 548, distance: 13.9
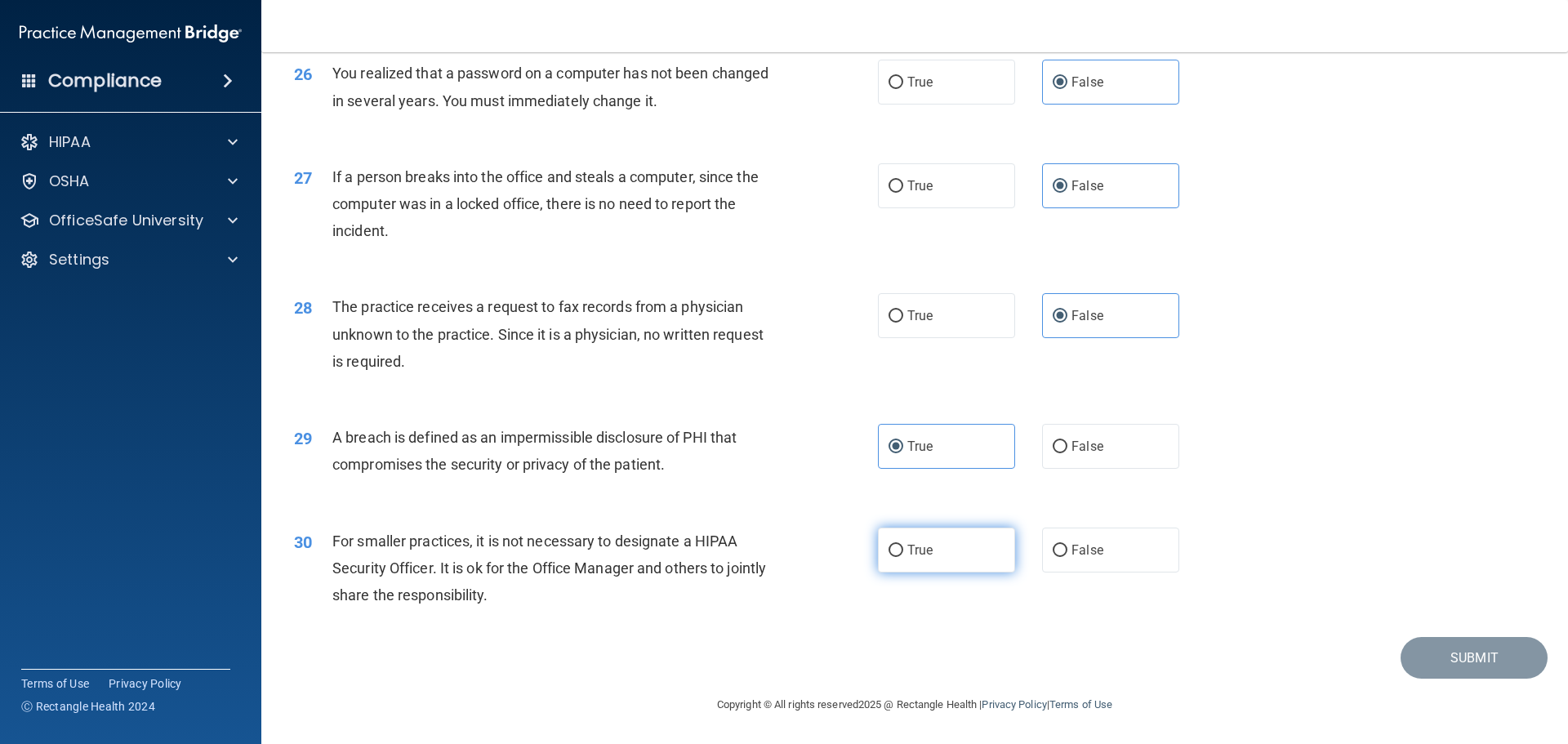
click at [977, 541] on label "True" at bounding box center [946, 549] width 137 height 45
click at [903, 545] on input "True" at bounding box center [895, 551] width 15 height 12
radio input "true"
click at [1473, 658] on button "Submit" at bounding box center [1475, 658] width 147 height 42
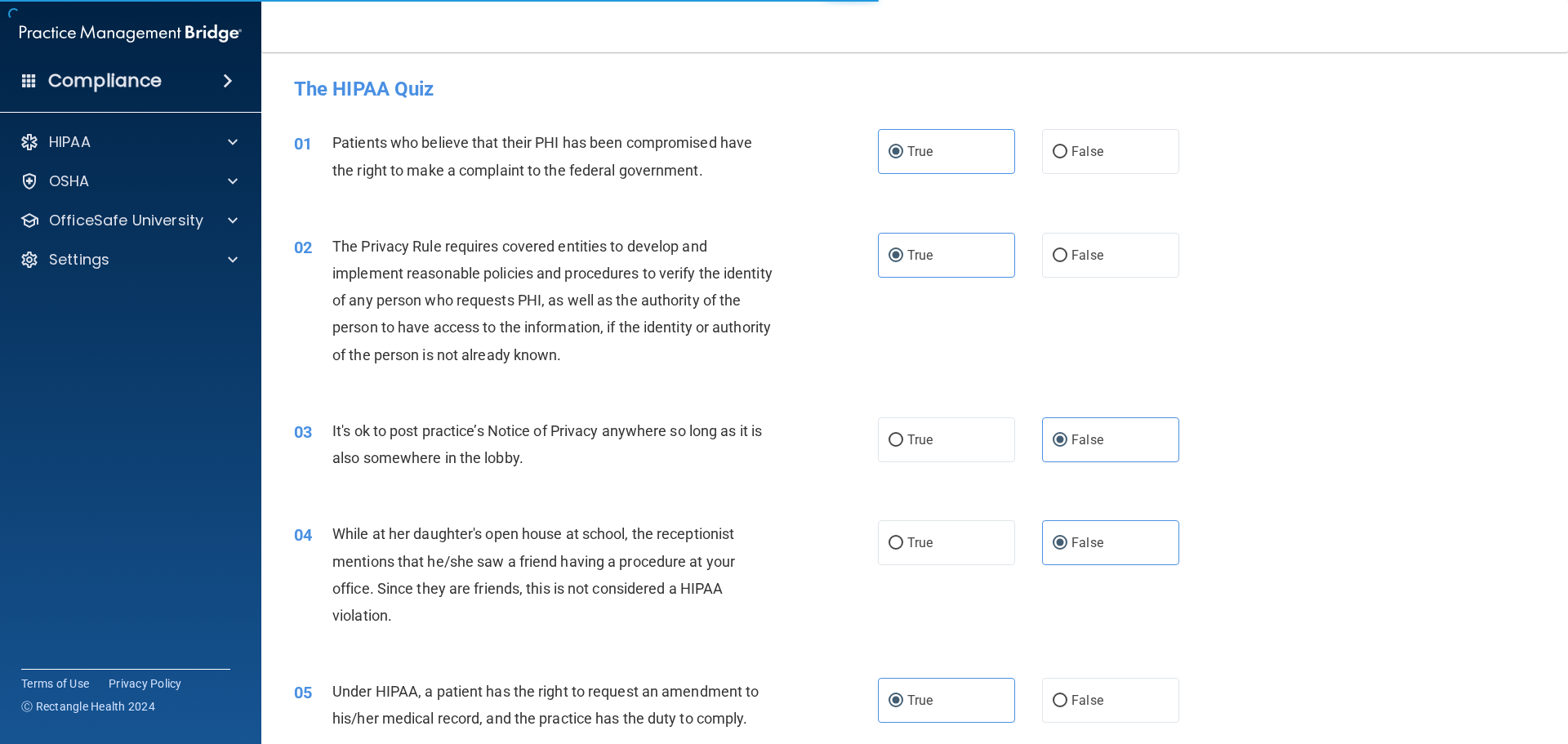
scroll to position [409, 0]
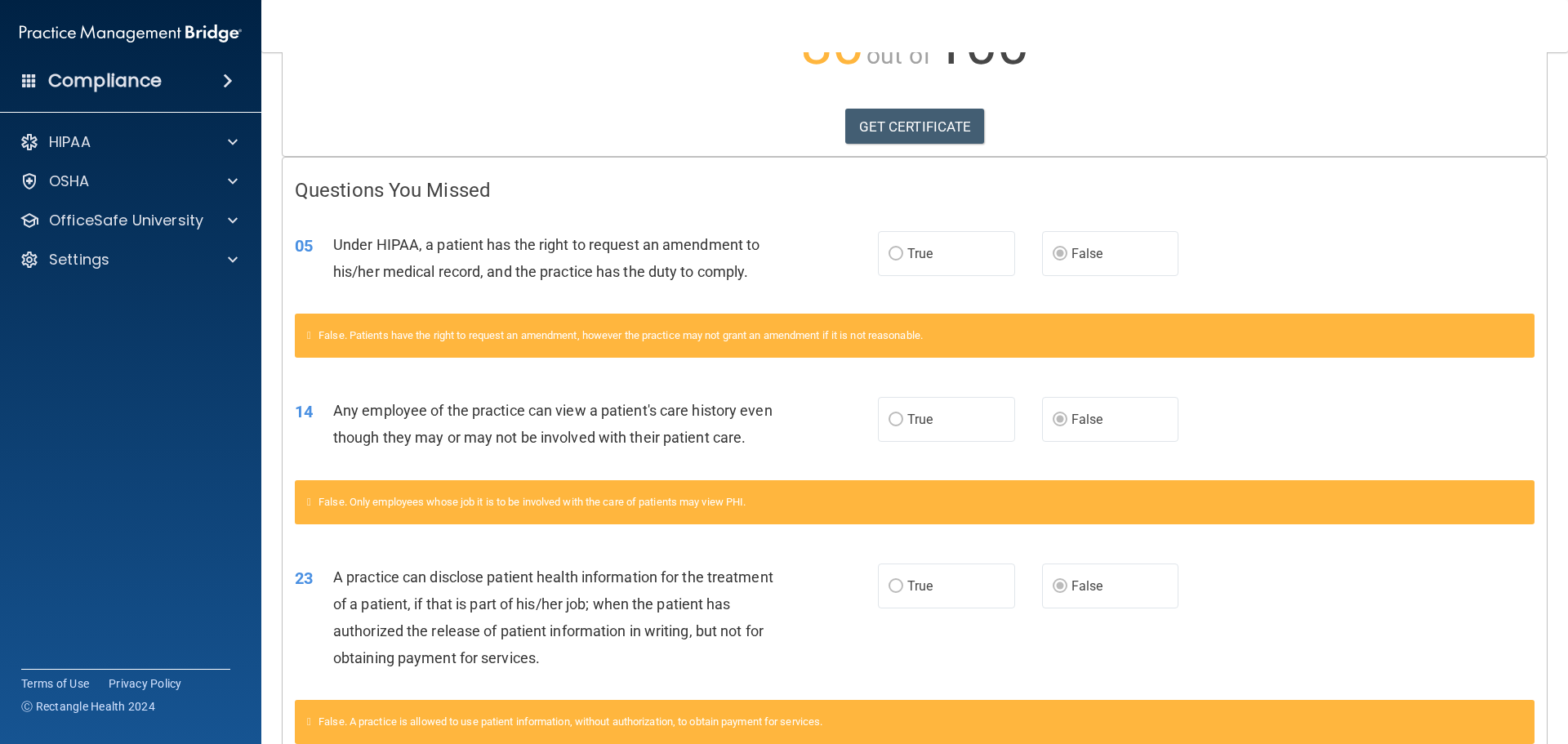
scroll to position [245, 0]
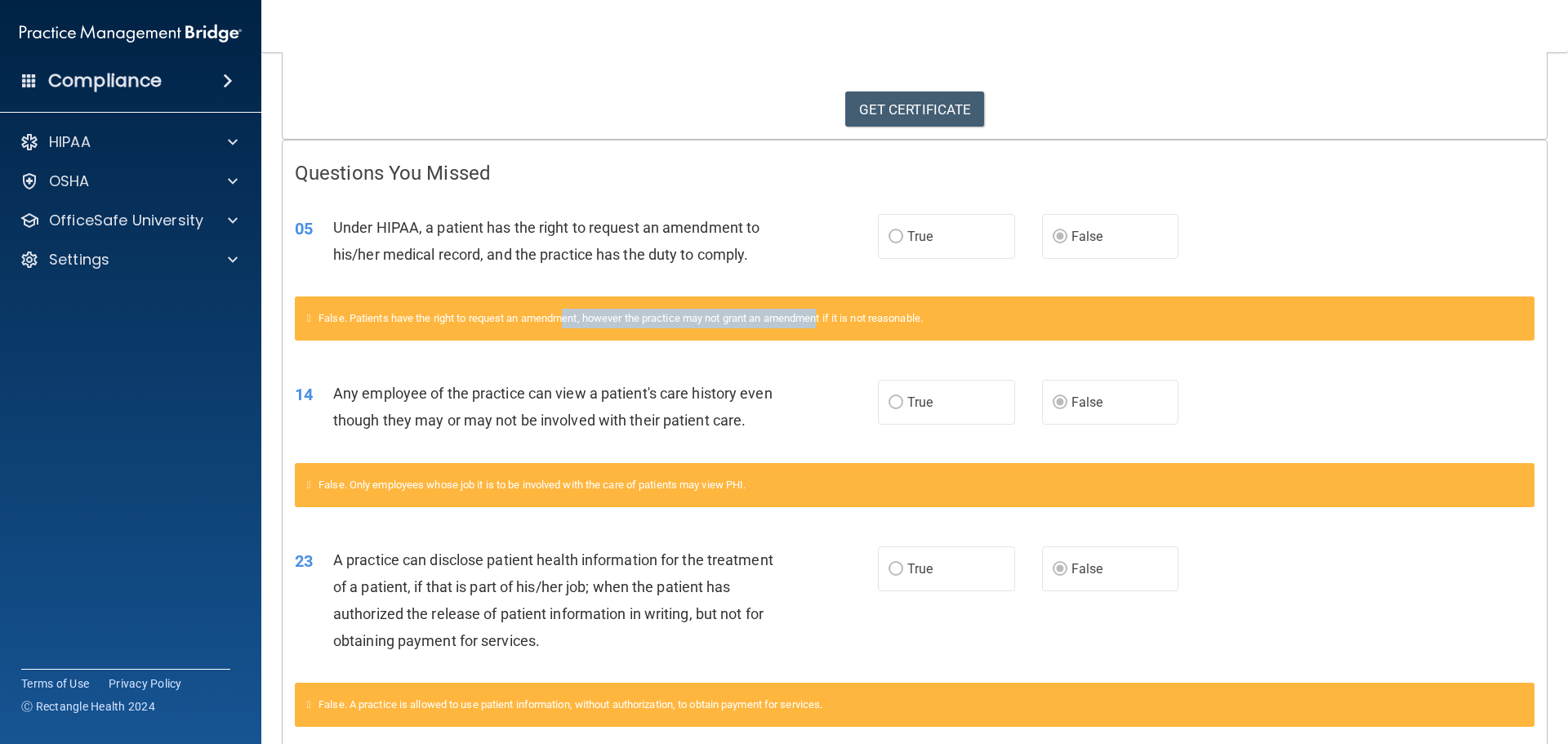
drag, startPoint x: 571, startPoint y: 313, endPoint x: 874, endPoint y: 308, distance: 303.0
click at [834, 307] on div "False. Patients have the right to request an amendment, however the practice ma…" at bounding box center [915, 318] width 1240 height 44
click at [877, 308] on div "False. Patients have the right to request an amendment, however the practice ma…" at bounding box center [915, 318] width 1240 height 44
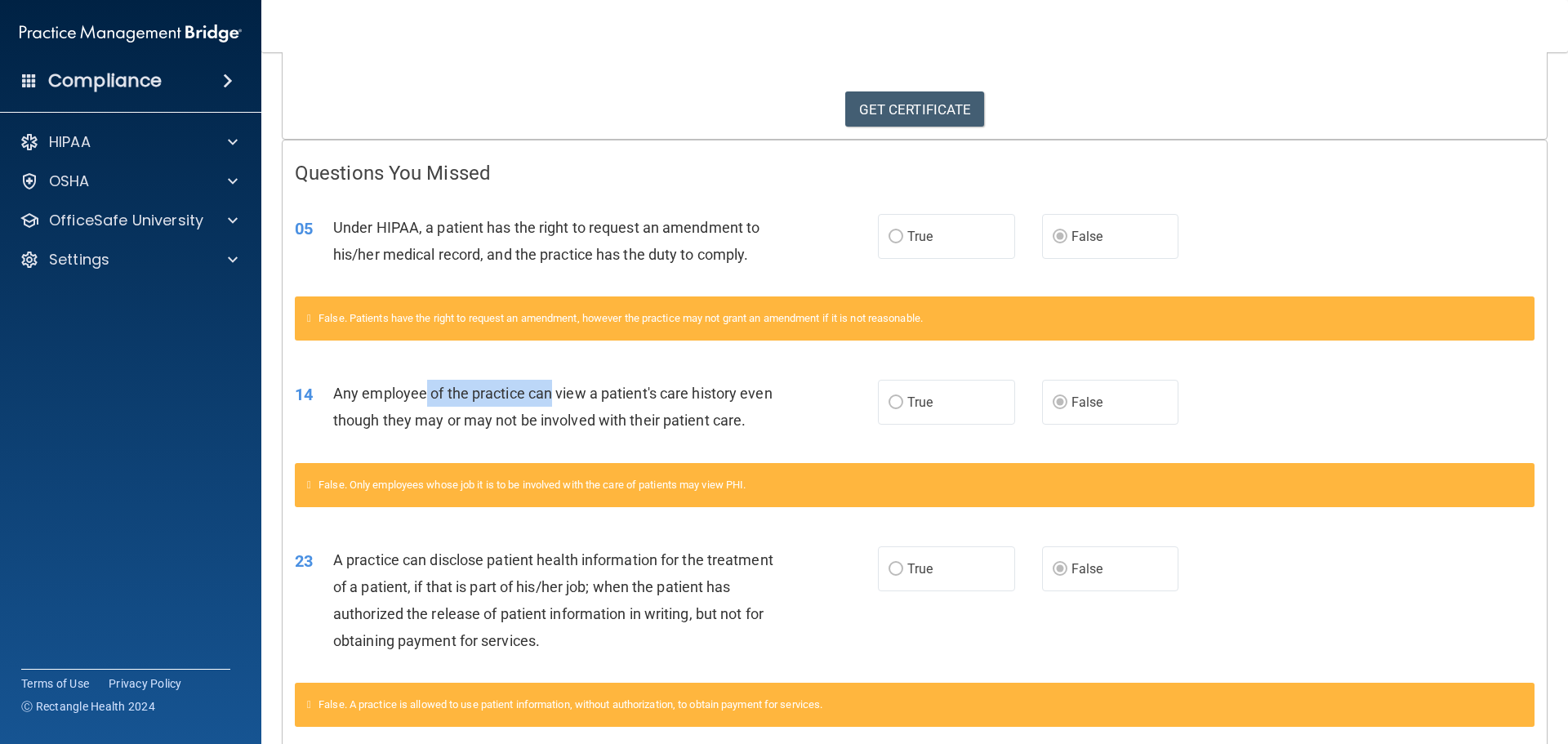
drag, startPoint x: 422, startPoint y: 390, endPoint x: 554, endPoint y: 382, distance: 132.2
click at [554, 382] on div "Any employee of the practice can view a patient's care history even though they…" at bounding box center [562, 407] width 456 height 54
click at [613, 268] on div "Under HIPAA, a patient has the right to request an amendment to his/her medical…" at bounding box center [562, 241] width 456 height 54
click at [1072, 236] on span "False" at bounding box center [1088, 237] width 31 height 16
click at [978, 247] on label "True" at bounding box center [946, 236] width 137 height 45
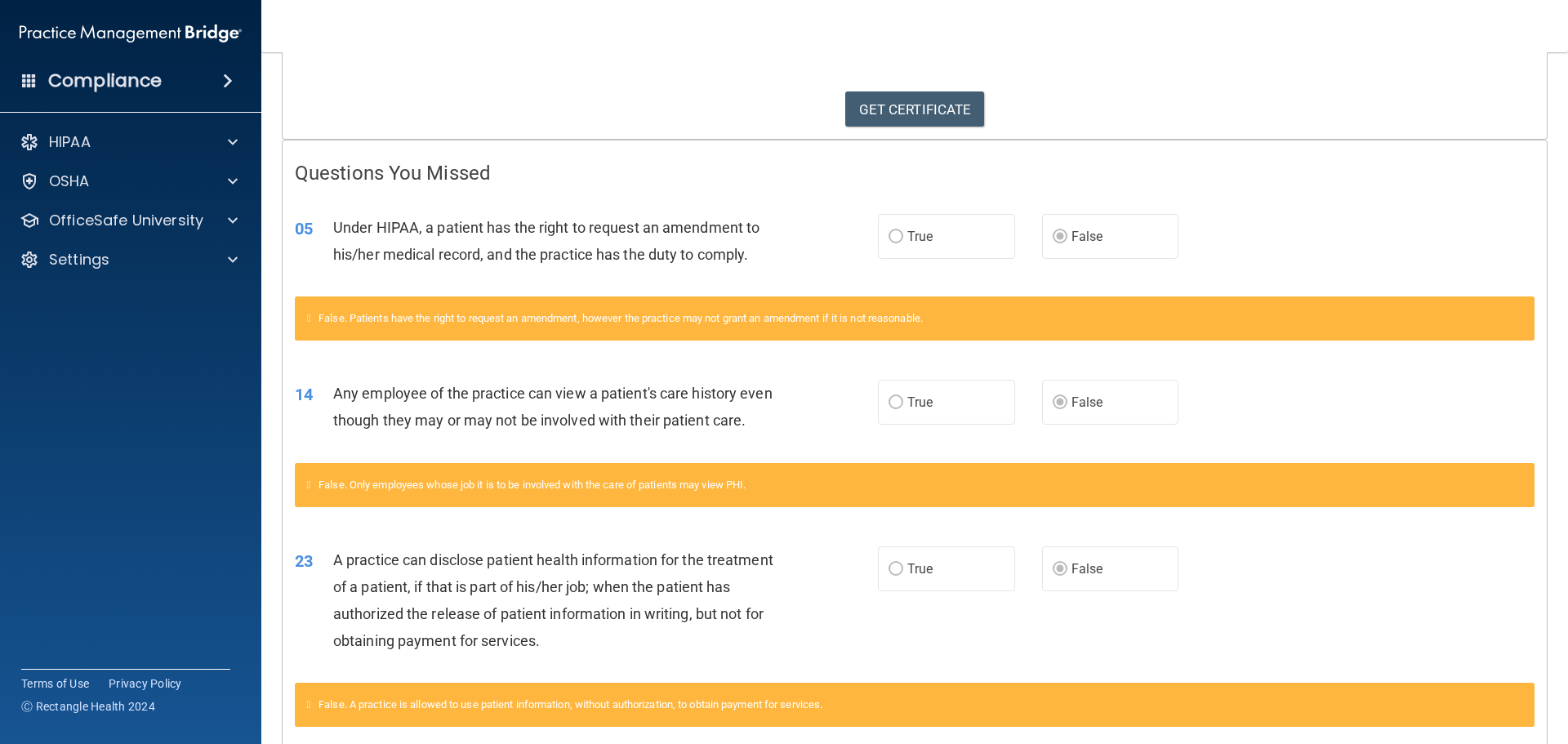
click at [1077, 241] on span "False" at bounding box center [1088, 237] width 31 height 16
drag, startPoint x: 967, startPoint y: 241, endPoint x: 1013, endPoint y: 235, distance: 46.4
click at [968, 238] on label "True" at bounding box center [946, 236] width 137 height 45
click at [1063, 233] on label "False" at bounding box center [1110, 236] width 137 height 45
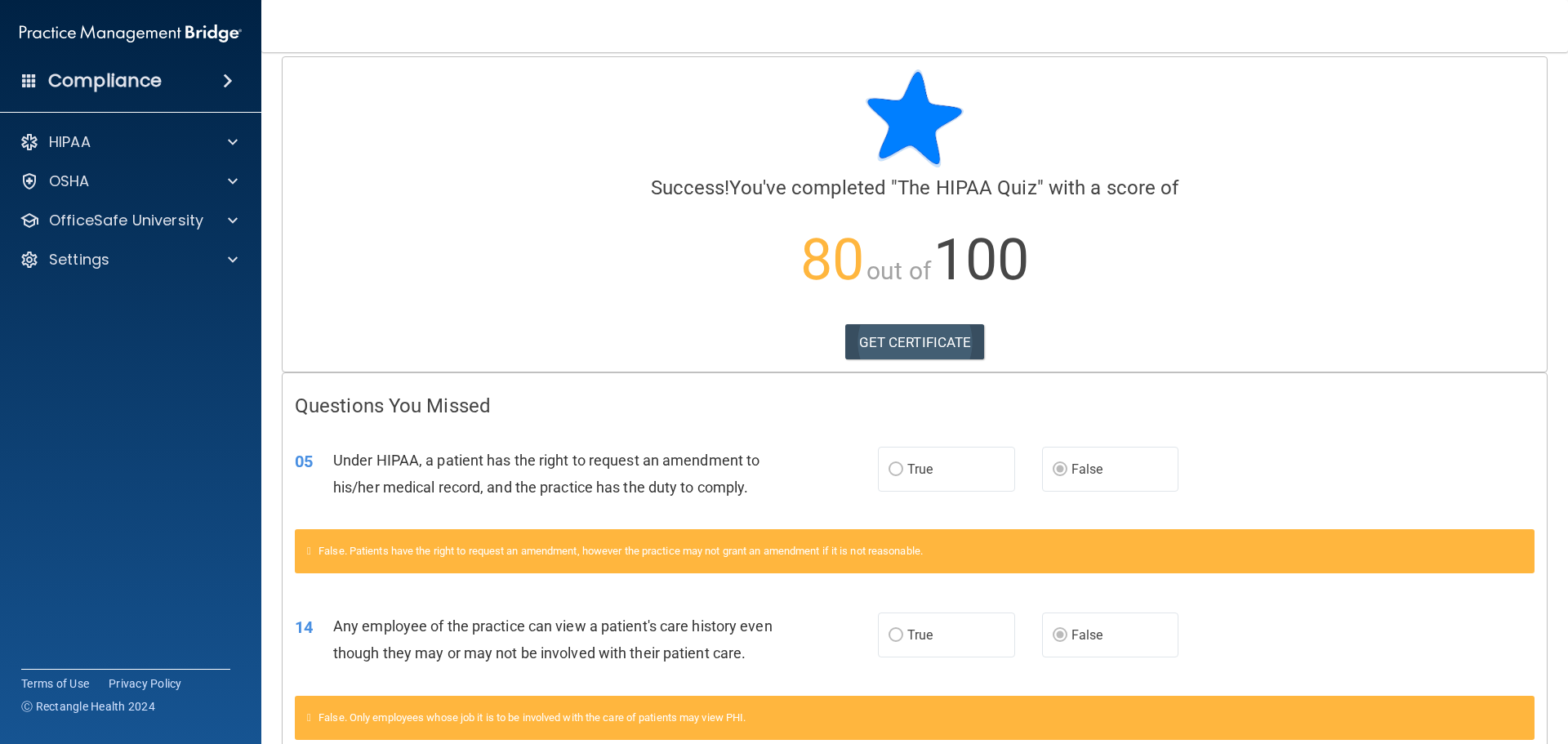
scroll to position [0, 0]
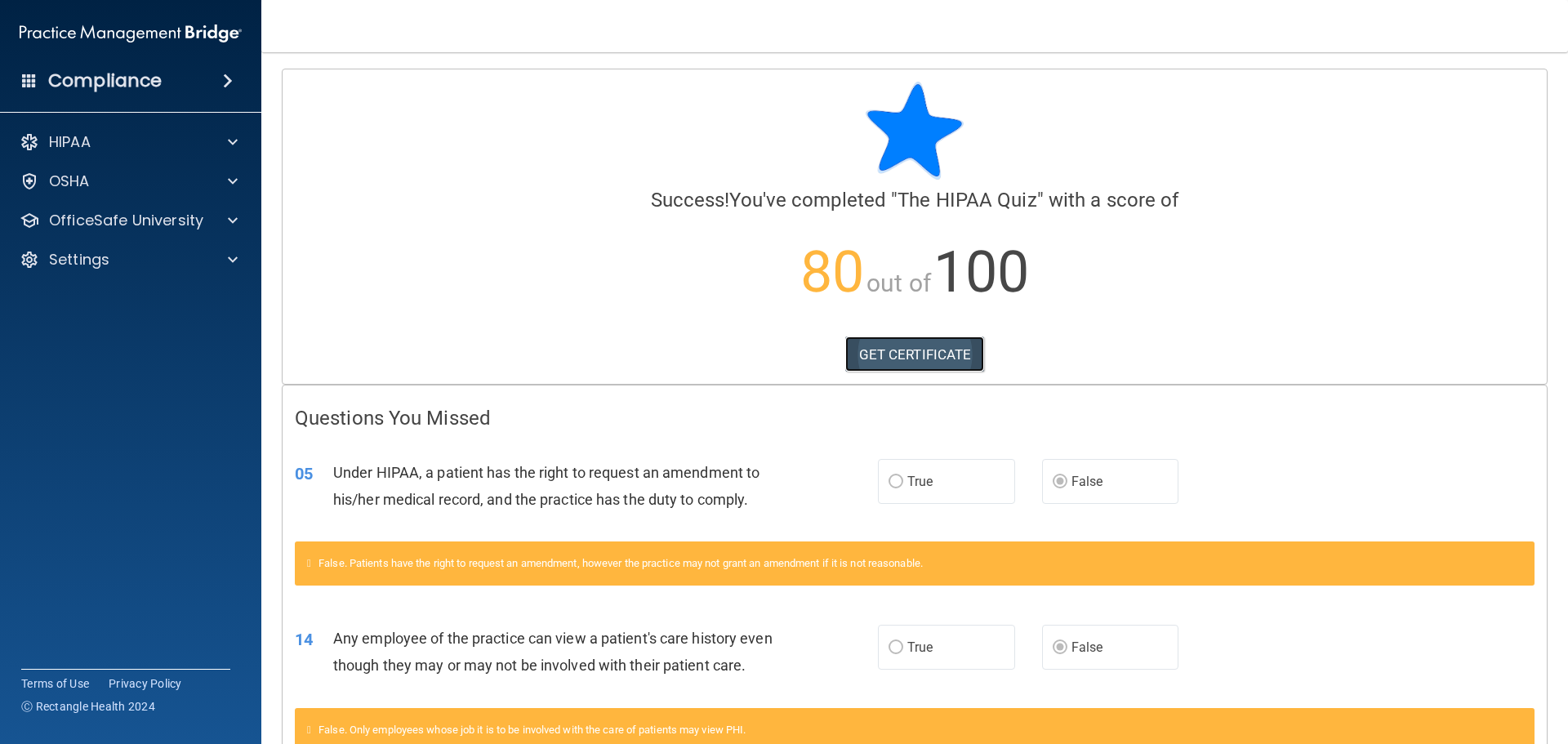
click at [905, 359] on link "GET CERTIFICATE" at bounding box center [915, 354] width 140 height 36
click at [232, 132] on div "HIPAA" at bounding box center [131, 141] width 262 height 32
click at [231, 141] on span at bounding box center [232, 141] width 10 height 19
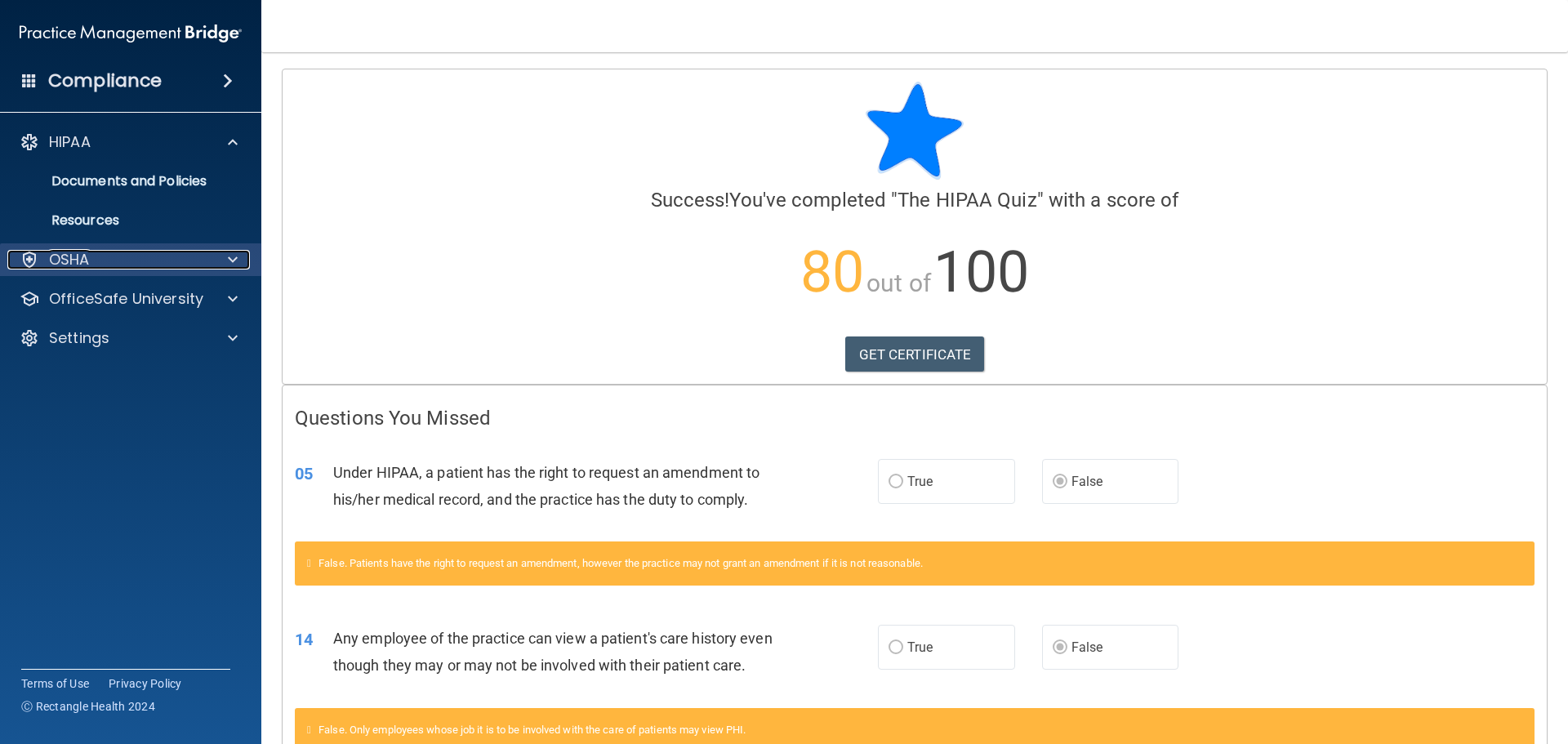
click at [225, 256] on div at bounding box center [230, 259] width 41 height 19
click at [227, 256] on div at bounding box center [230, 259] width 41 height 19
click at [223, 83] on span at bounding box center [227, 80] width 10 height 19
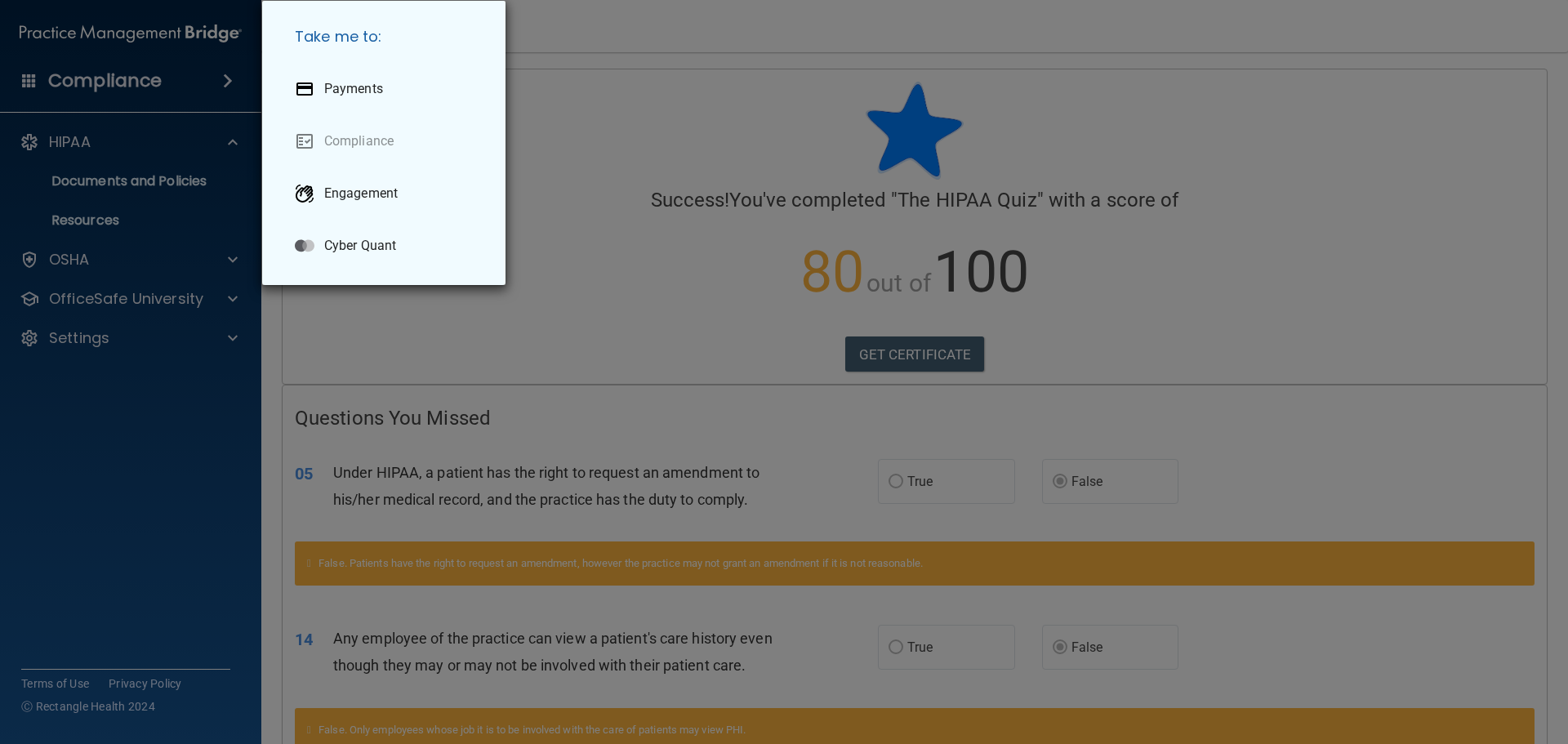
click at [224, 84] on div "Take me to: Payments Compliance Engagement Cyber Quant" at bounding box center [784, 372] width 1568 height 744
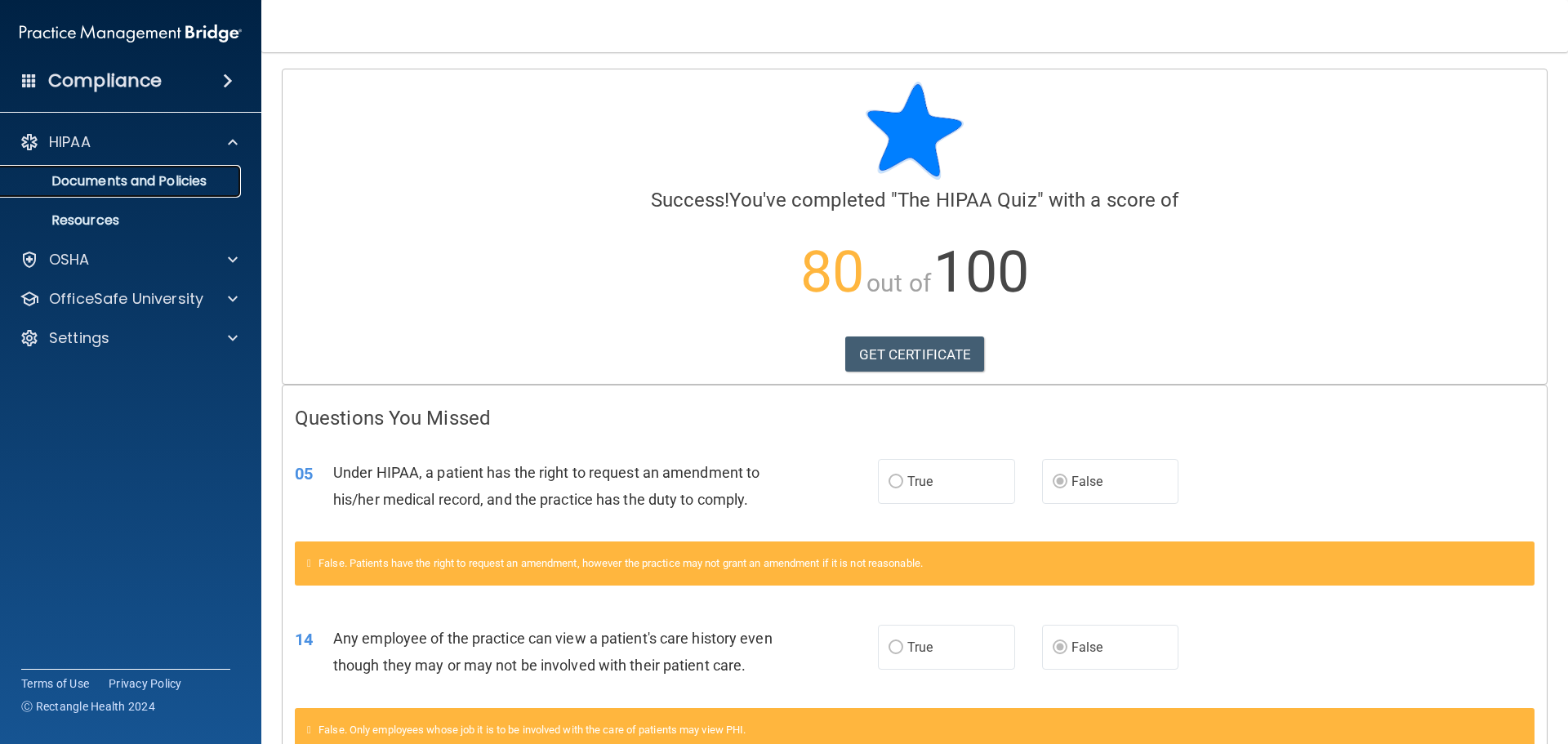
click at [168, 188] on p "Documents and Policies" at bounding box center [121, 181] width 223 height 17
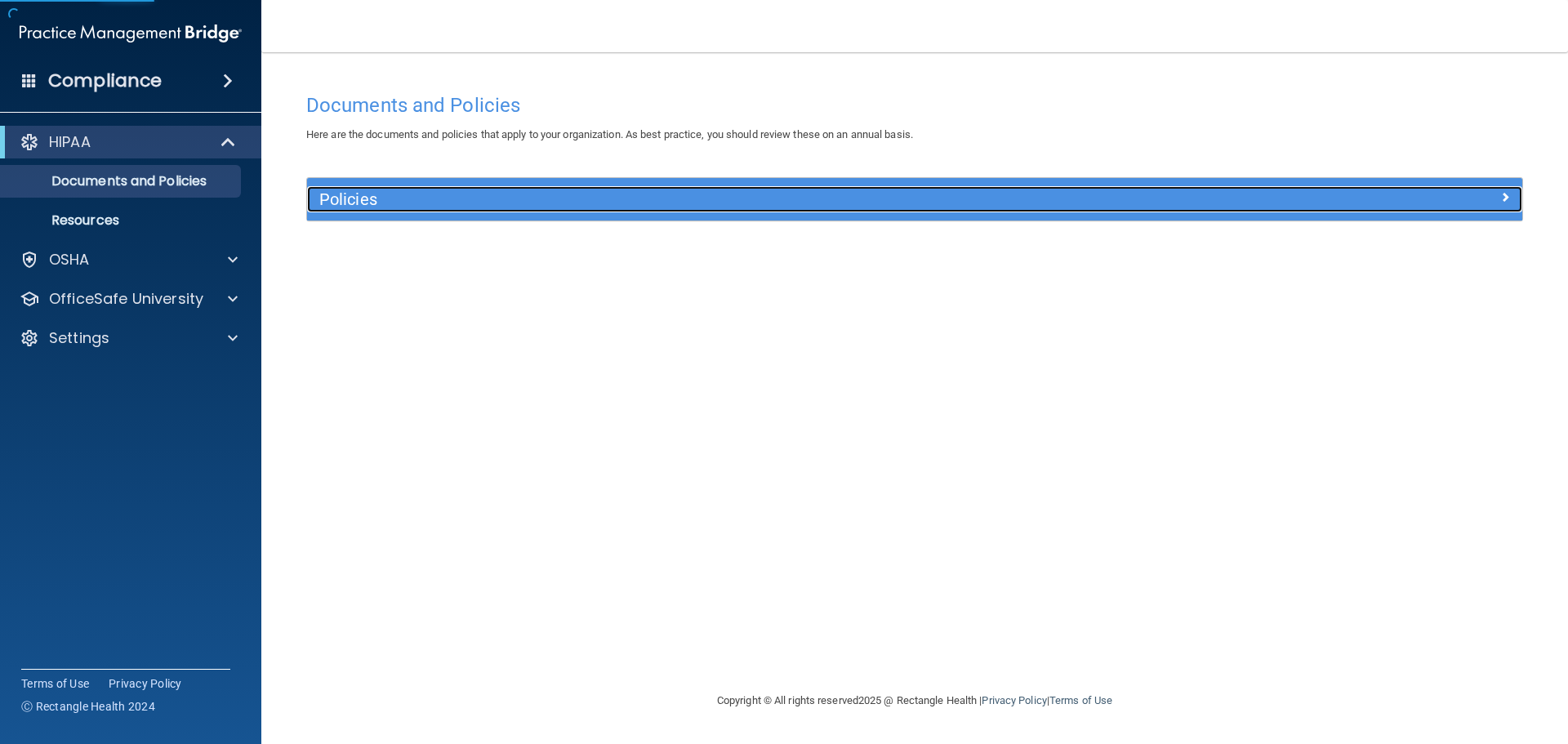
click at [418, 207] on h5 "Policies" at bounding box center [763, 199] width 888 height 18
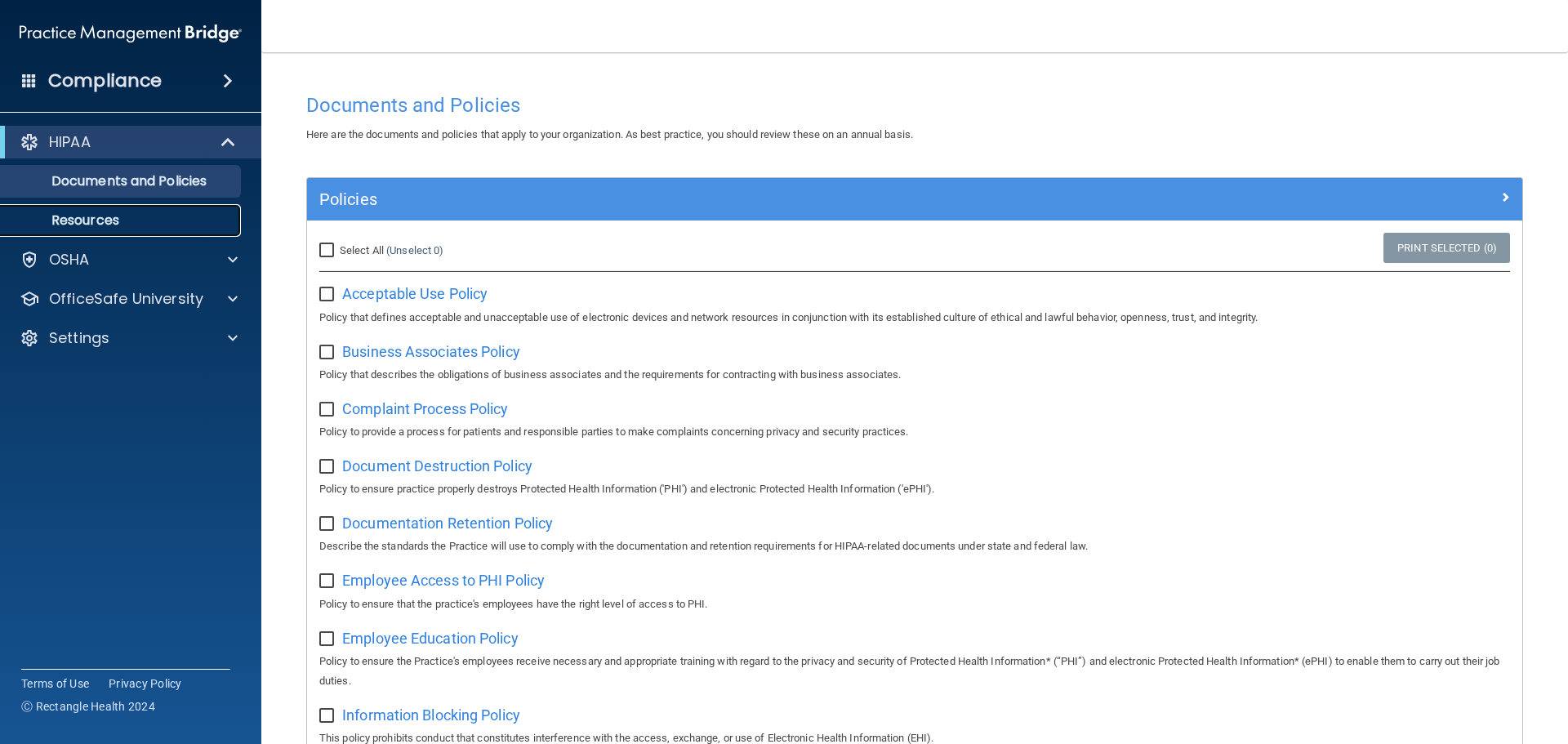
click at [136, 219] on p "Resources" at bounding box center [121, 220] width 223 height 17
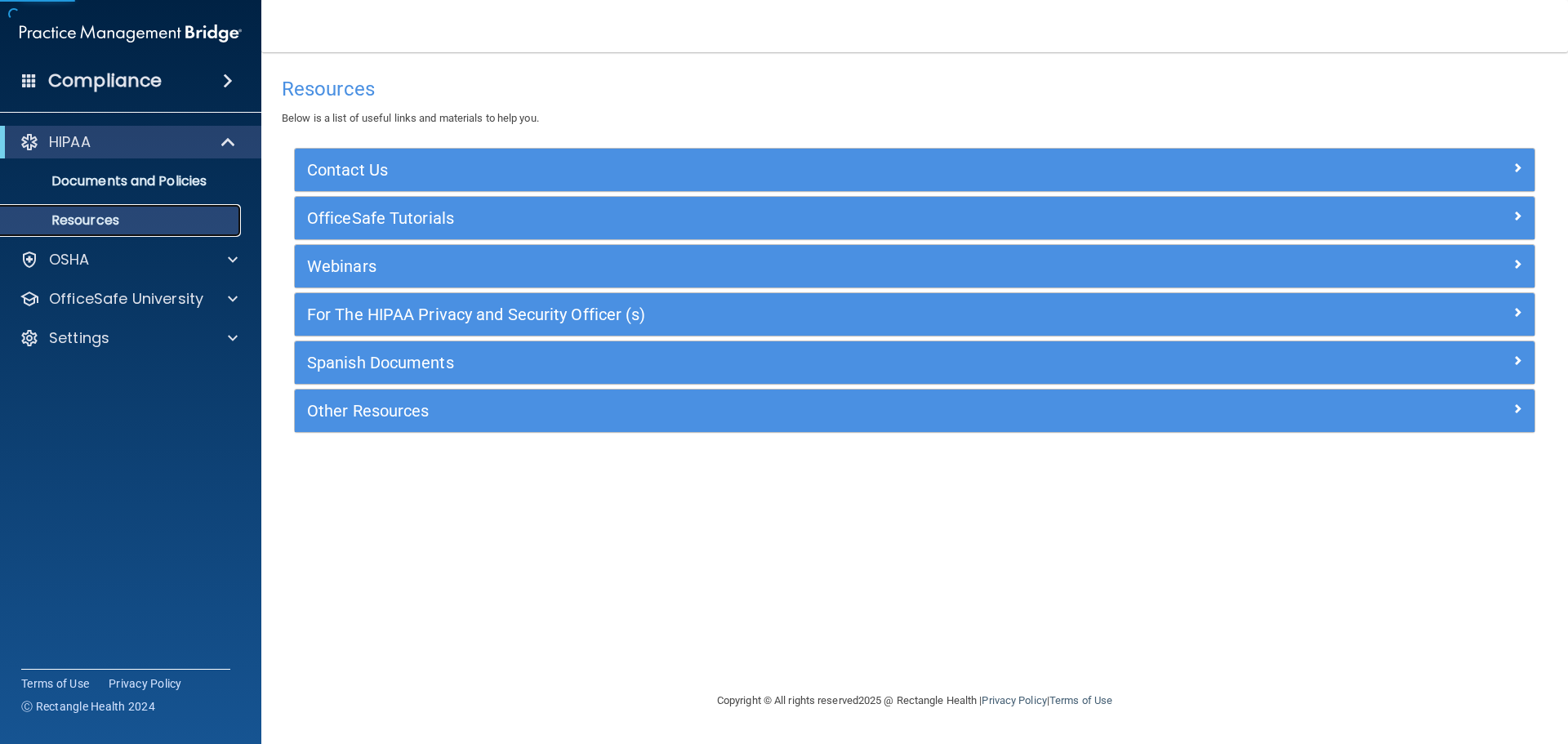
click at [155, 226] on p "Resources" at bounding box center [121, 220] width 223 height 17
click at [135, 255] on div "OSHA" at bounding box center [108, 259] width 203 height 19
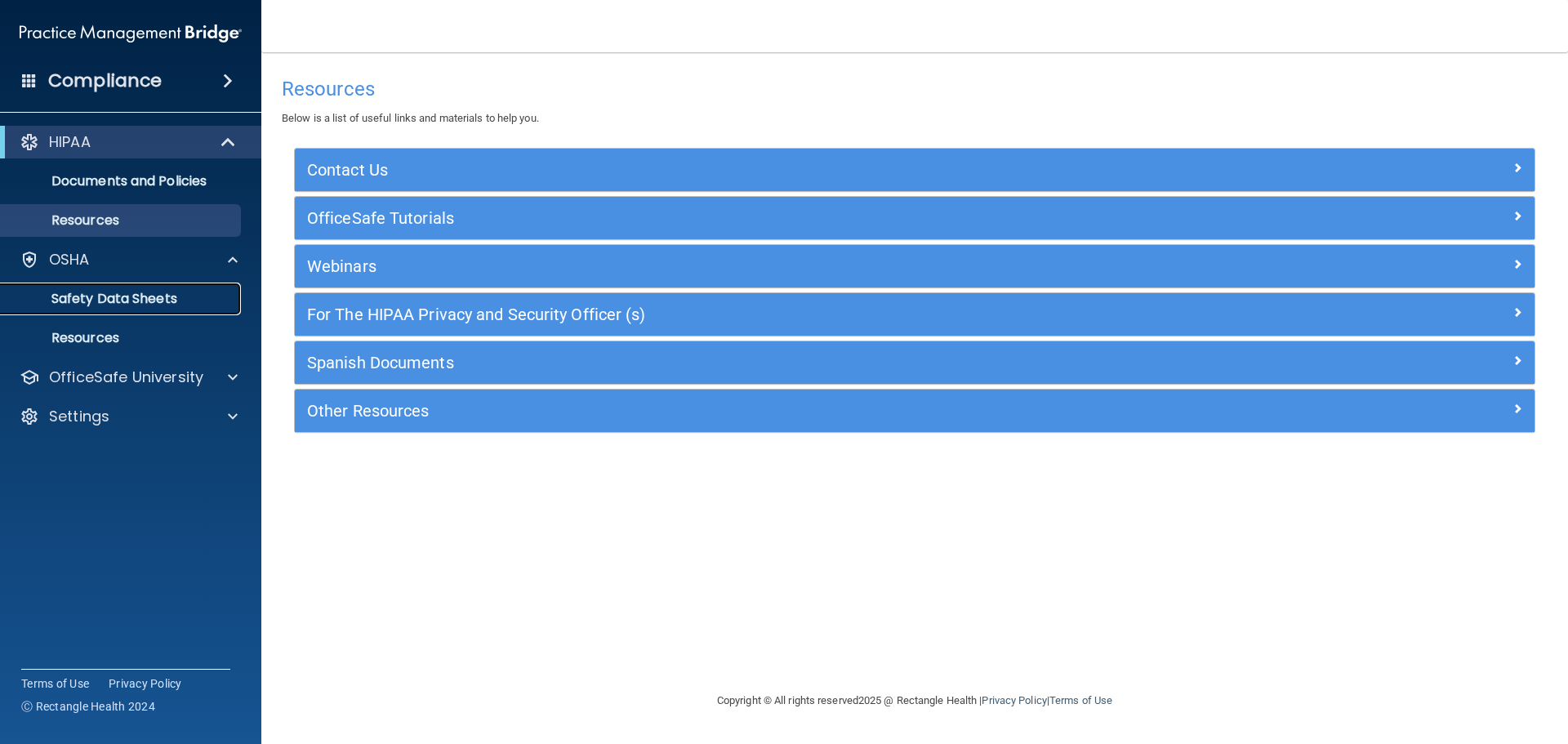
click at [134, 293] on p "Safety Data Sheets" at bounding box center [121, 299] width 223 height 17
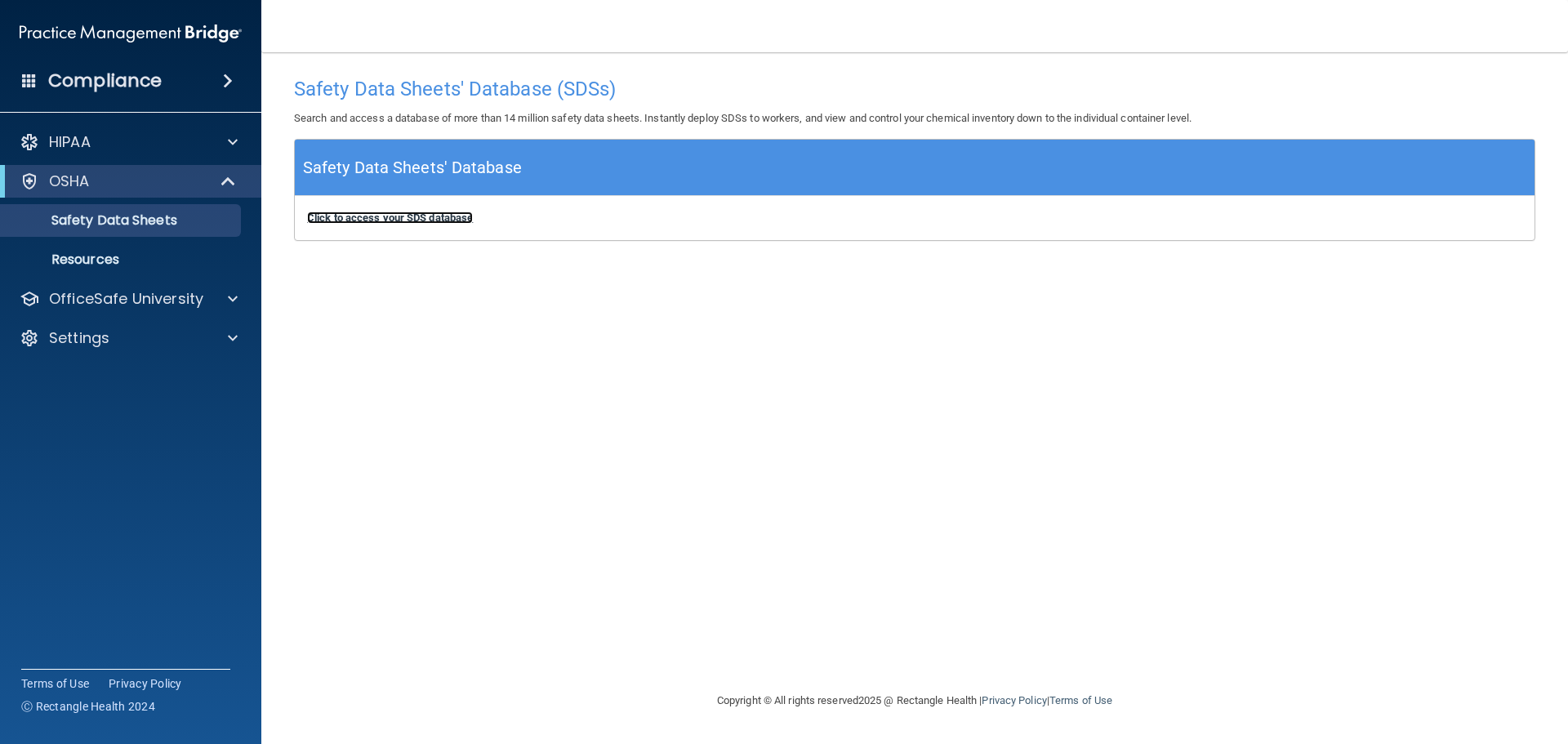
click at [383, 223] on b "Click to access your SDS database" at bounding box center [390, 217] width 166 height 12
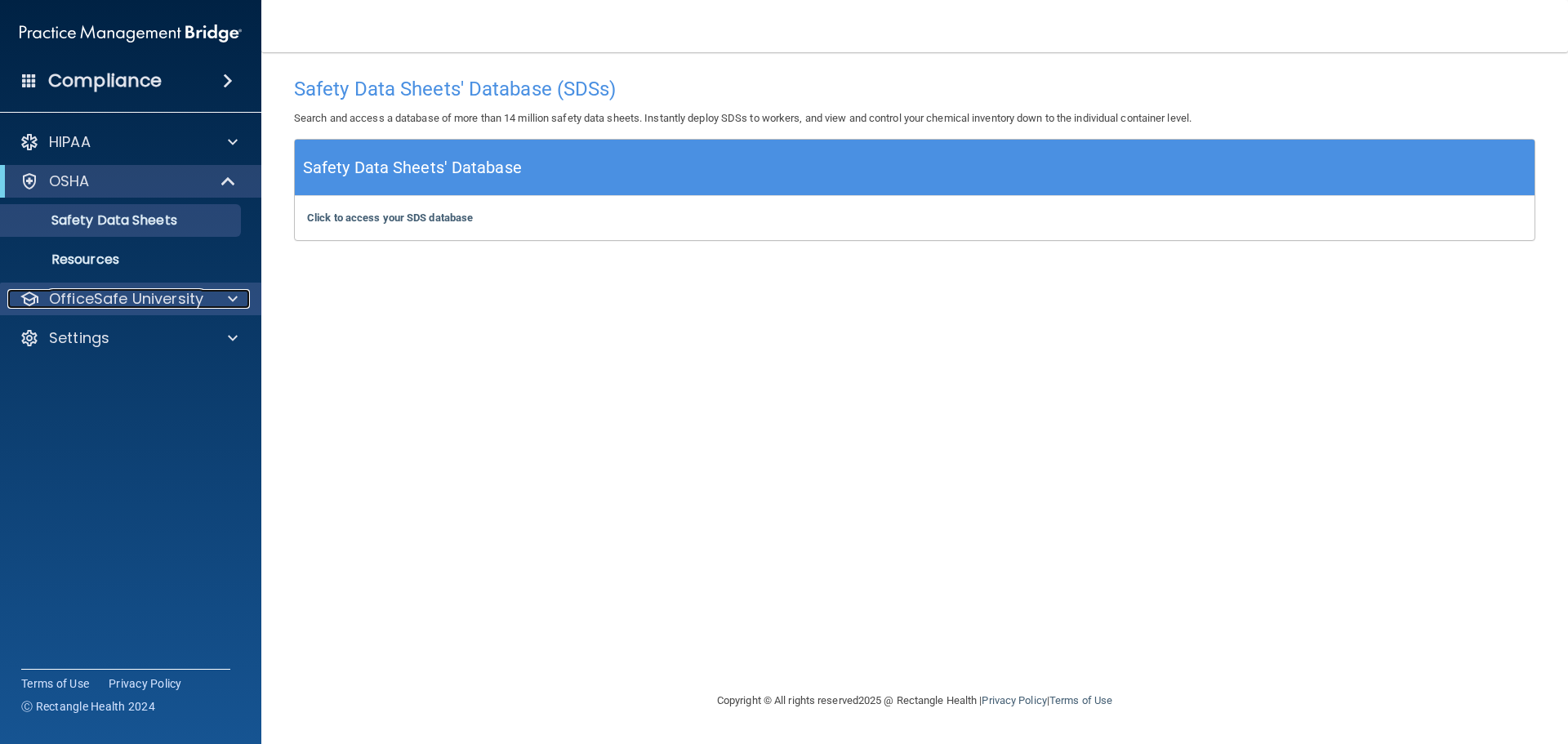
click at [173, 298] on p "OfficeSafe University" at bounding box center [126, 299] width 155 height 19
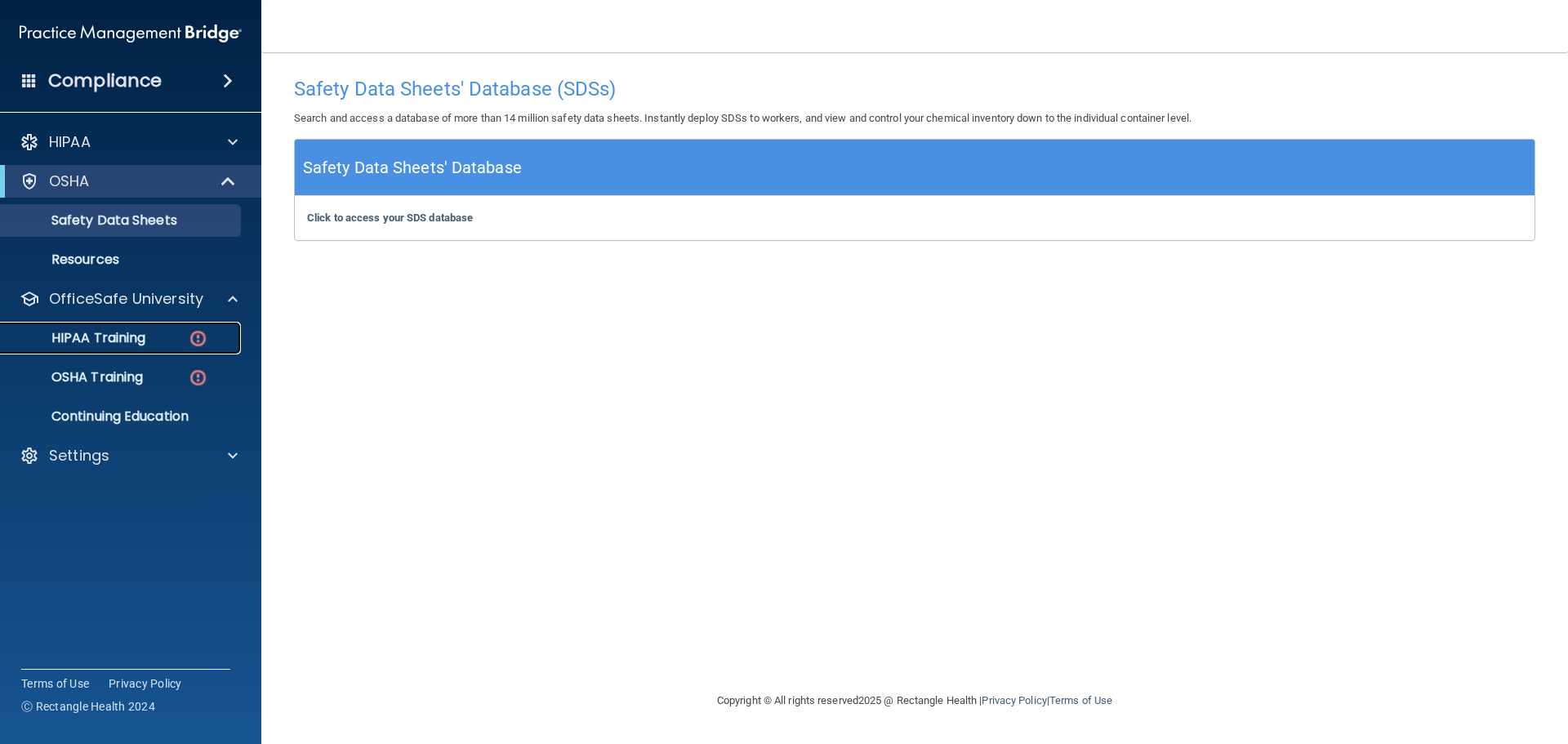
click at [151, 334] on div "HIPAA Training" at bounding box center [121, 338] width 223 height 17
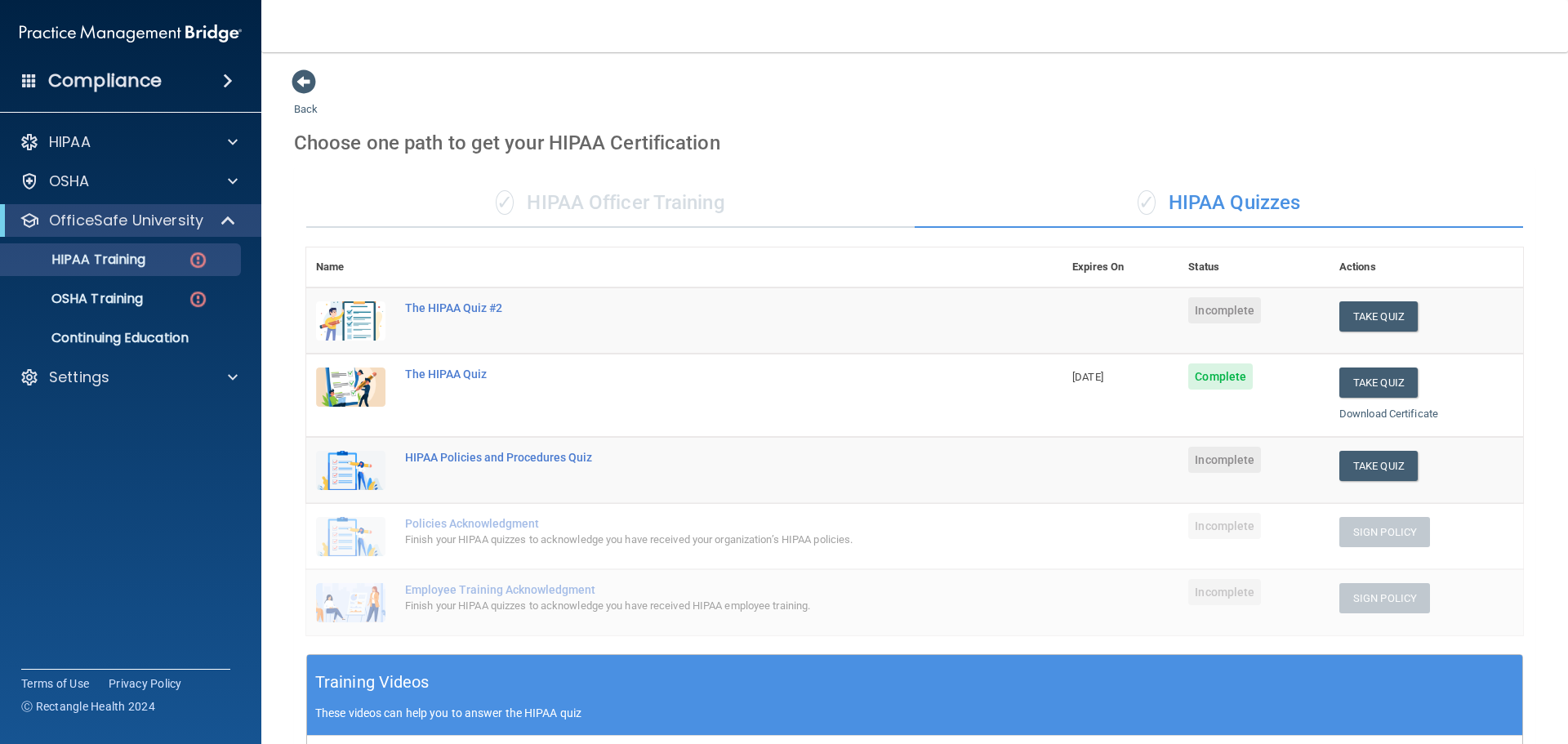
click at [687, 197] on div "✓ HIPAA Officer Training" at bounding box center [611, 203] width 609 height 49
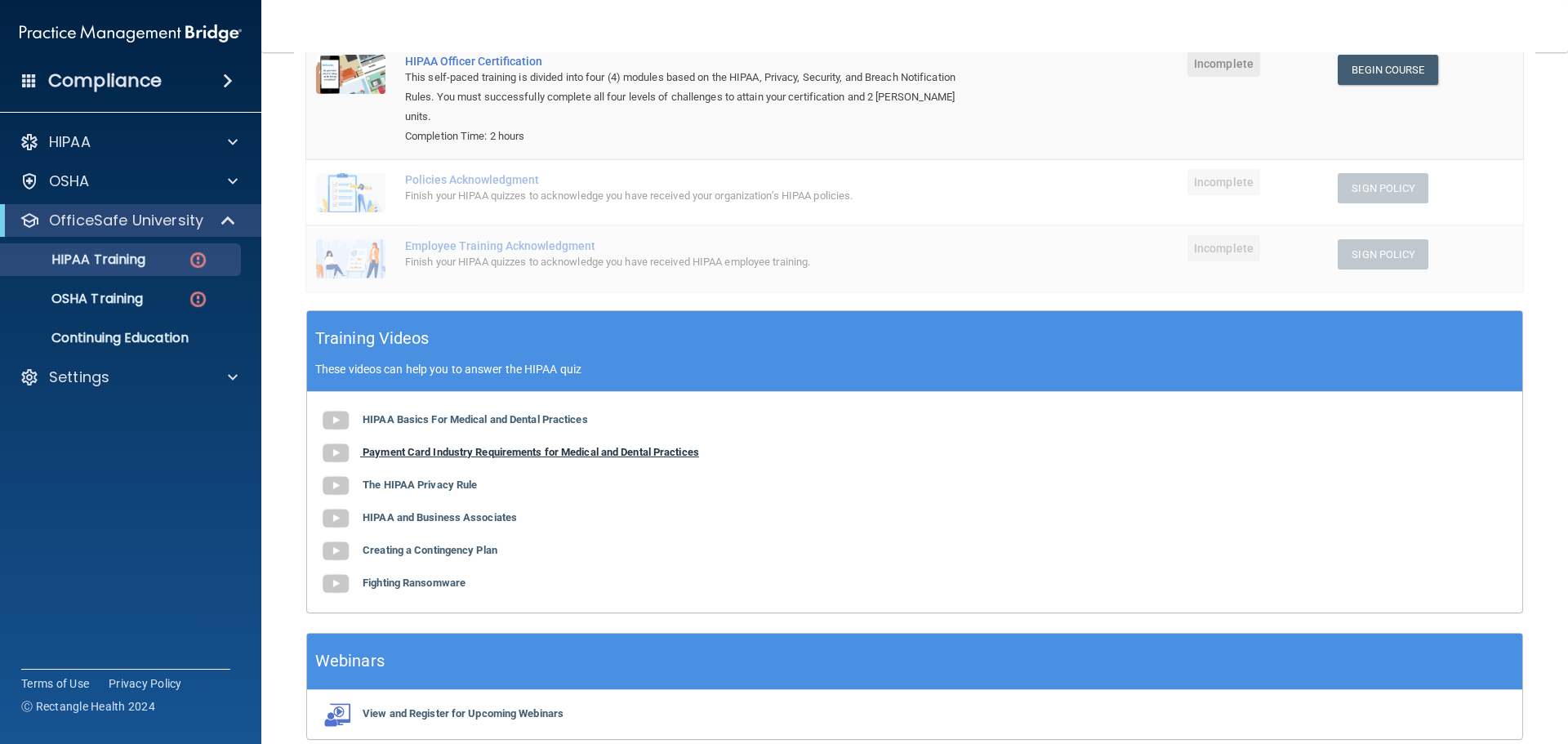
scroll to position [57, 0]
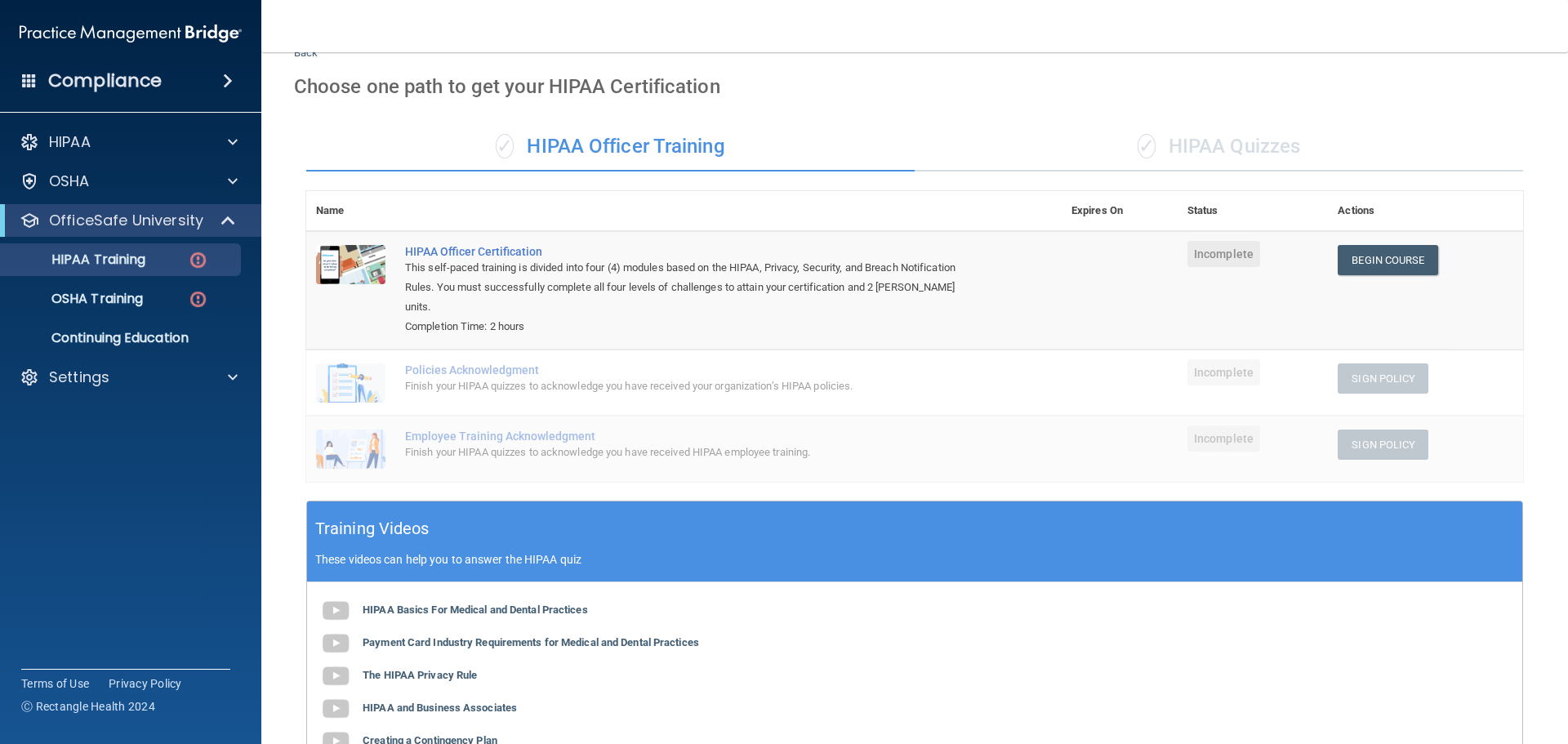
click at [1240, 141] on div "✓ HIPAA Quizzes" at bounding box center [1219, 147] width 609 height 49
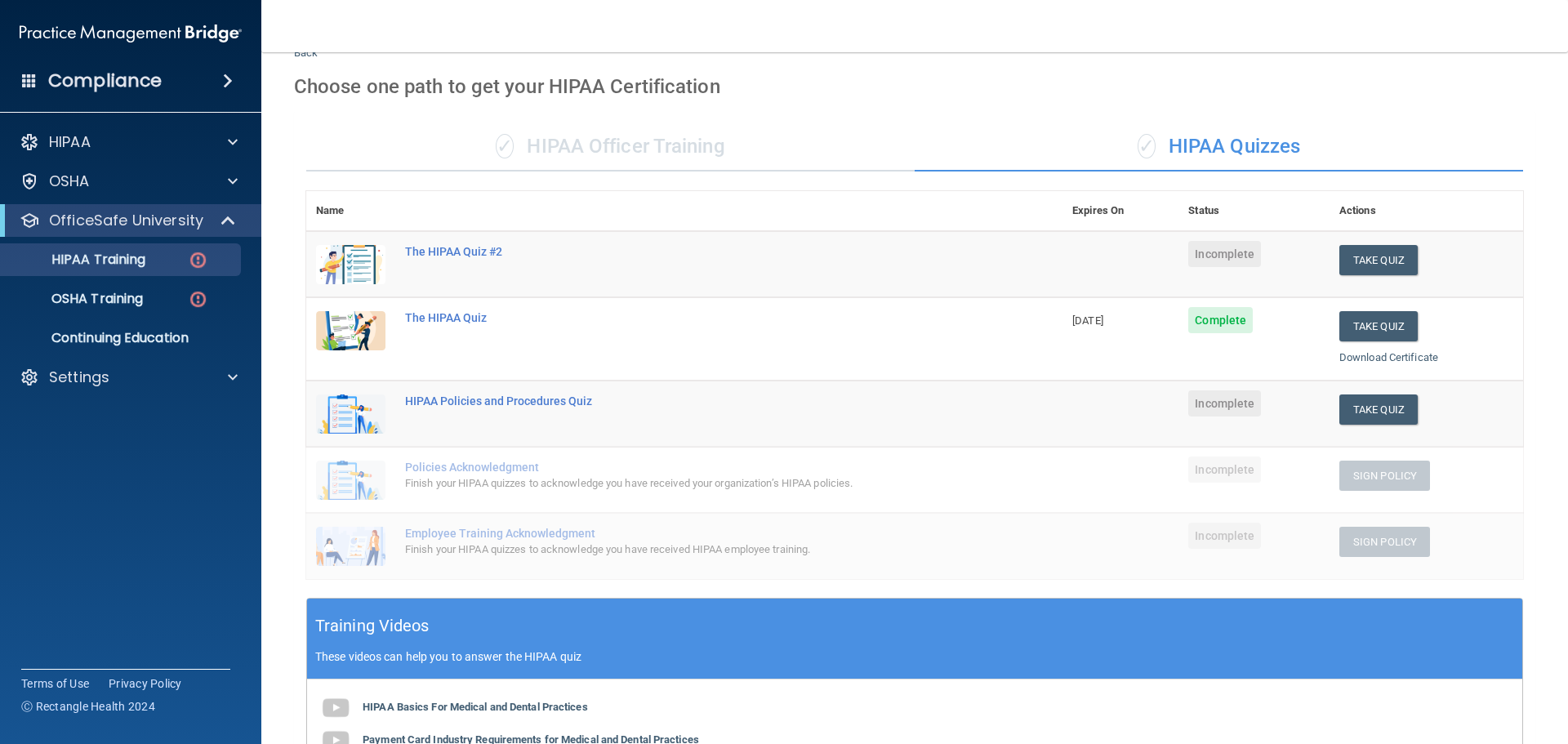
click at [623, 148] on div "✓ HIPAA Officer Training" at bounding box center [611, 147] width 609 height 49
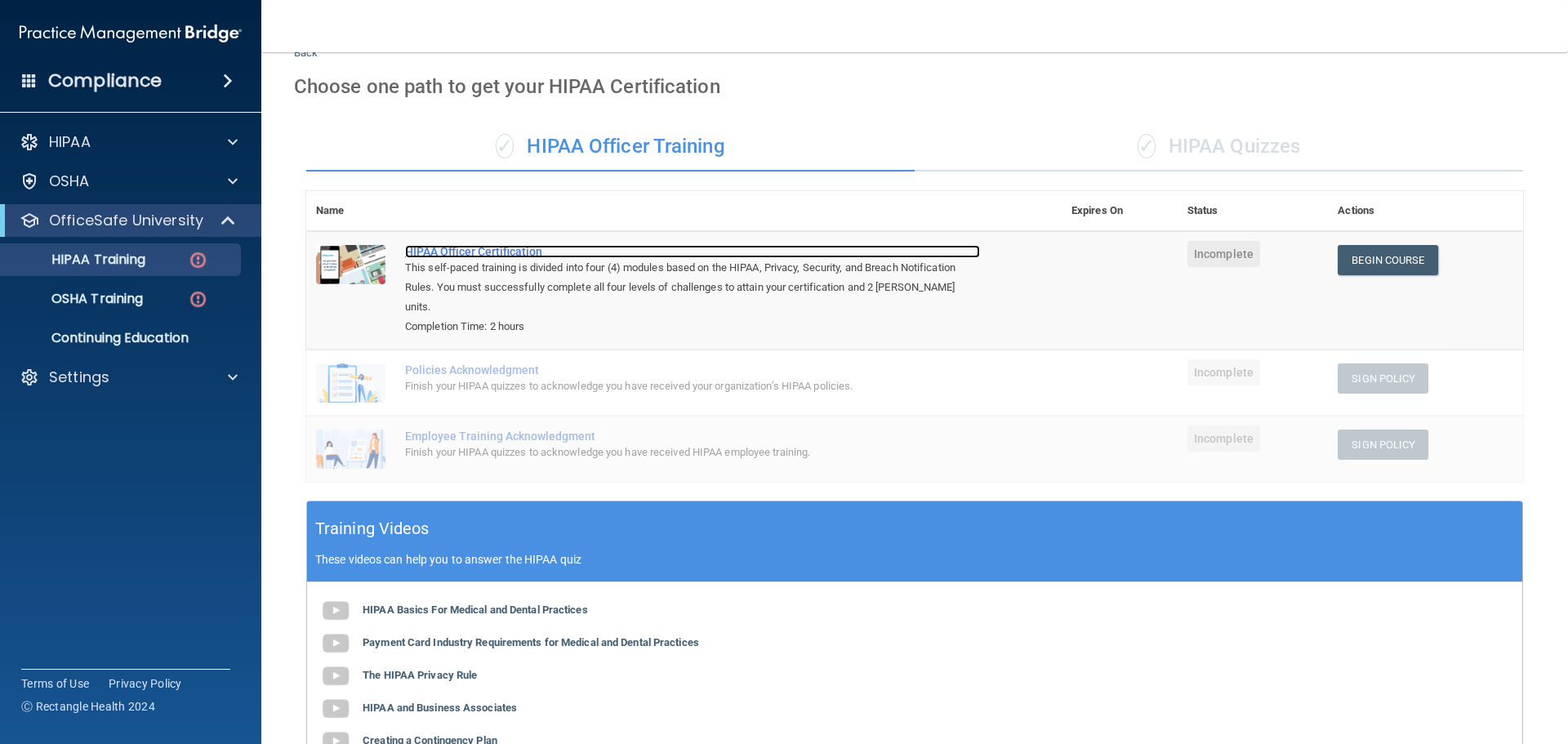
click at [516, 251] on div "HIPAA Officer Certification" at bounding box center [693, 251] width 575 height 13
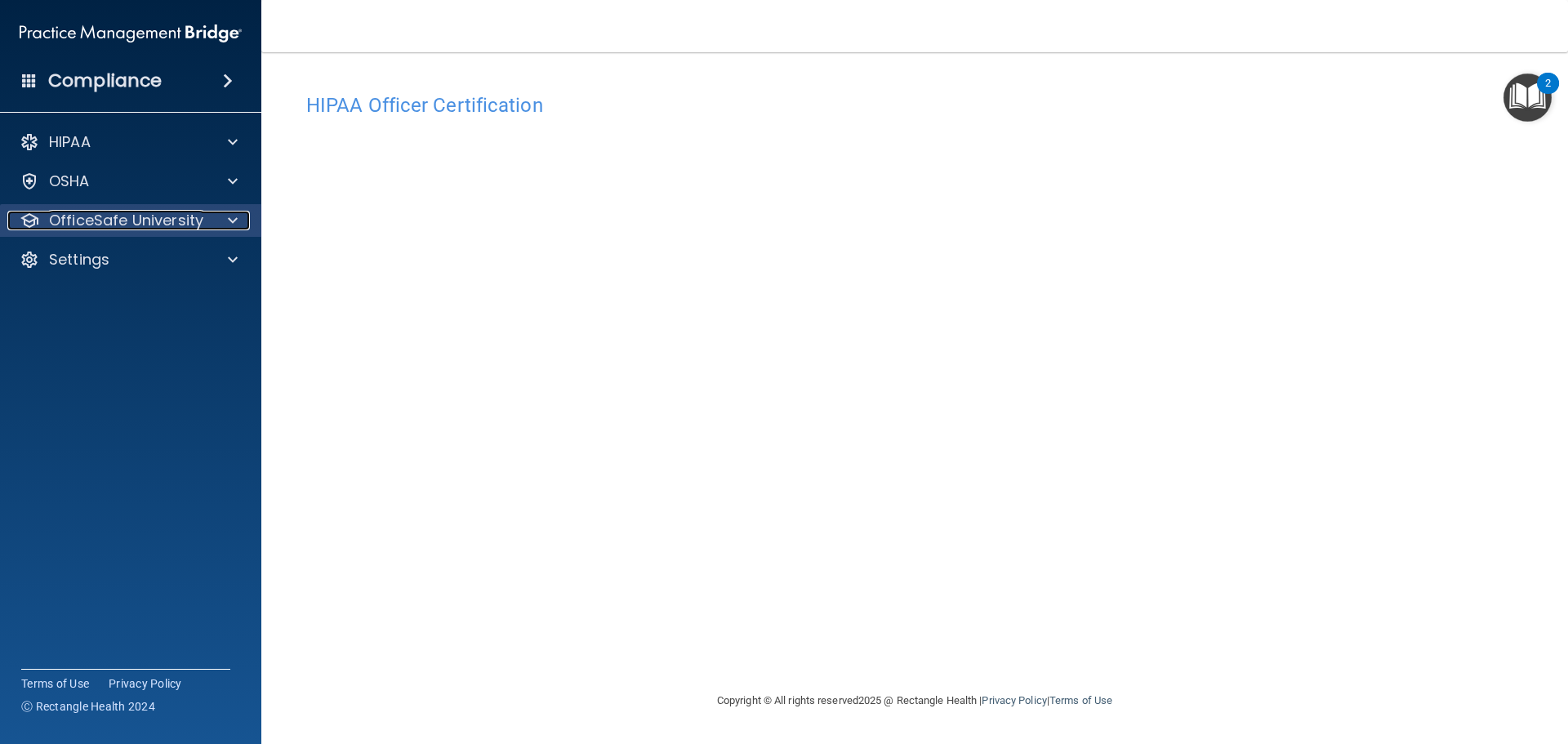
click at [132, 225] on p "OfficeSafe University" at bounding box center [126, 220] width 155 height 19
click at [140, 231] on div "OfficeSafe University" at bounding box center [131, 220] width 262 height 32
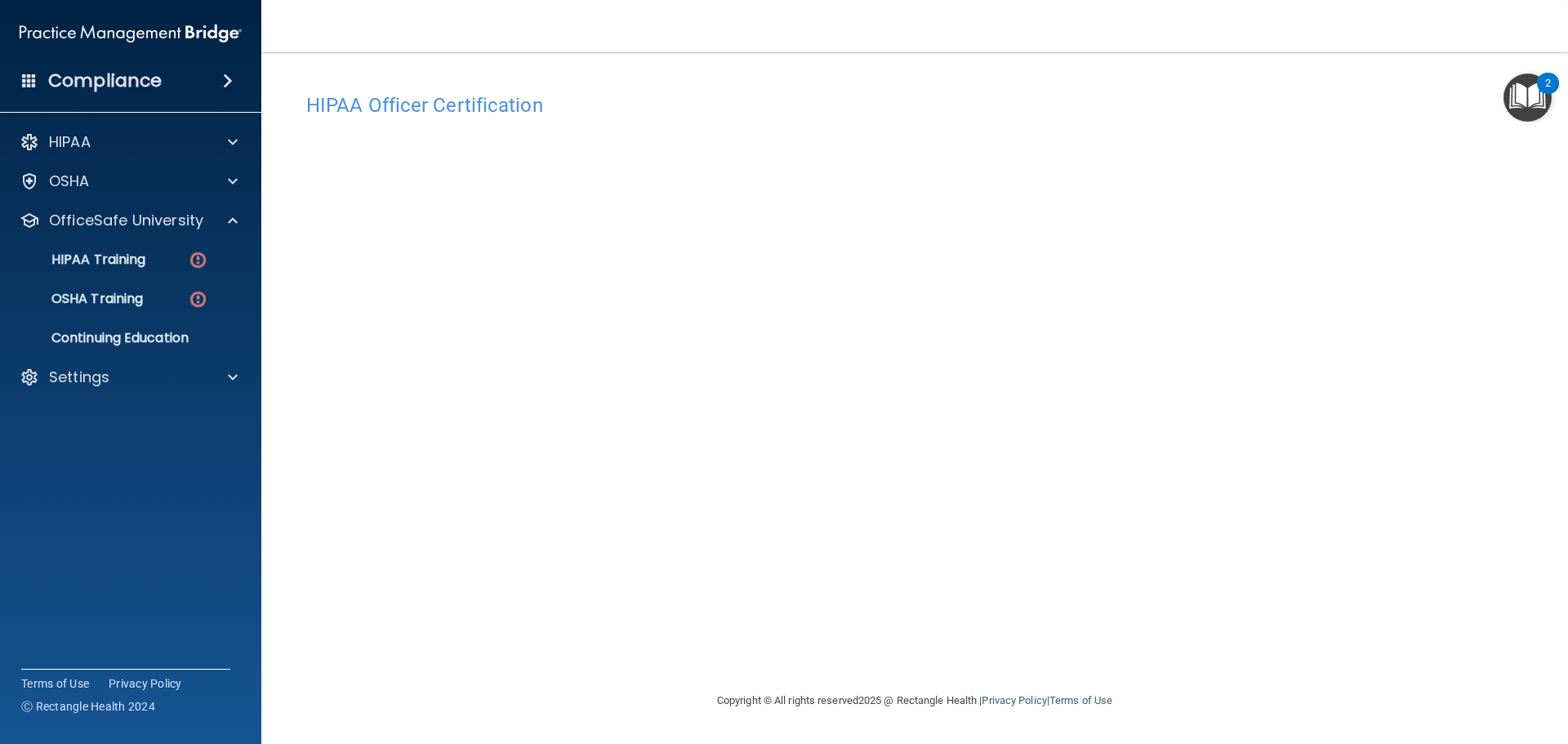
click at [389, 101] on h4 "HIPAA Officer Certification" at bounding box center [915, 105] width 1217 height 21
click at [1537, 106] on img "Open Resource Center, 2 new notifications" at bounding box center [1528, 97] width 48 height 48
